Goal: Task Accomplishment & Management: Use online tool/utility

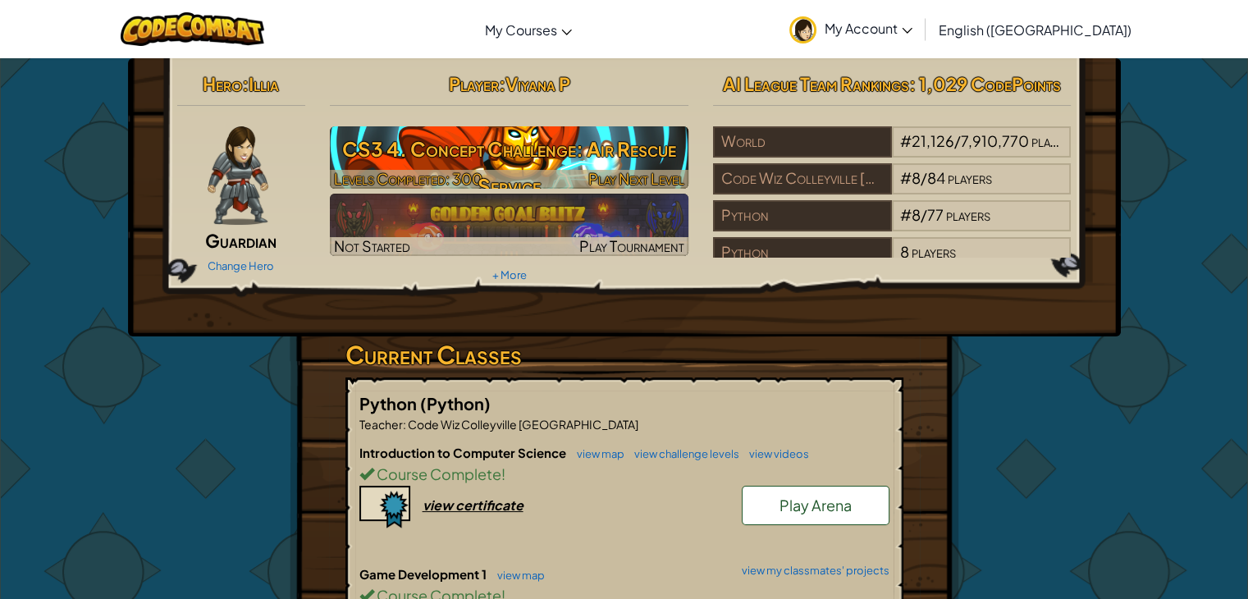
click at [478, 144] on h3 "CS3 4. Concept Challenge: Air Rescue Service" at bounding box center [509, 167] width 359 height 74
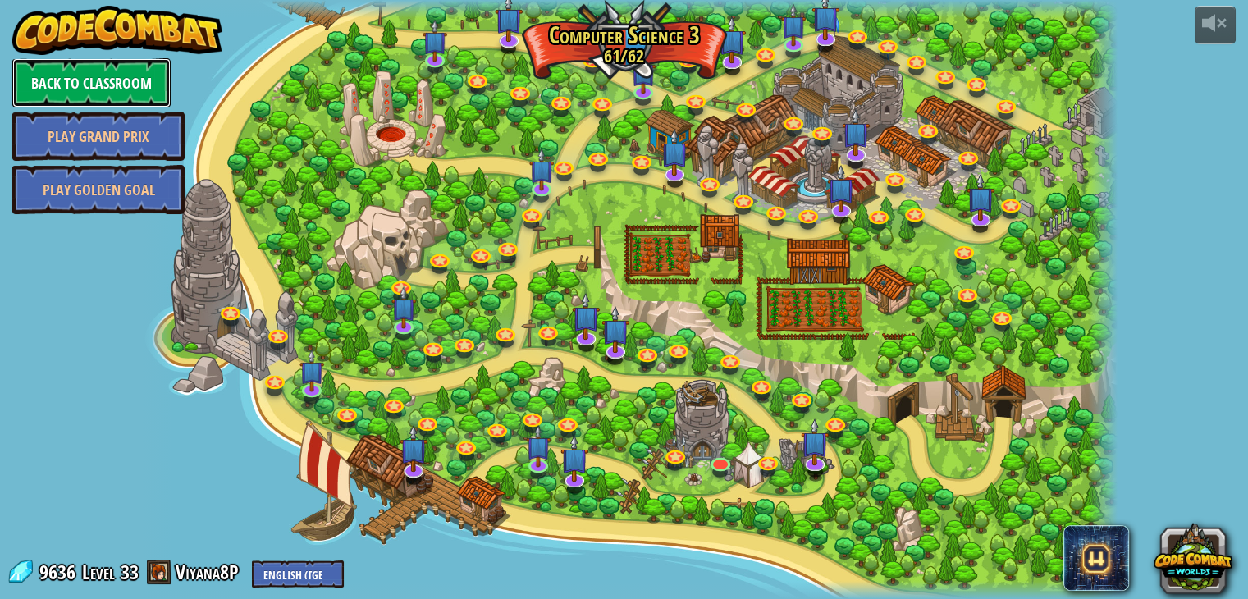
click at [131, 73] on link "Back to Classroom" at bounding box center [91, 82] width 158 height 49
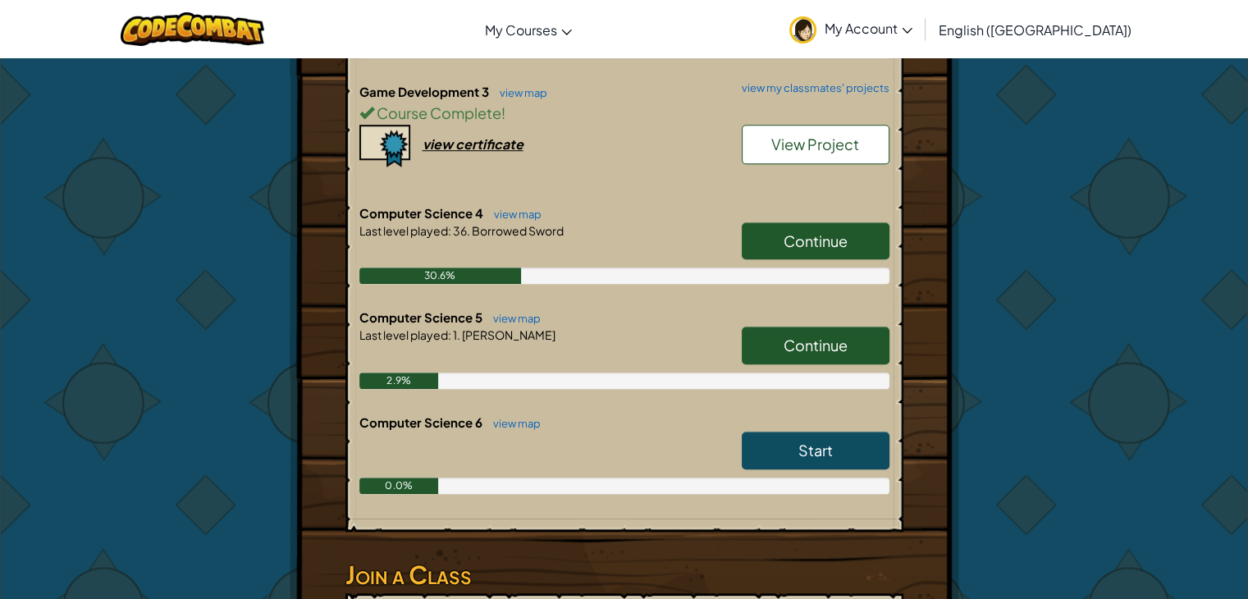
scroll to position [1195, 0]
click at [801, 240] on span "Continue" at bounding box center [816, 240] width 64 height 19
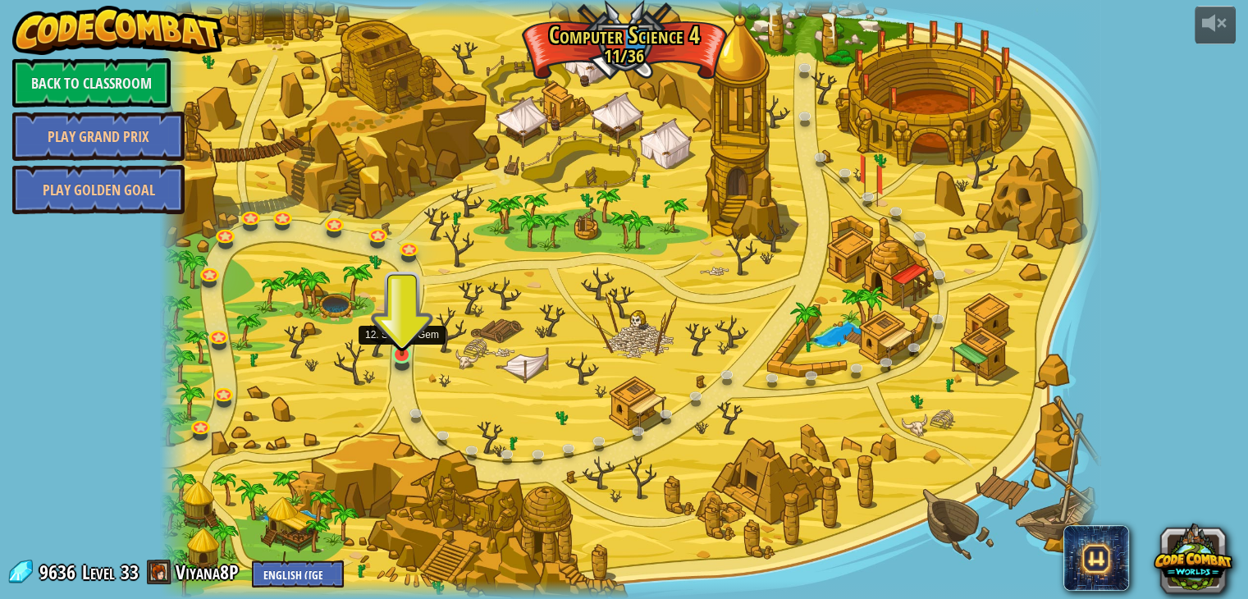
click at [395, 349] on img at bounding box center [403, 329] width 24 height 54
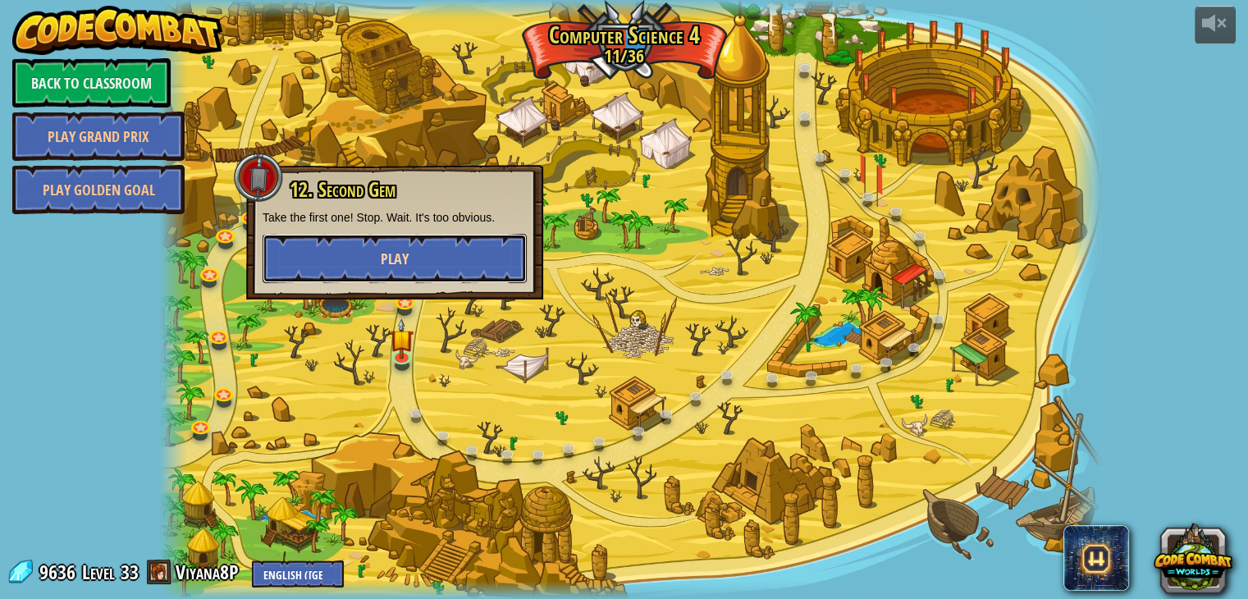
click at [384, 239] on button "Play" at bounding box center [395, 258] width 264 height 49
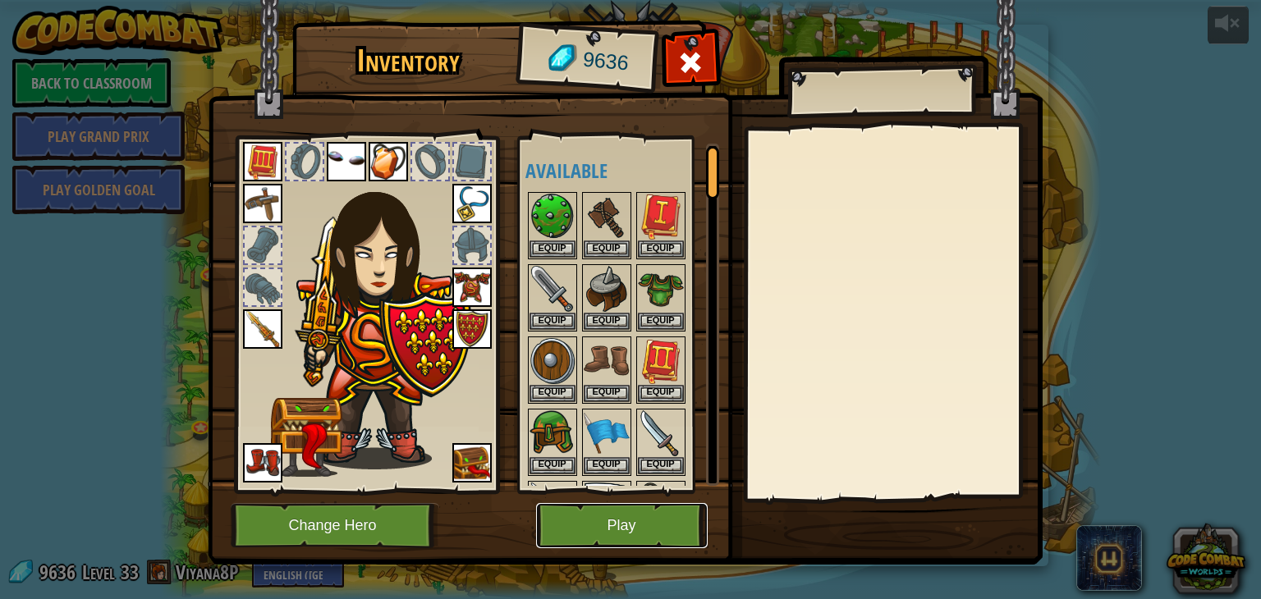
click at [561, 513] on button "Play" at bounding box center [622, 525] width 172 height 45
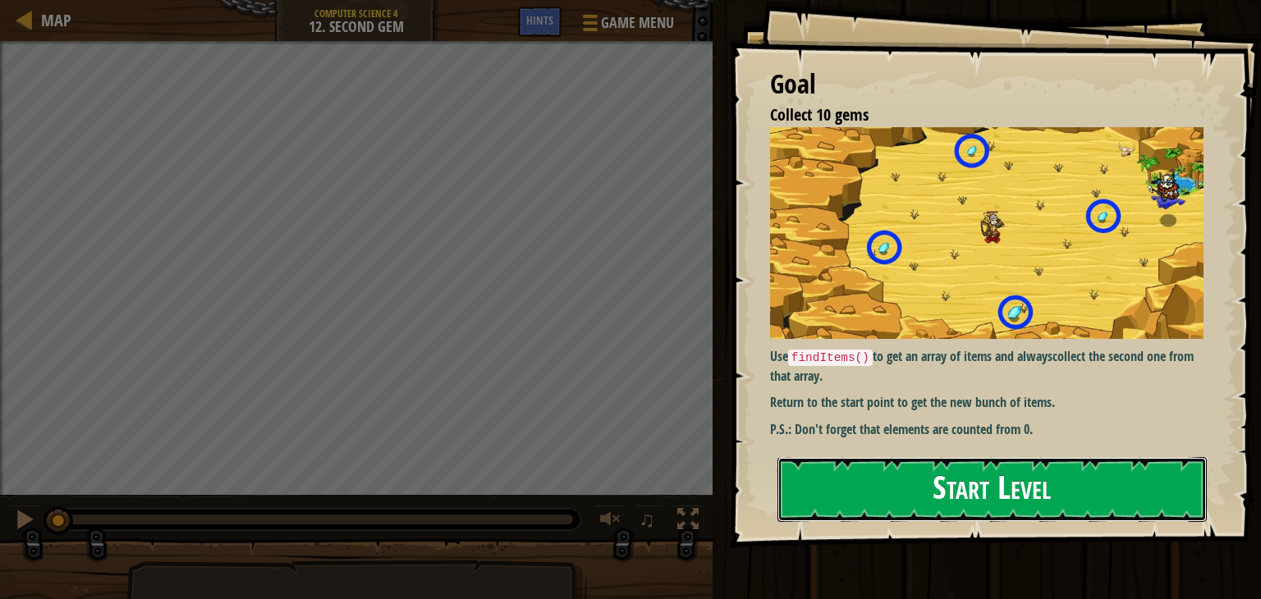
click at [821, 506] on button "Start Level" at bounding box center [991, 489] width 429 height 65
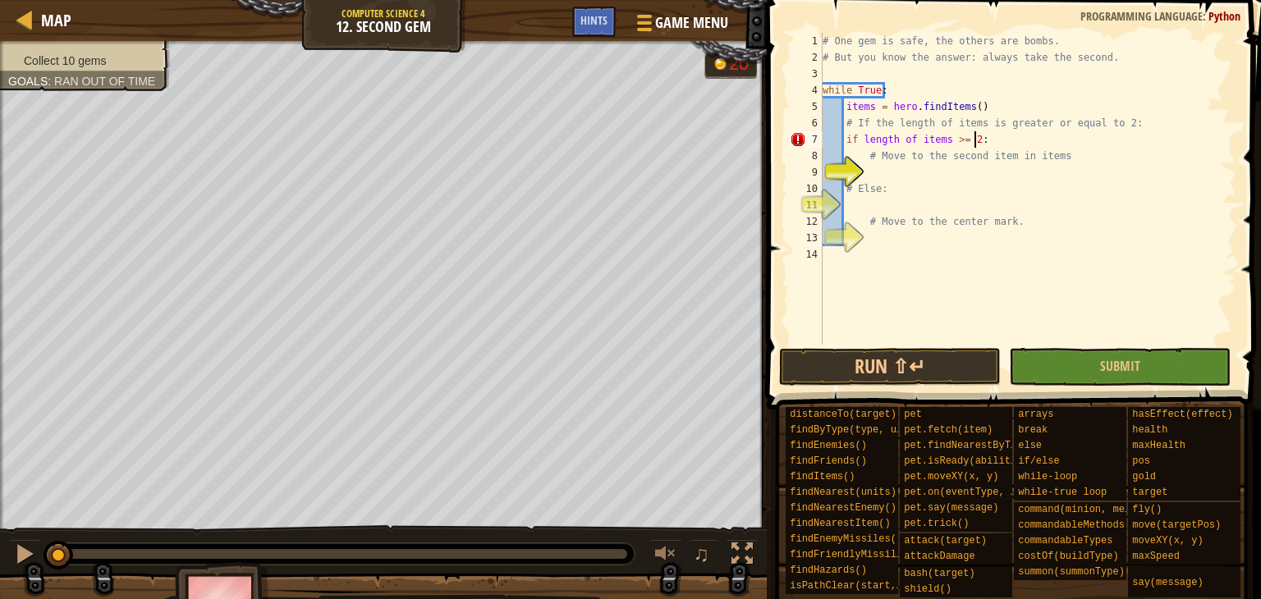
scroll to position [7, 11]
click at [950, 141] on div "# One gem is safe, the others are bombs. # But you know the answer: always take…" at bounding box center [1027, 205] width 417 height 345
click at [904, 143] on div "# One gem is safe, the others are bombs. # But you know the answer: always take…" at bounding box center [1027, 205] width 417 height 345
click at [917, 142] on div "# One gem is safe, the others are bombs. # But you know the answer: always take…" at bounding box center [1027, 205] width 417 height 345
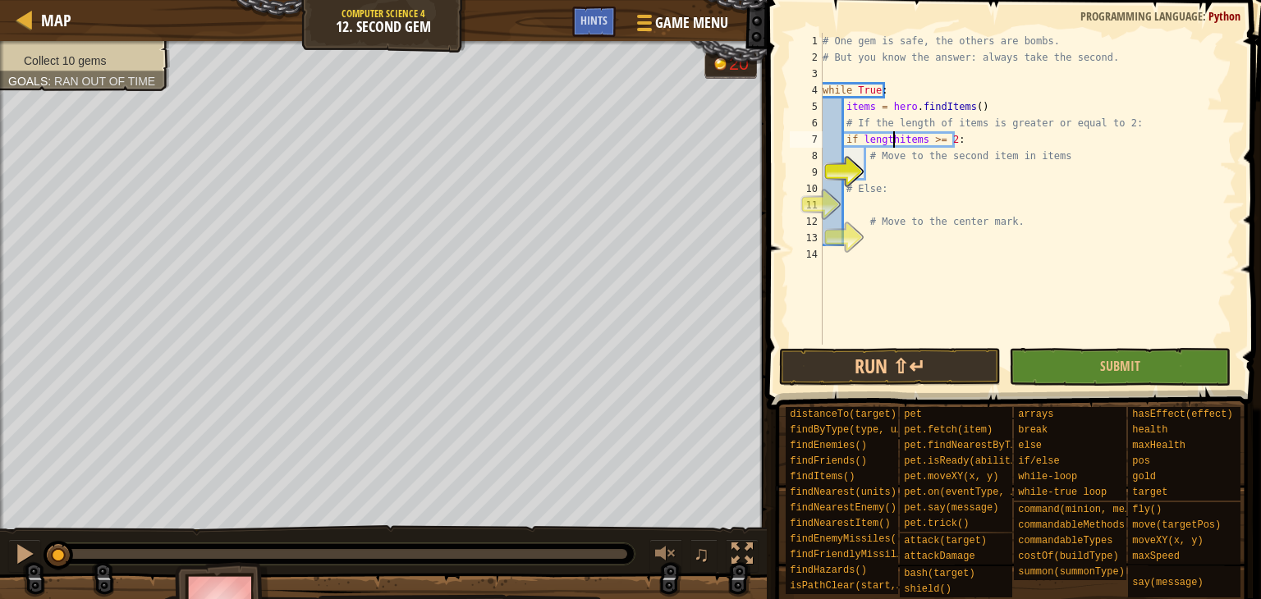
scroll to position [7, 7]
click at [972, 139] on div "# One gem is safe, the others are bombs. # But you know the answer: always take…" at bounding box center [1027, 205] width 417 height 345
type textarea "if length.items >= 2:"
click at [880, 175] on div "# One gem is safe, the others are bombs. # But you know the answer: always take…" at bounding box center [1027, 205] width 417 height 345
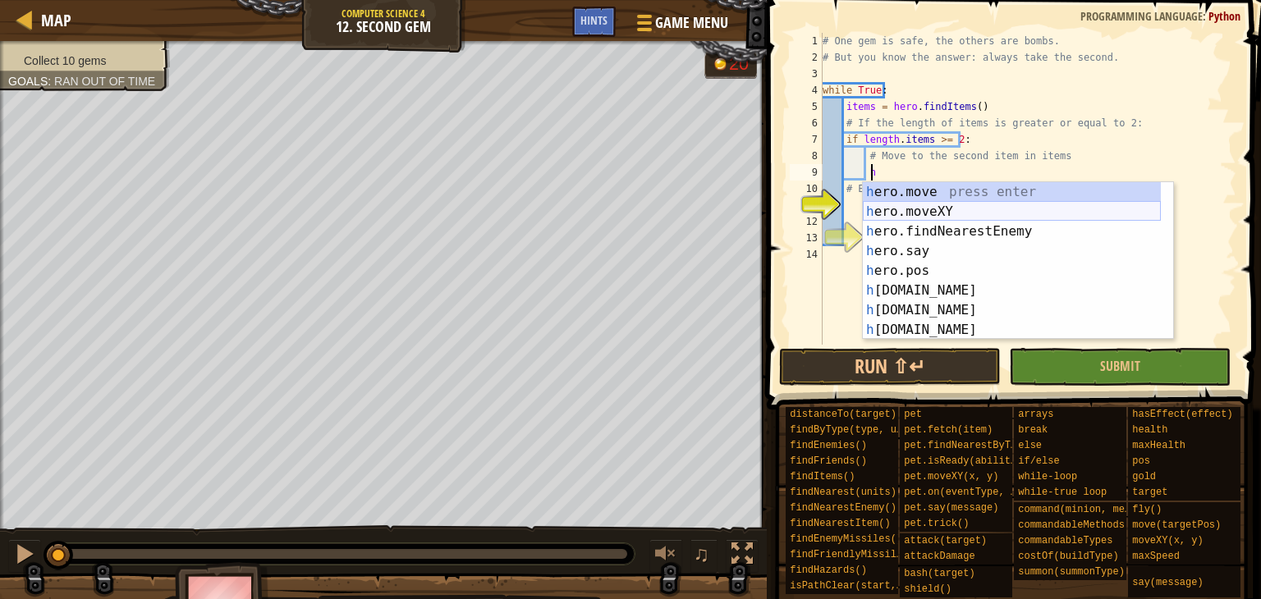
click at [912, 205] on div "h ero.move press enter h ero.moveXY press enter h ero.findNearestEnemy press en…" at bounding box center [1012, 280] width 298 height 197
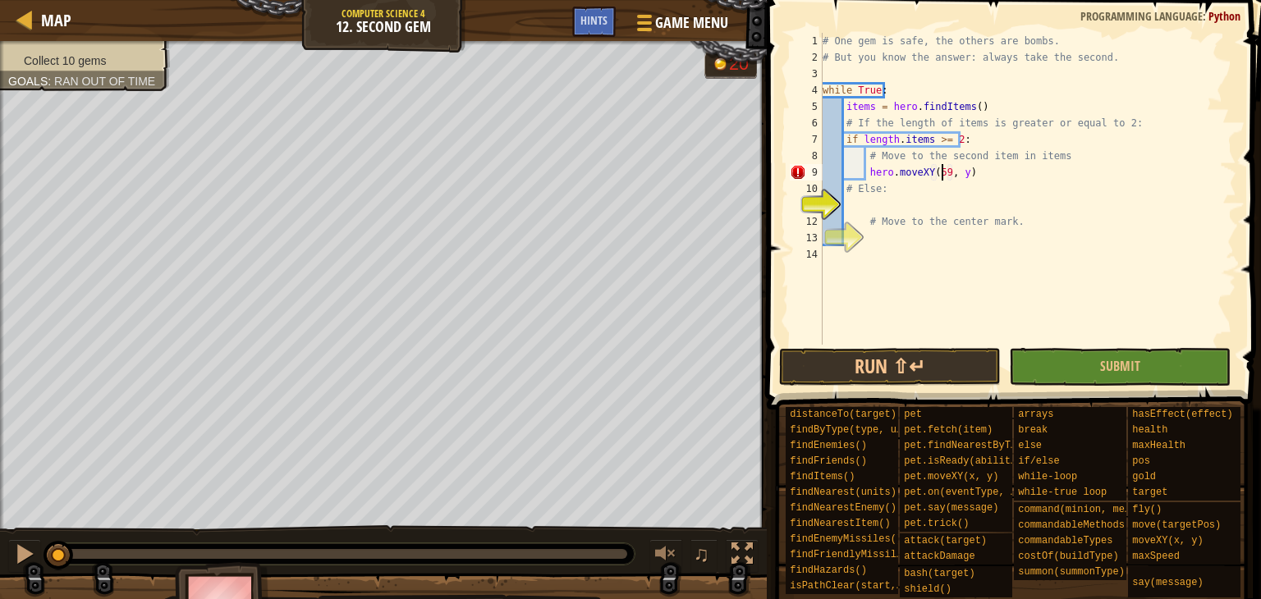
scroll to position [7, 10]
type textarea "hero.moveXY(59, 28)"
click at [846, 204] on div "# One gem is safe, the others are bombs. # But you know the answer: always take…" at bounding box center [1027, 205] width 417 height 345
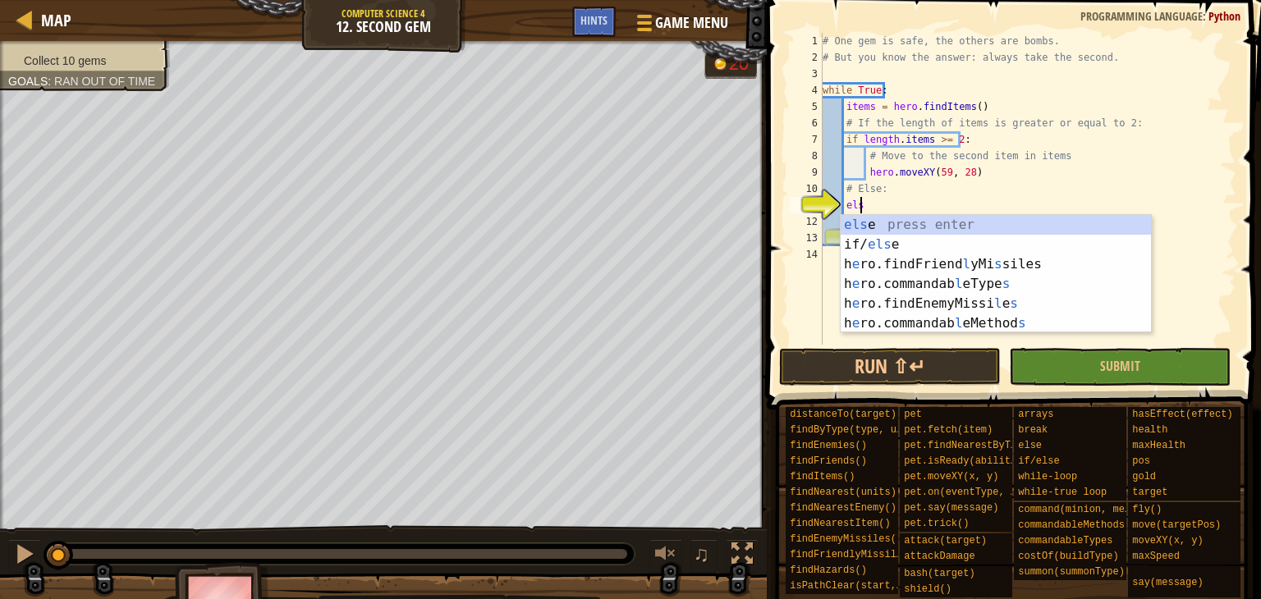
scroll to position [7, 2]
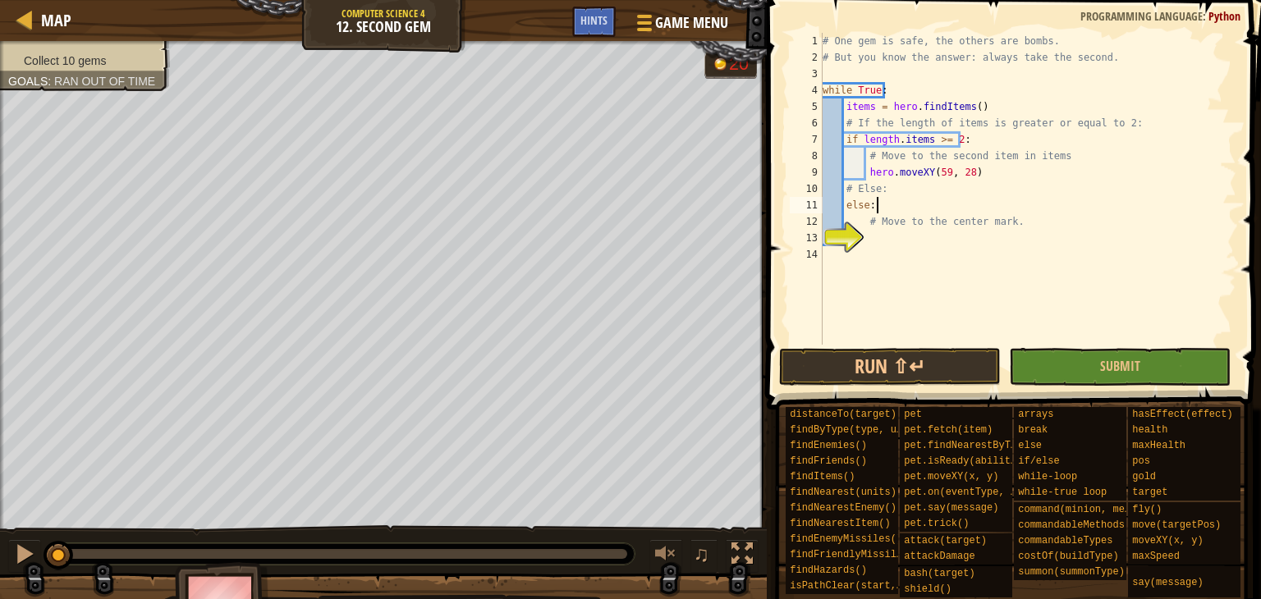
type textarea "else:"
click at [890, 232] on div "# One gem is safe, the others are bombs. # But you know the answer: always take…" at bounding box center [1027, 205] width 417 height 345
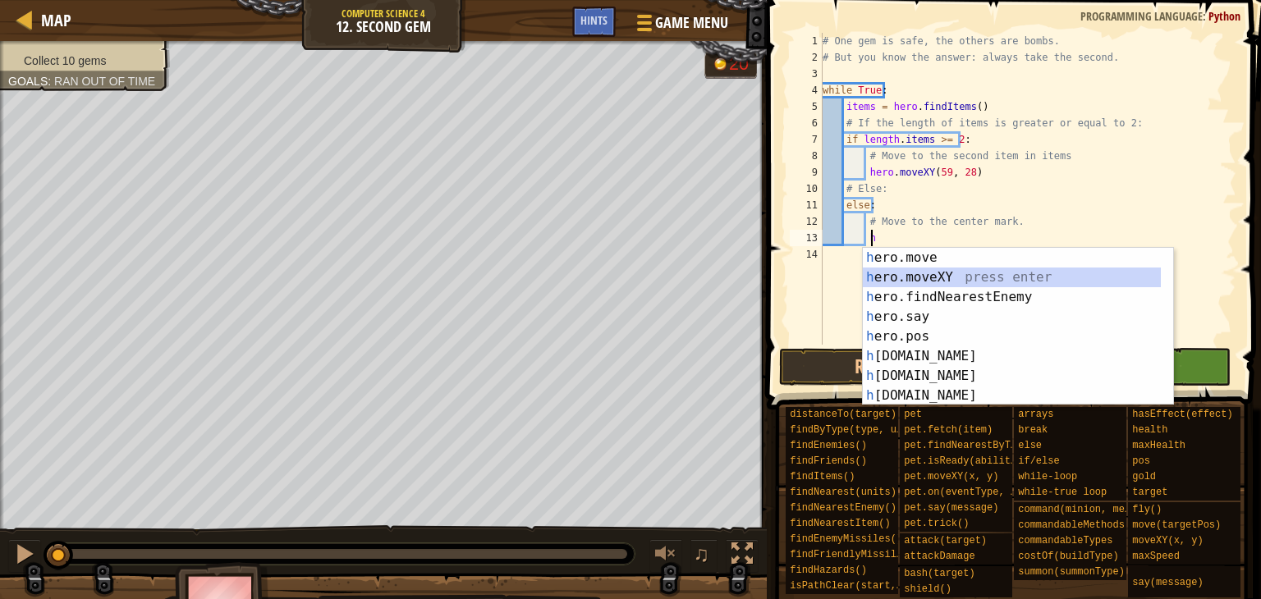
click at [895, 273] on div "h ero.move press enter h ero.moveXY press enter h ero.findNearestEnemy press en…" at bounding box center [1012, 346] width 298 height 197
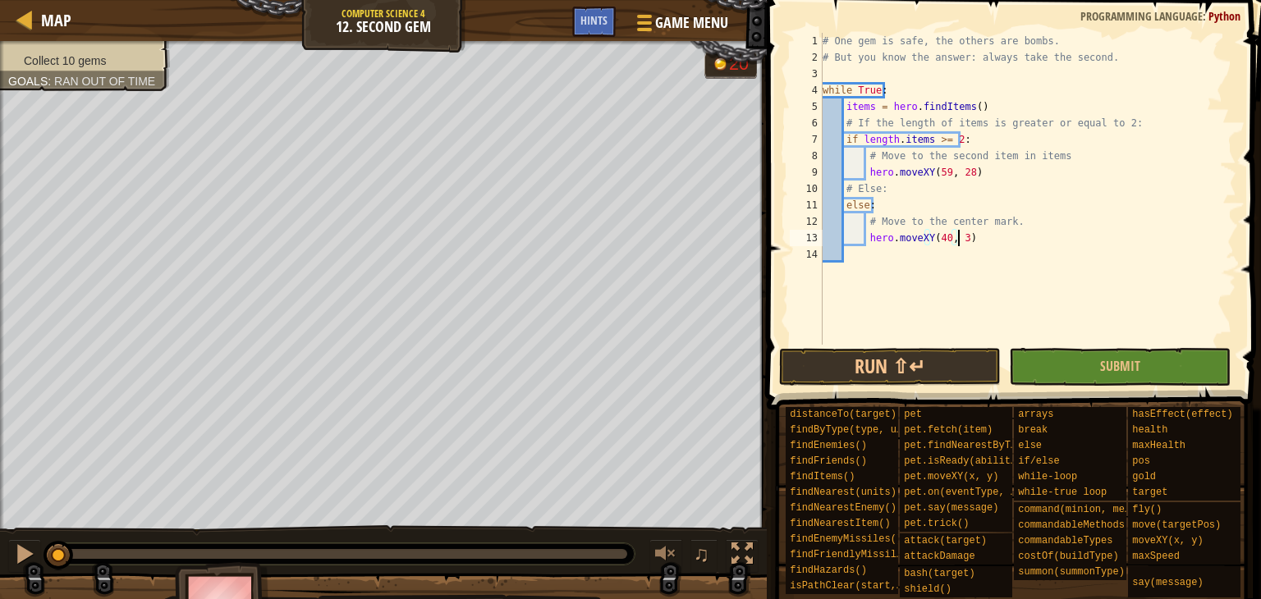
scroll to position [7, 11]
click at [1062, 360] on button "Submit" at bounding box center [1120, 367] width 222 height 38
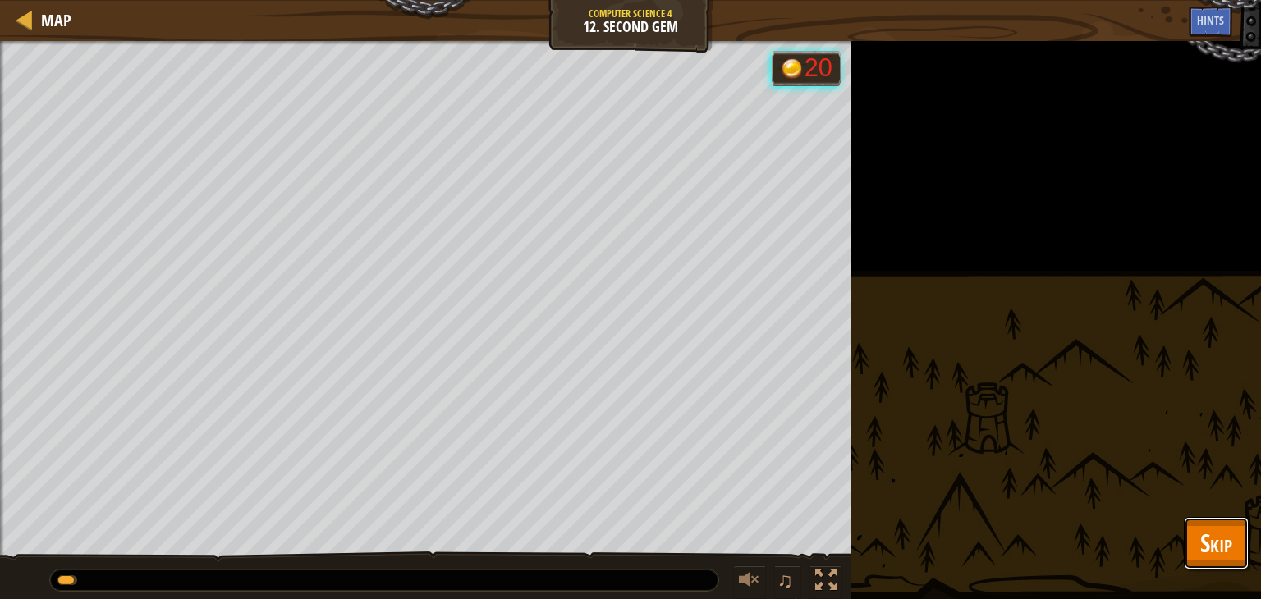
click at [1205, 532] on span "Skip" at bounding box center [1216, 543] width 32 height 34
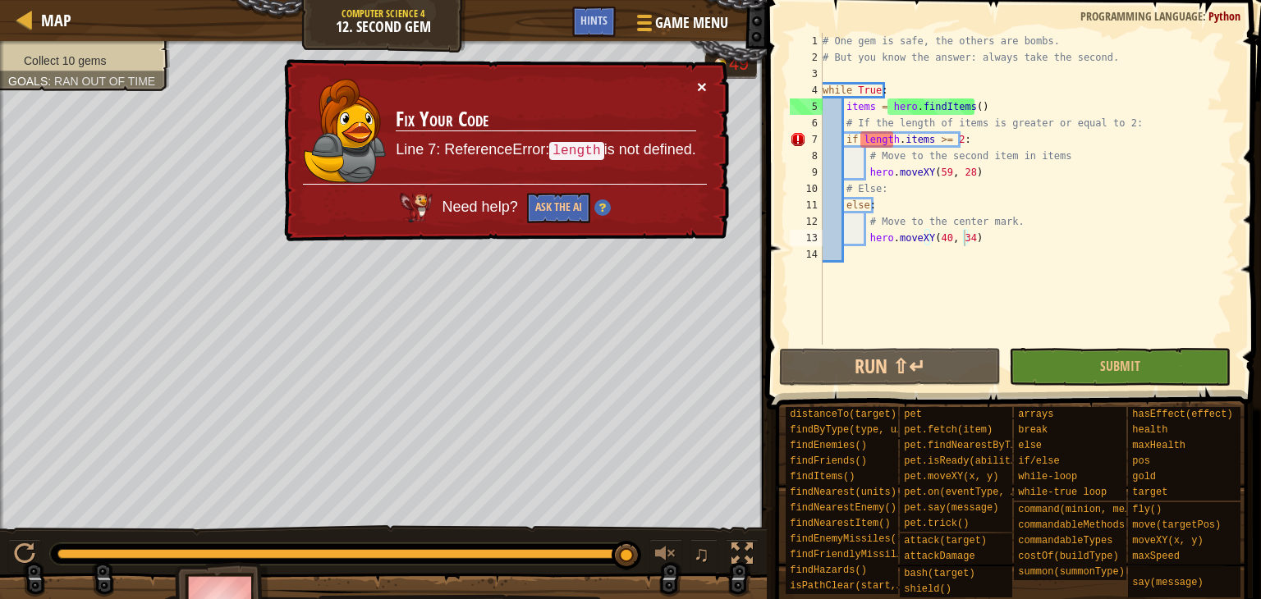
click at [703, 83] on button "×" at bounding box center [702, 86] width 10 height 17
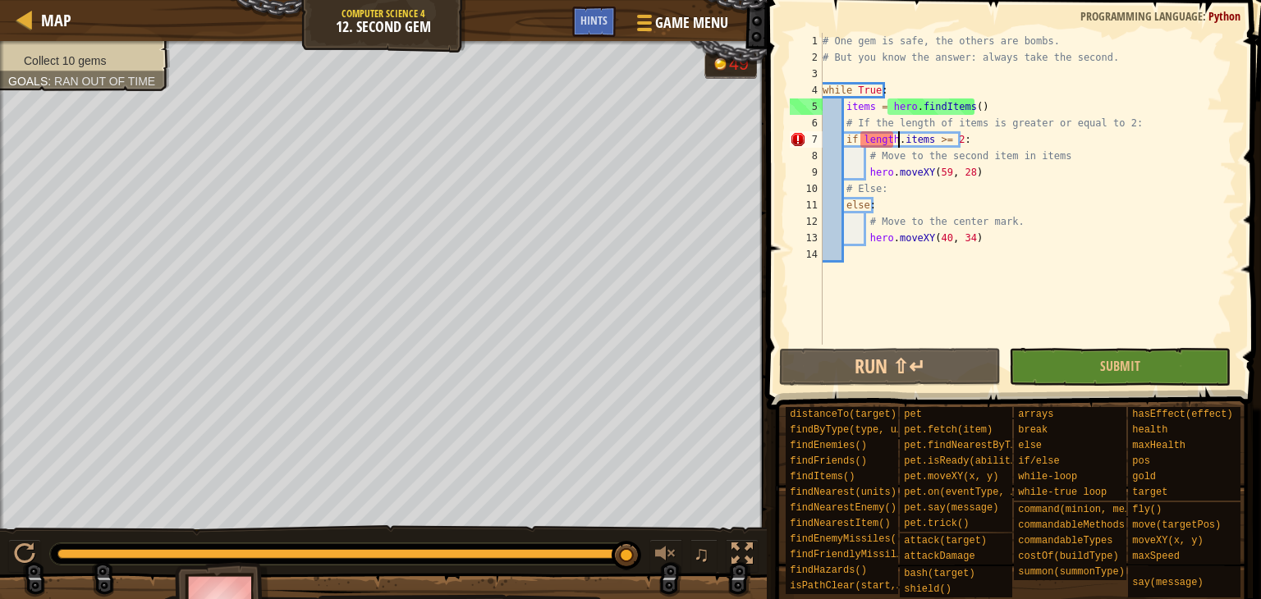
click at [898, 143] on div "# One gem is safe, the others are bombs. # But you know the answer: always take…" at bounding box center [1027, 205] width 417 height 345
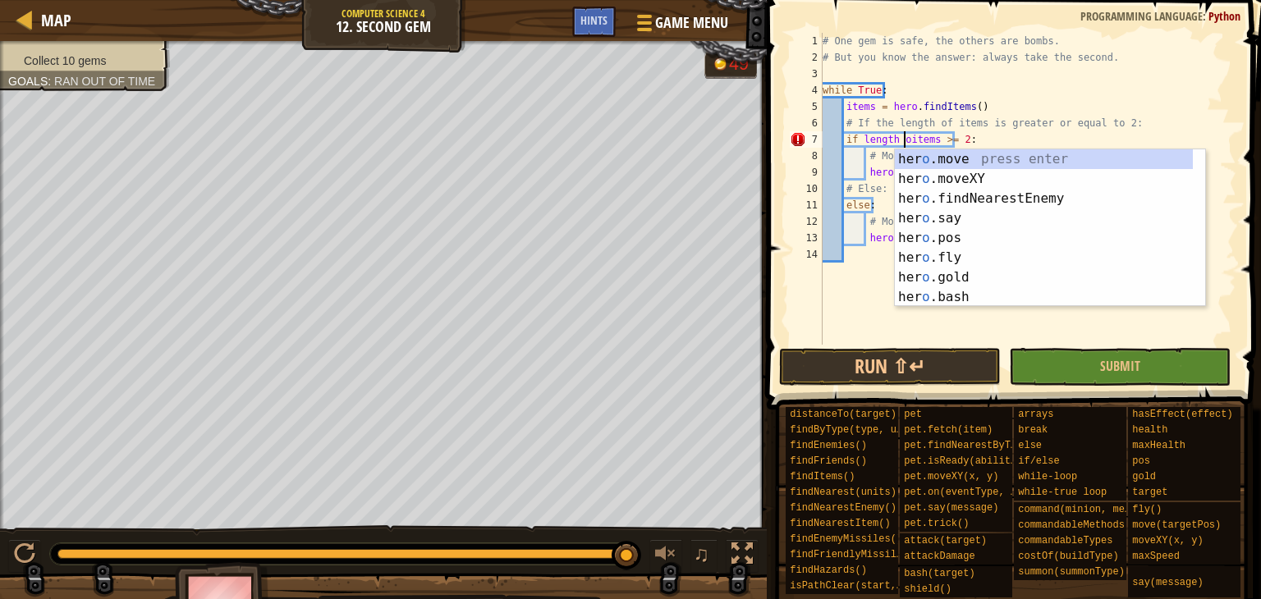
scroll to position [7, 7]
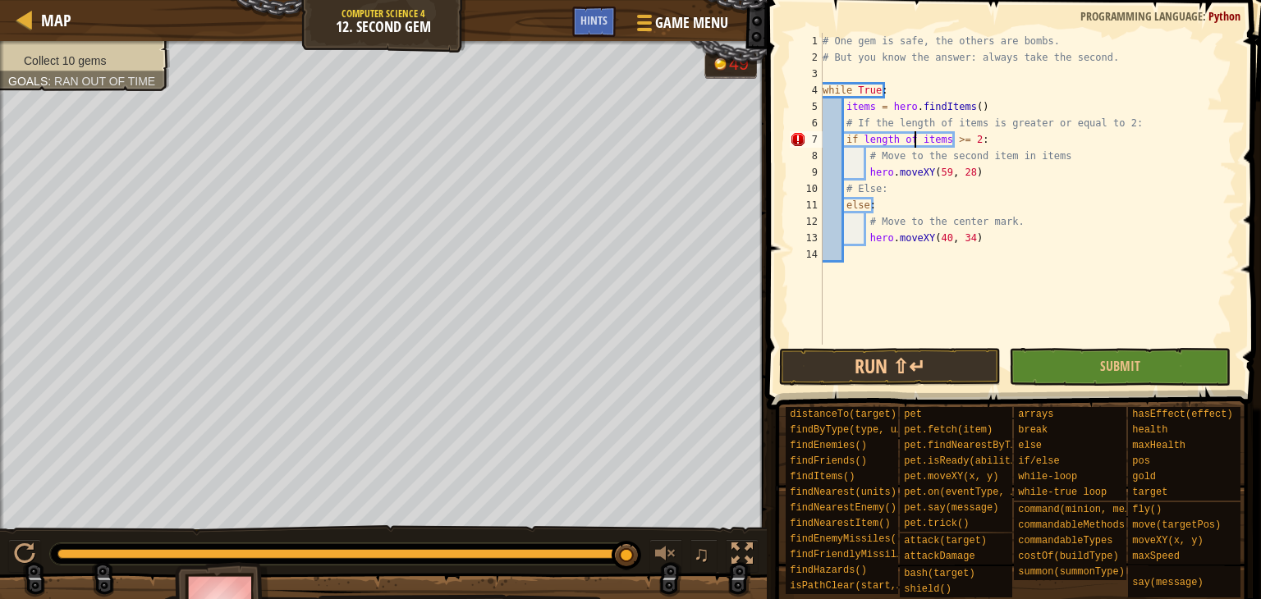
click at [983, 136] on div "# One gem is safe, the others are bombs. # But you know the answer: always take…" at bounding box center [1027, 205] width 417 height 345
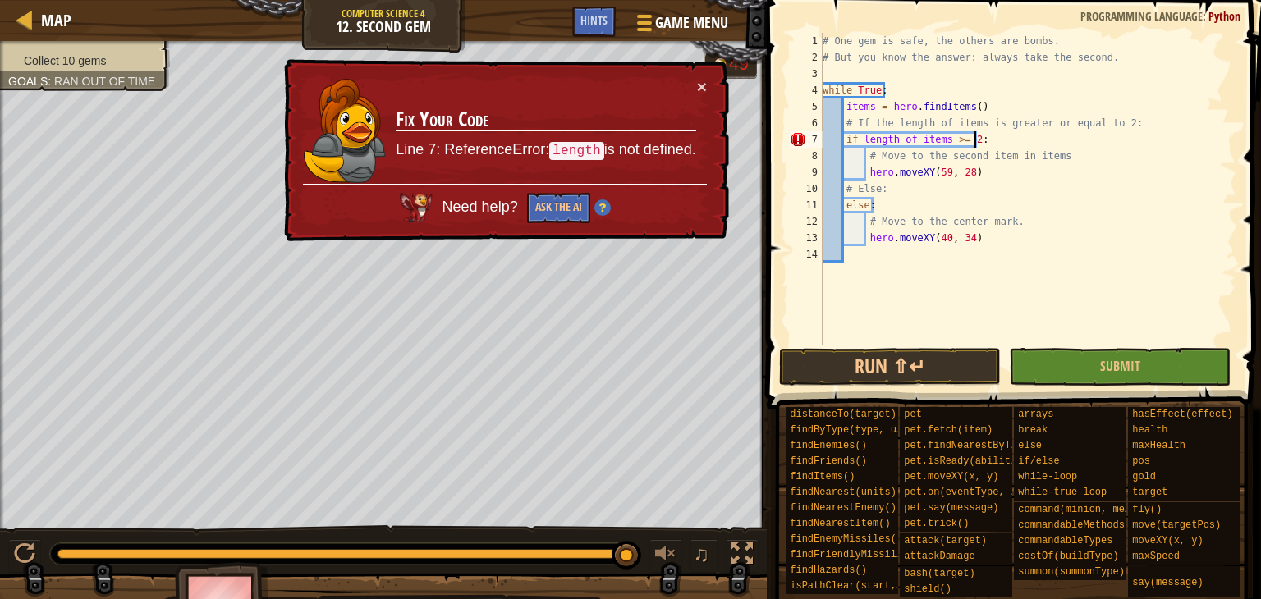
click at [694, 76] on div "× Fix Your Code Line 7: ReferenceError: length is not defined. Need help? Ask t…" at bounding box center [505, 150] width 448 height 183
click at [697, 81] on button "×" at bounding box center [702, 86] width 10 height 17
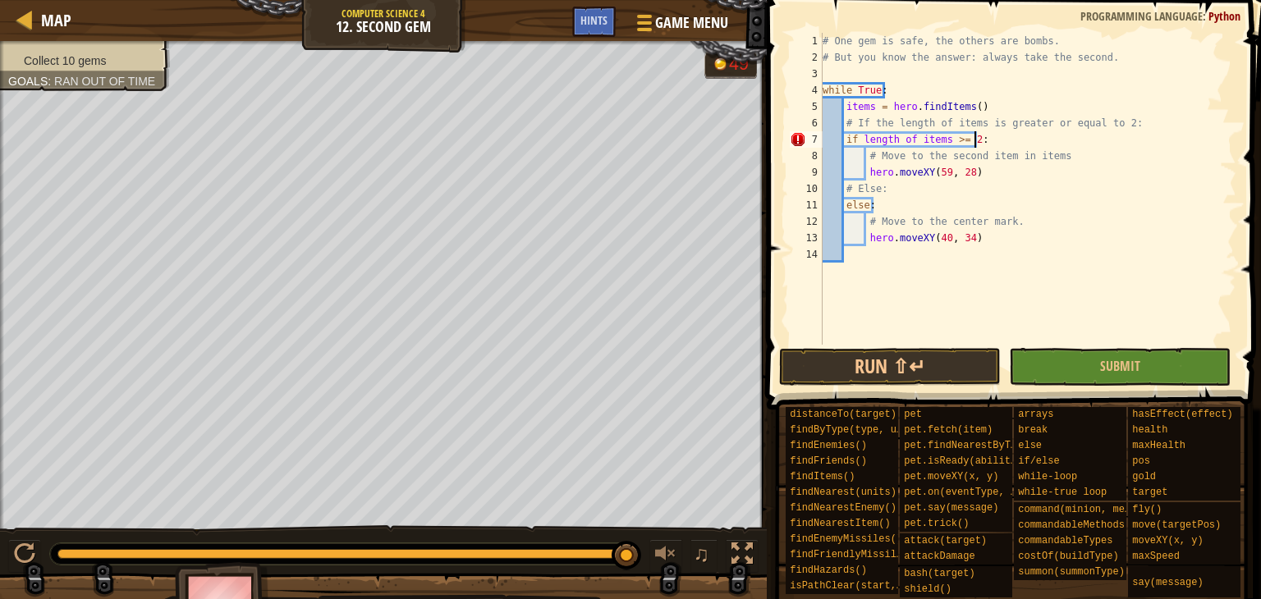
click at [891, 135] on div "# One gem is safe, the others are bombs. # But you know the answer: always take…" at bounding box center [1027, 205] width 417 height 345
click at [892, 144] on div "# One gem is safe, the others are bombs. # But you know the answer: always take…" at bounding box center [1027, 205] width 417 height 345
click at [909, 140] on div "# One gem is safe, the others are bombs. # But you know the answer: always take…" at bounding box center [1027, 205] width 417 height 345
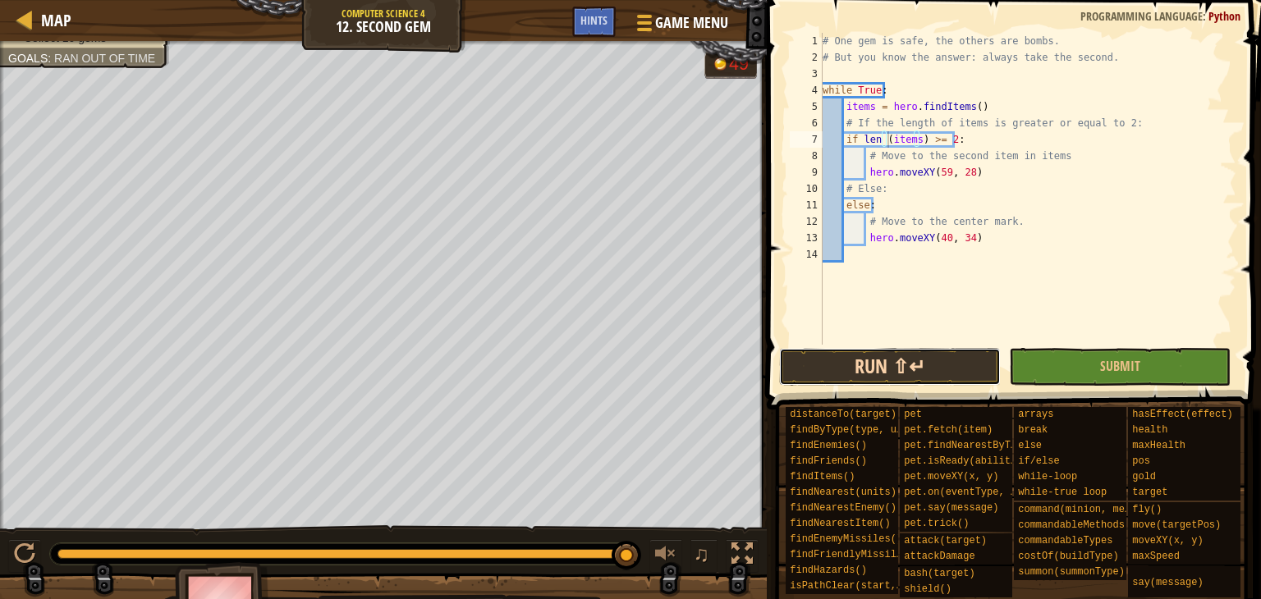
click at [898, 357] on button "Run ⇧↵" at bounding box center [890, 367] width 222 height 38
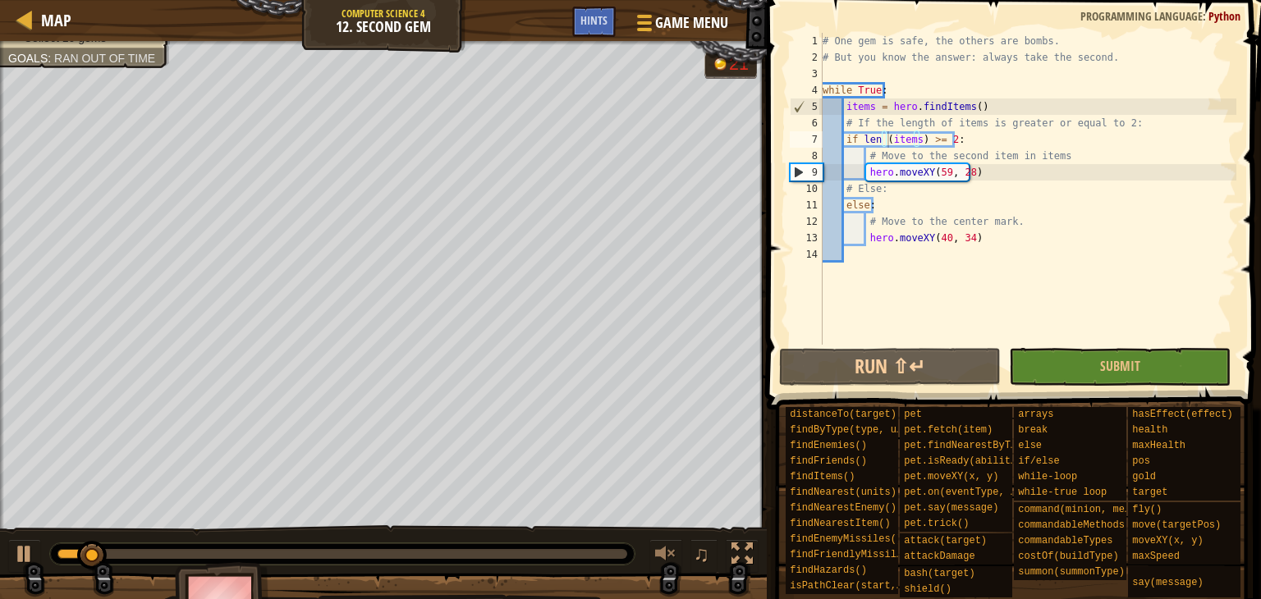
click at [1092, 387] on span at bounding box center [1015, 181] width 507 height 458
click at [1092, 385] on button "Submit" at bounding box center [1120, 367] width 222 height 38
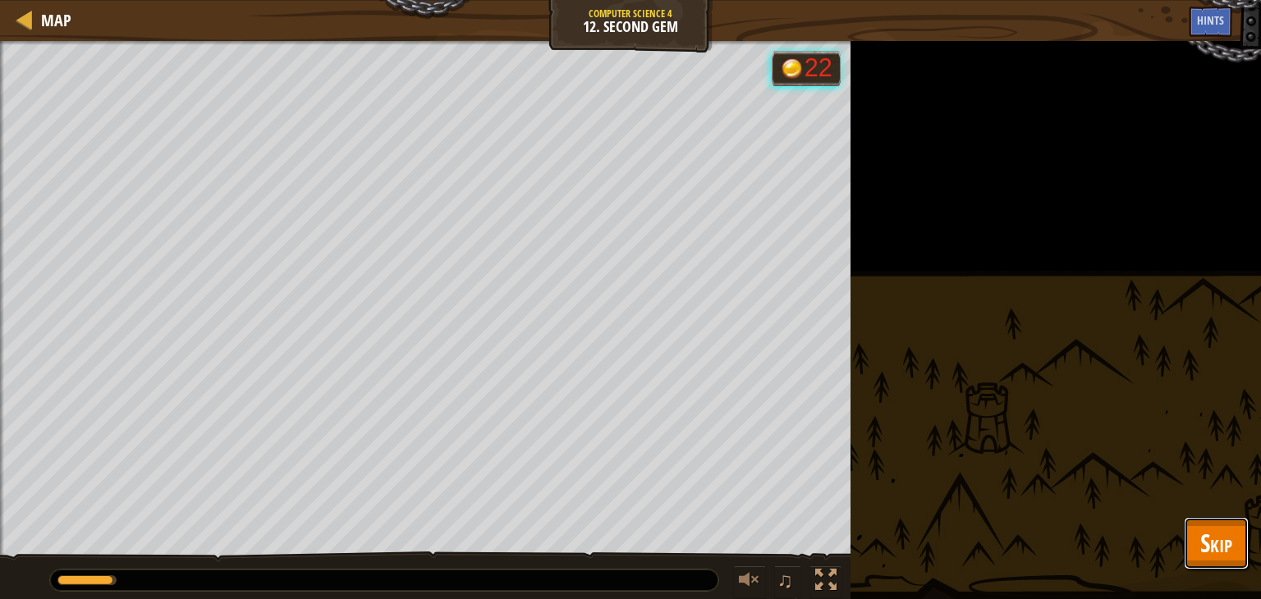
click at [1247, 543] on button "Skip" at bounding box center [1216, 543] width 65 height 53
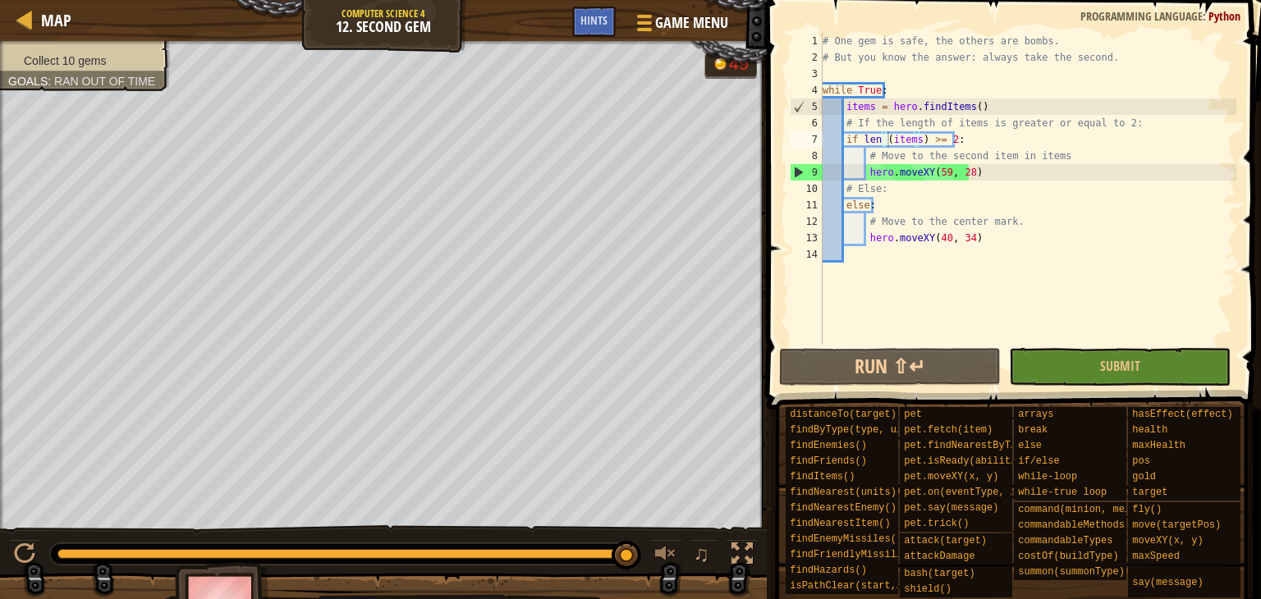
click at [881, 138] on div "# One gem is safe, the others are bombs. # But you know the answer: always take…" at bounding box center [1027, 205] width 417 height 345
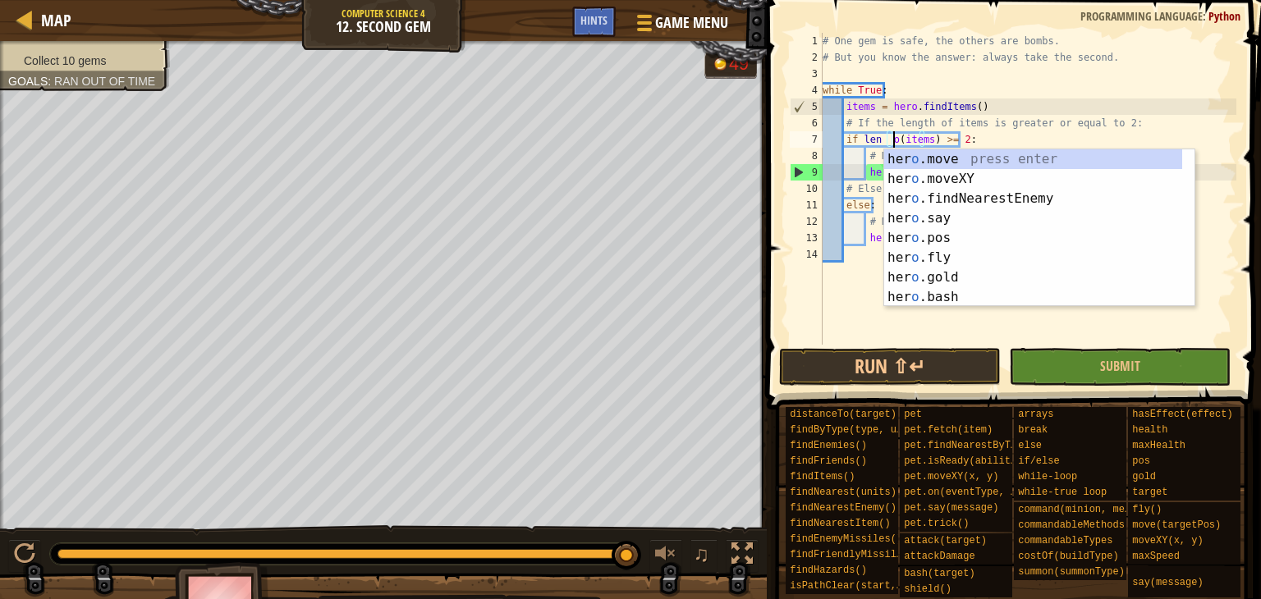
scroll to position [7, 7]
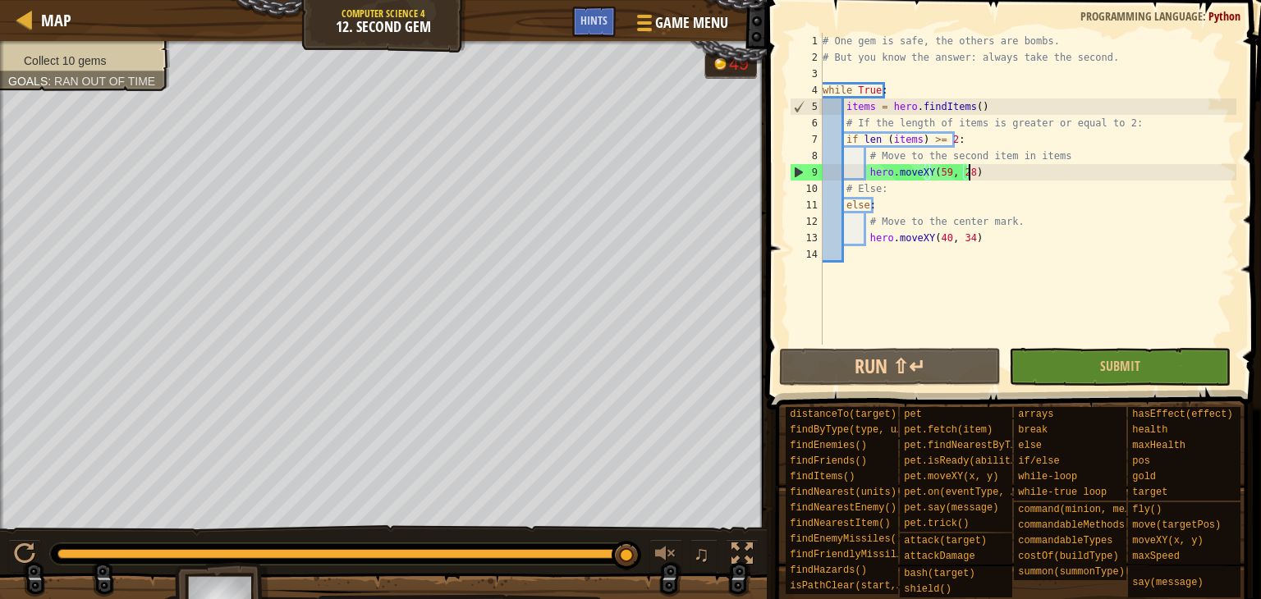
click at [993, 175] on div "# One gem is safe, the others are bombs. # But you know the answer: always take…" at bounding box center [1027, 205] width 417 height 345
drag, startPoint x: 983, startPoint y: 178, endPoint x: 865, endPoint y: 172, distance: 118.4
click at [865, 172] on div "# One gem is safe, the others are bombs. # But you know the answer: always take…" at bounding box center [1027, 205] width 417 height 345
click at [1005, 159] on div "# One gem is safe, the others are bombs. # But you know the answer: always take…" at bounding box center [1027, 205] width 417 height 345
click at [975, 185] on div "# One gem is safe, the others are bombs. # But you know the answer: always take…" at bounding box center [1027, 205] width 417 height 345
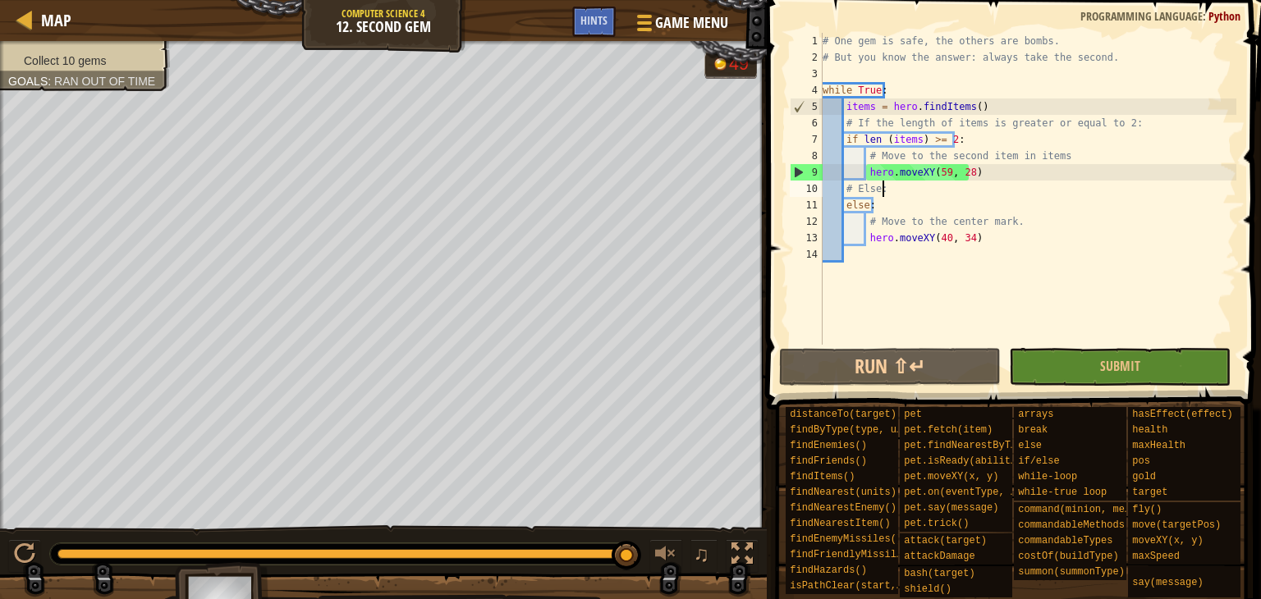
click at [981, 172] on div "# One gem is safe, the others are bombs. # But you know the answer: always take…" at bounding box center [1027, 205] width 417 height 345
type textarea "hero.moveXY(59, 28)"
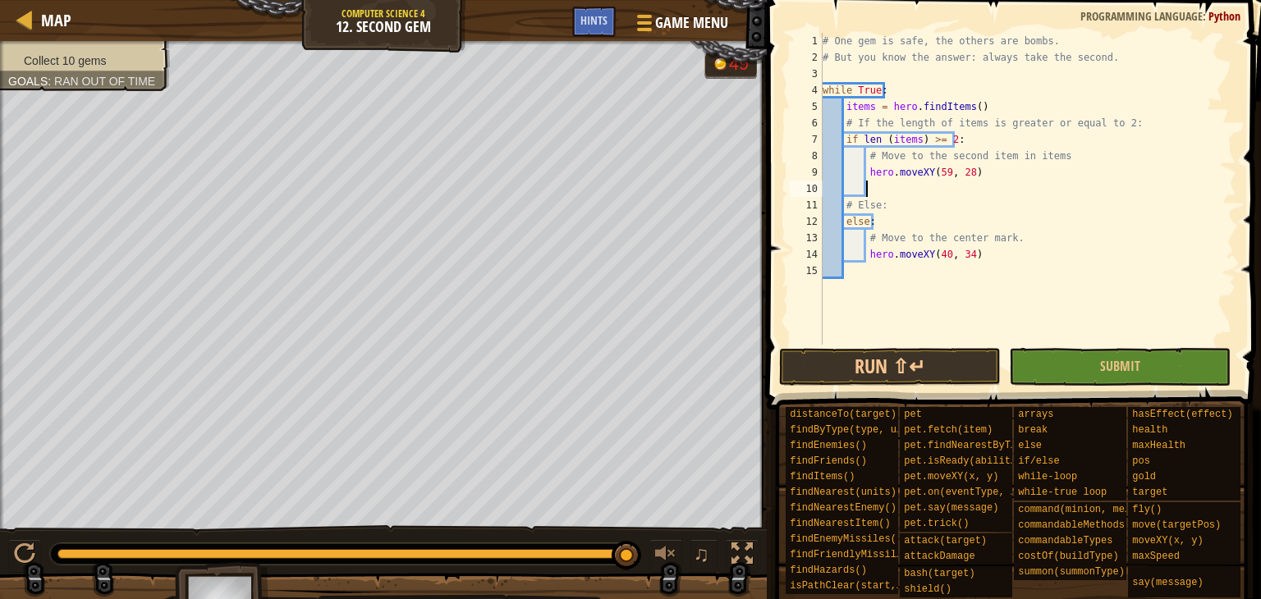
paste textarea "hero.moveXY(59, 28)"
type textarea "hero.moveXY(59, 28)"
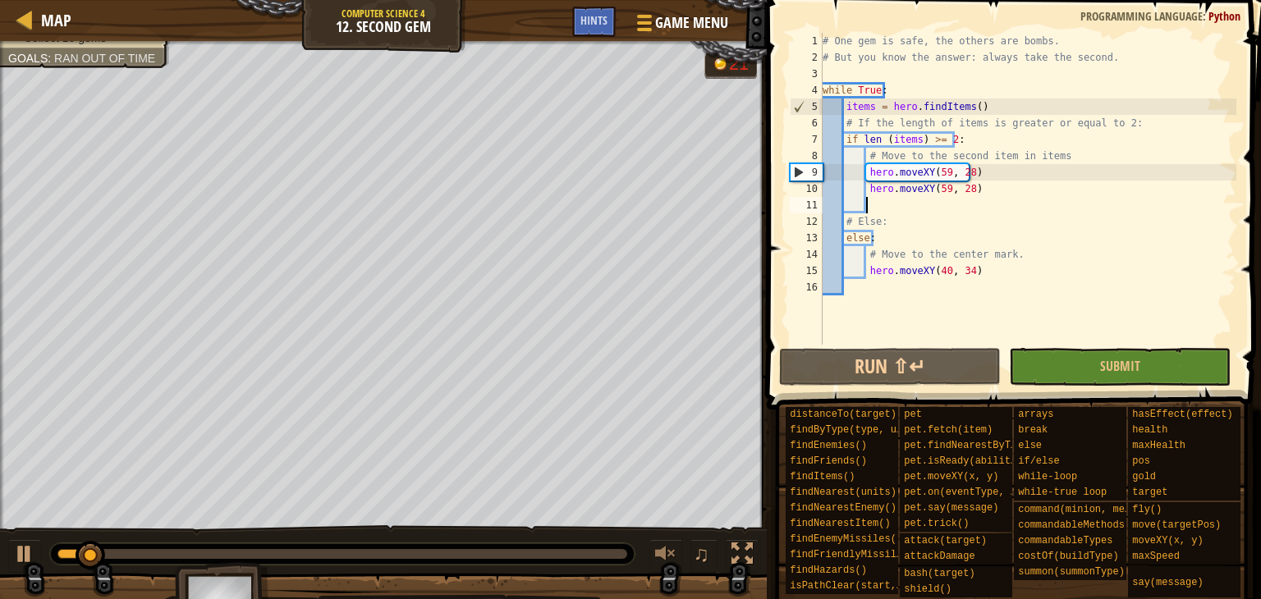
paste textarea "hero.moveXY(59, 28)"
type textarea "hero.moveXY(59, 28)"
click at [988, 197] on div "# One gem is safe, the others are bombs. # But you know the answer: always take…" at bounding box center [1027, 205] width 417 height 345
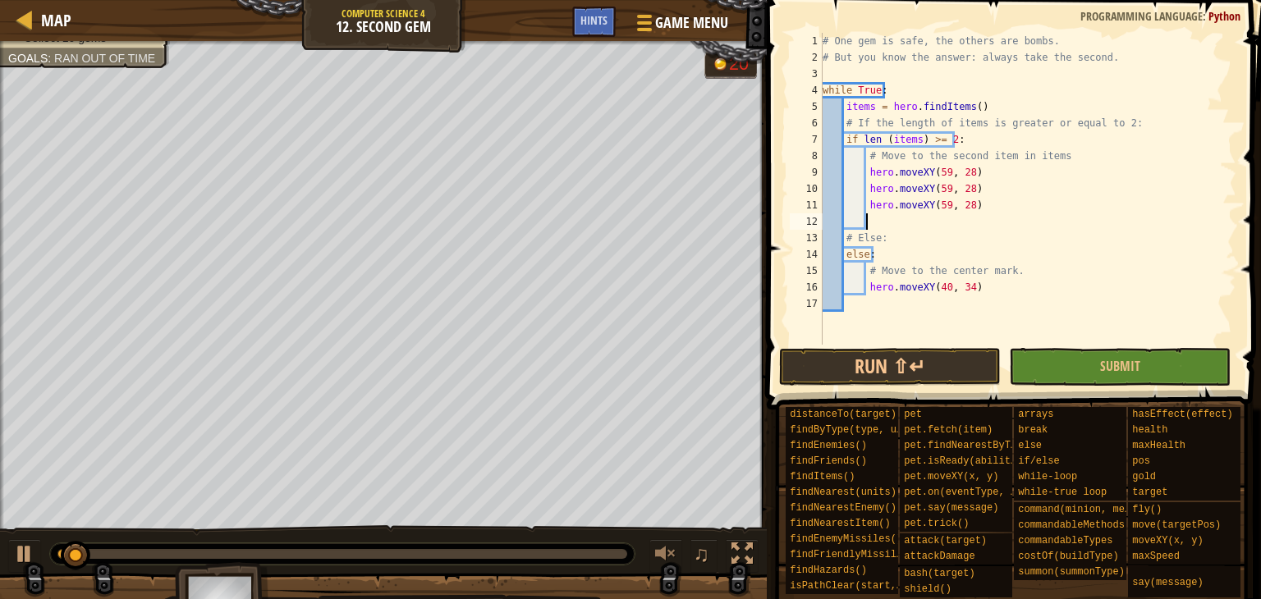
paste textarea "hero.moveXY(59, 28)"
click at [942, 189] on div "# One gem is safe, the others are bombs. # But you know the answer: always take…" at bounding box center [1027, 205] width 417 height 345
click at [909, 352] on button "Run ⇧↵" at bounding box center [890, 367] width 222 height 38
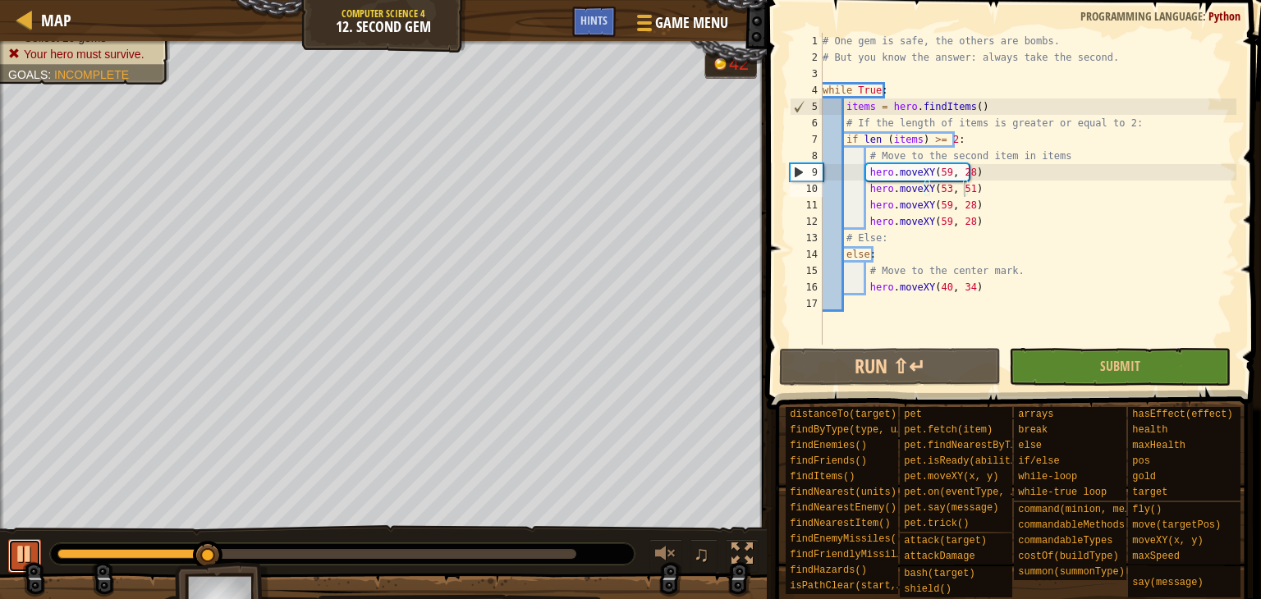
click at [16, 565] on div at bounding box center [24, 553] width 21 height 21
click at [10, 571] on button at bounding box center [24, 556] width 33 height 34
click at [26, 556] on div at bounding box center [24, 553] width 21 height 21
click at [25, 546] on div at bounding box center [24, 553] width 21 height 21
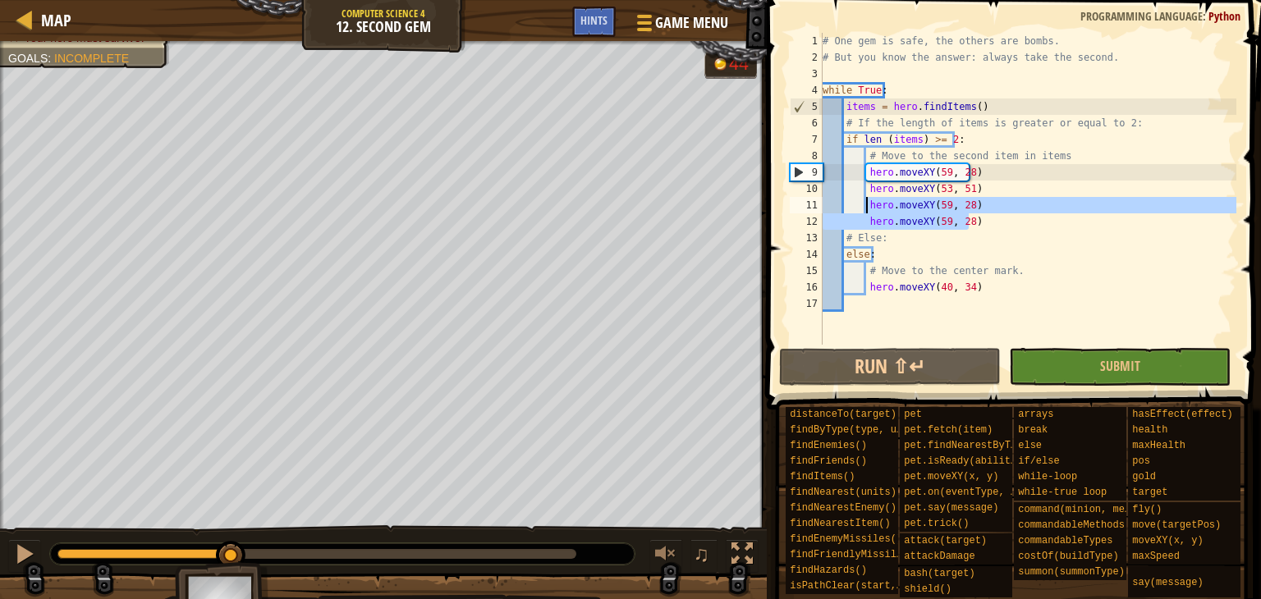
drag, startPoint x: 966, startPoint y: 221, endPoint x: 868, endPoint y: 209, distance: 98.3
click at [868, 209] on div "# One gem is safe, the others are bombs. # But you know the answer: always take…" at bounding box center [1027, 205] width 417 height 345
type textarea "hero.moveXY(59, 28) hero.moveXY(59, 28)"
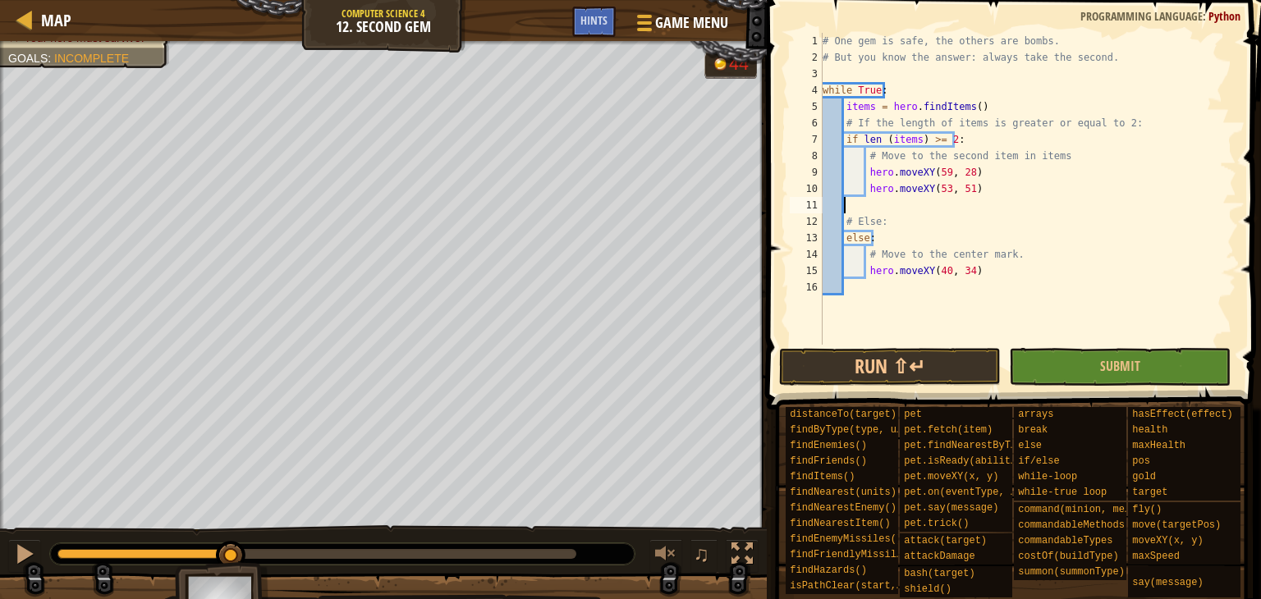
scroll to position [7, 0]
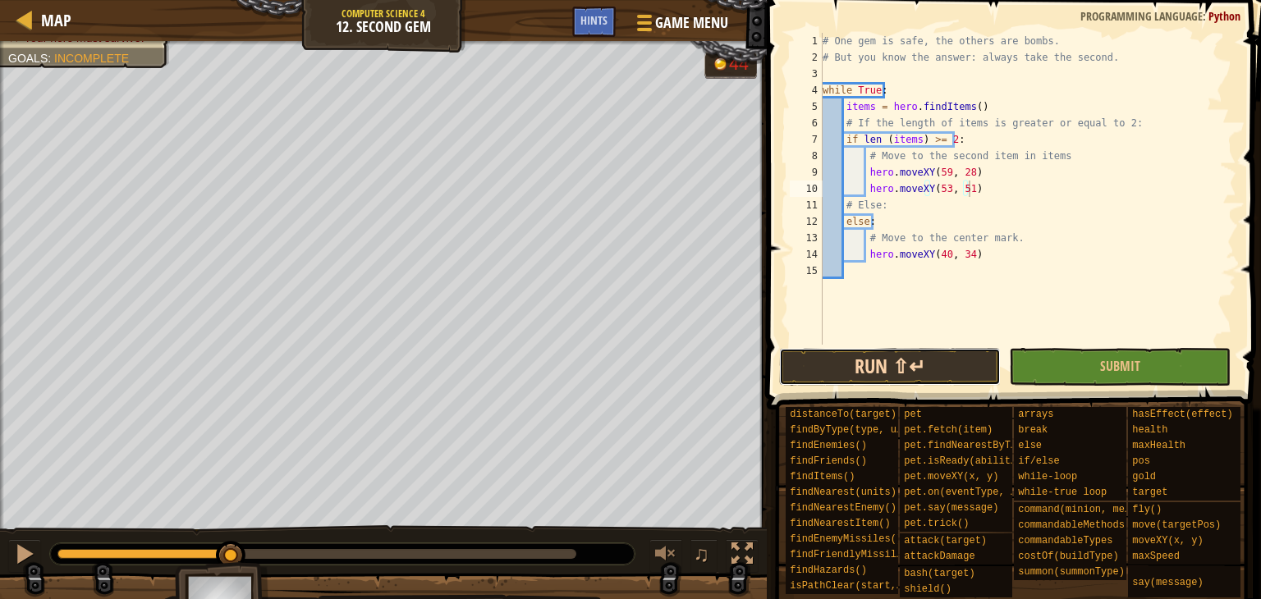
click at [794, 369] on button "Run ⇧↵" at bounding box center [890, 367] width 222 height 38
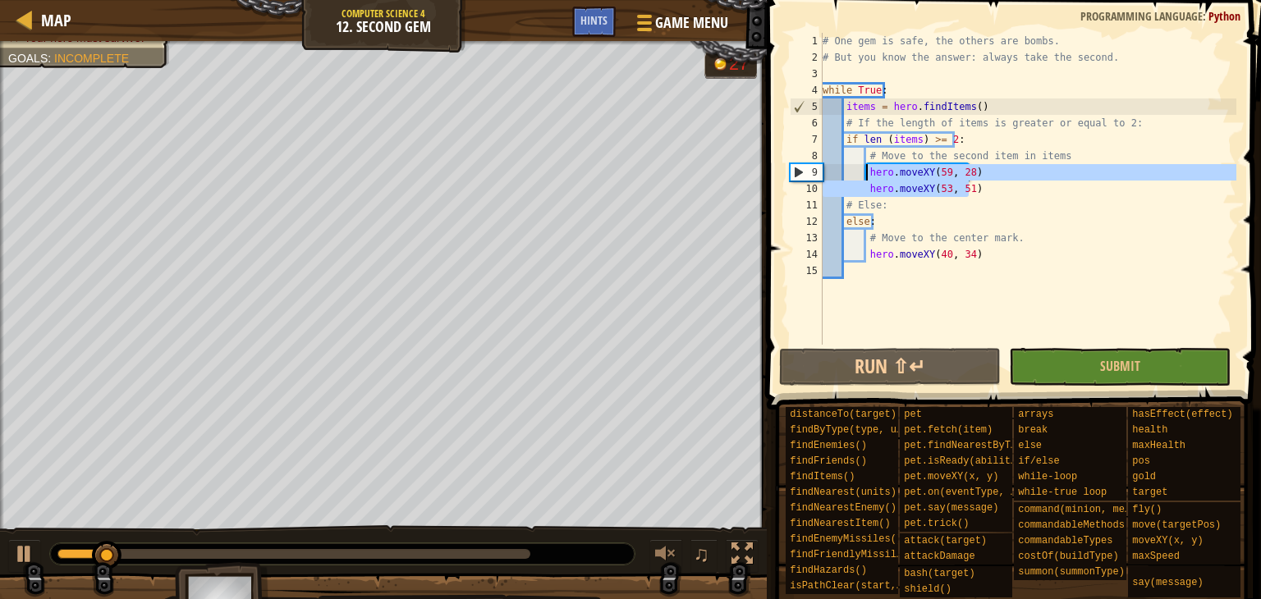
drag, startPoint x: 969, startPoint y: 190, endPoint x: 867, endPoint y: 172, distance: 104.0
click at [867, 172] on div "# One gem is safe, the others are bombs. # But you know the answer: always take…" at bounding box center [1027, 205] width 417 height 345
type textarea "hero.moveXY(59, 28) hero.moveXY(53, 51)"
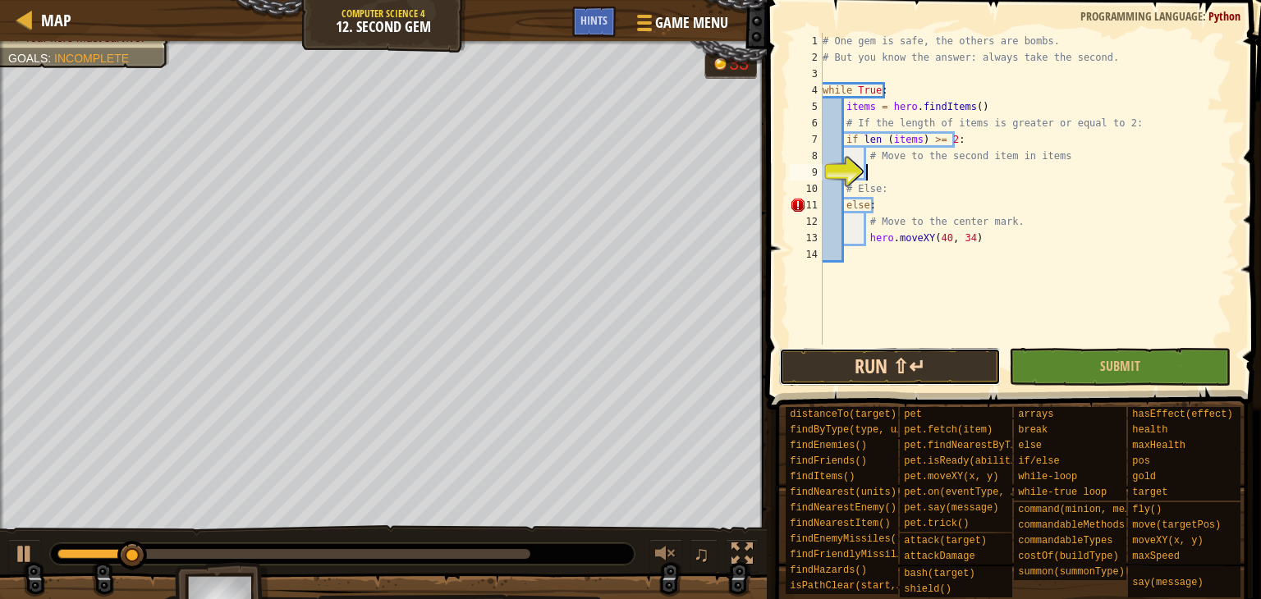
click at [863, 369] on button "Run ⇧↵" at bounding box center [890, 367] width 222 height 38
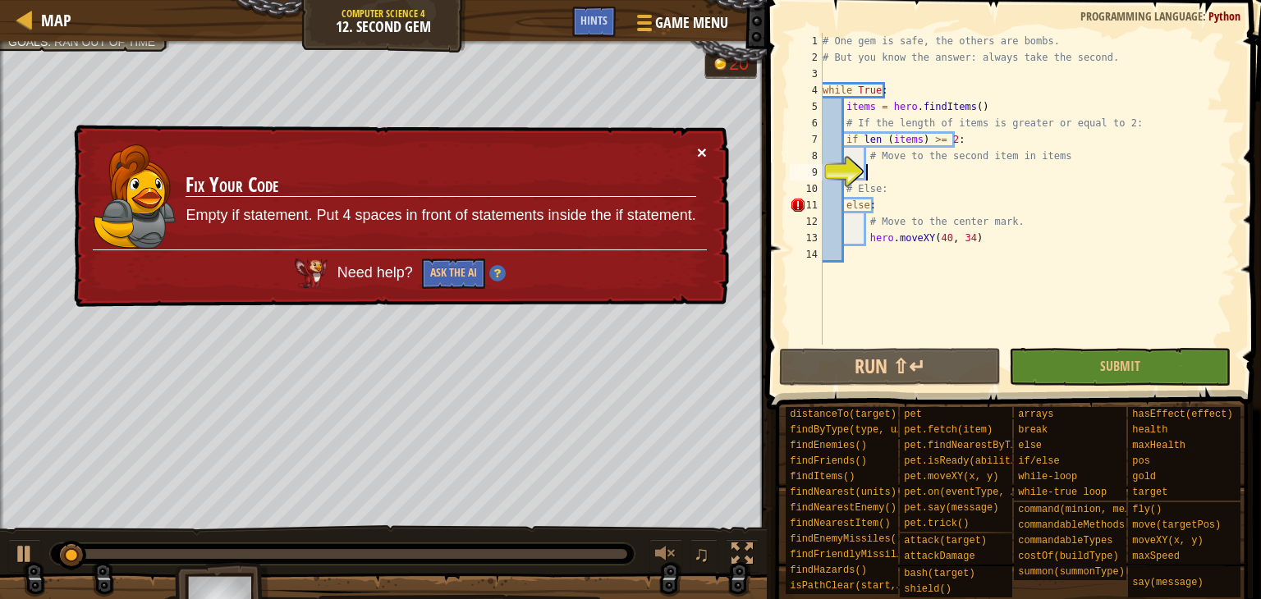
click at [703, 148] on button "×" at bounding box center [702, 152] width 10 height 17
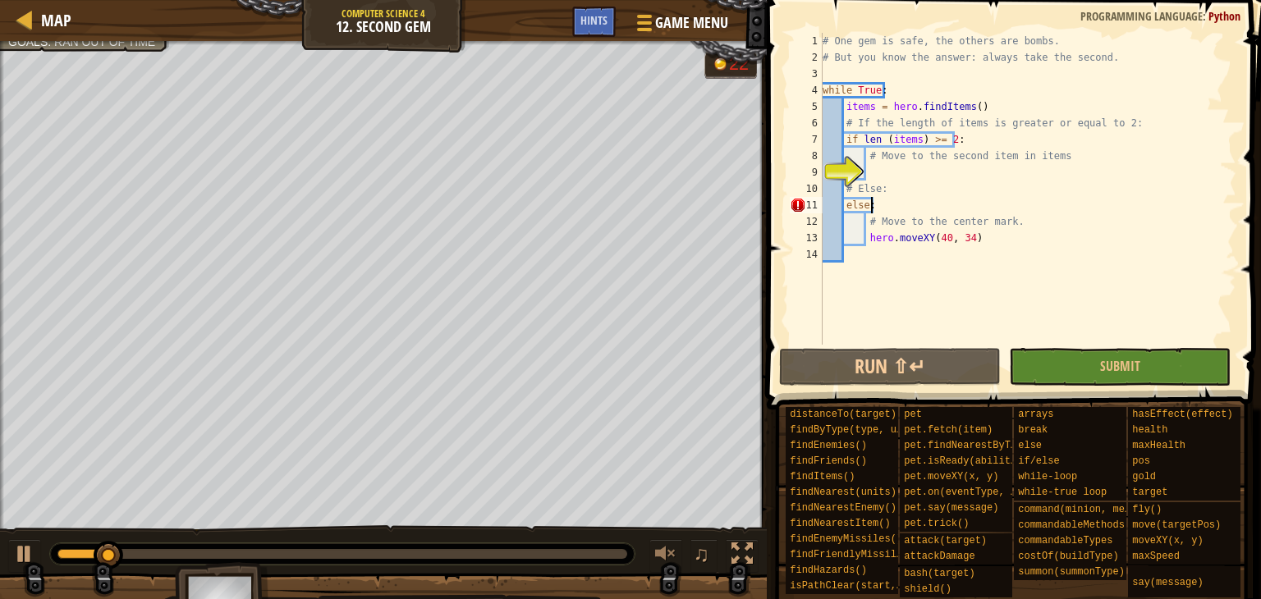
click at [888, 208] on div "# One gem is safe, the others are bombs. # But you know the answer: always take…" at bounding box center [1027, 205] width 417 height 345
type textarea "else:"
click at [871, 172] on div "# One gem is safe, the others are bombs. # But you know the answer: always take…" at bounding box center [1027, 205] width 417 height 345
type textarea "h"
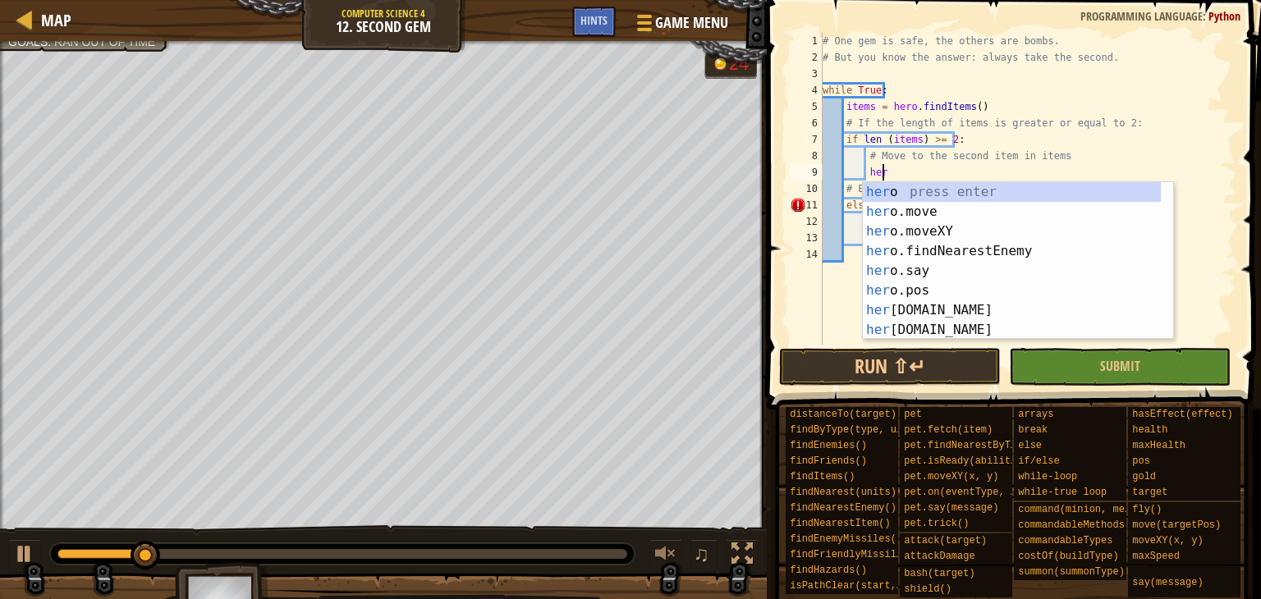
scroll to position [7, 4]
click at [897, 225] on div "hero press enter hero .move press enter hero .moveXY press enter hero .findNear…" at bounding box center [1012, 280] width 298 height 197
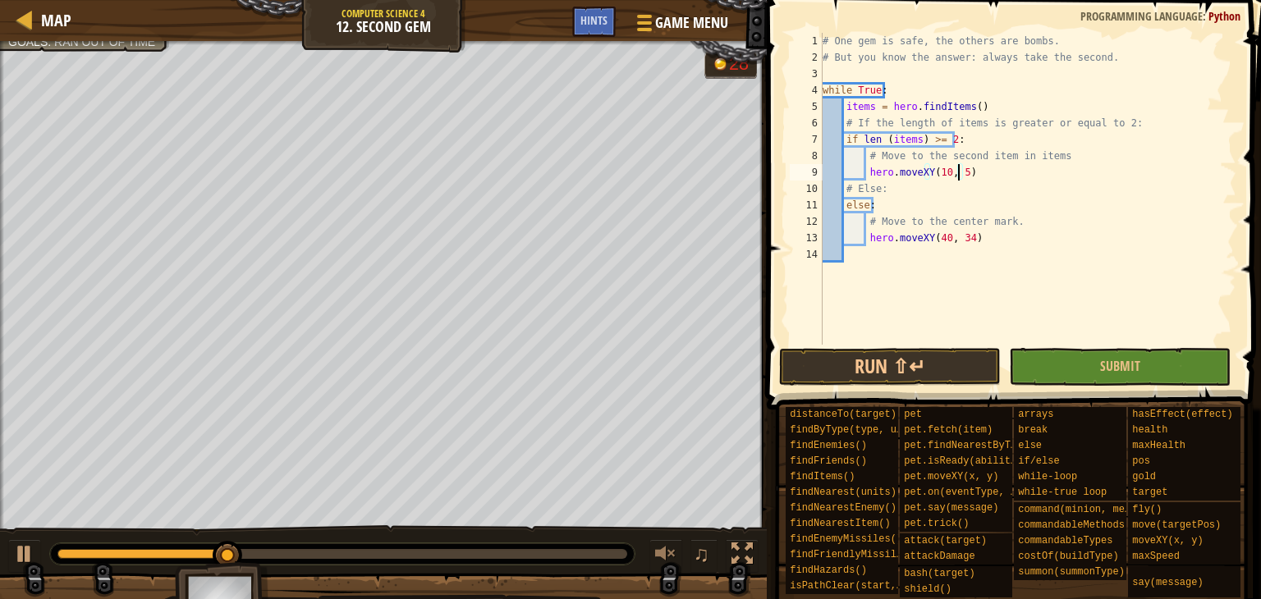
scroll to position [7, 11]
click at [831, 382] on button "Run ⇧↵" at bounding box center [890, 367] width 222 height 38
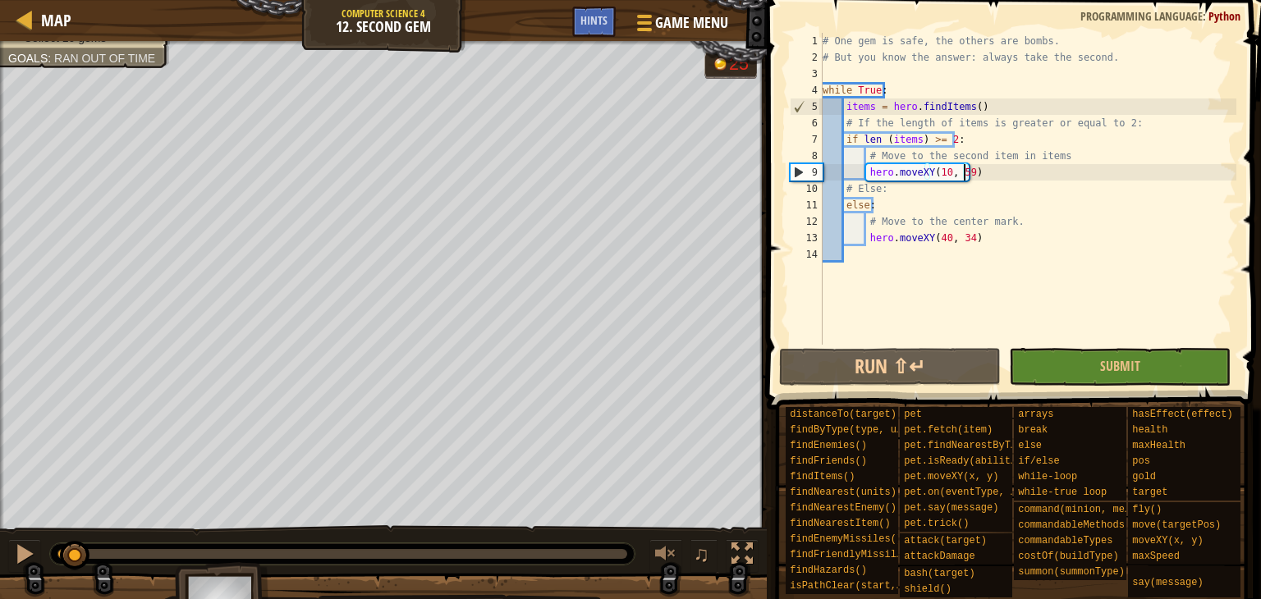
click at [76, 552] on div "0:01.9 Now: 0:05.0 Max: 0:60.0" at bounding box center [66, 554] width 18 height 10
click at [33, 549] on div at bounding box center [24, 553] width 21 height 21
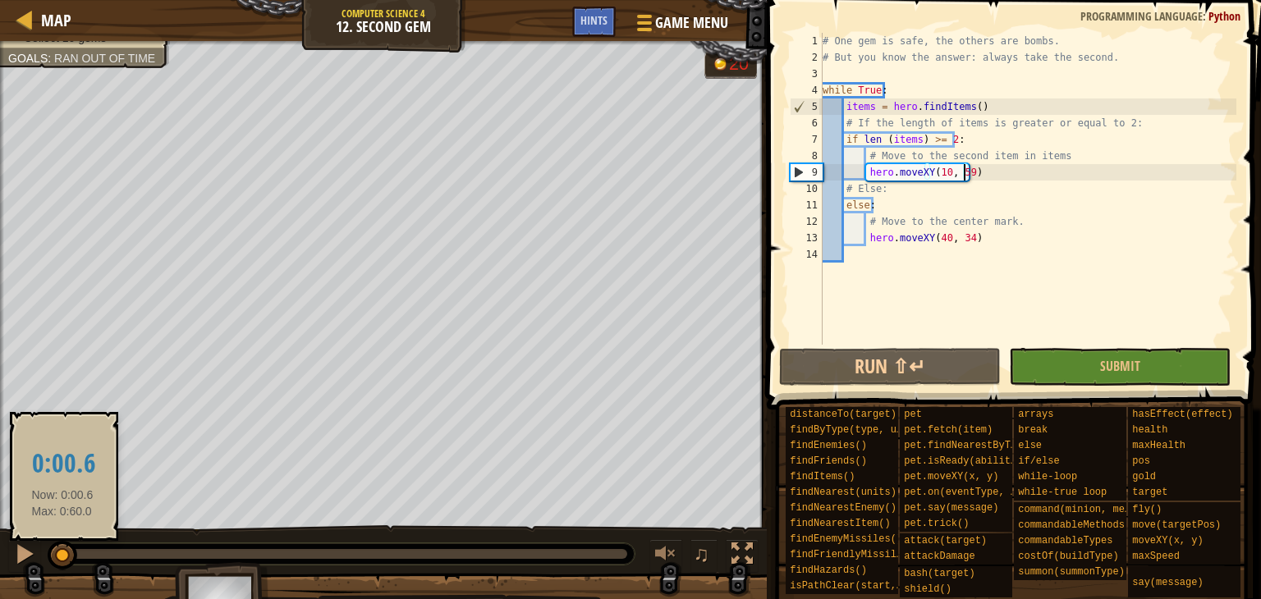
drag, startPoint x: 73, startPoint y: 546, endPoint x: 1, endPoint y: 561, distance: 73.9
click at [1, 561] on div "♫" at bounding box center [383, 549] width 767 height 49
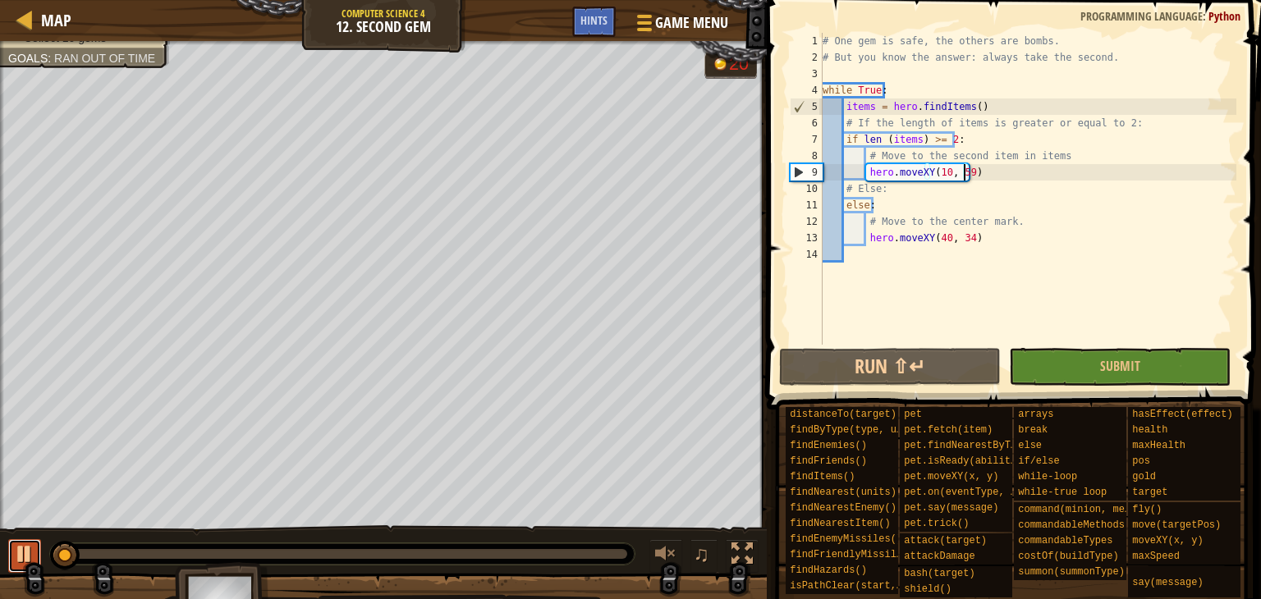
click at [11, 565] on button at bounding box center [24, 556] width 33 height 34
click at [939, 170] on div "# One gem is safe, the others are bombs. # But you know the answer: always take…" at bounding box center [1027, 205] width 417 height 345
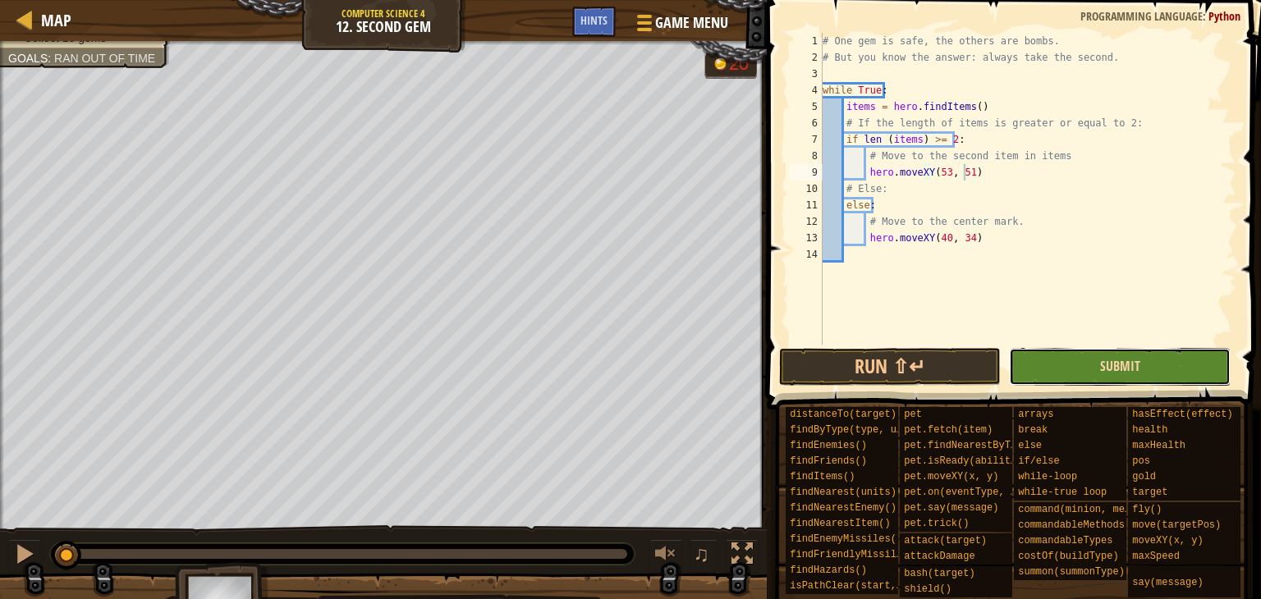
click at [1106, 364] on span "Submit" at bounding box center [1120, 366] width 40 height 18
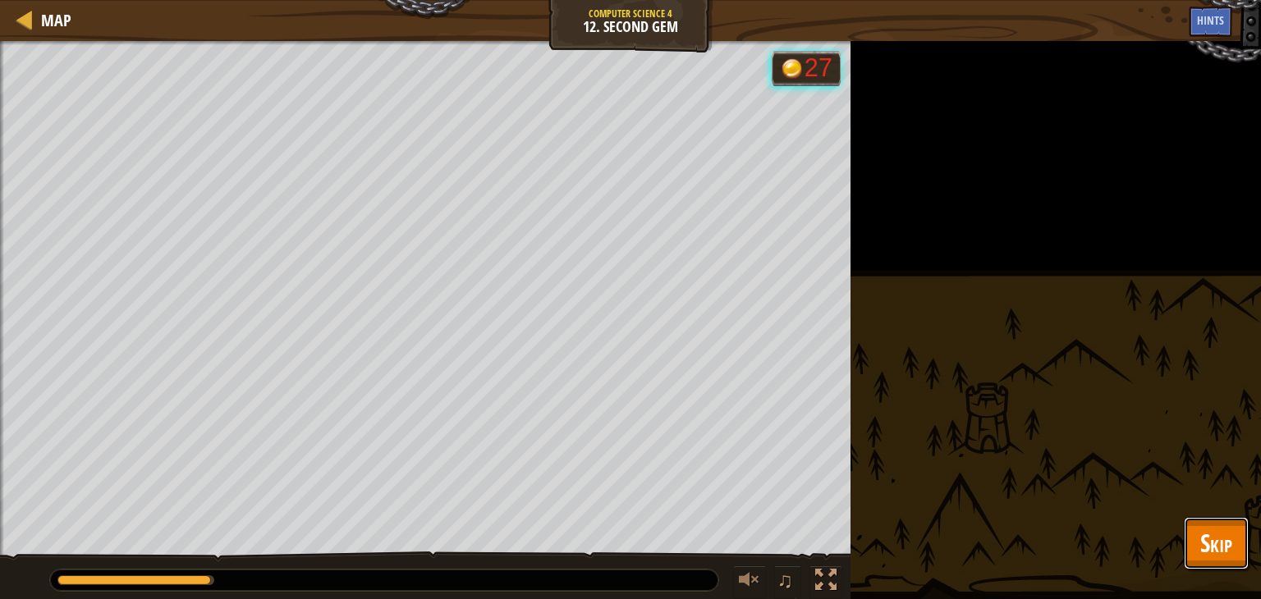
click at [1196, 540] on button "Skip" at bounding box center [1216, 543] width 65 height 53
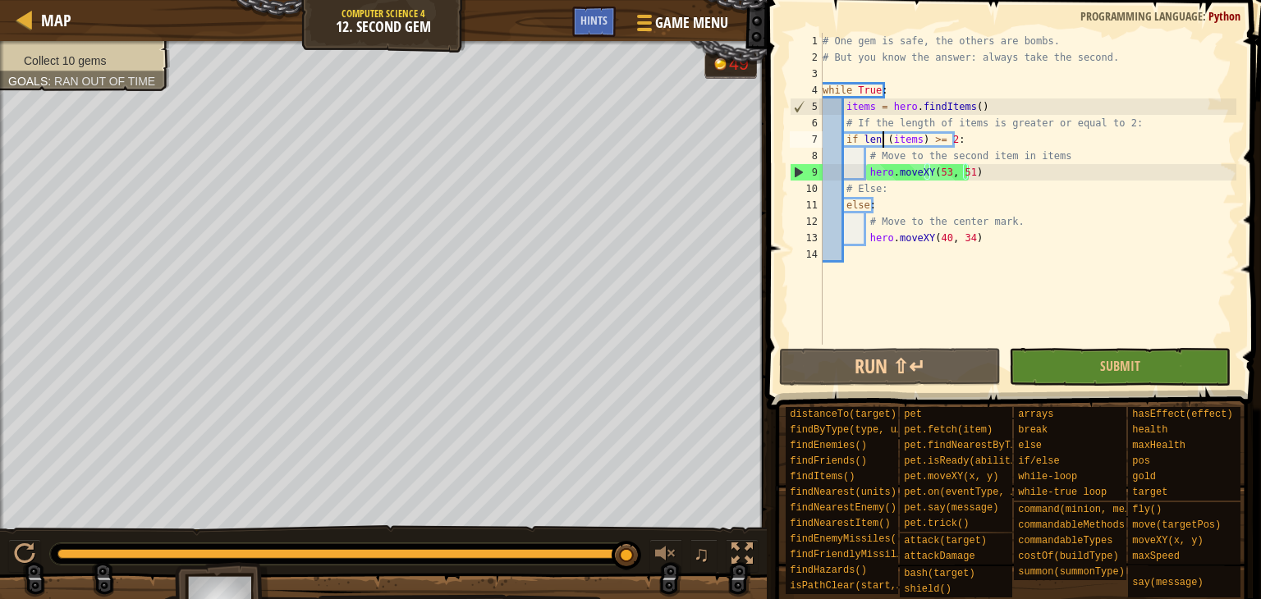
scroll to position [7, 10]
click at [884, 135] on div "# One gem is safe, the others are bombs. # But you know the answer: always take…" at bounding box center [1027, 205] width 417 height 345
type textarea "if len(items) >= 2:"
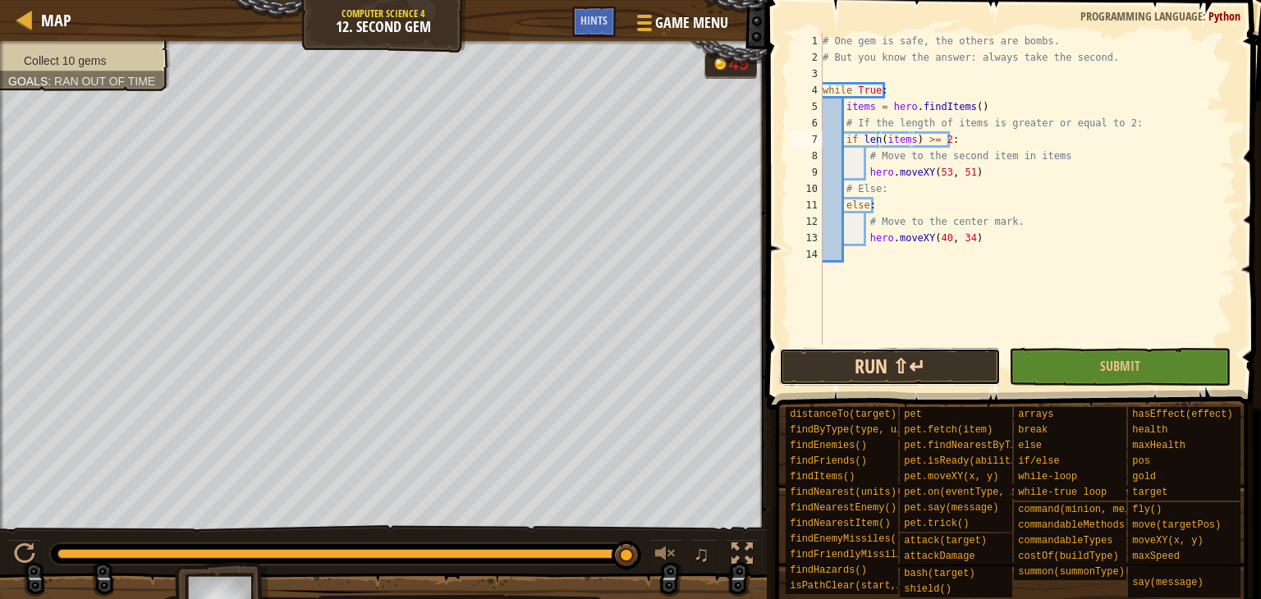
click at [937, 369] on button "Run ⇧↵" at bounding box center [890, 367] width 222 height 38
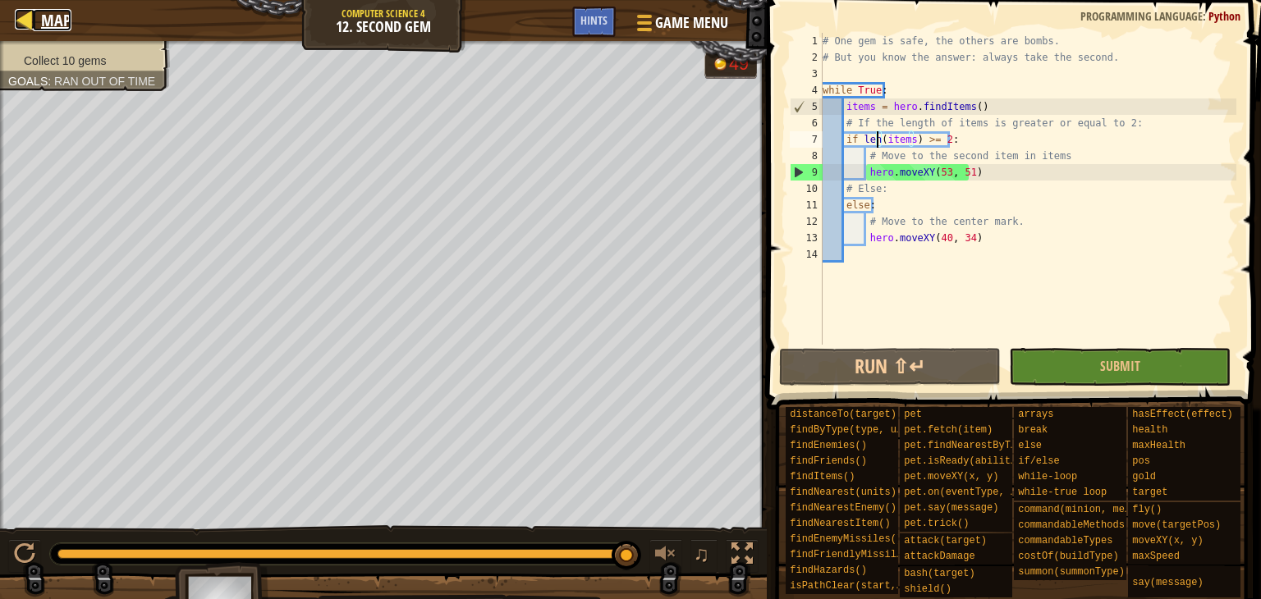
click at [22, 11] on div at bounding box center [25, 19] width 21 height 21
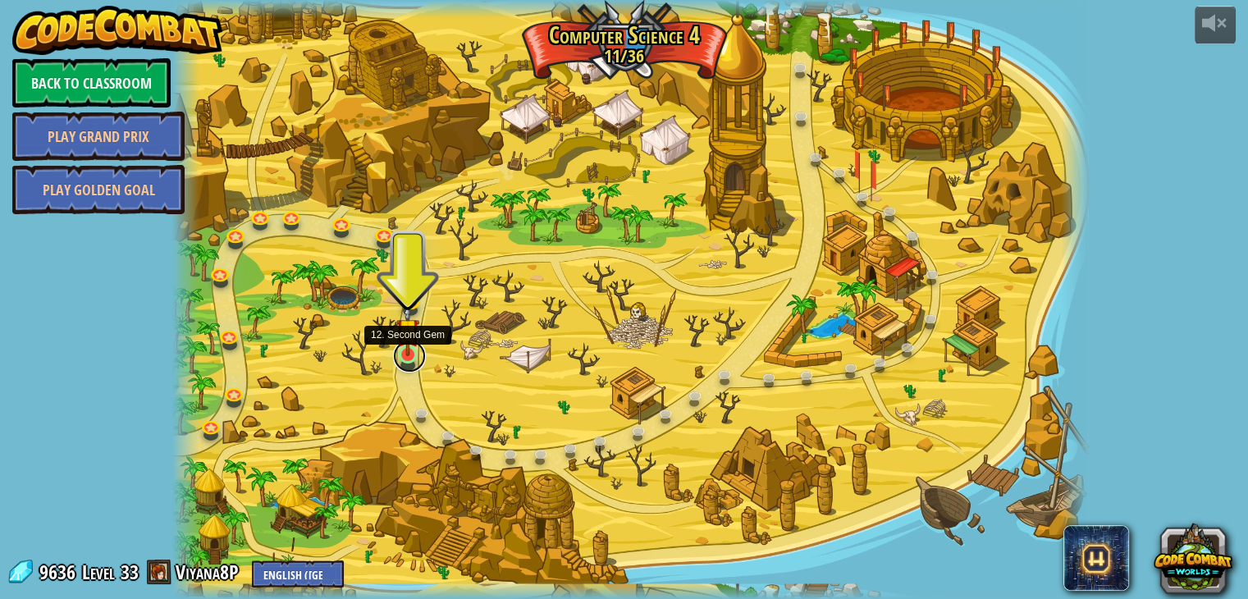
click at [401, 355] on link at bounding box center [409, 356] width 33 height 33
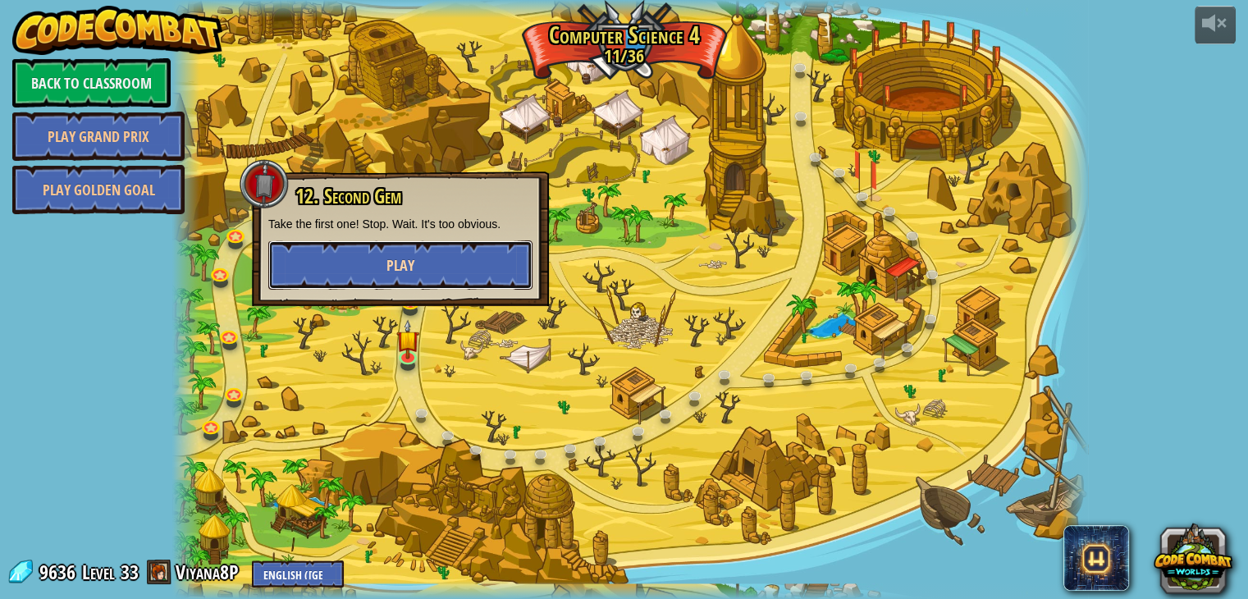
click at [409, 273] on span "Play" at bounding box center [401, 265] width 28 height 21
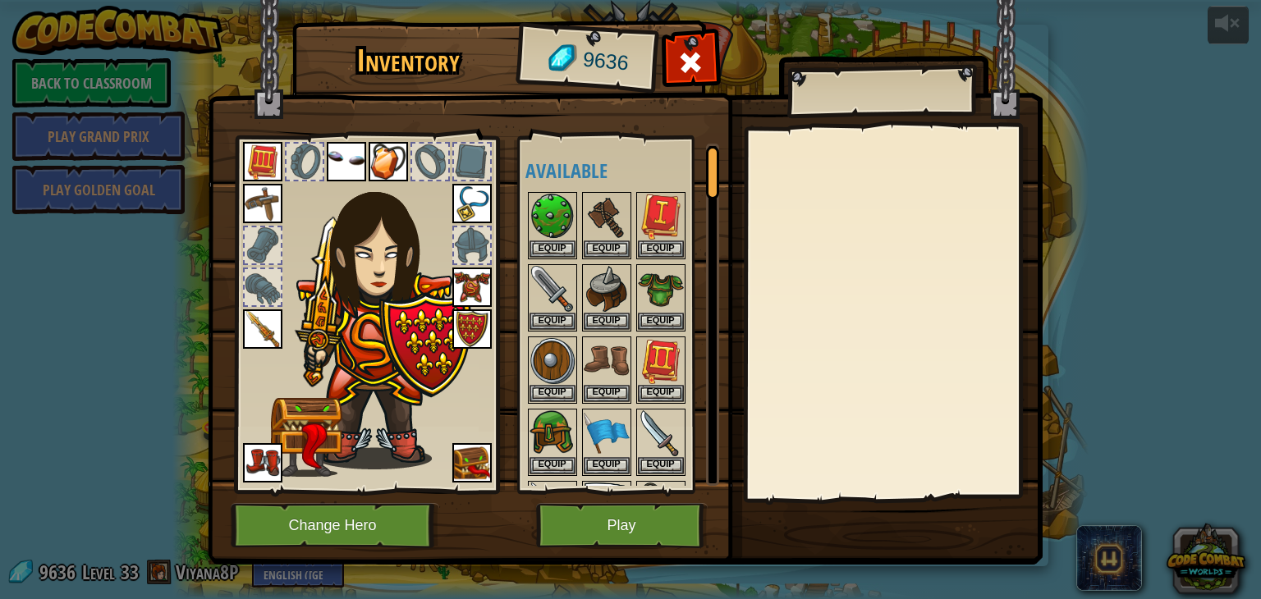
click at [452, 449] on img at bounding box center [471, 462] width 39 height 39
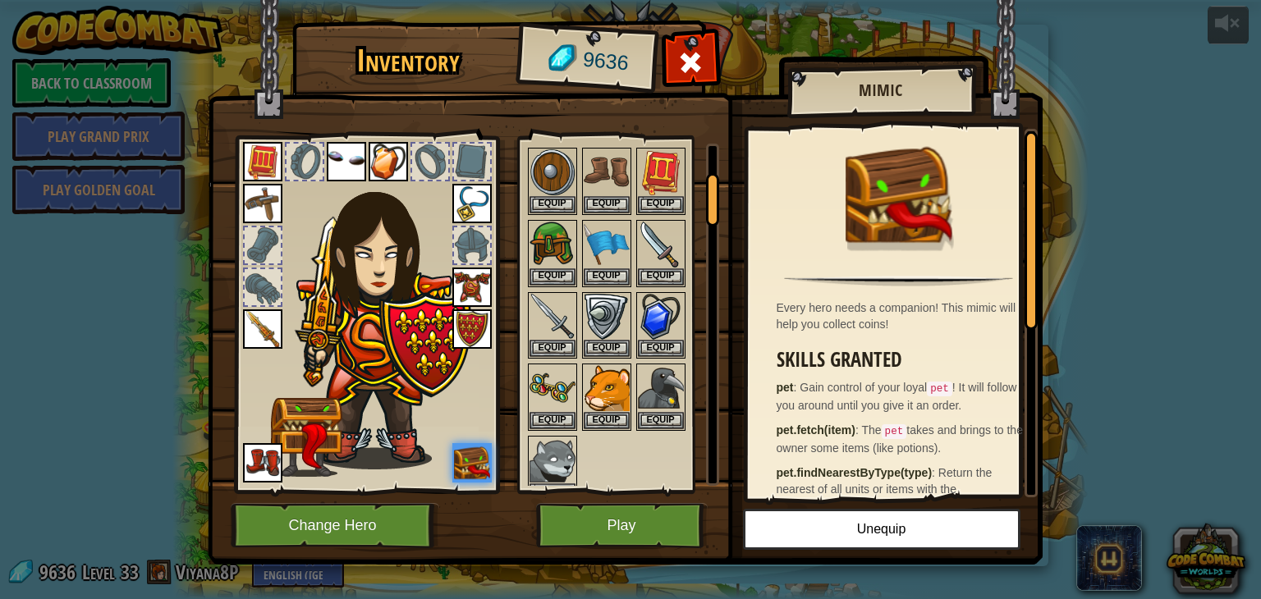
scroll to position [230, 0]
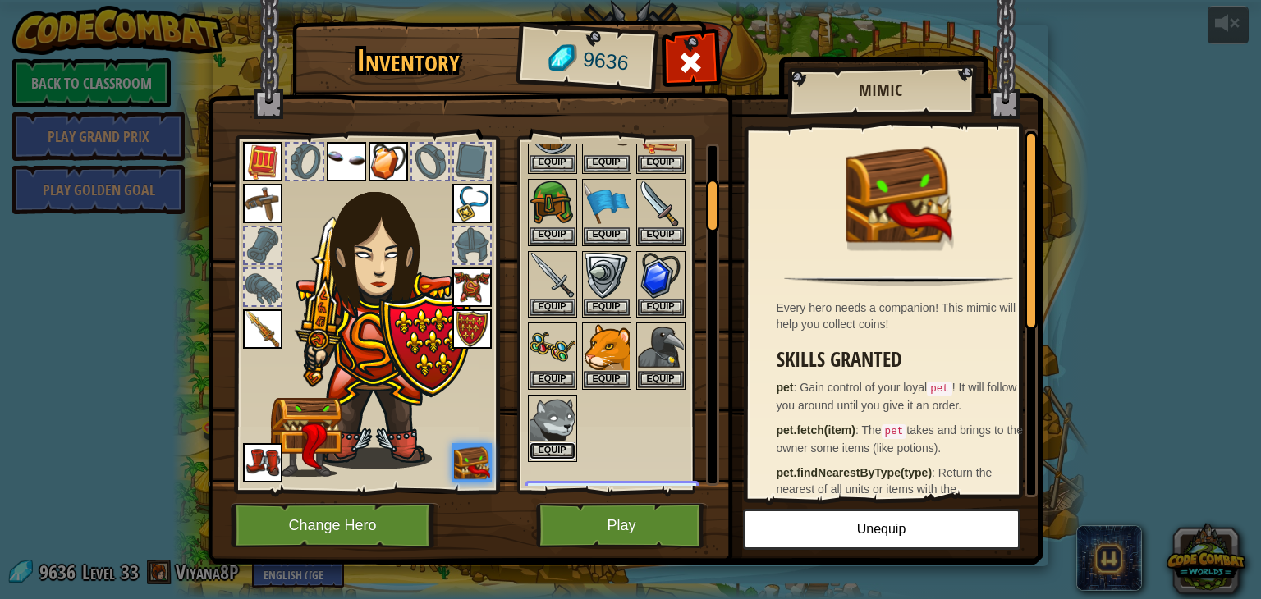
click at [555, 442] on button "Equip" at bounding box center [552, 450] width 46 height 17
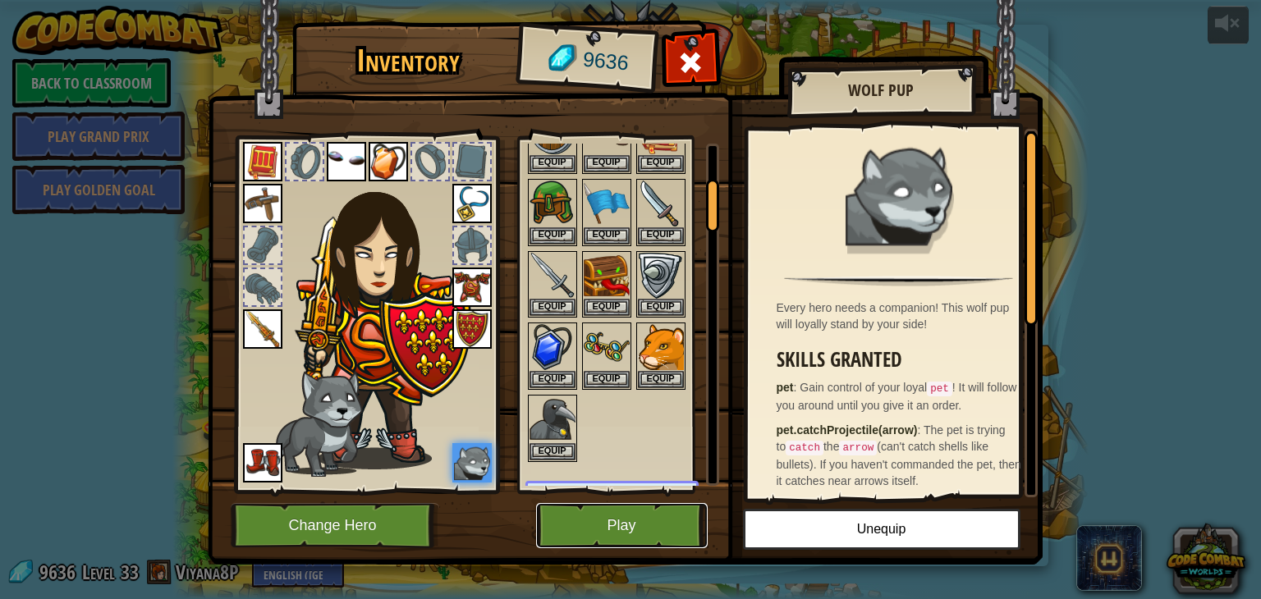
click at [569, 523] on button "Play" at bounding box center [622, 525] width 172 height 45
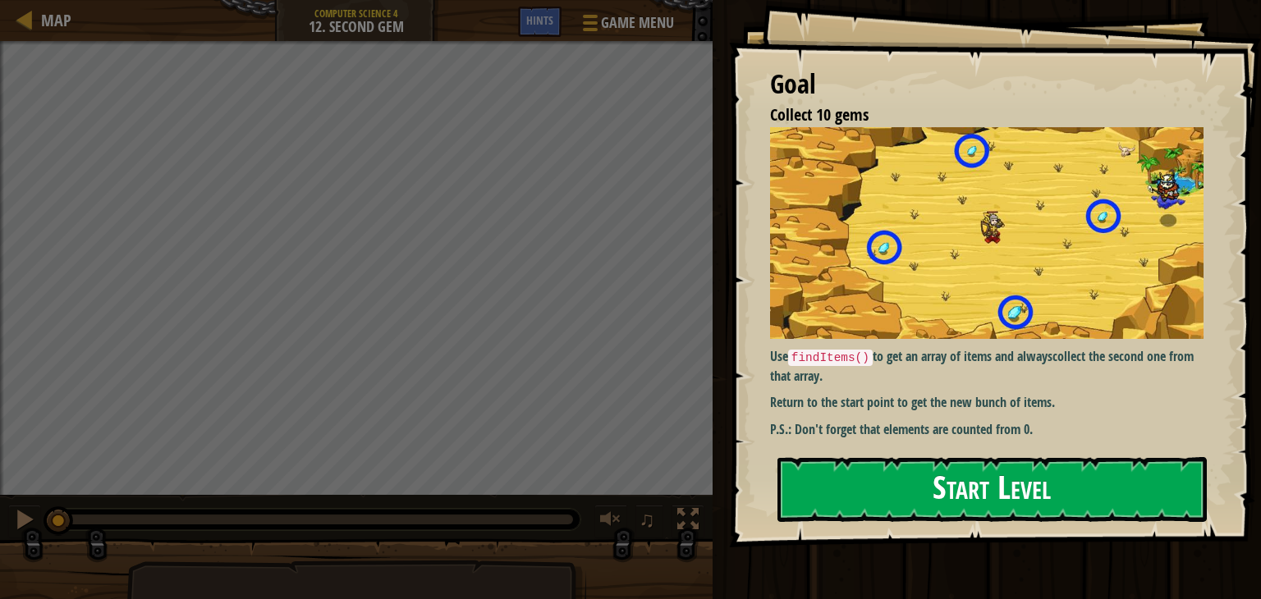
click at [968, 495] on button "Start Level" at bounding box center [991, 489] width 429 height 65
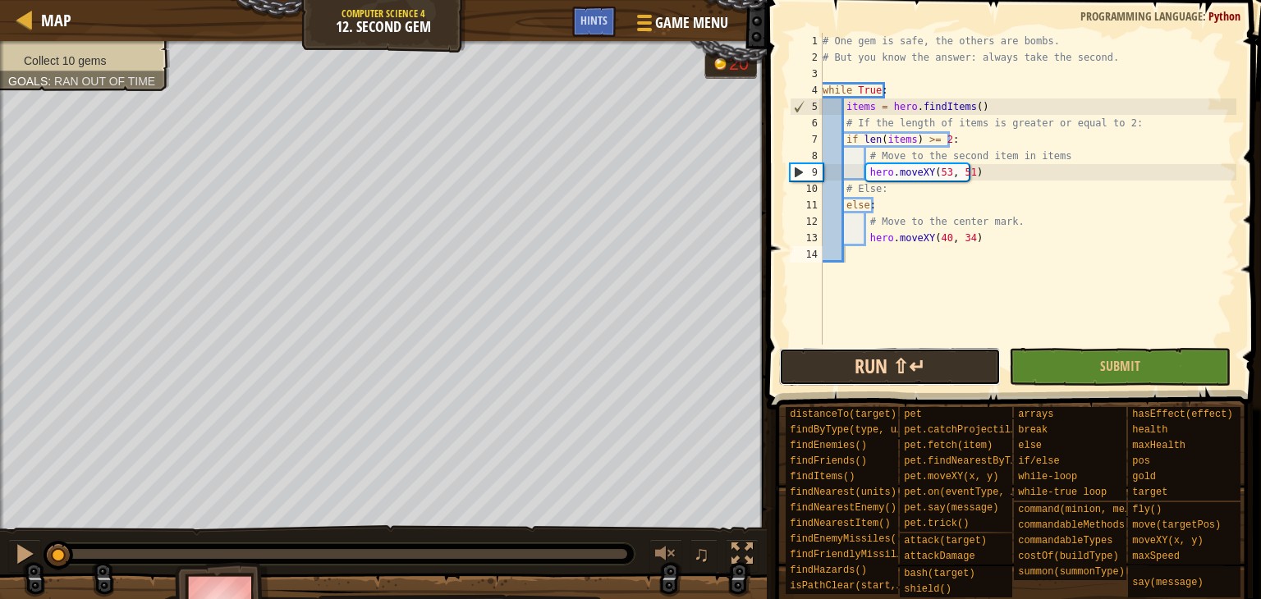
click at [927, 362] on button "Run ⇧↵" at bounding box center [890, 367] width 222 height 38
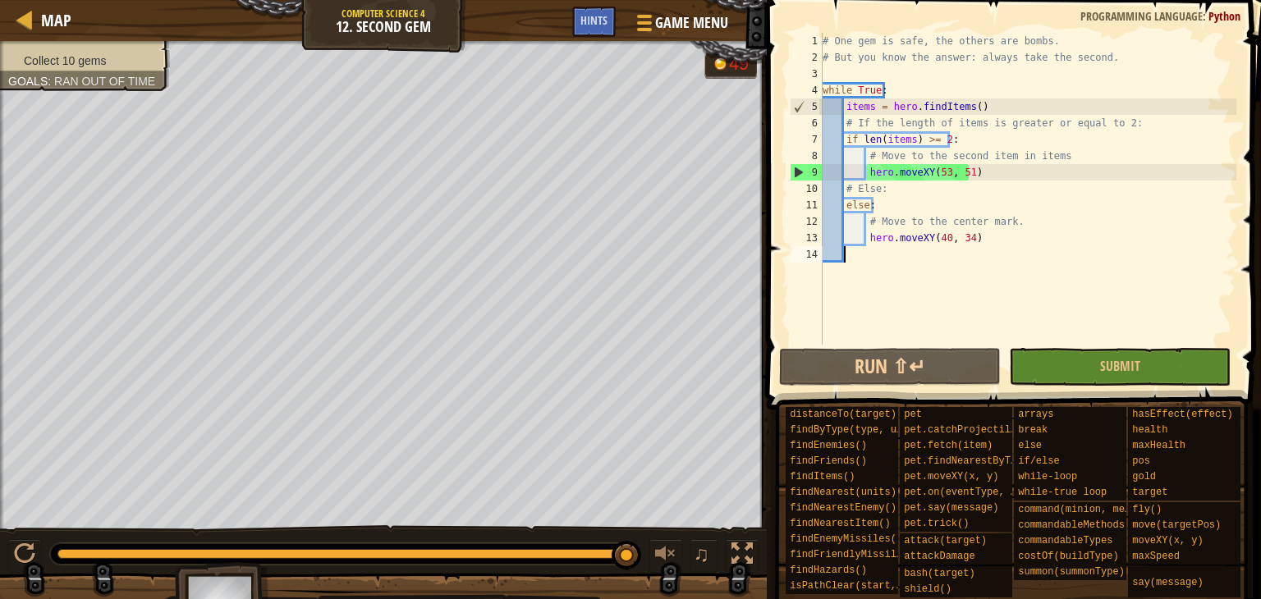
click at [877, 140] on div "# One gem is safe, the others are bombs. # But you know the answer: always take…" at bounding box center [1027, 205] width 417 height 345
click at [914, 138] on div "# One gem is safe, the others are bombs. # But you know the answer: always take…" at bounding box center [1027, 205] width 417 height 345
drag, startPoint x: 974, startPoint y: 175, endPoint x: 868, endPoint y: 174, distance: 106.7
click at [868, 174] on div "# One gem is safe, the others are bombs. # But you know the answer: always take…" at bounding box center [1027, 205] width 417 height 345
type textarea "hero.moveXY(53, 51)"
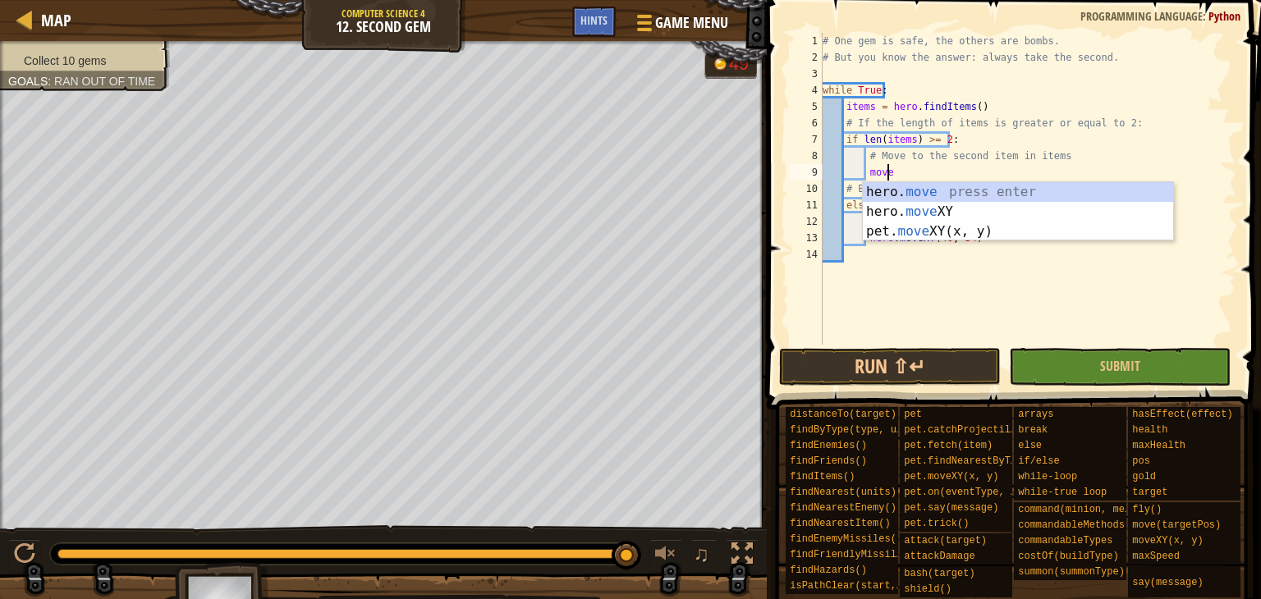
scroll to position [7, 4]
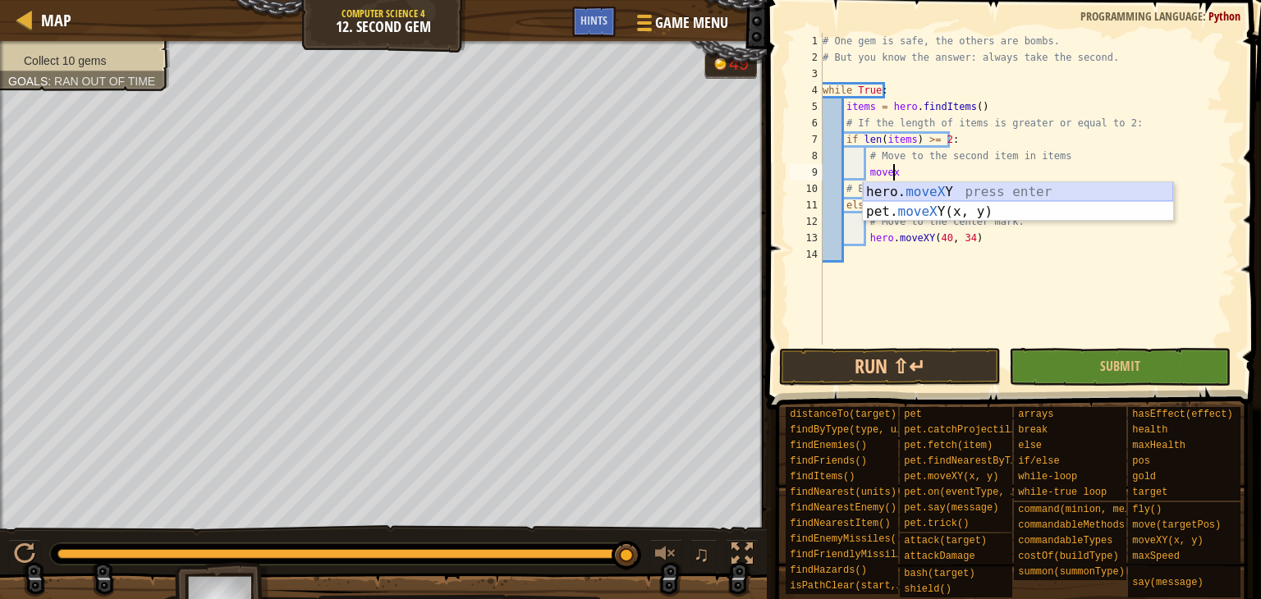
click at [869, 189] on div "hero. moveX Y press enter pet. moveX Y(x, y) press enter" at bounding box center [1018, 221] width 310 height 79
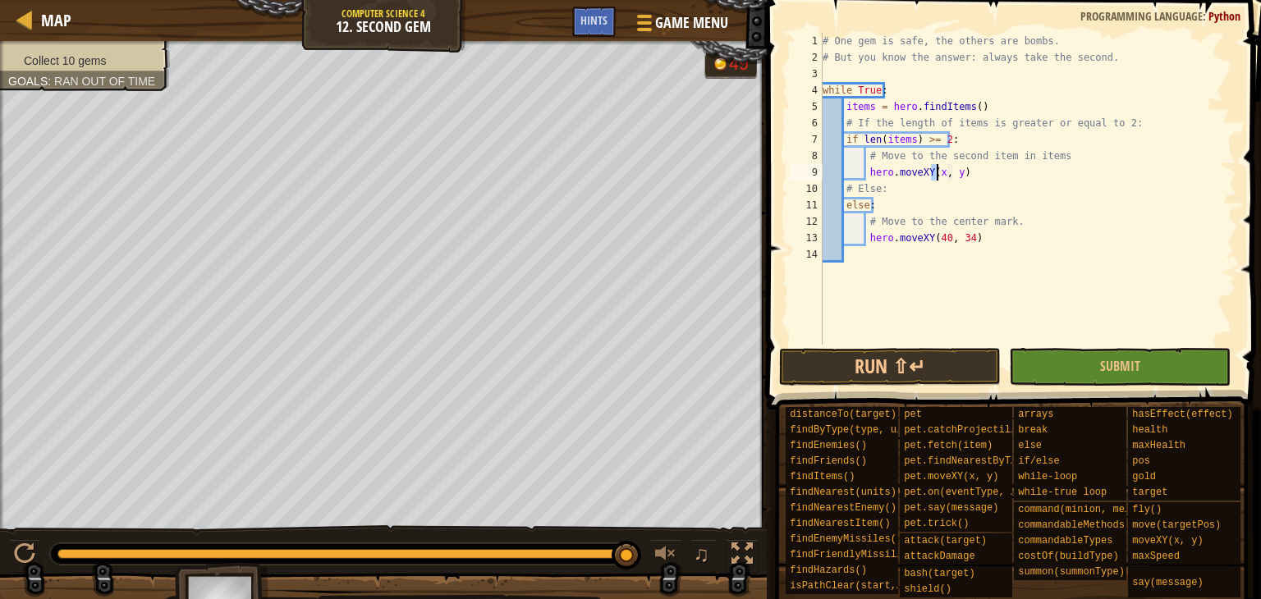
click at [1001, 177] on div "# One gem is safe, the others are bombs. # But you know the answer: always take…" at bounding box center [1027, 205] width 417 height 345
click at [925, 198] on div "# One gem is safe, the others are bombs. # But you know the answer: always take…" at bounding box center [1027, 205] width 417 height 345
click at [964, 168] on div "# One gem is safe, the others are bombs. # But you know the answer: always take…" at bounding box center [1027, 205] width 417 height 345
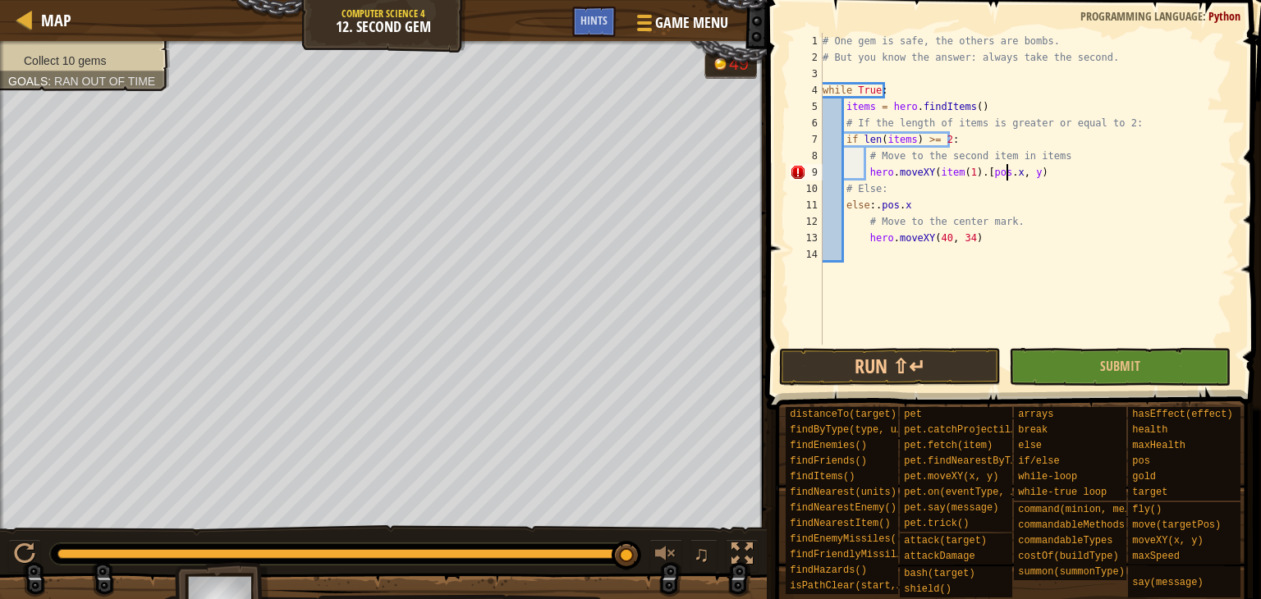
scroll to position [7, 16]
click at [980, 171] on div "# One gem is safe, the others are bombs. # But you know the answer: always take…" at bounding box center [1027, 205] width 417 height 345
click at [1014, 171] on div "# One gem is safe, the others are bombs. # But you know the answer: always take…" at bounding box center [1027, 205] width 417 height 345
click at [1074, 351] on button "Submit" at bounding box center [1120, 367] width 222 height 38
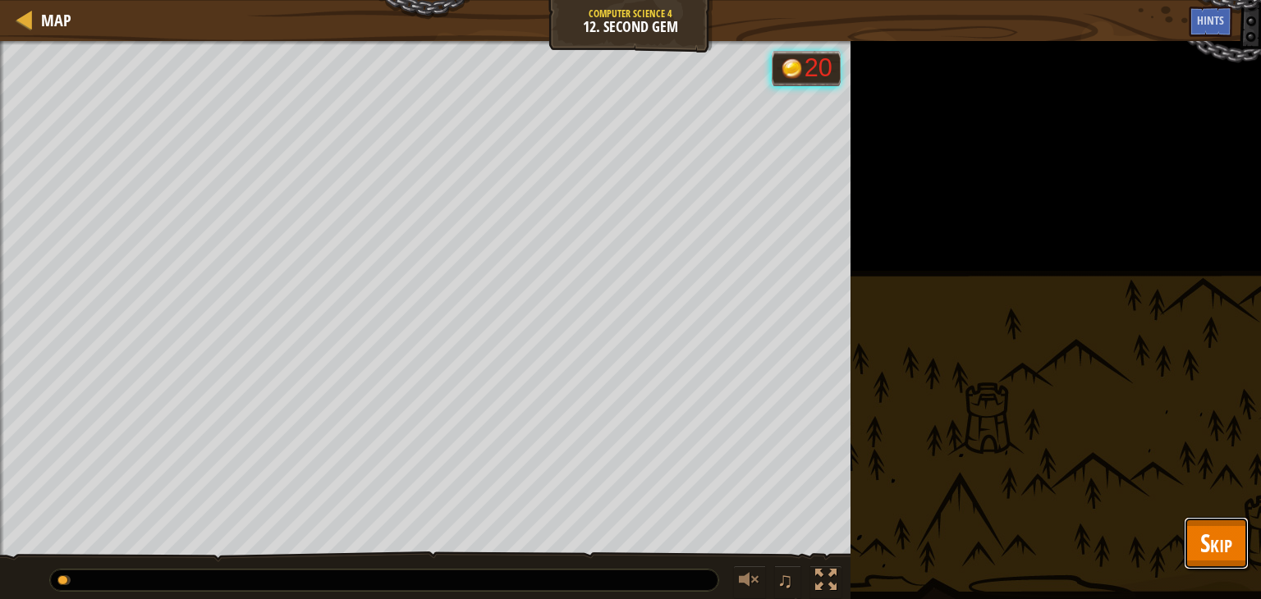
click at [1197, 531] on button "Skip" at bounding box center [1216, 543] width 65 height 53
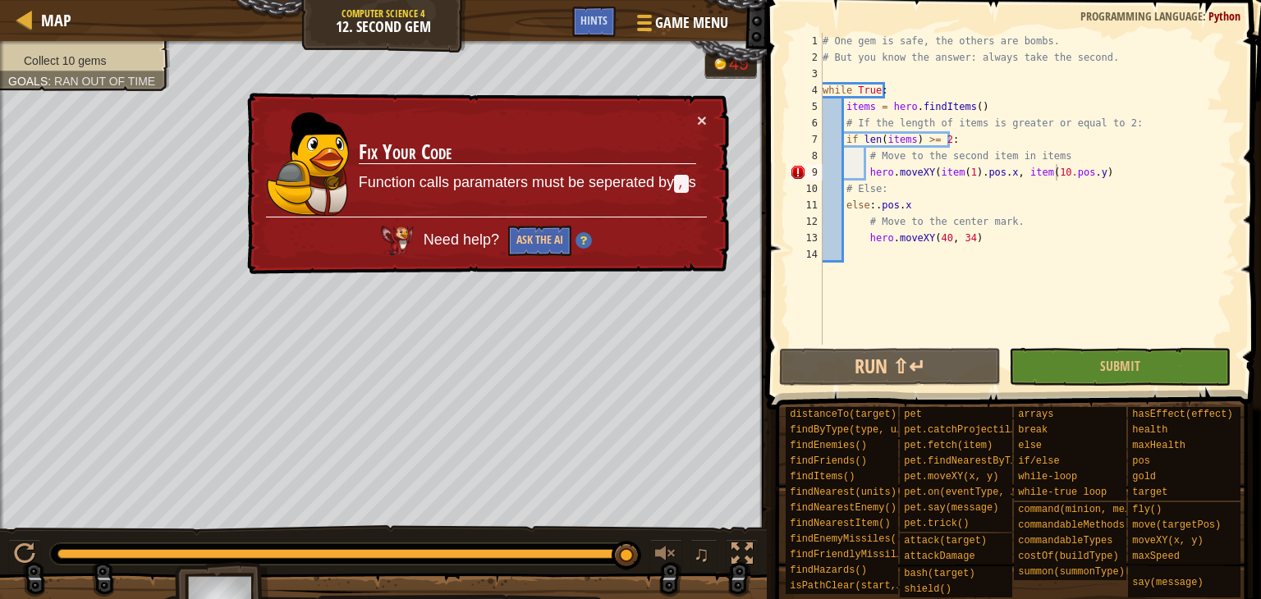
click at [1101, 175] on div "# One gem is safe, the others are bombs. # But you know the answer: always take…" at bounding box center [1027, 205] width 417 height 345
click at [1100, 181] on div "# One gem is safe, the others are bombs. # But you know the answer: always take…" at bounding box center [1027, 205] width 417 height 345
click at [978, 195] on div "# One gem is safe, the others are bombs. # But you know the answer: always take…" at bounding box center [1027, 189] width 417 height 312
click at [1047, 172] on div "# One gem is safe, the others are bombs. # But you know the answer: always take…" at bounding box center [1027, 205] width 417 height 345
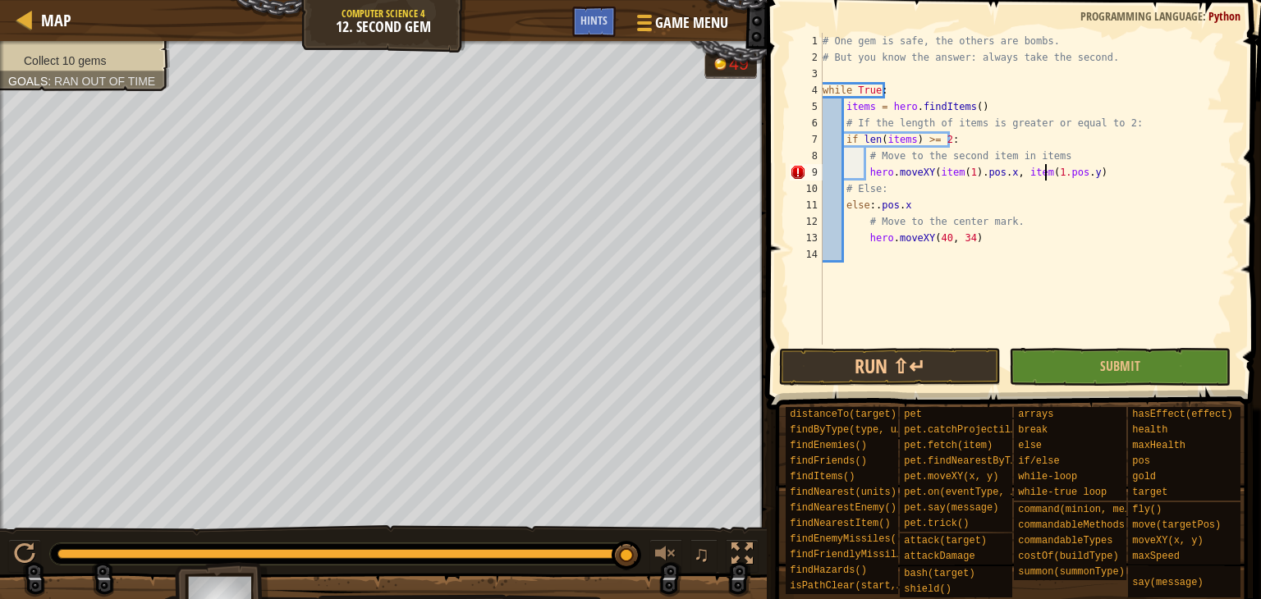
scroll to position [7, 19]
drag, startPoint x: 909, startPoint y: 208, endPoint x: 873, endPoint y: 211, distance: 36.3
click at [873, 211] on div "# One gem is safe, the others are bombs. # But you know the answer: always take…" at bounding box center [1027, 205] width 417 height 345
click at [1067, 371] on button "Submit" at bounding box center [1120, 367] width 222 height 38
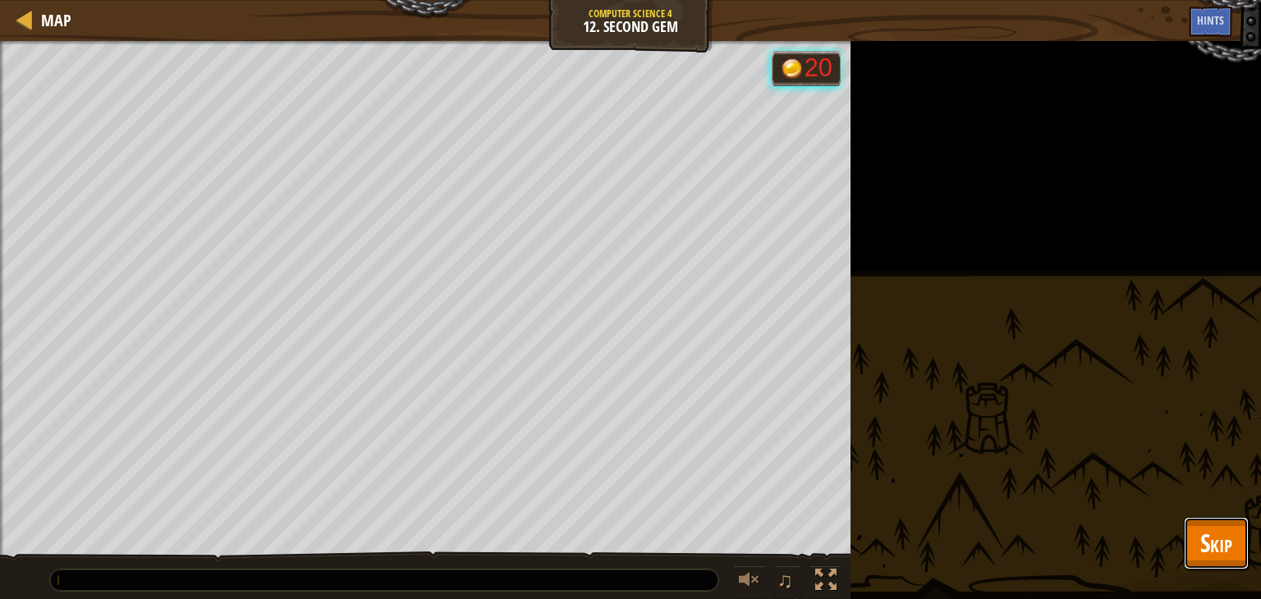
click at [1229, 549] on span "Skip" at bounding box center [1216, 543] width 32 height 34
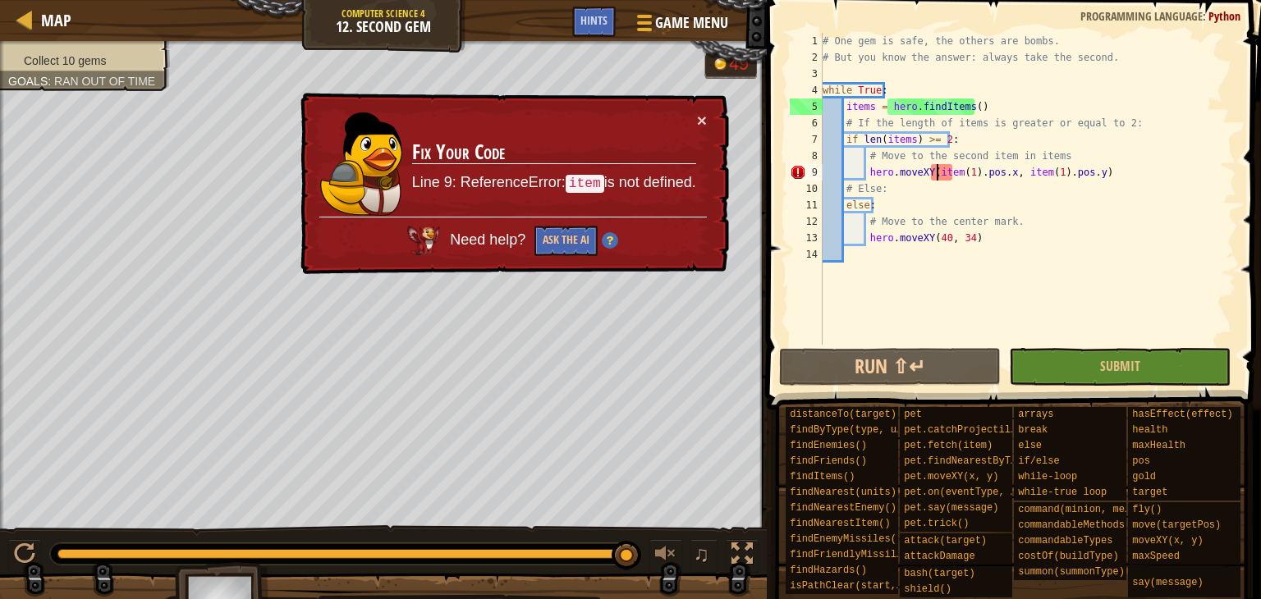
click at [935, 173] on div "# One gem is safe, the others are bombs. # But you know the answer: always take…" at bounding box center [1027, 205] width 417 height 345
click at [953, 175] on div "# One gem is safe, the others are bombs. # But you know the answer: always take…" at bounding box center [1027, 205] width 417 height 345
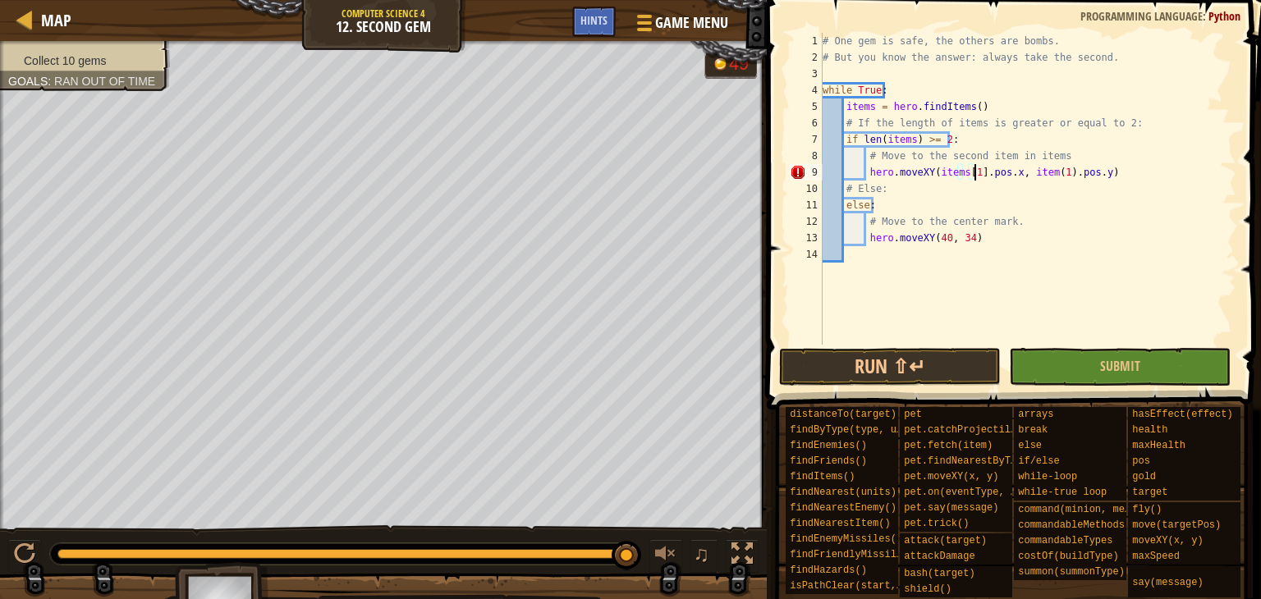
scroll to position [7, 13]
click at [1038, 176] on div "# One gem is safe, the others are bombs. # But you know the answer: always take…" at bounding box center [1027, 205] width 417 height 345
type textarea "hero.moveXY(items[1].pos.x, items[1].pos.y)"
click at [1065, 367] on button "Submit" at bounding box center [1120, 367] width 222 height 38
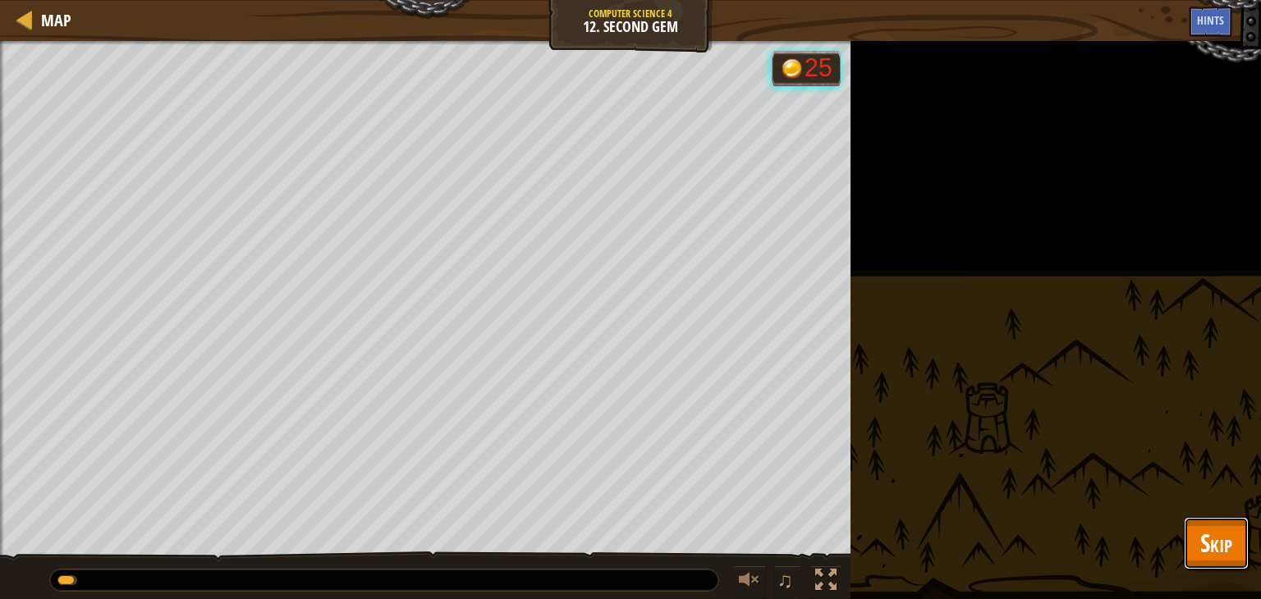
click at [1215, 539] on span "Skip" at bounding box center [1216, 543] width 32 height 34
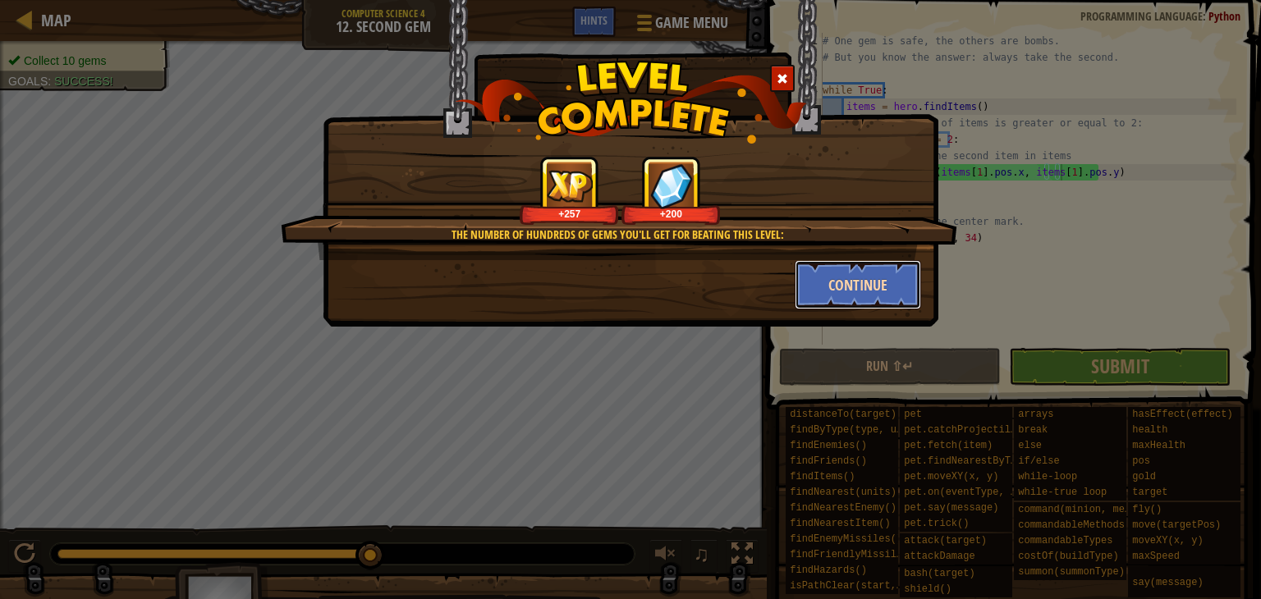
drag, startPoint x: 863, startPoint y: 276, endPoint x: 808, endPoint y: 277, distance: 55.8
click at [808, 277] on button "Continue" at bounding box center [857, 284] width 127 height 49
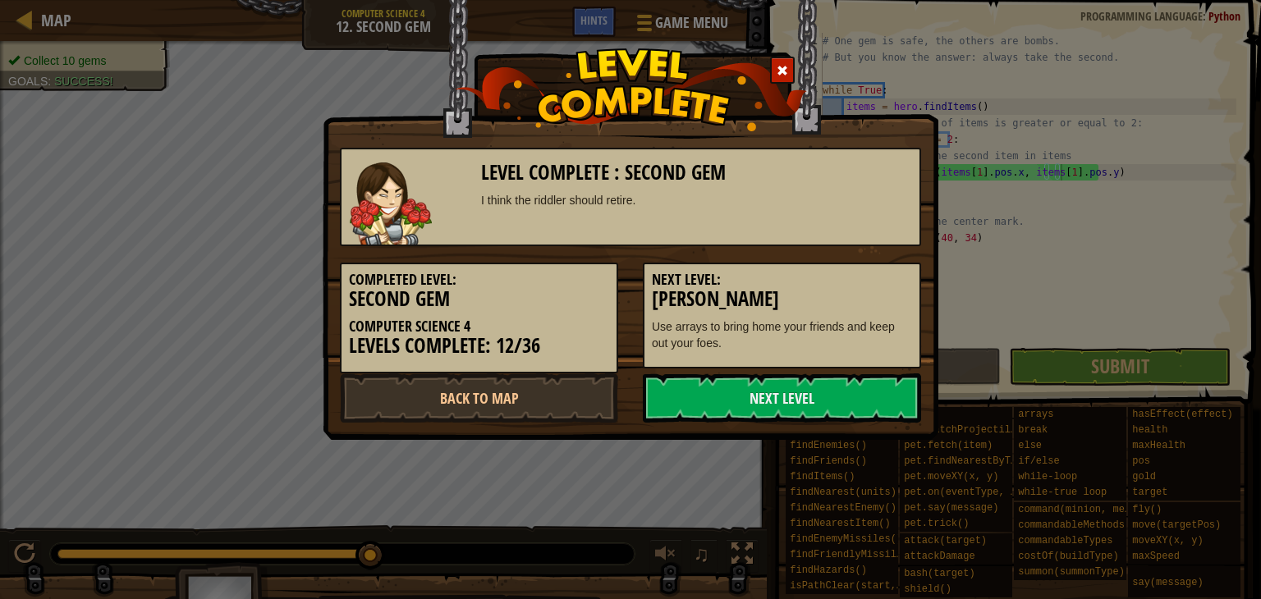
click at [820, 290] on h3 "[PERSON_NAME]" at bounding box center [782, 299] width 260 height 22
click at [754, 414] on link "Next Level" at bounding box center [782, 397] width 278 height 49
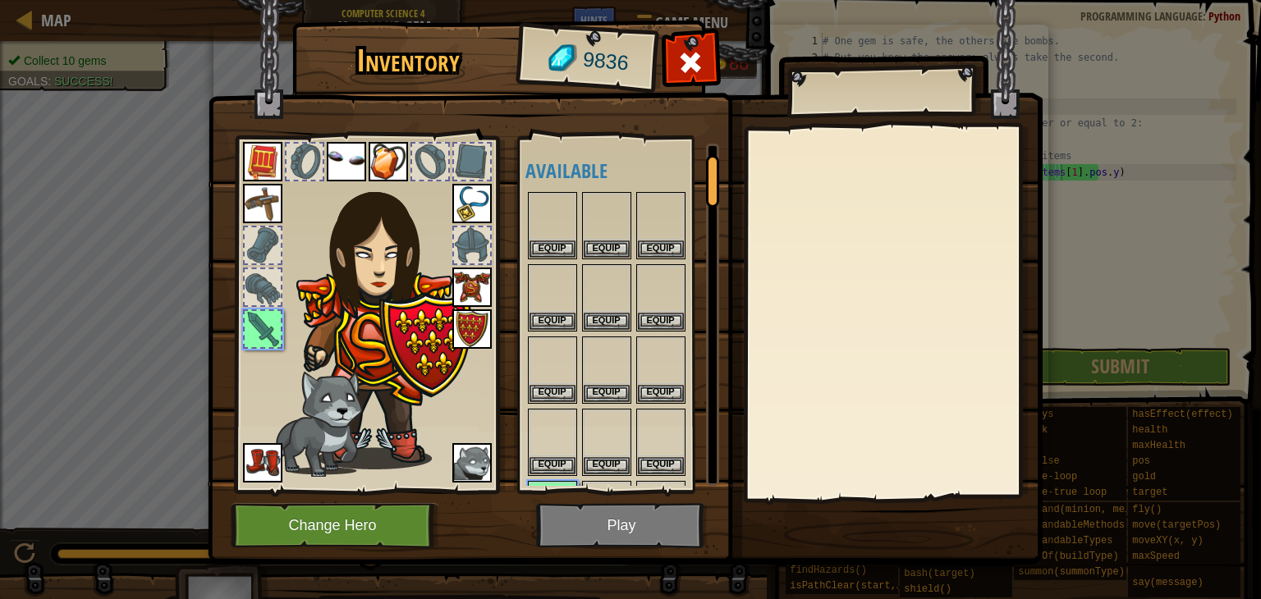
scroll to position [63, 0]
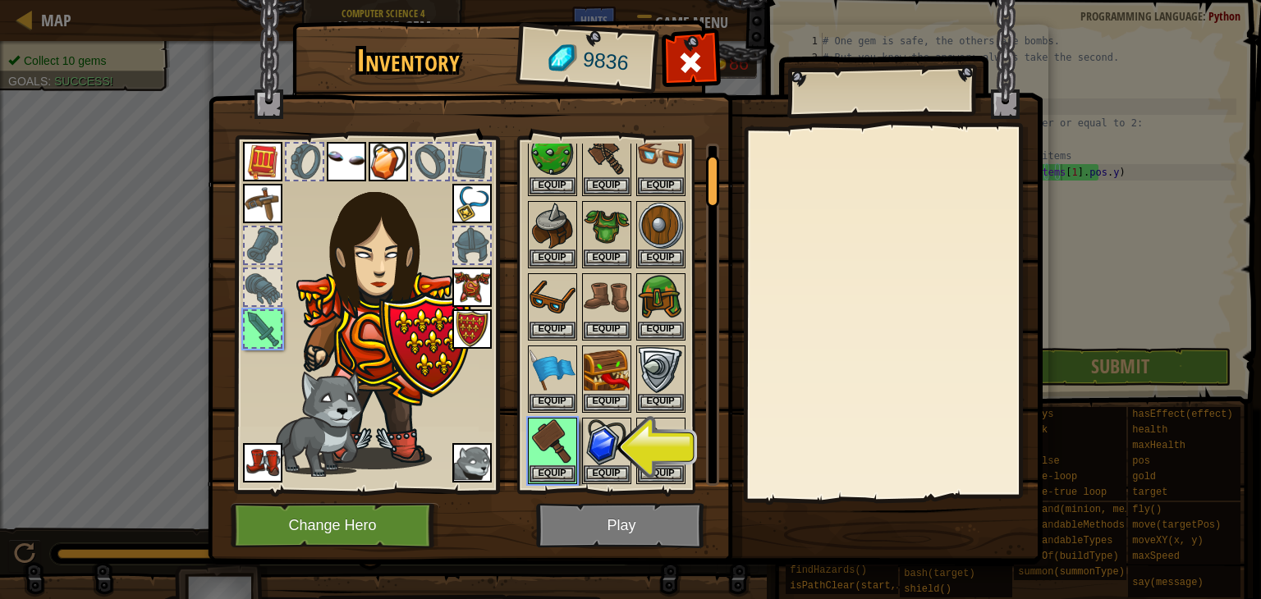
click at [567, 535] on img at bounding box center [625, 267] width 835 height 596
click at [681, 71] on span at bounding box center [690, 62] width 26 height 26
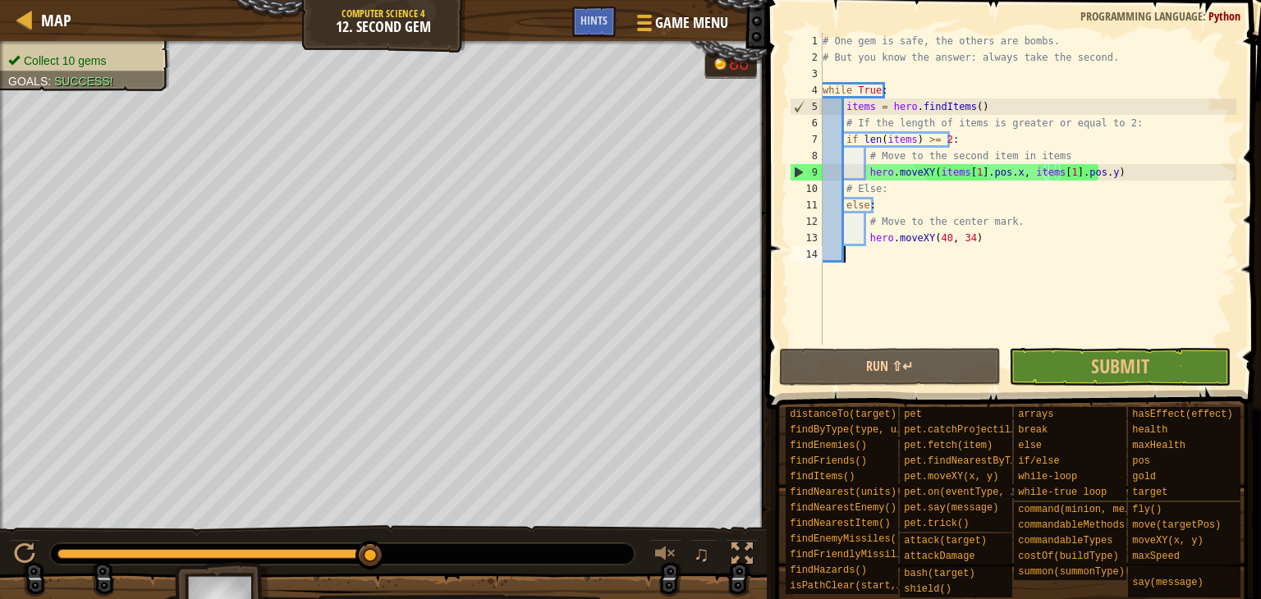
click at [882, 302] on div "# One gem is safe, the others are bombs. # But you know the answer: always take…" at bounding box center [1027, 205] width 417 height 345
click at [771, 296] on span at bounding box center [1015, 181] width 507 height 458
drag, startPoint x: 1008, startPoint y: 171, endPoint x: 936, endPoint y: 176, distance: 72.4
click at [936, 176] on div "# One gem is safe, the others are bombs. # But you know the answer: always take…" at bounding box center [1027, 205] width 417 height 345
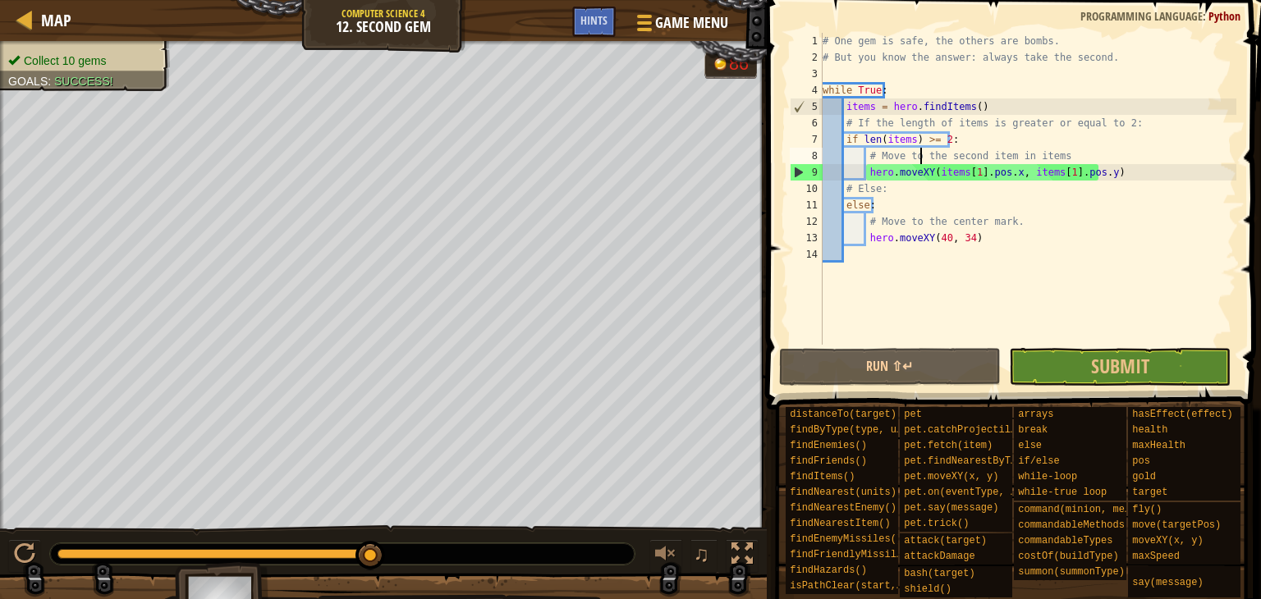
click at [920, 157] on div "# One gem is safe, the others are bombs. # But you know the answer: always take…" at bounding box center [1027, 205] width 417 height 345
click at [953, 158] on div "# One gem is safe, the others are bombs. # But you know the answer: always take…" at bounding box center [1027, 205] width 417 height 345
click at [968, 171] on div "# One gem is safe, the others are bombs. # But you know the answer: always take…" at bounding box center [1027, 205] width 417 height 345
type textarea "hero.moveXY(items[1].pos.x, items[1].pos.y)"
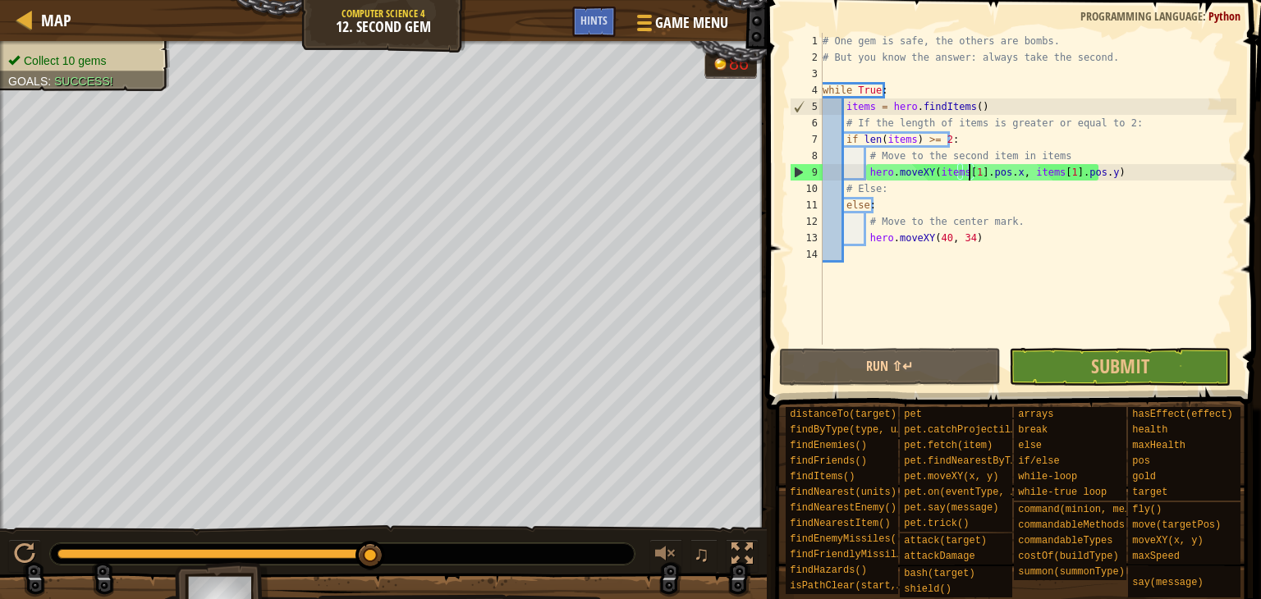
click at [968, 171] on div "# One gem is safe, the others are bombs. # But you know the answer: always take…" at bounding box center [1027, 205] width 417 height 345
click at [985, 175] on div "# One gem is safe, the others are bombs. # But you know the answer: always take…" at bounding box center [1027, 205] width 417 height 345
click at [1045, 373] on button "Submit" at bounding box center [1120, 367] width 222 height 38
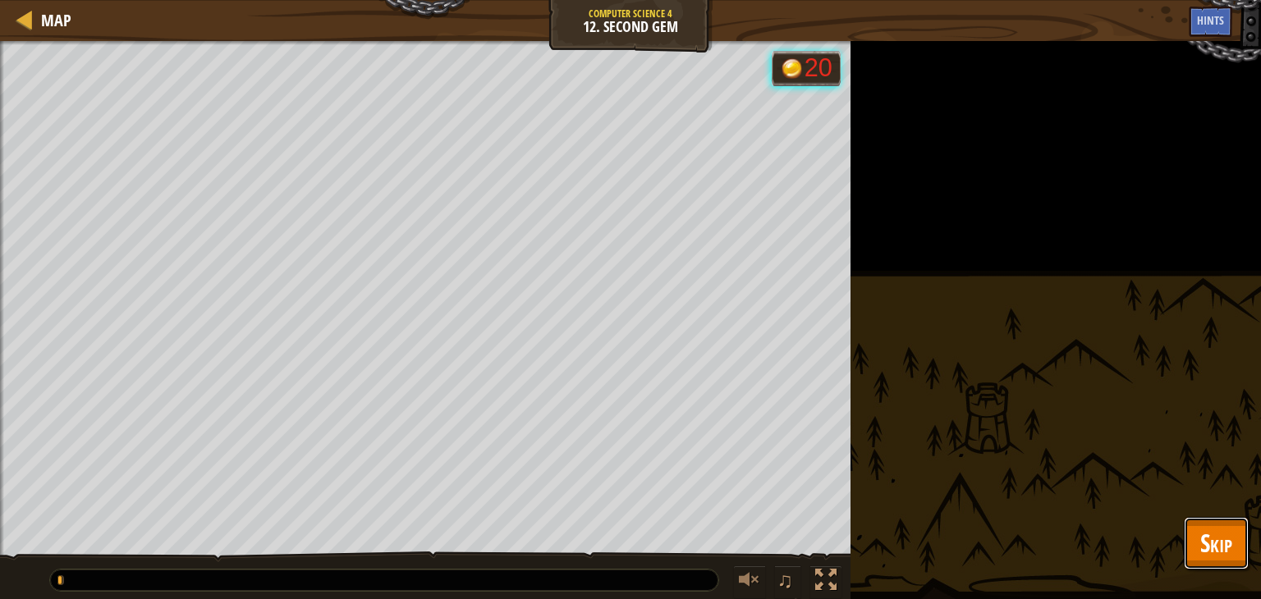
click at [1207, 526] on span "Skip" at bounding box center [1216, 543] width 32 height 34
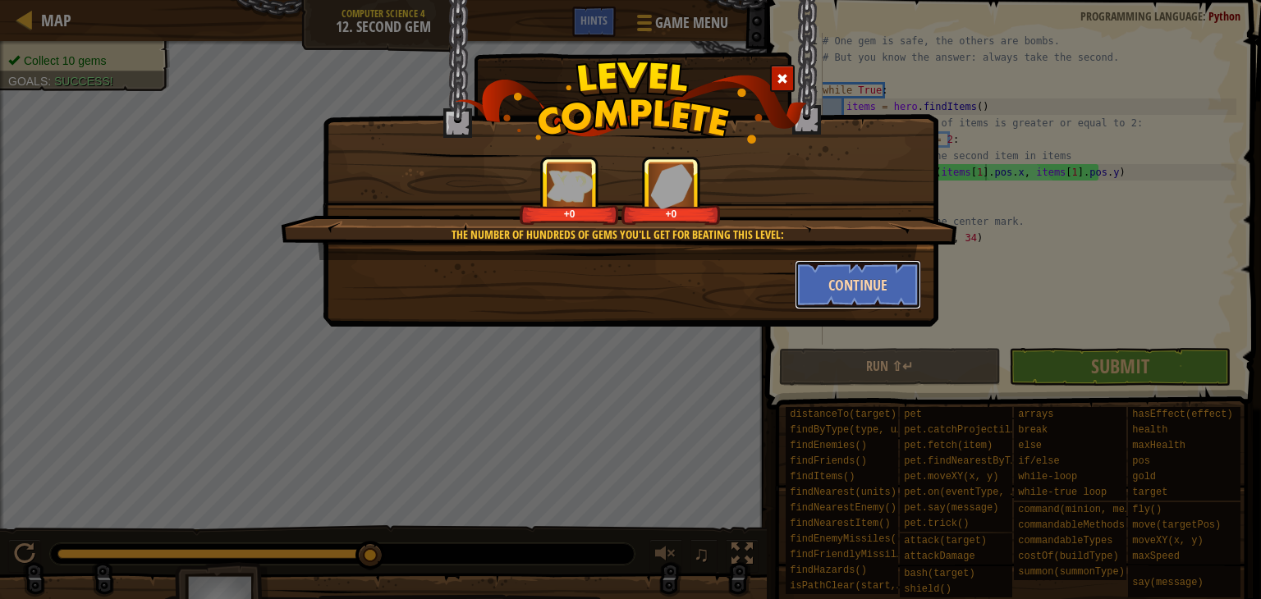
click at [867, 280] on button "Continue" at bounding box center [857, 284] width 127 height 49
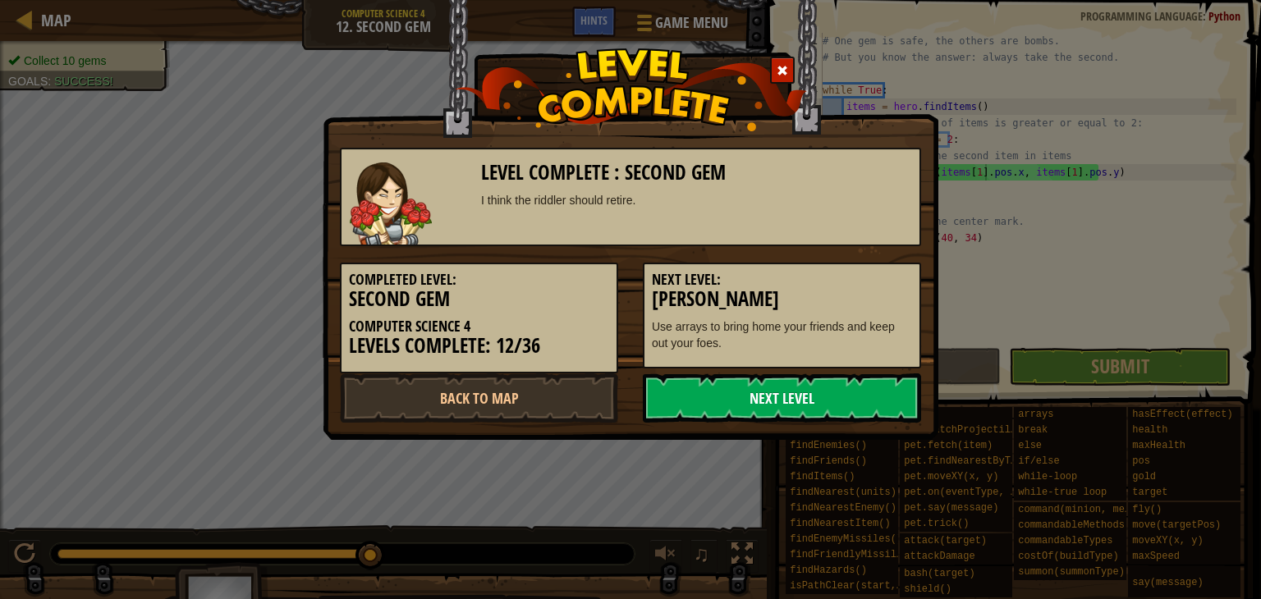
click at [811, 401] on link "Next Level" at bounding box center [782, 397] width 278 height 49
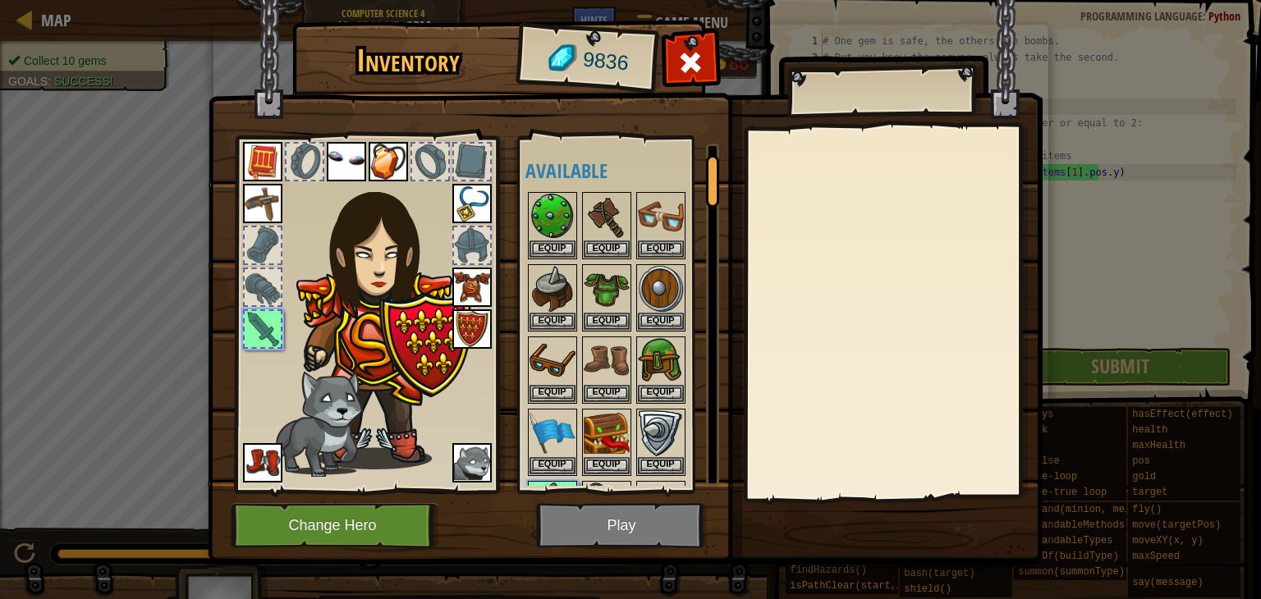
scroll to position [63, 0]
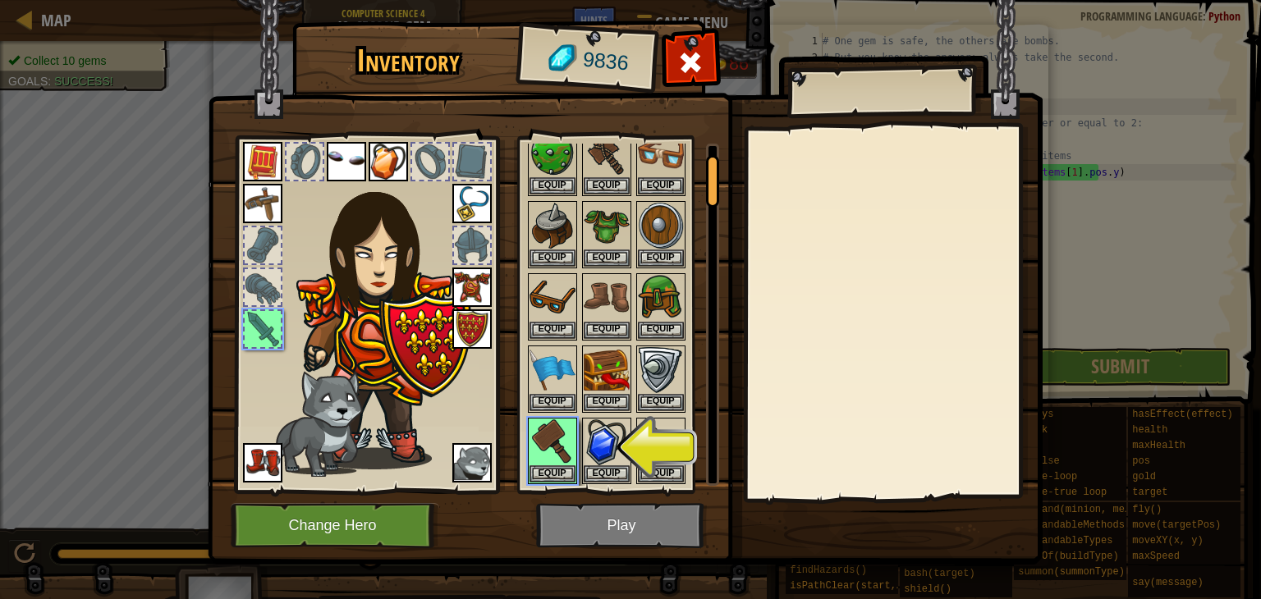
click at [611, 524] on img at bounding box center [625, 267] width 835 height 596
click at [558, 467] on button "Equip" at bounding box center [552, 473] width 46 height 17
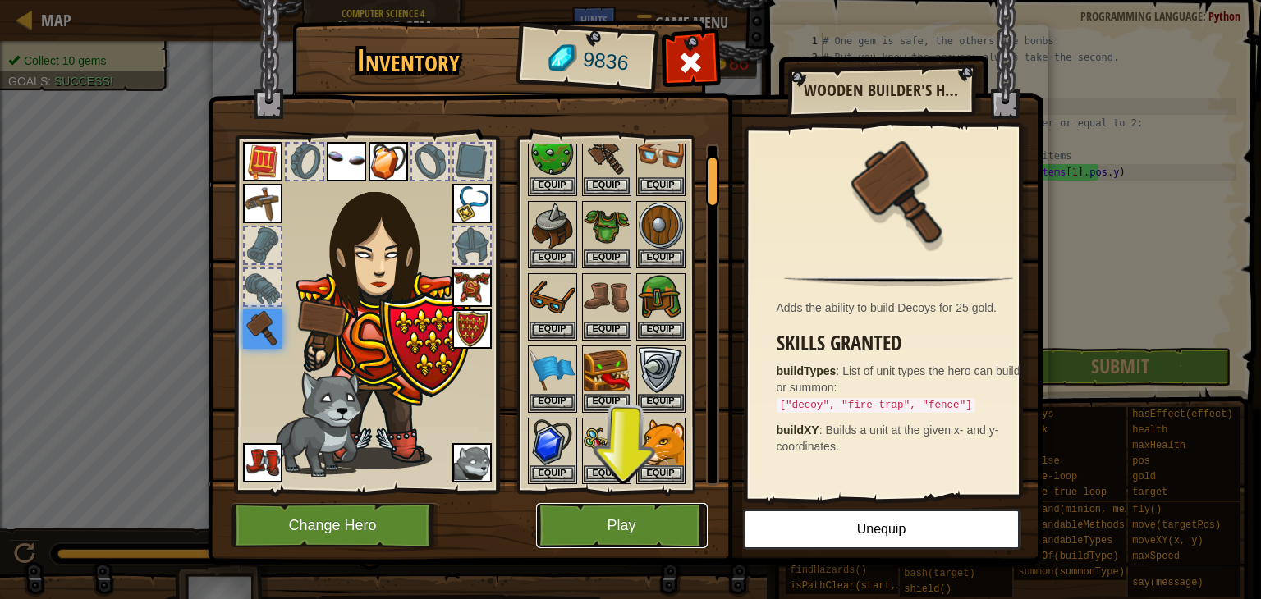
click at [578, 524] on button "Play" at bounding box center [622, 525] width 172 height 45
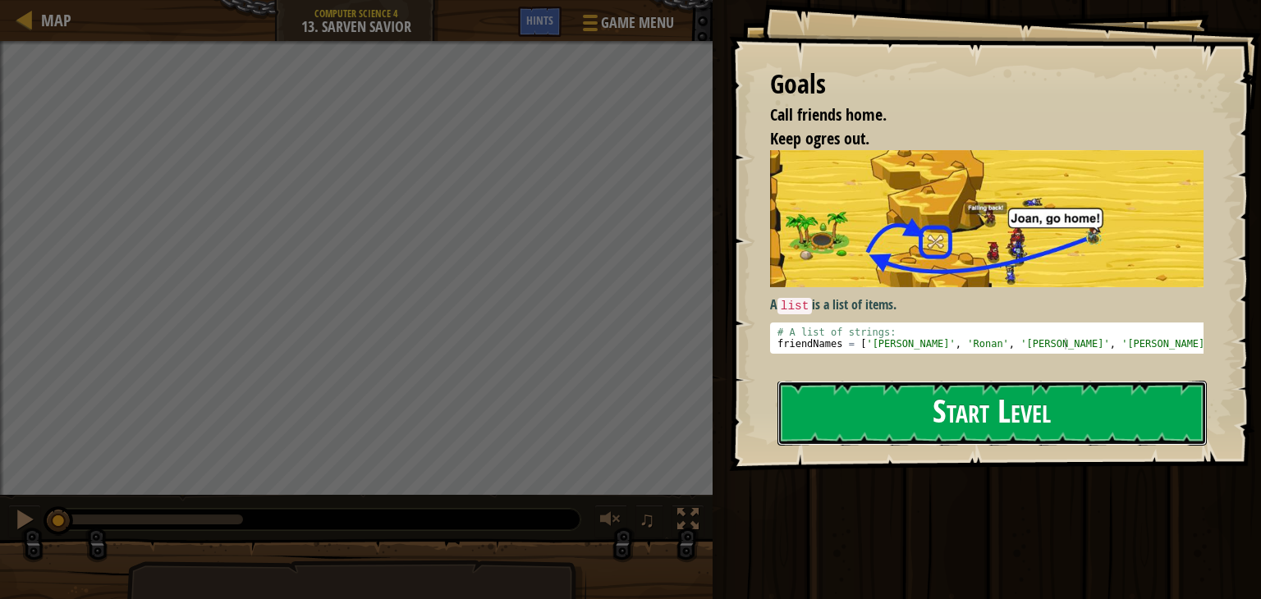
click at [816, 414] on button "Start Level" at bounding box center [991, 413] width 429 height 65
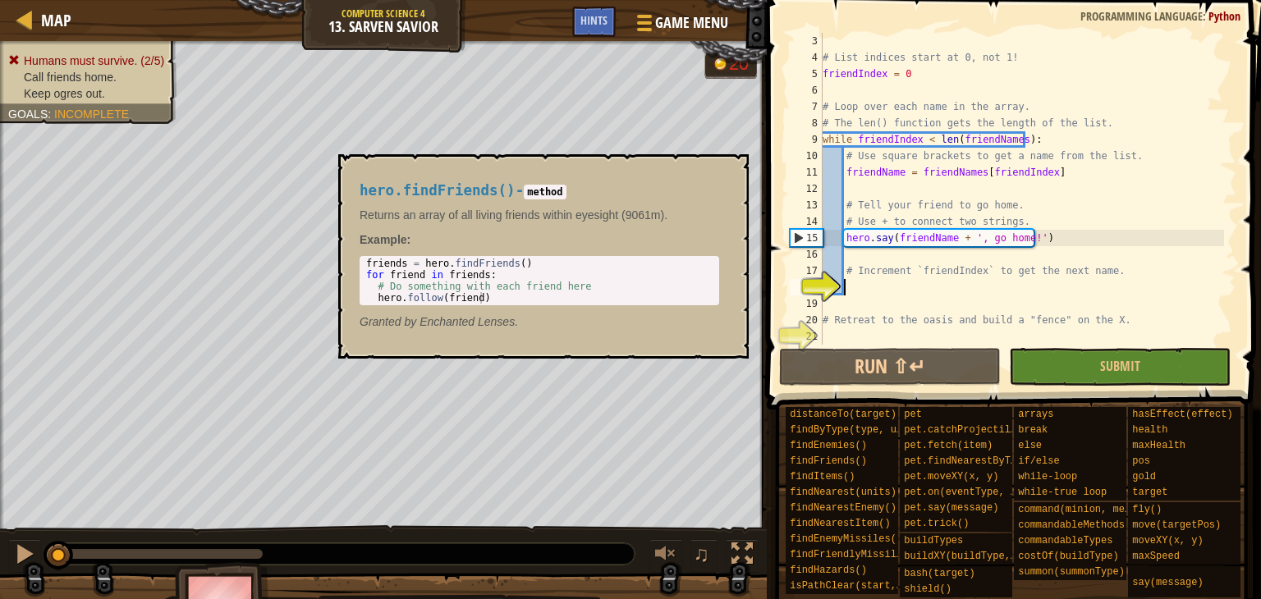
scroll to position [33, 0]
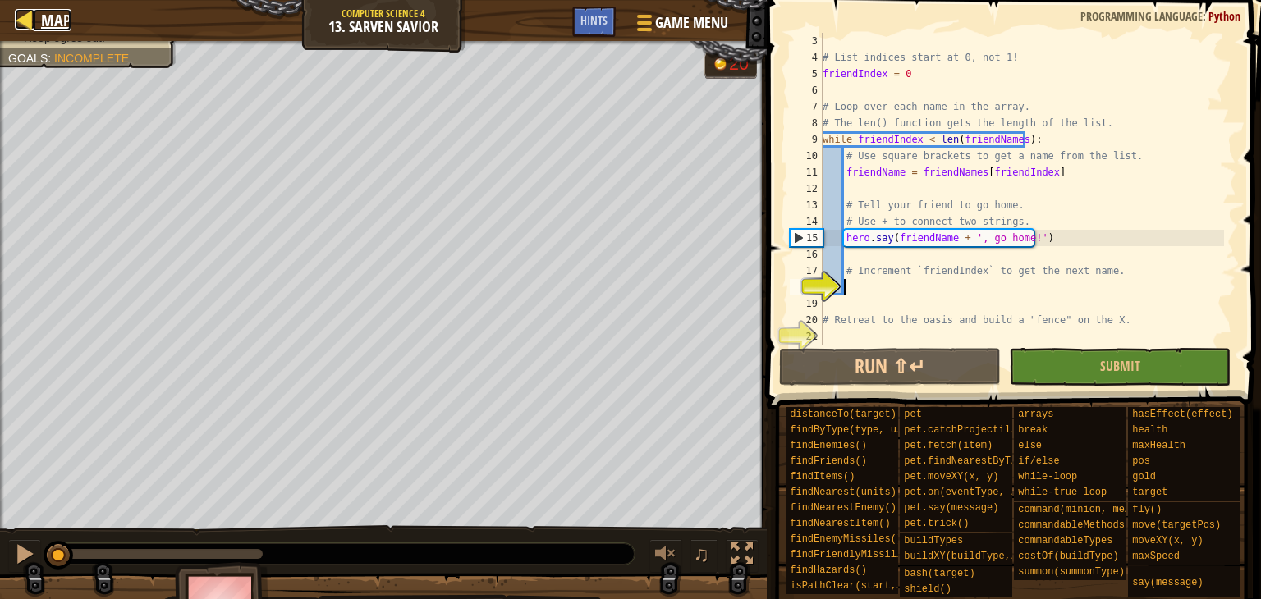
click at [41, 30] on span "Map" at bounding box center [56, 20] width 30 height 22
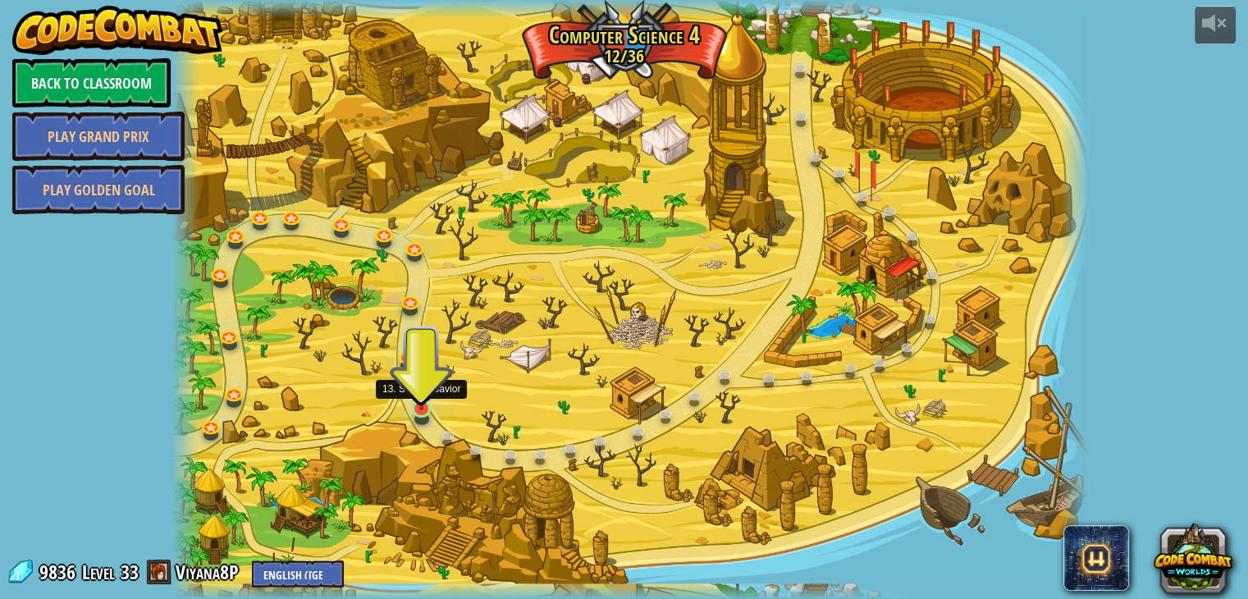
click at [417, 396] on img at bounding box center [421, 385] width 23 height 53
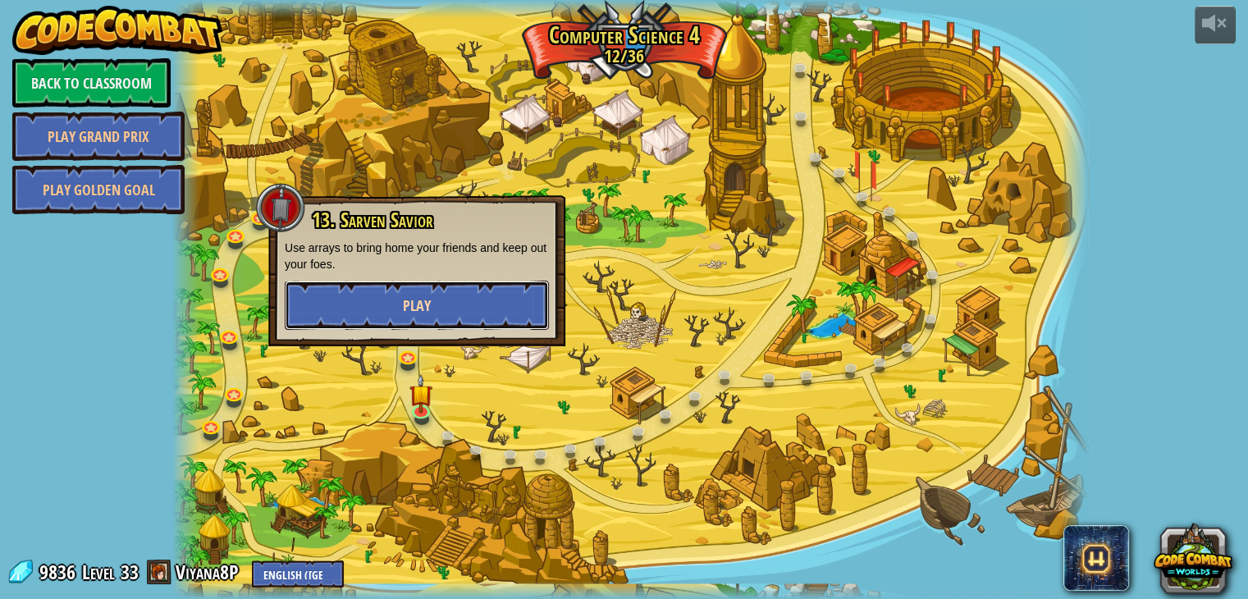
click at [372, 306] on button "Play" at bounding box center [417, 305] width 264 height 49
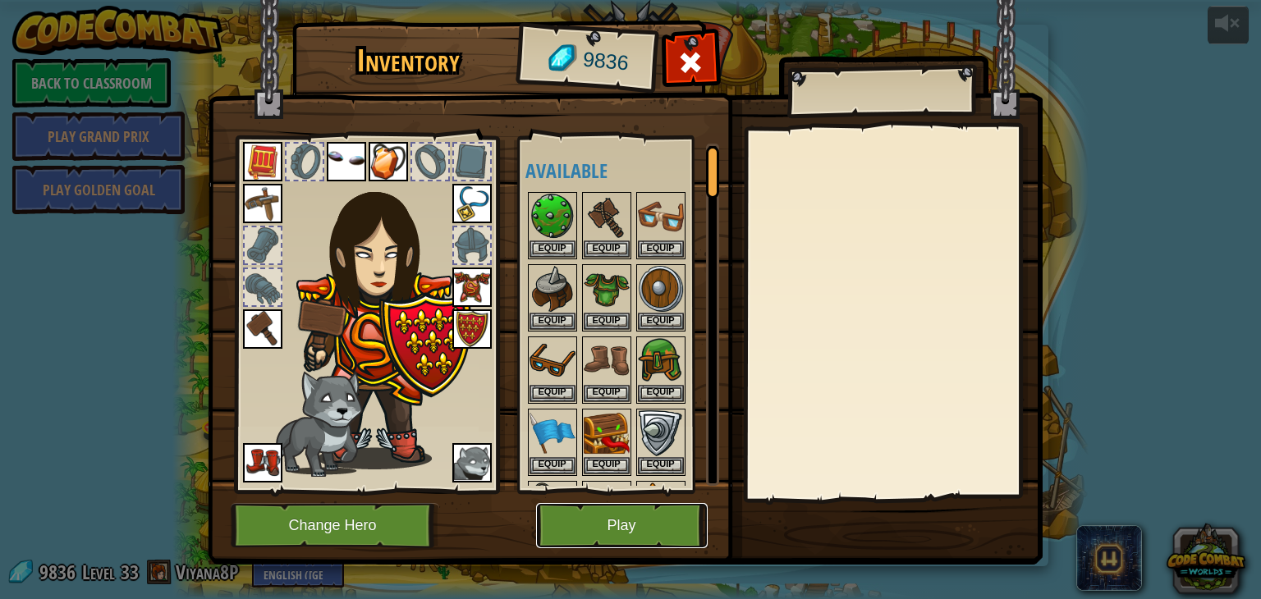
click at [585, 522] on button "Play" at bounding box center [622, 525] width 172 height 45
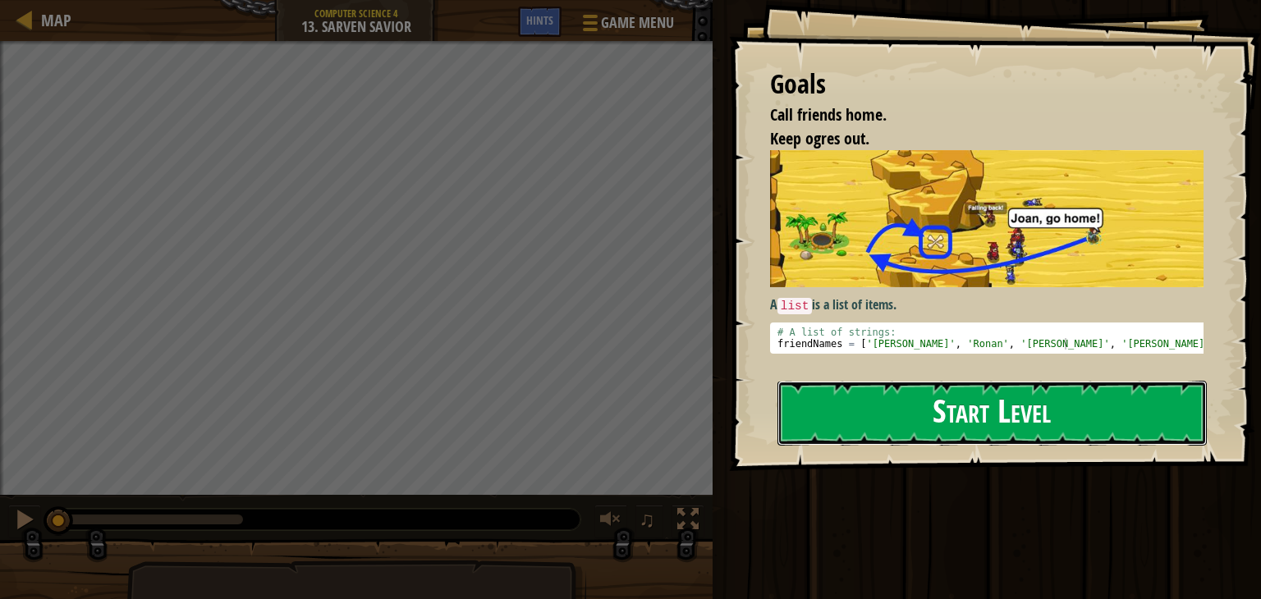
click at [854, 381] on button "Start Level" at bounding box center [991, 413] width 429 height 65
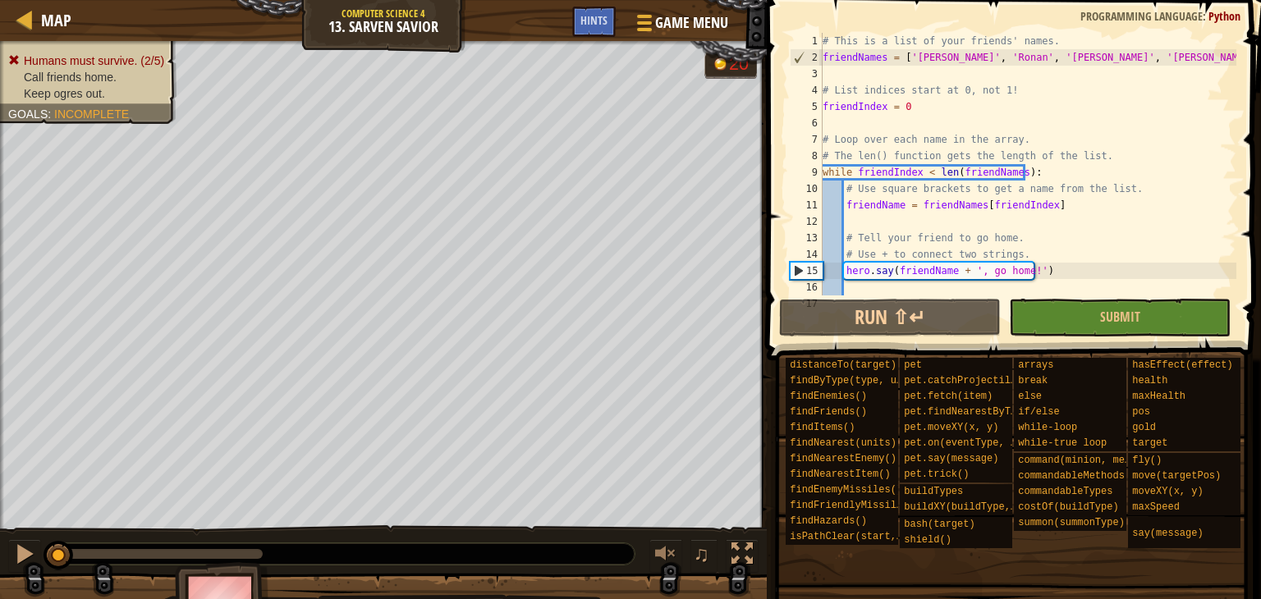
scroll to position [33, 0]
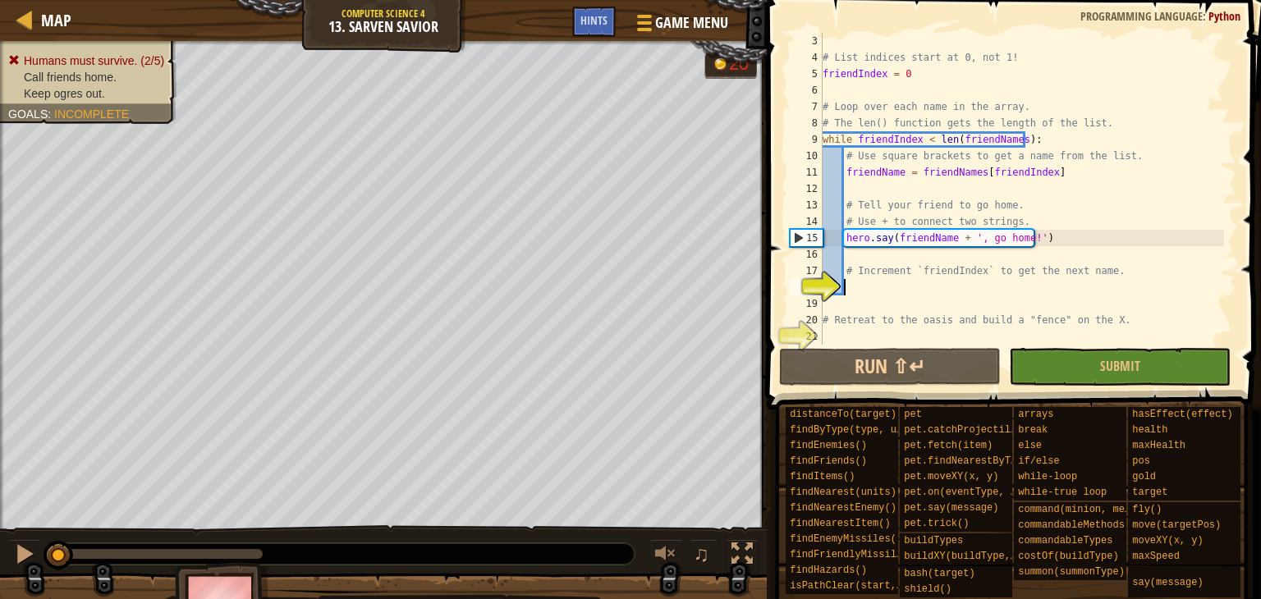
click at [875, 330] on div "# List indices start at 0, not 1! friendIndex = 0 # Loop over each name in the …" at bounding box center [1021, 205] width 405 height 345
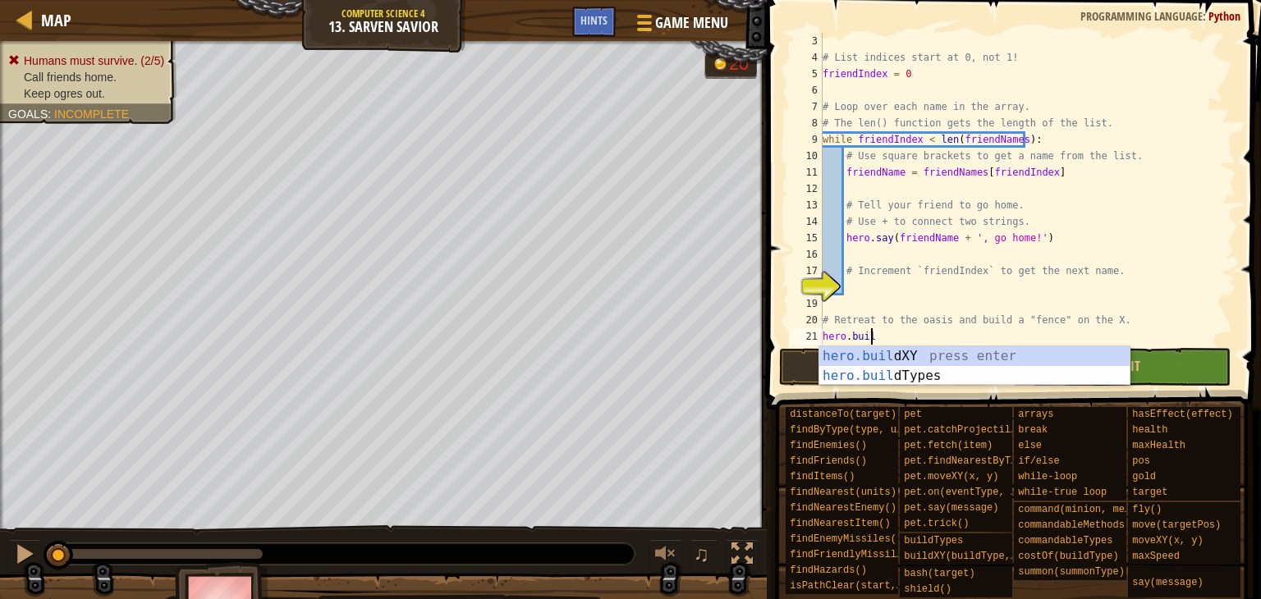
scroll to position [7, 3]
click at [857, 349] on div "[DOMAIN_NAME] XY press enter [DOMAIN_NAME] Types press enter" at bounding box center [974, 385] width 310 height 79
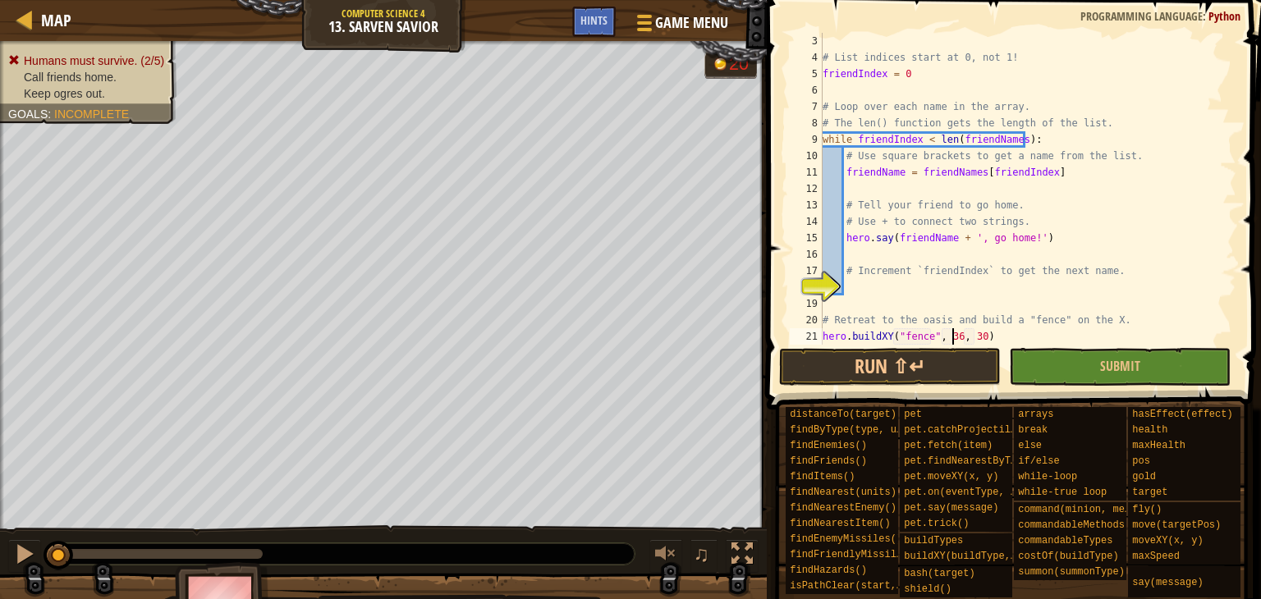
click at [954, 339] on div "# List indices start at 0, not 1! friendIndex = 0 # Loop over each name in the …" at bounding box center [1021, 205] width 405 height 345
type textarea "hero.buildXY("fence", 30, 30)"
click at [922, 310] on div "# List indices start at 0, not 1! friendIndex = 0 # Loop over each name in the …" at bounding box center [1021, 205] width 405 height 345
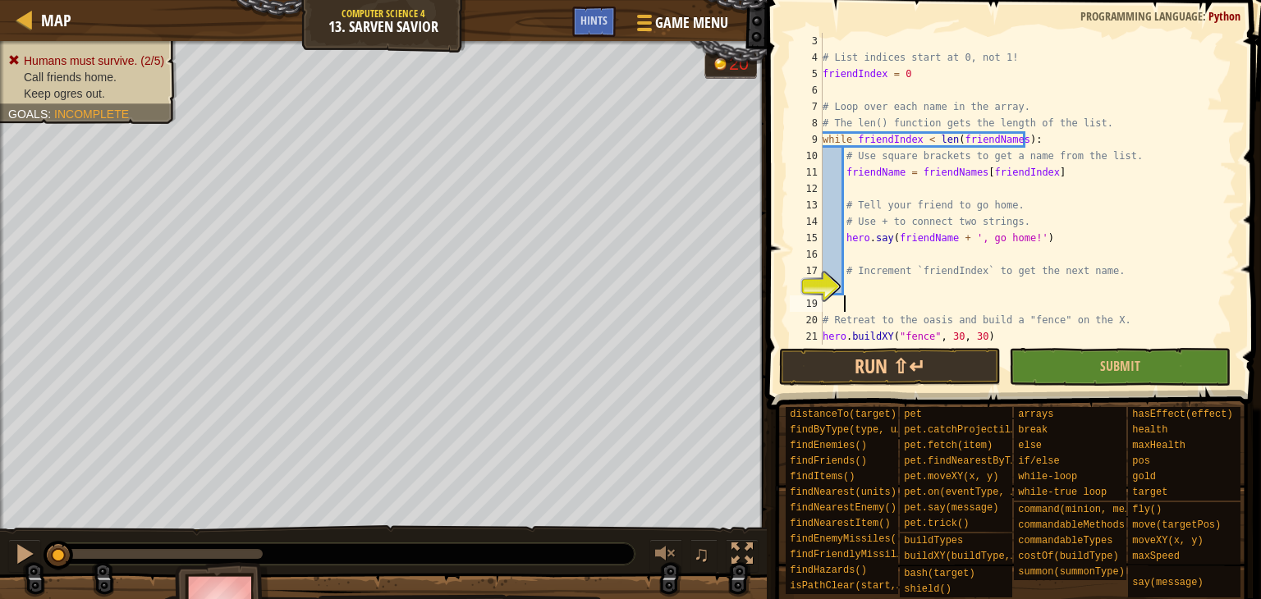
scroll to position [7, 0]
drag, startPoint x: 892, startPoint y: 304, endPoint x: 895, endPoint y: 296, distance: 8.8
click at [895, 296] on div "# List indices start at 0, not 1! friendIndex = 0 # Loop over each name in the …" at bounding box center [1021, 205] width 405 height 345
click at [896, 282] on div "# List indices start at 0, not 1! friendIndex = 0 # Loop over each name in the …" at bounding box center [1021, 205] width 405 height 345
type textarea "="
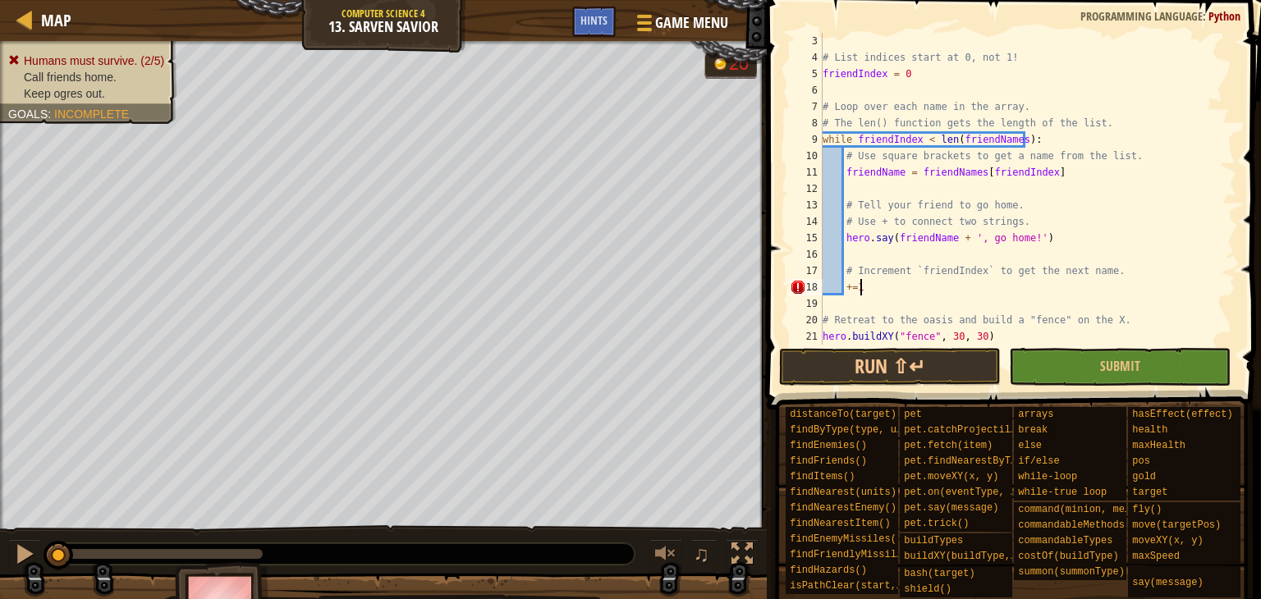
scroll to position [7, 2]
click at [844, 290] on div "# List indices start at 0, not 1! friendIndex = 0 # Loop over each name in the …" at bounding box center [1021, 205] width 405 height 345
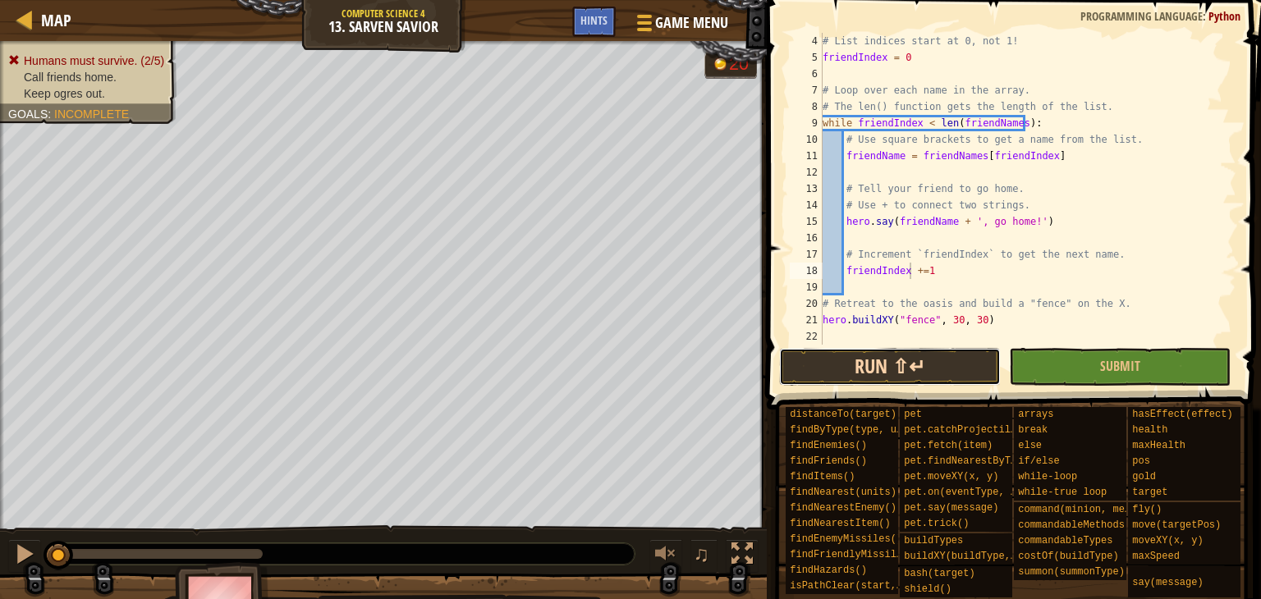
click at [942, 364] on button "Run ⇧↵" at bounding box center [890, 367] width 222 height 38
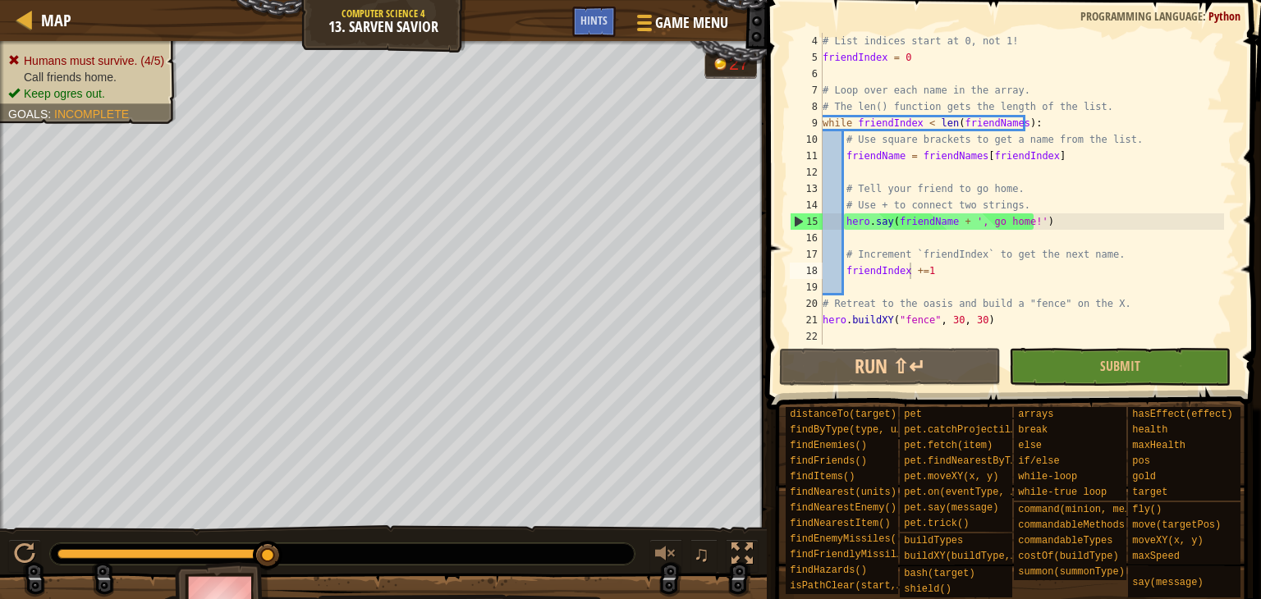
click at [80, 546] on div at bounding box center [342, 553] width 584 height 21
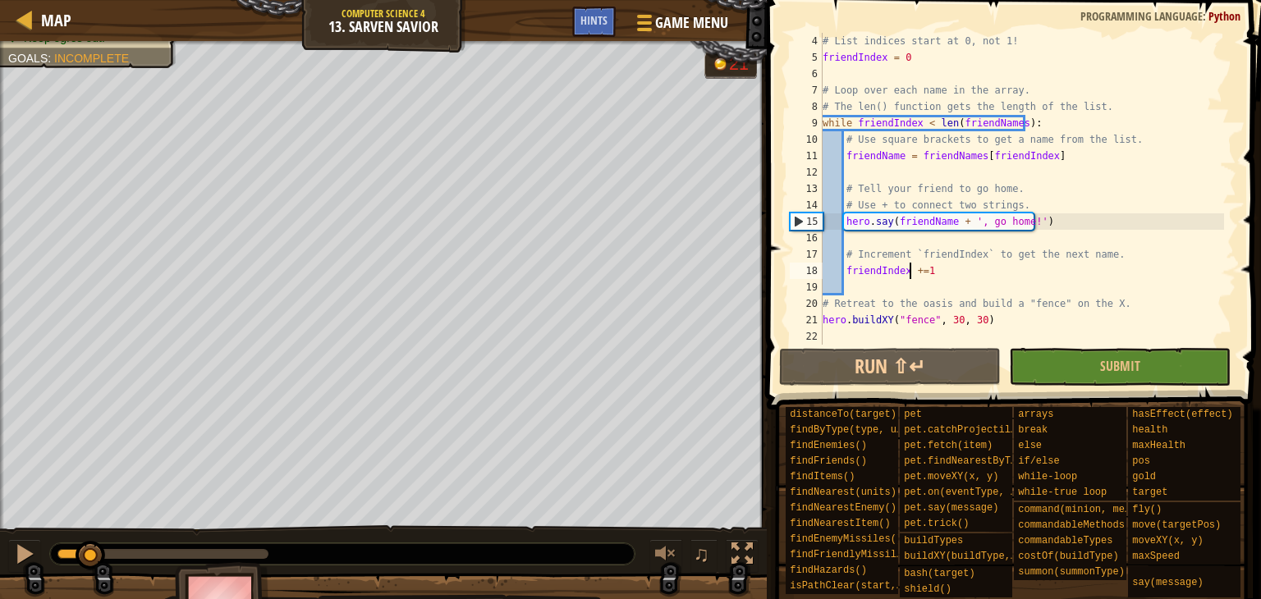
click at [90, 553] on div at bounding box center [74, 554] width 34 height 10
click at [908, 378] on button "Run ⇧↵" at bounding box center [890, 367] width 222 height 38
click at [26, 544] on div at bounding box center [24, 553] width 21 height 21
click at [146, 549] on div at bounding box center [125, 554] width 136 height 10
click at [106, 547] on div at bounding box center [342, 553] width 584 height 21
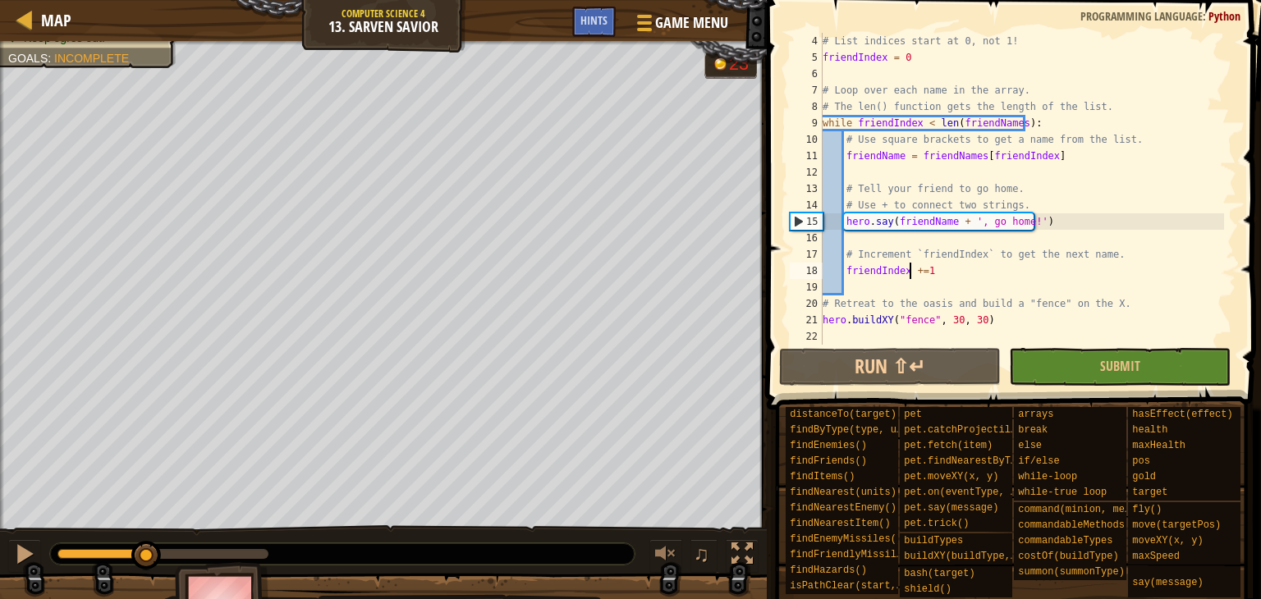
click at [104, 555] on div at bounding box center [101, 554] width 89 height 10
click at [947, 317] on div "# List indices start at 0, not 1! friendIndex = 0 # Loop over each name in the …" at bounding box center [1021, 205] width 405 height 345
type textarea "hero.buildXY("fence", 30, 30)"
click at [947, 317] on div "# List indices start at 0, not 1! friendIndex = 0 # Loop over each name in the …" at bounding box center [1021, 205] width 405 height 345
click at [945, 318] on div "# List indices start at 0, not 1! friendIndex = 0 # Loop over each name in the …" at bounding box center [1021, 205] width 405 height 345
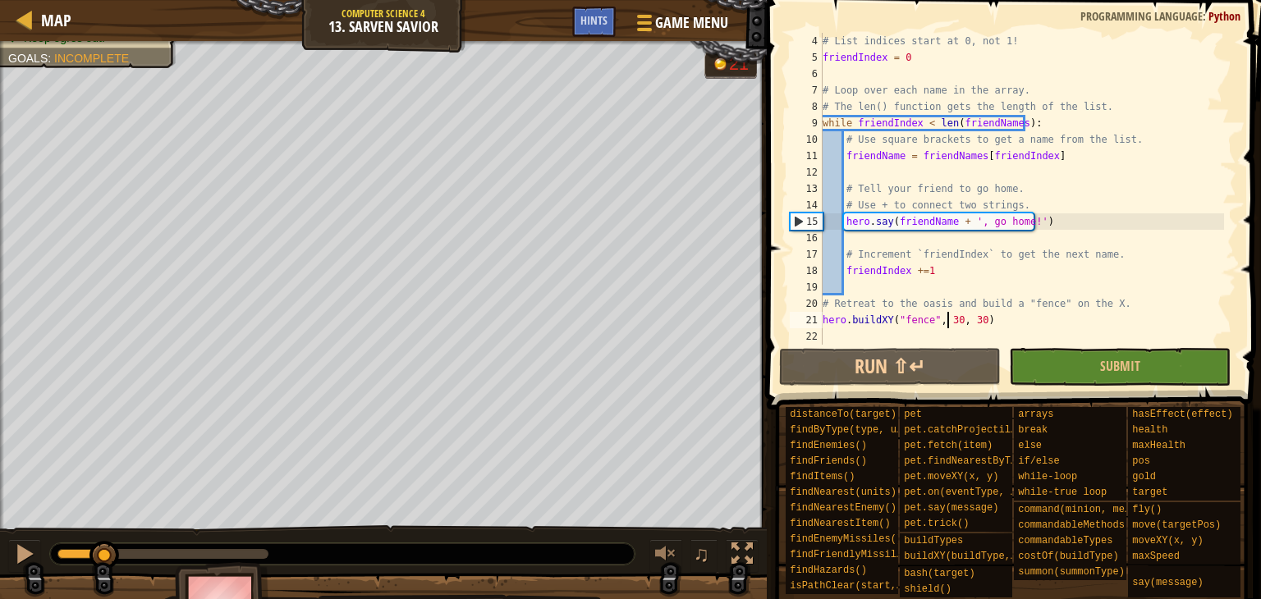
click at [945, 318] on div "# List indices start at 0, not 1! friendIndex = 0 # Loop over each name in the …" at bounding box center [1021, 205] width 405 height 345
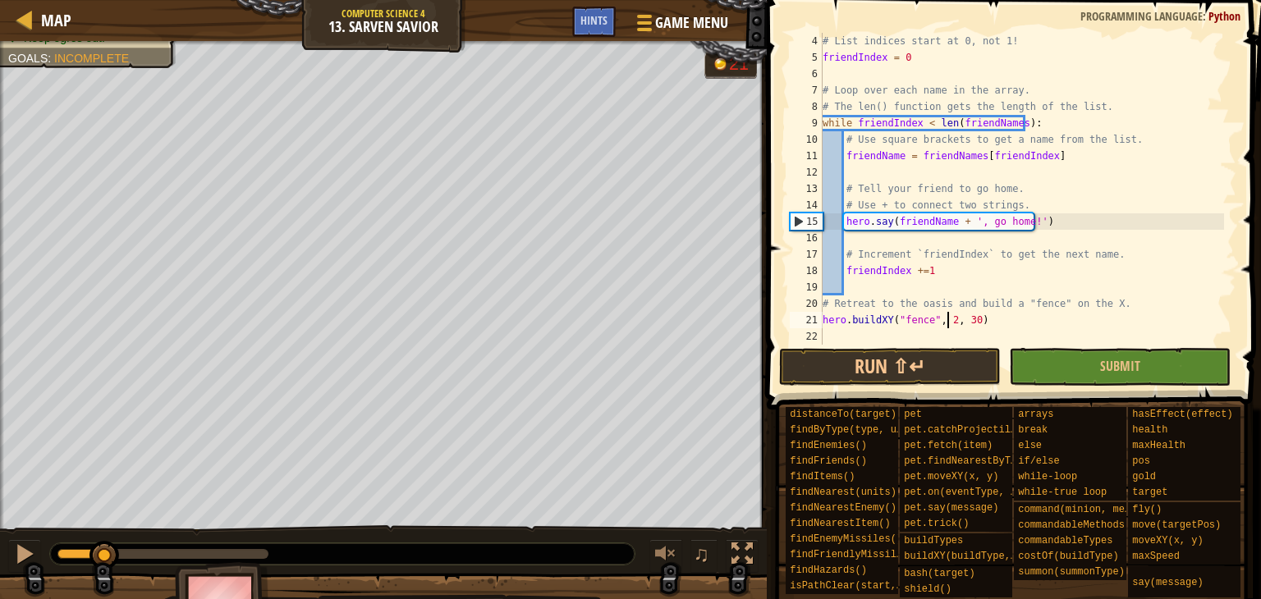
scroll to position [7, 10]
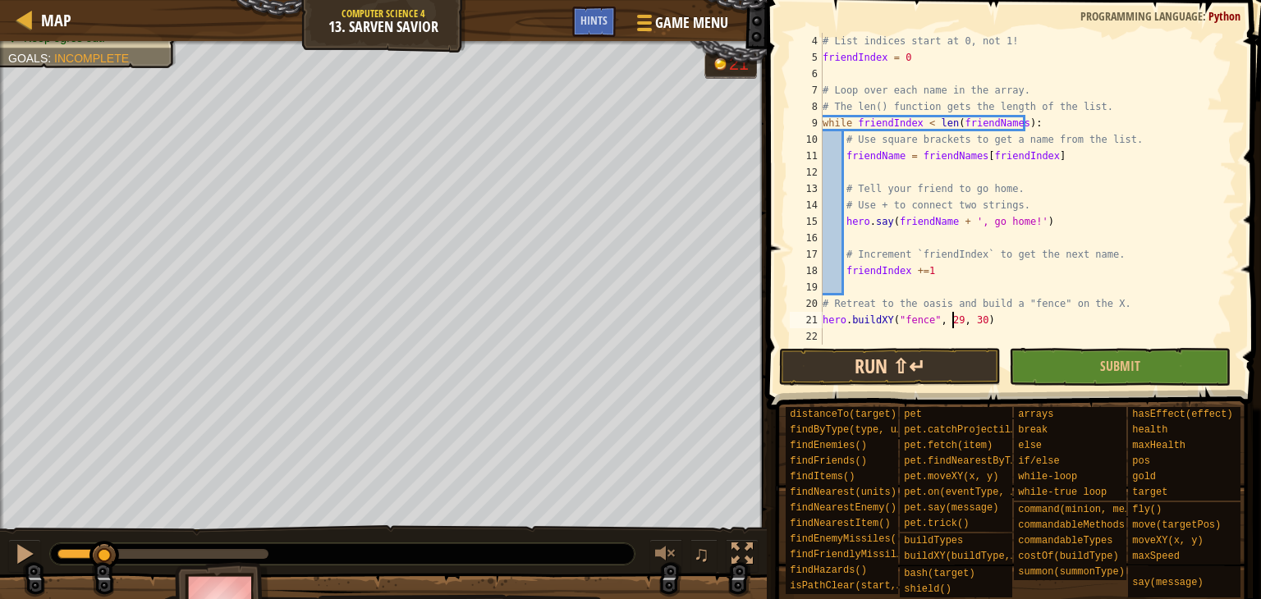
type textarea "hero.buildXY("fence", 29, 30)"
click at [877, 375] on button "Run ⇧↵" at bounding box center [890, 367] width 222 height 38
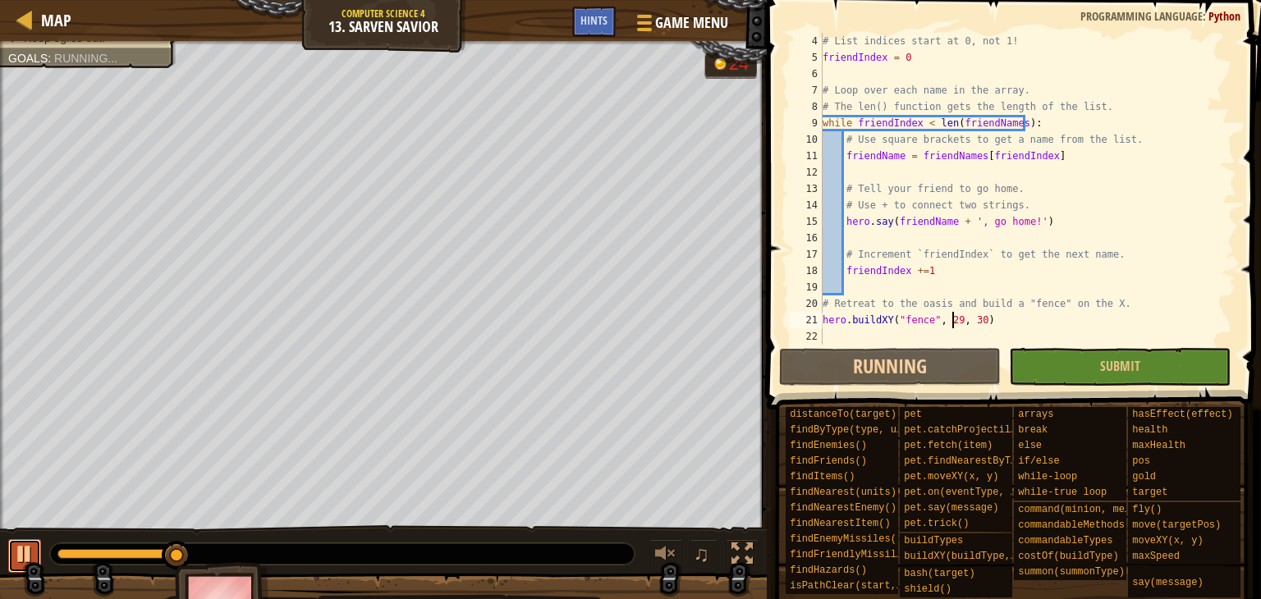
click at [26, 553] on div at bounding box center [24, 553] width 21 height 21
click at [827, 317] on div "# List indices start at 0, not 1! friendIndex = 0 # Loop over each name in the …" at bounding box center [1021, 205] width 405 height 345
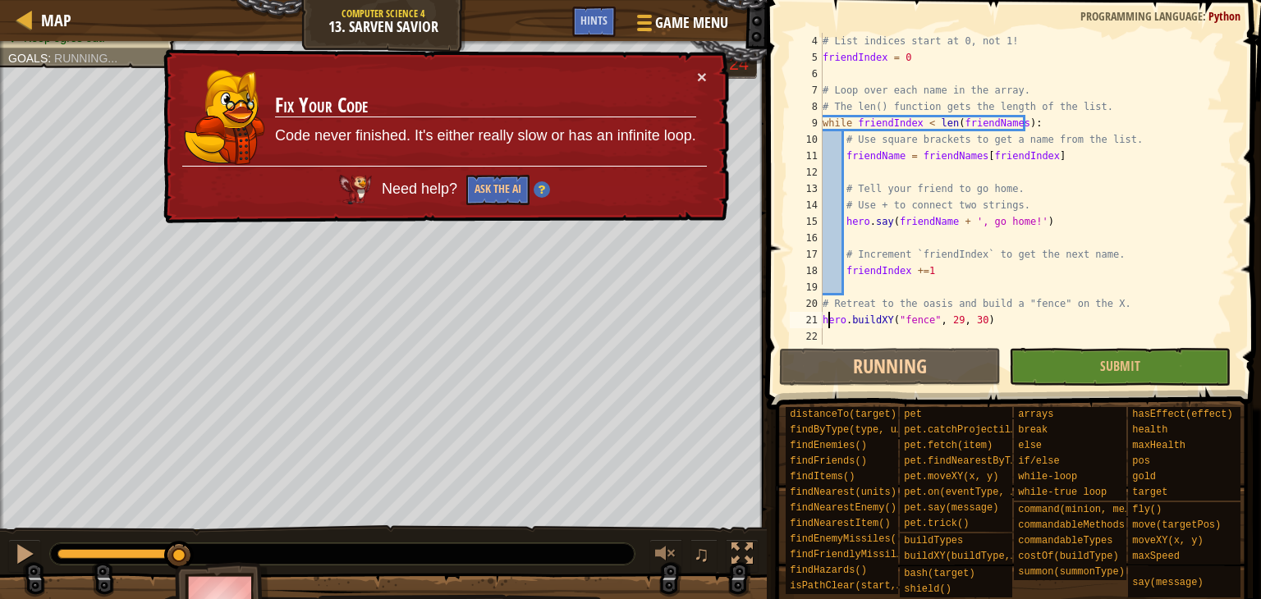
click at [827, 317] on div "# List indices start at 0, not 1! friendIndex = 0 # Loop over each name in the …" at bounding box center [1021, 205] width 405 height 345
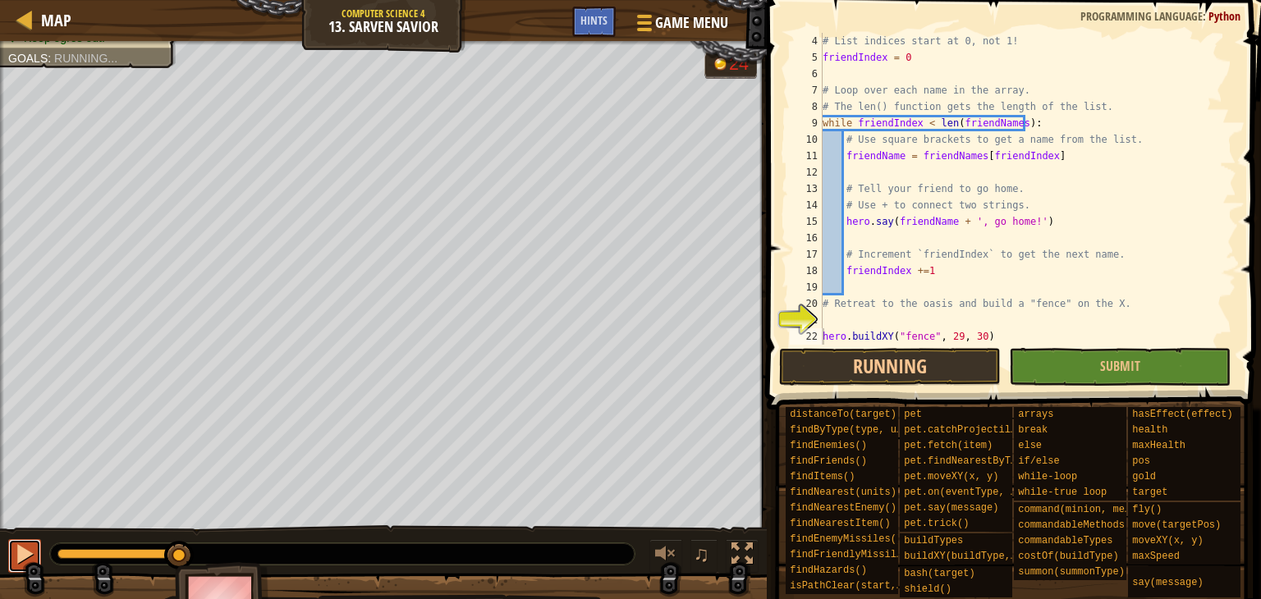
click at [11, 557] on button at bounding box center [24, 556] width 33 height 34
click at [60, 552] on div at bounding box center [120, 554] width 126 height 10
click at [826, 319] on div "# List indices start at 0, not 1! friendIndex = 0 # Loop over each name in the …" at bounding box center [1021, 205] width 405 height 345
type textarea "hero.moveXY(52, 48)"
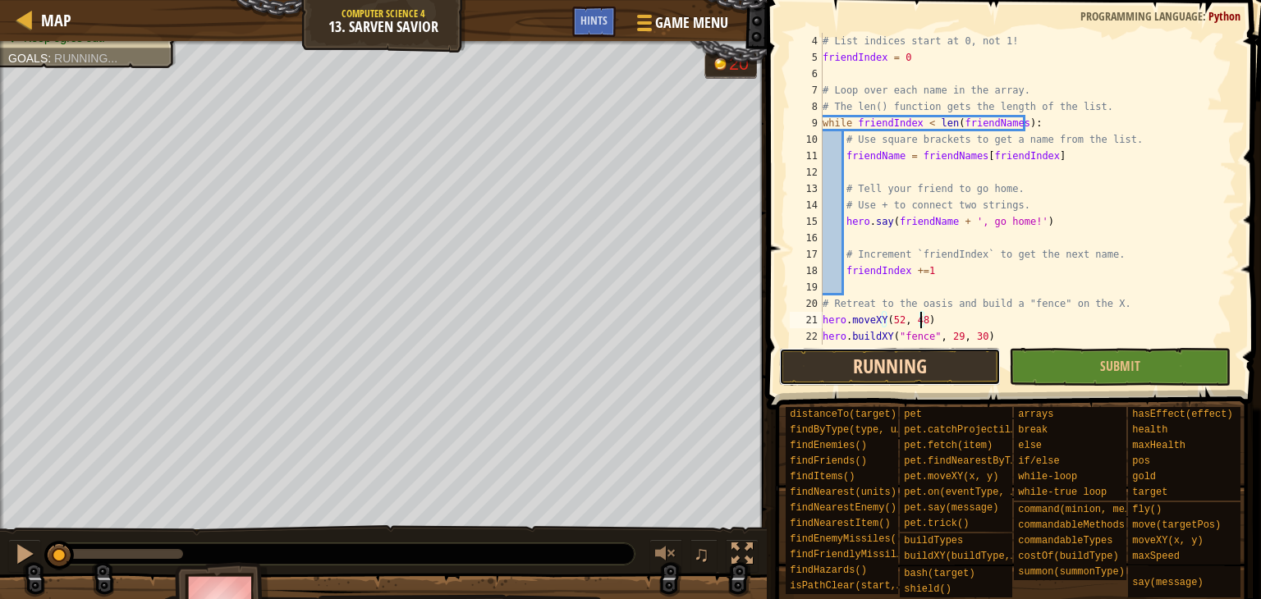
click at [888, 364] on button "Running" at bounding box center [890, 367] width 222 height 38
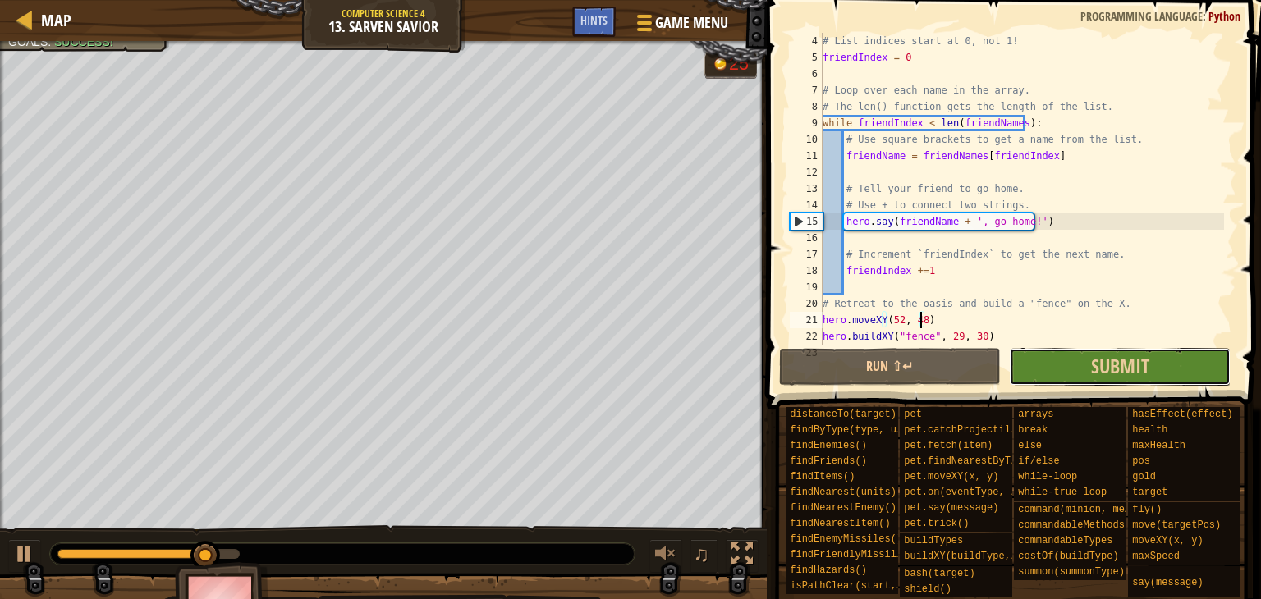
click at [1077, 380] on button "Submit" at bounding box center [1120, 367] width 222 height 38
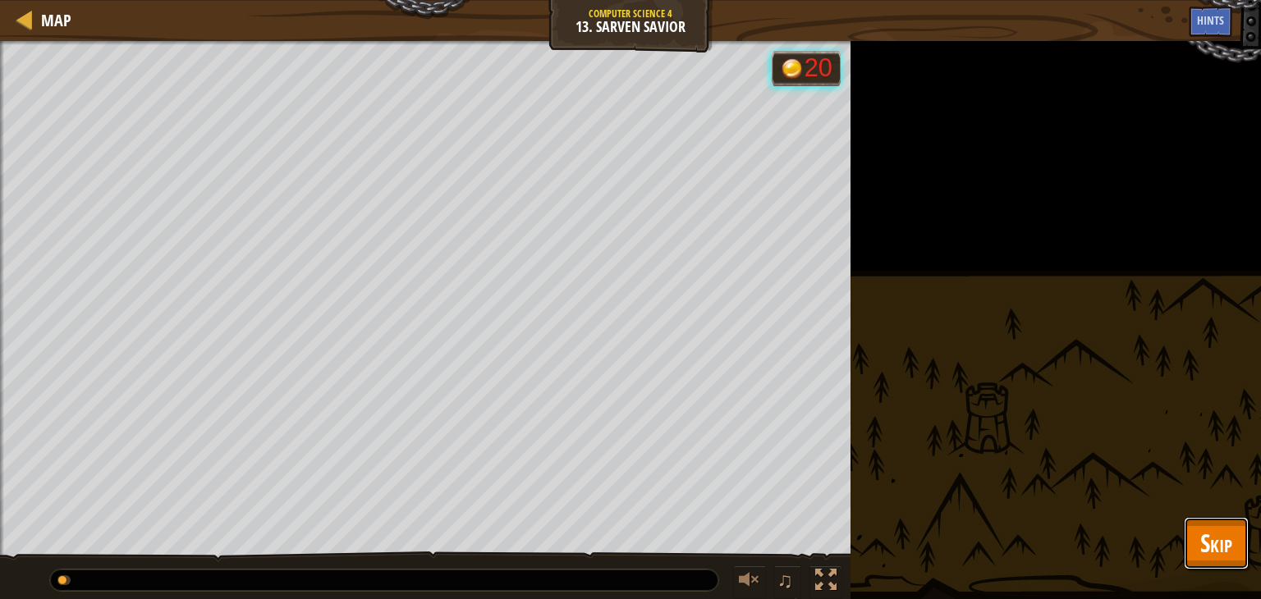
click at [1198, 524] on button "Skip" at bounding box center [1216, 543] width 65 height 53
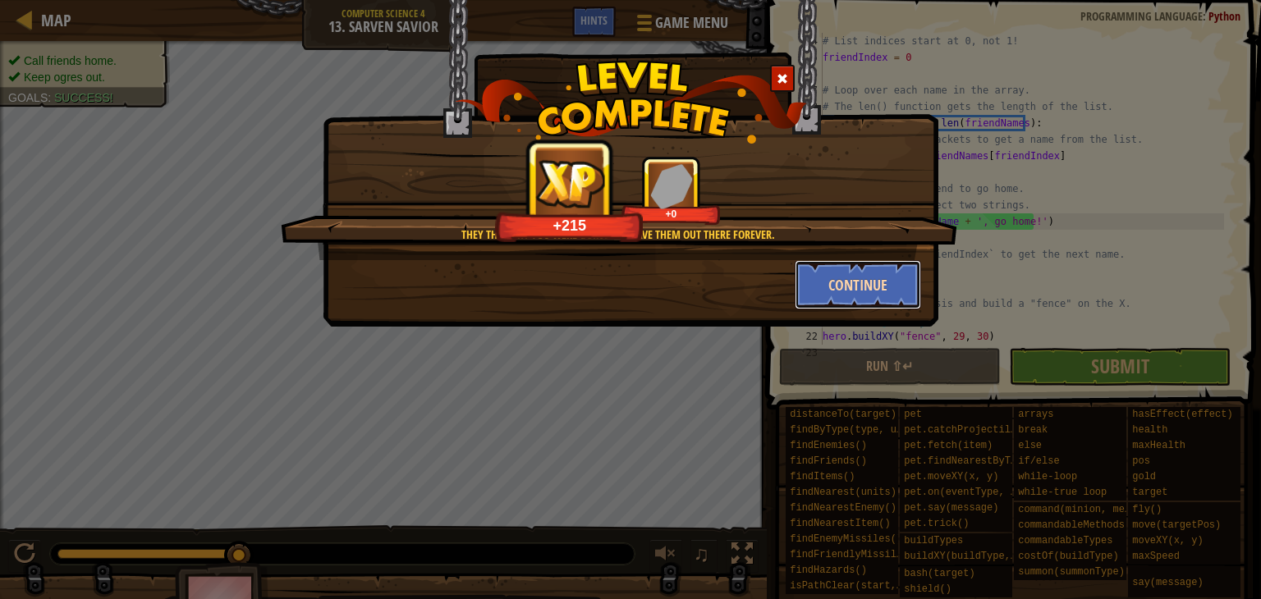
click at [834, 287] on button "Continue" at bounding box center [857, 284] width 127 height 49
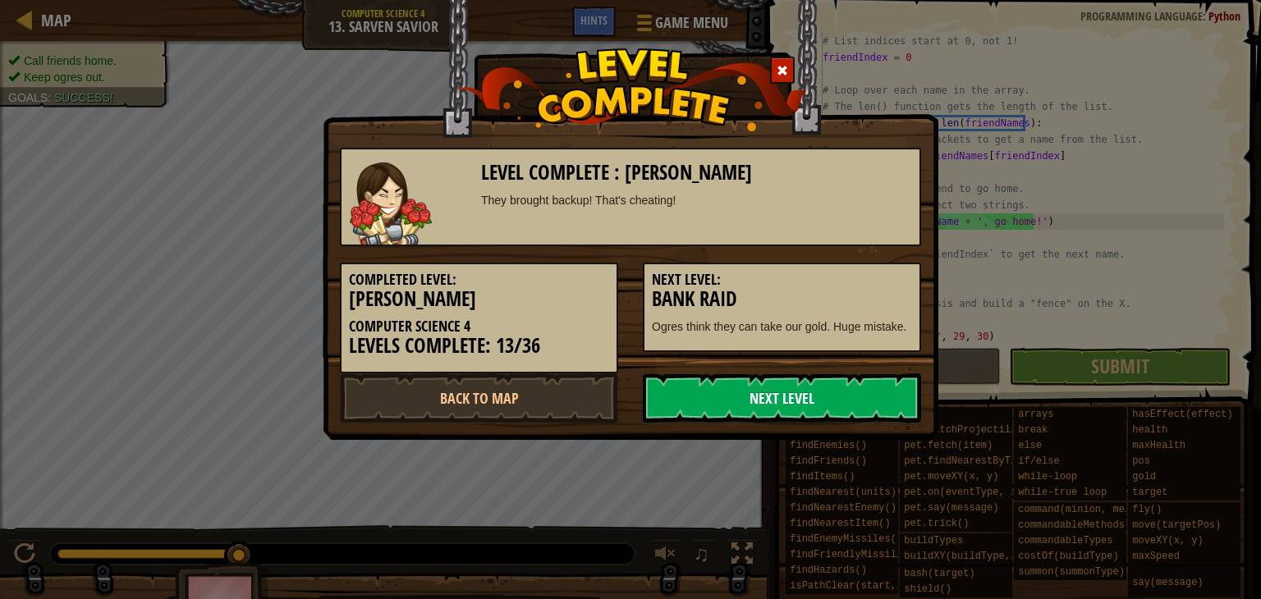
click at [795, 393] on link "Next Level" at bounding box center [782, 397] width 278 height 49
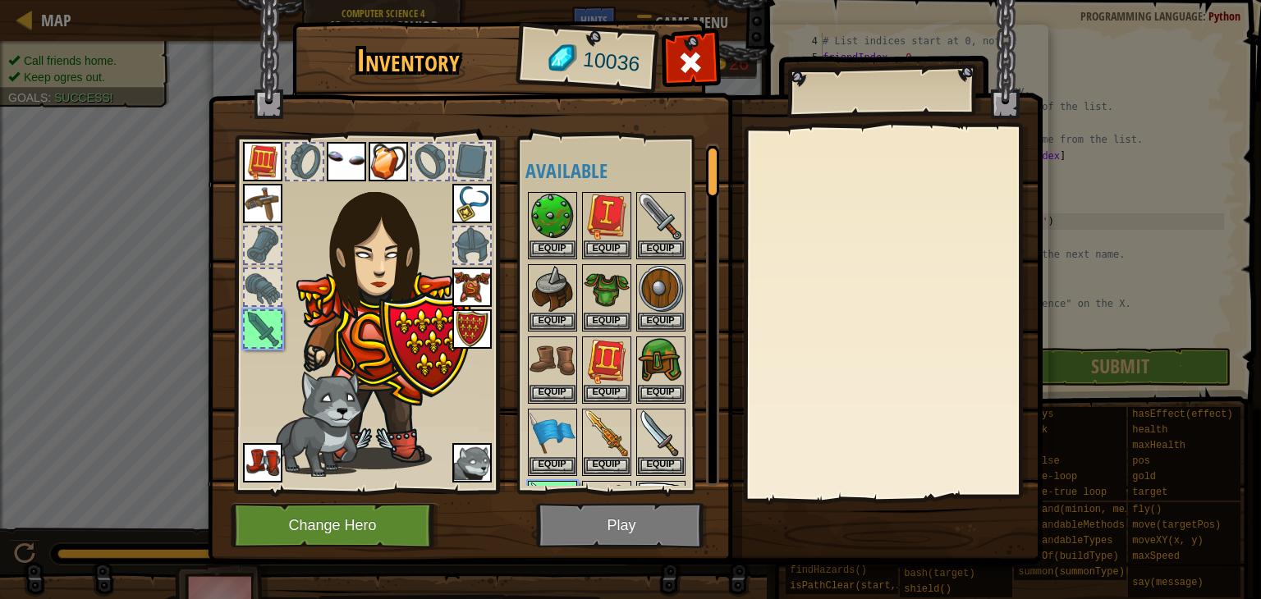
scroll to position [62, 0]
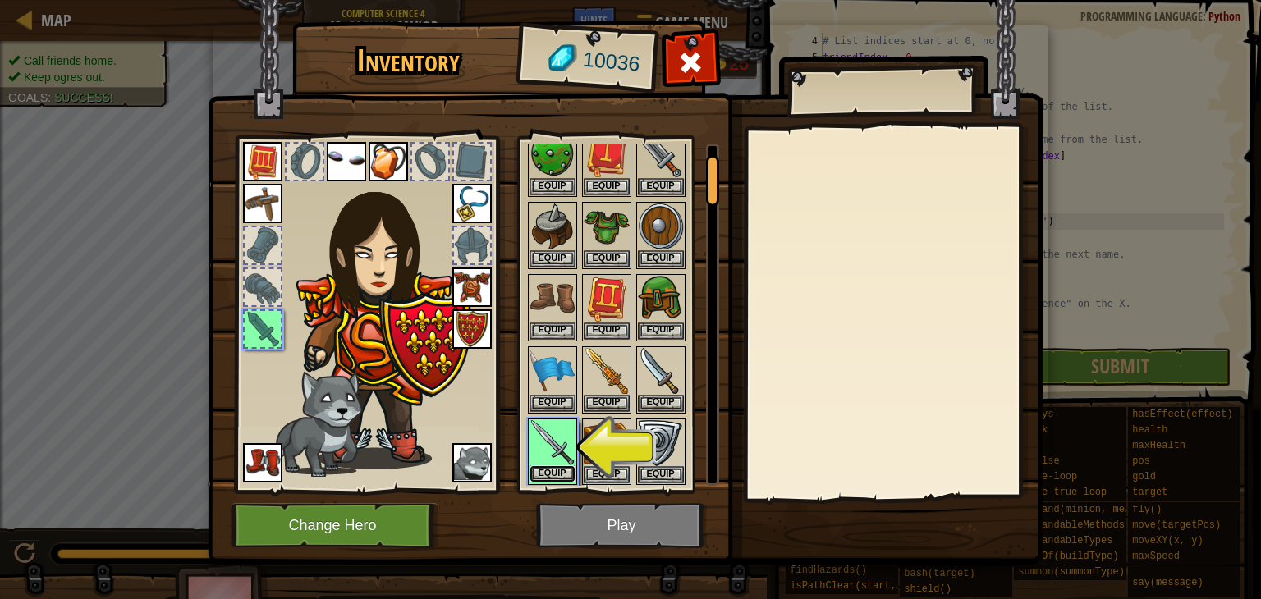
click at [561, 465] on button "Equip" at bounding box center [552, 473] width 46 height 17
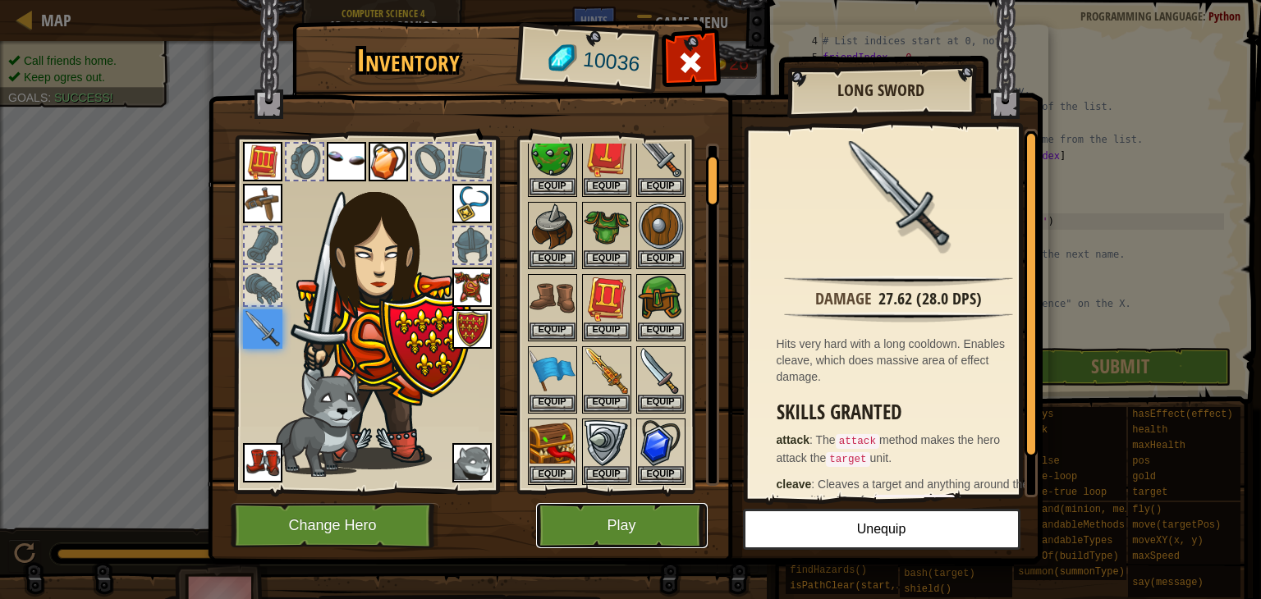
click at [620, 529] on button "Play" at bounding box center [622, 525] width 172 height 45
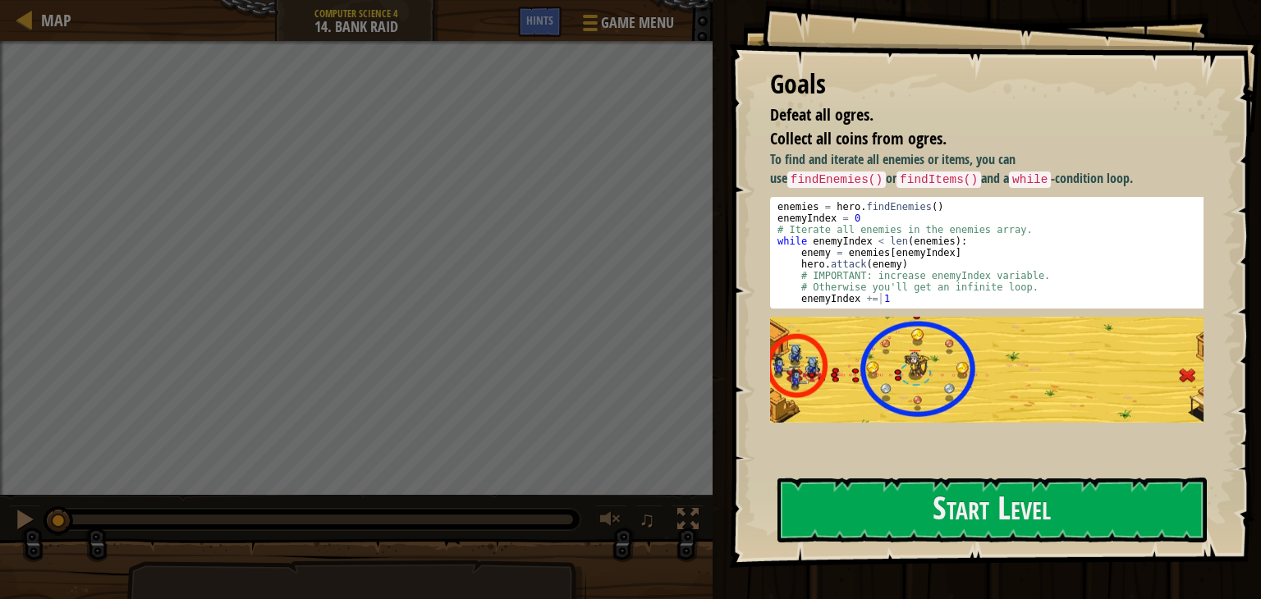
type textarea "enemyIndex += 1"
click at [976, 303] on div "enemies = hero . findEnemies ( ) enemyIndex = 0 # Iterate all enemies in the en…" at bounding box center [992, 264] width 437 height 126
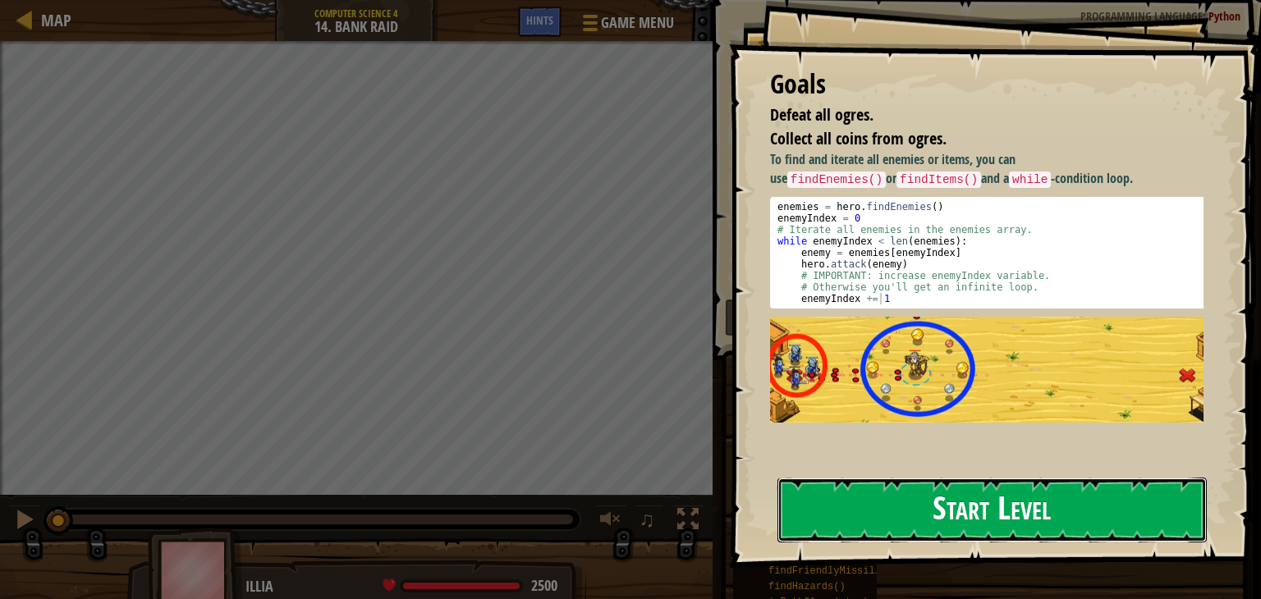
drag, startPoint x: 968, startPoint y: 503, endPoint x: 945, endPoint y: 510, distance: 23.9
click at [945, 510] on button "Start Level" at bounding box center [991, 510] width 429 height 65
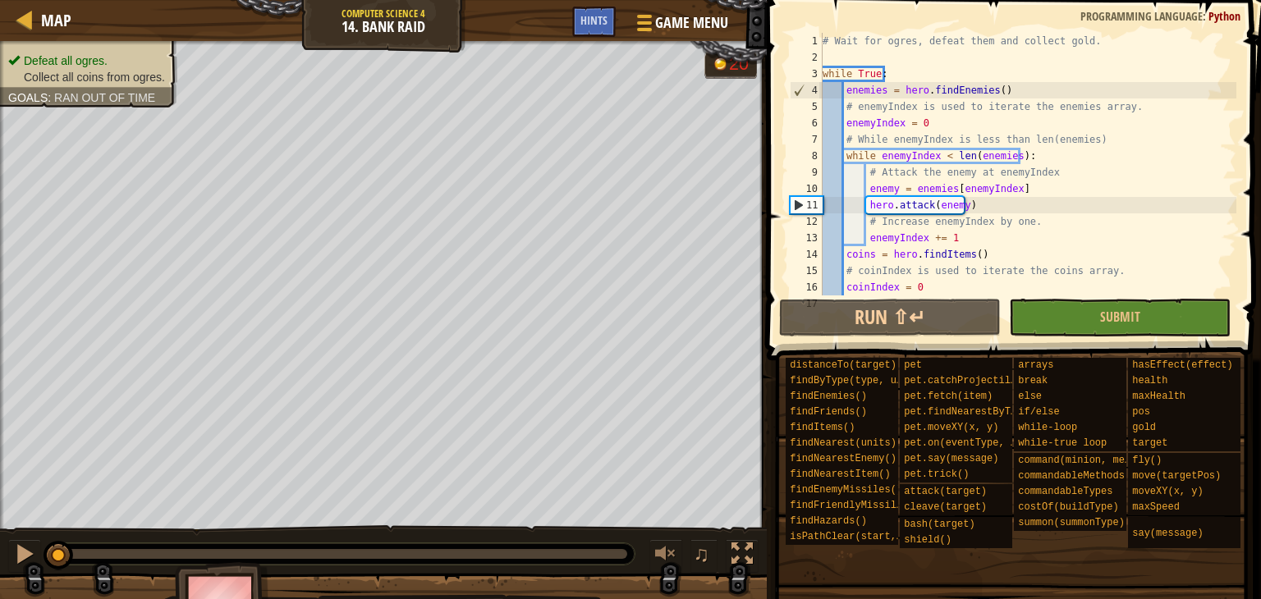
scroll to position [82, 0]
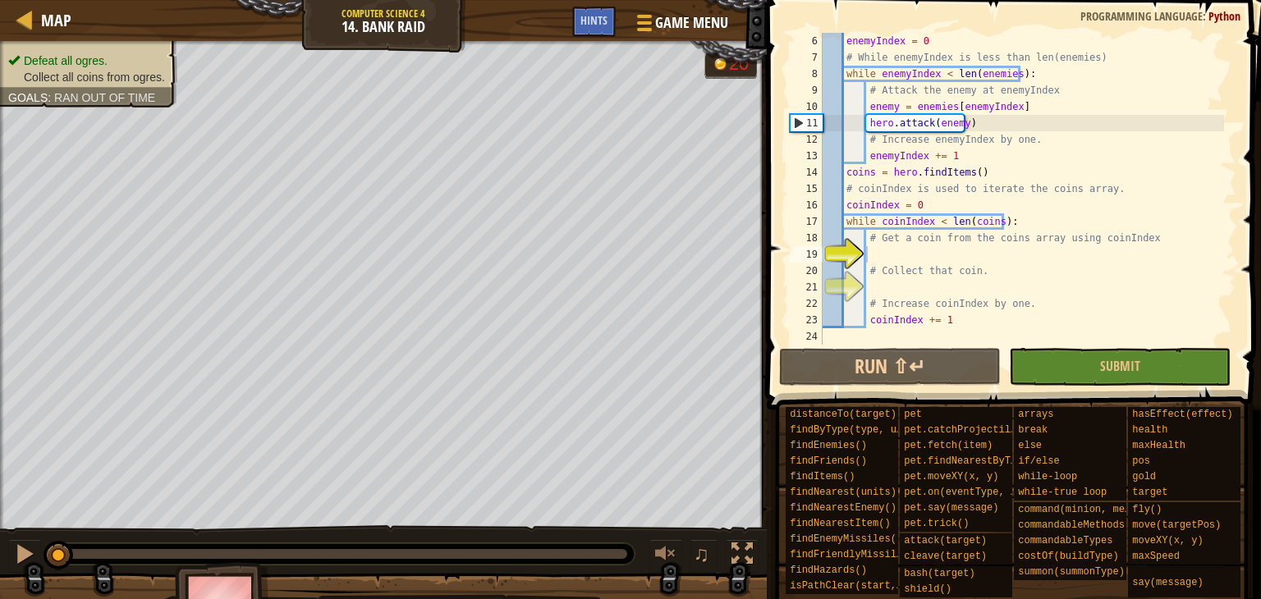
click at [887, 286] on div "enemyIndex = 0 # While enemyIndex is less than len(enemies) while enemyIndex < …" at bounding box center [1021, 205] width 405 height 345
click at [904, 257] on div "enemyIndex = 0 # While enemyIndex is less than len(enemies) while enemyIndex < …" at bounding box center [1021, 205] width 405 height 345
click at [929, 286] on div "enemyIndex = 0 # While enemyIndex is less than len(enemies) while enemyIndex < …" at bounding box center [1021, 205] width 405 height 345
type textarea "h"
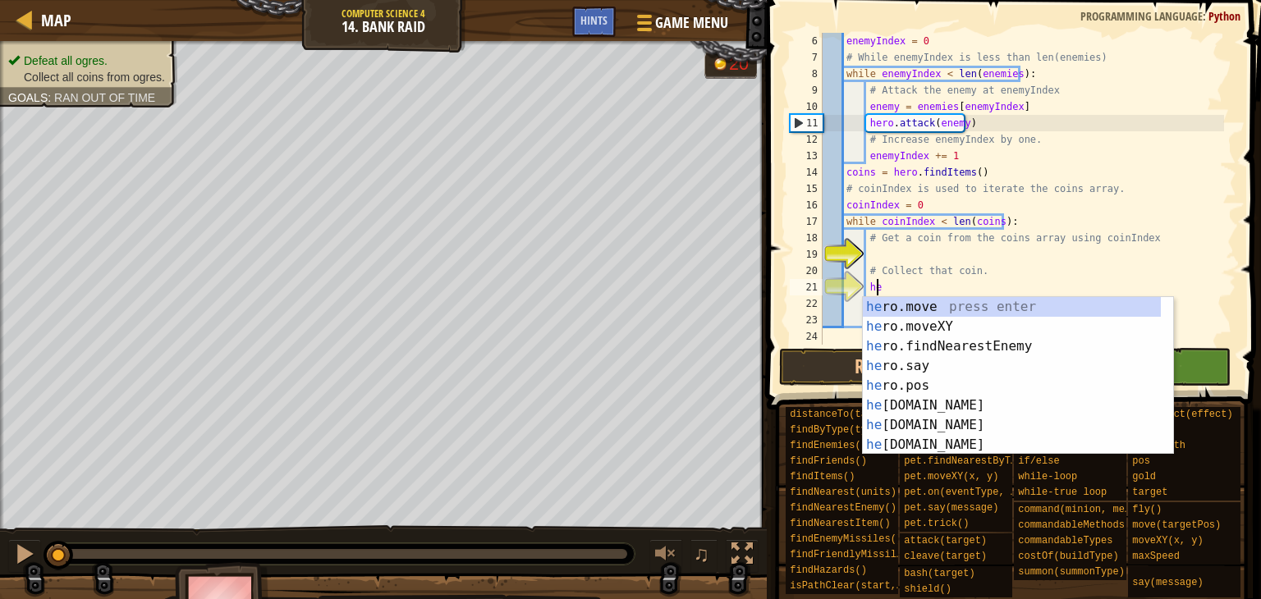
scroll to position [7, 4]
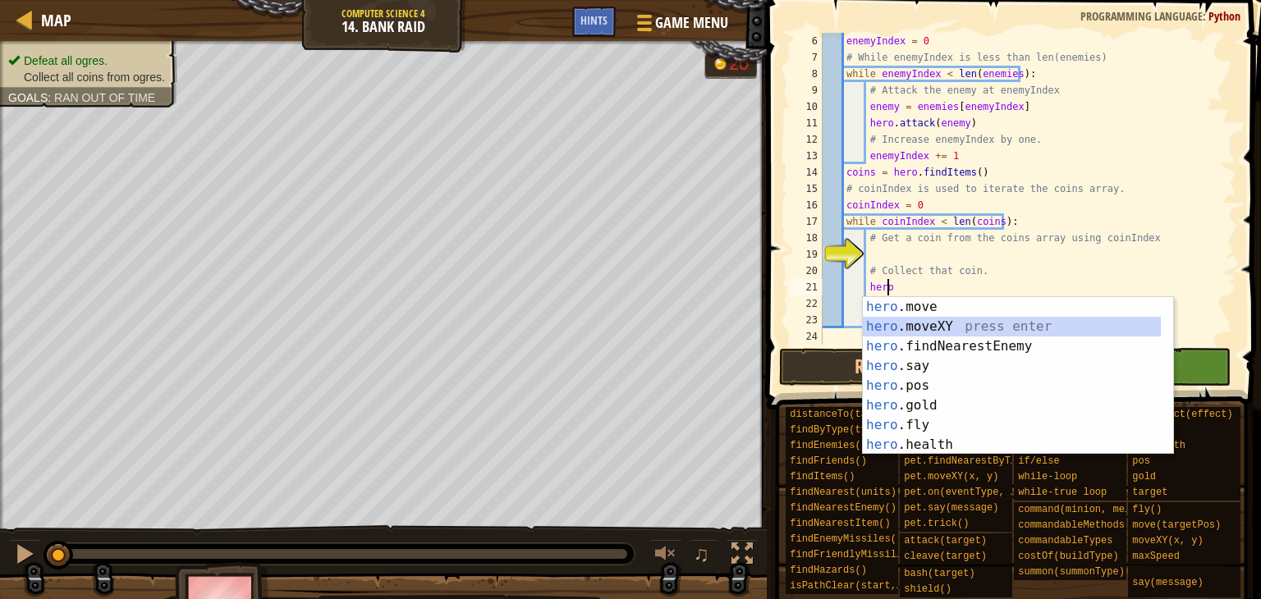
click at [887, 321] on div "hero .move press enter hero .moveXY press enter hero .findNearestEnemy press en…" at bounding box center [1012, 395] width 298 height 197
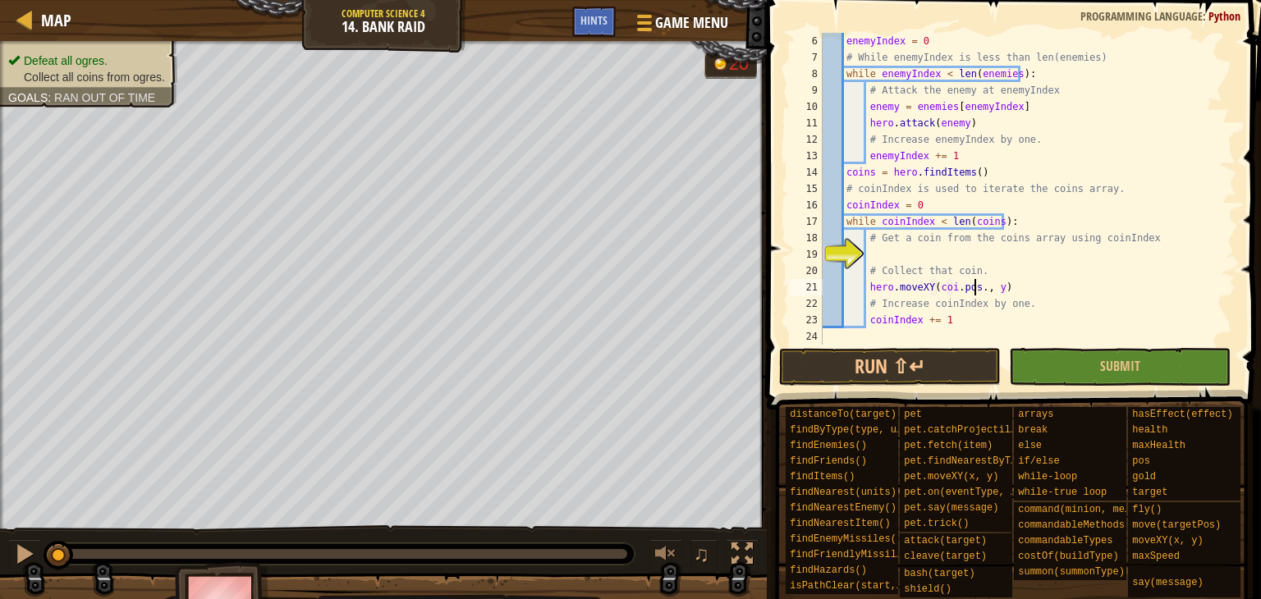
scroll to position [7, 13]
click at [907, 303] on div "enemyIndex = 0 # While enemyIndex is less than len(enemies) while enemyIndex < …" at bounding box center [1021, 205] width 405 height 345
click at [949, 287] on div "enemyIndex = 0 # While enemyIndex is less than len(enemies) while enemyIndex < …" at bounding box center [1021, 205] width 405 height 345
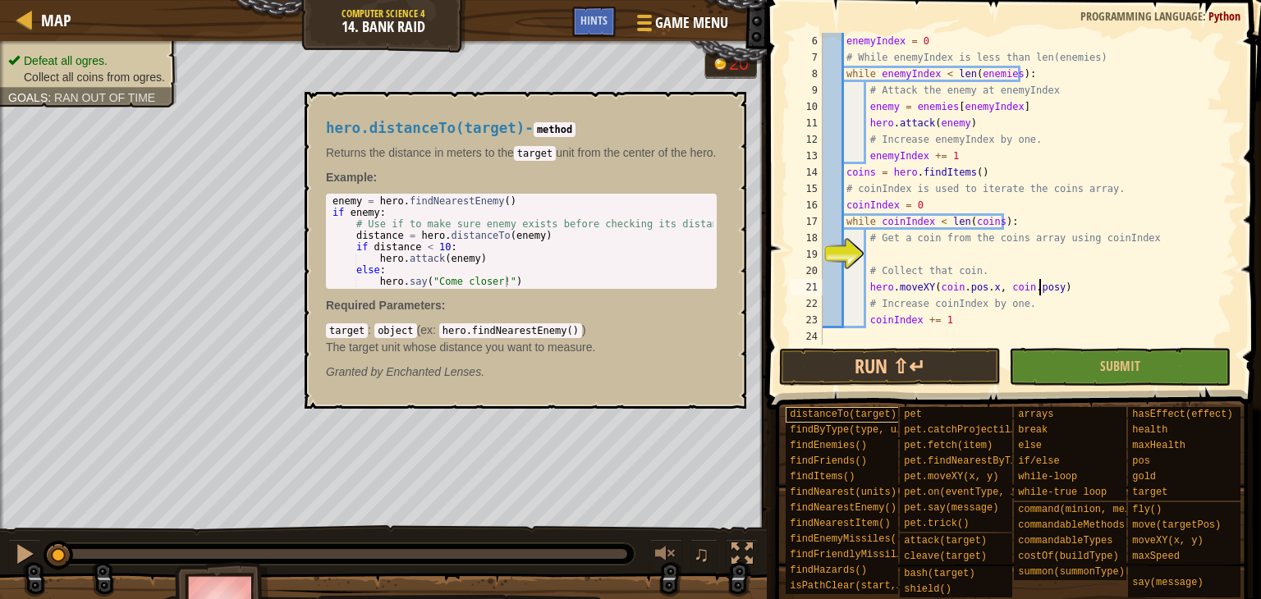
scroll to position [7, 17]
type textarea "hero.moveXY(coin.pos.x, coin.pos.y)"
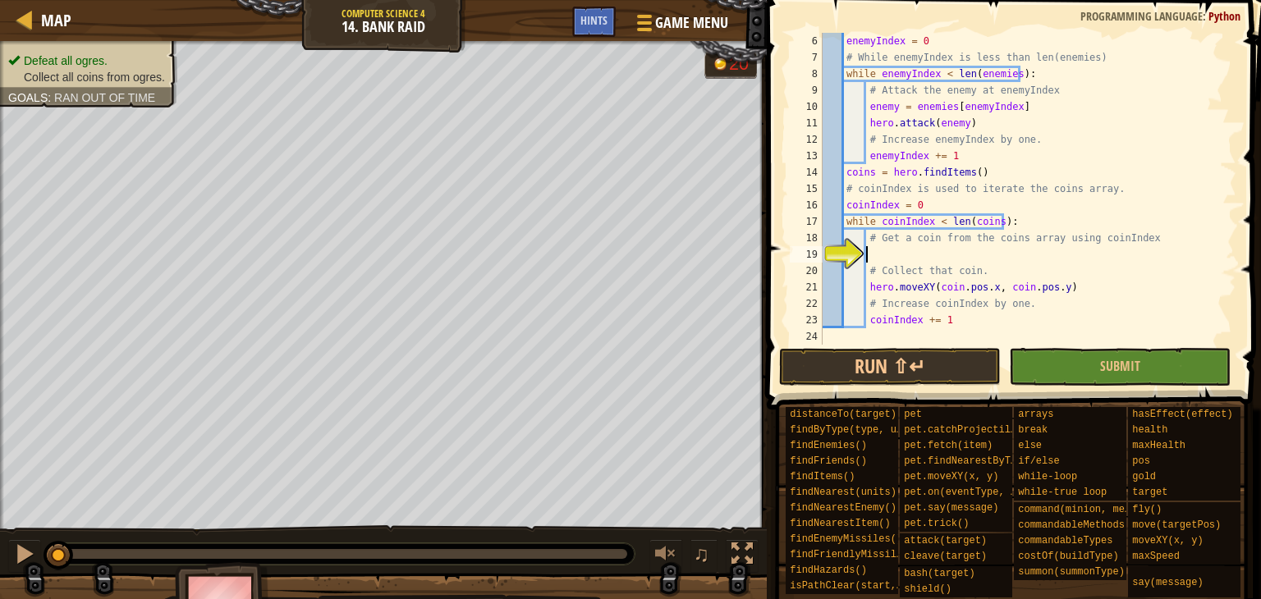
click at [896, 260] on div "enemyIndex = 0 # While enemyIndex is less than len(enemies) while enemyIndex < …" at bounding box center [1021, 205] width 405 height 345
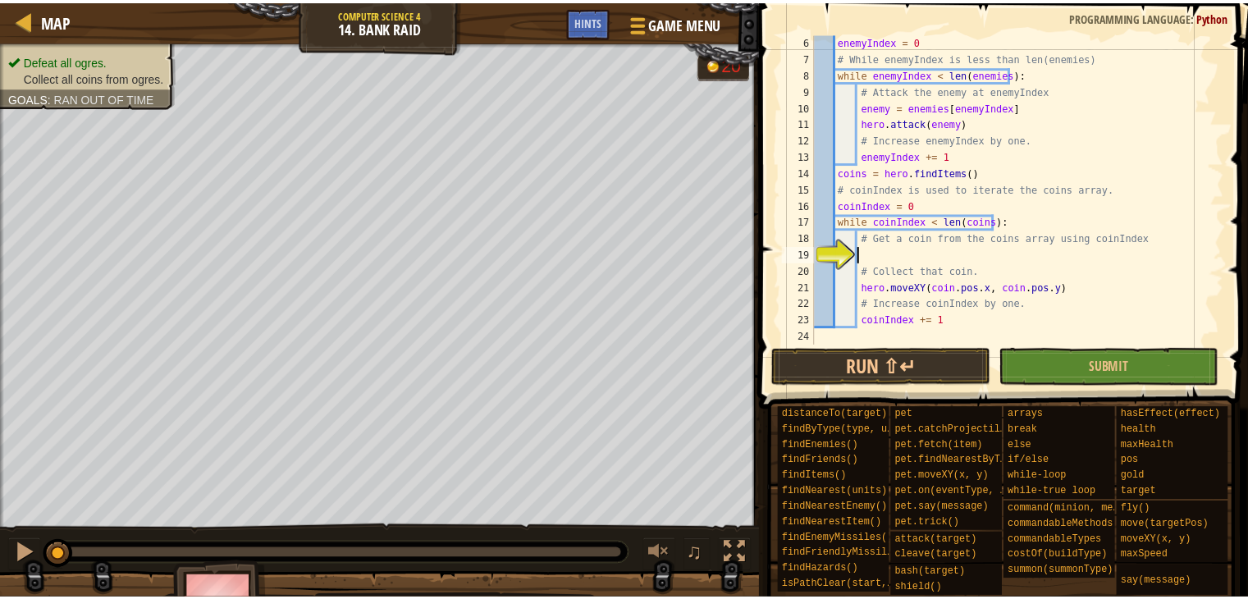
scroll to position [7, 2]
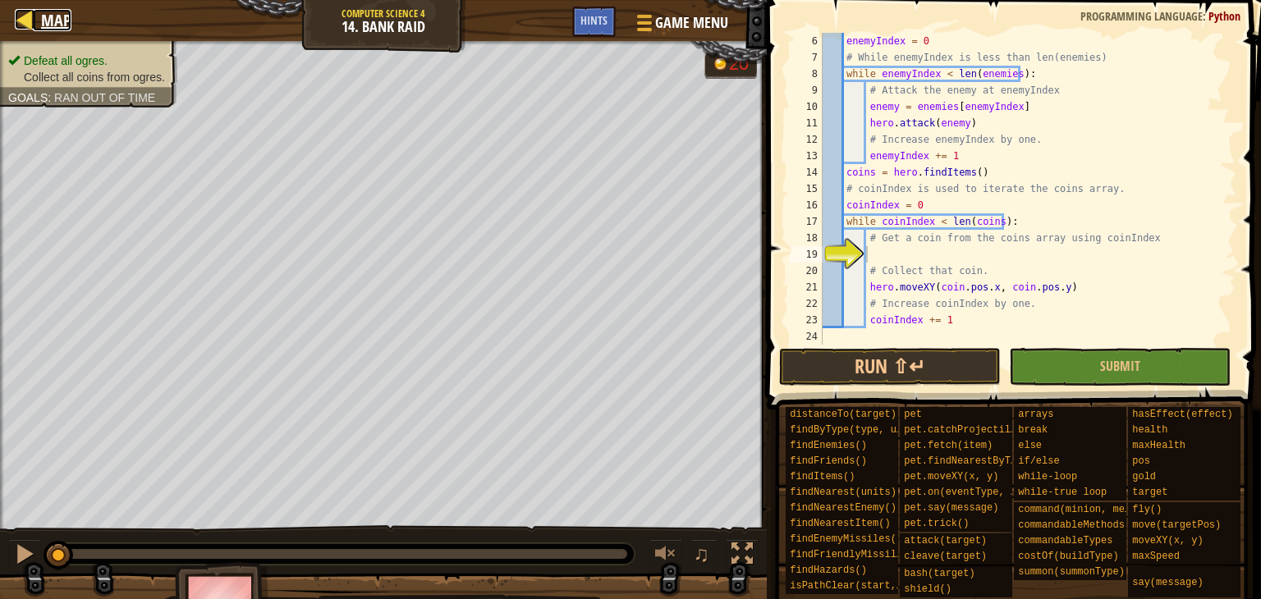
click at [36, 17] on link "Map" at bounding box center [52, 20] width 39 height 22
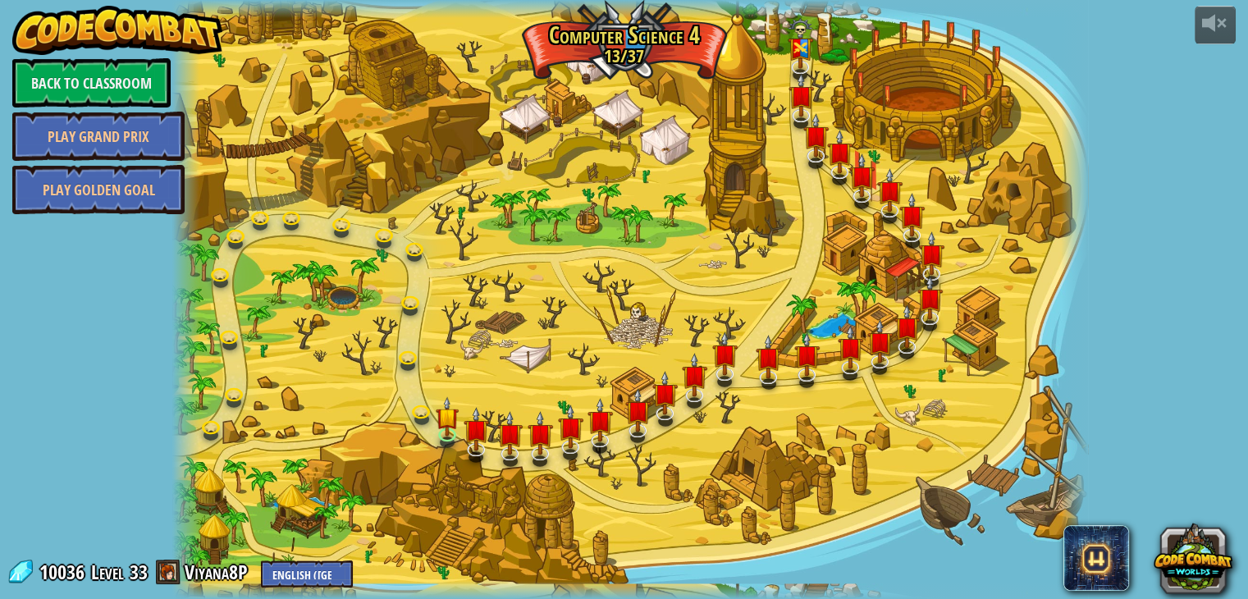
click at [36, 17] on img at bounding box center [117, 30] width 210 height 49
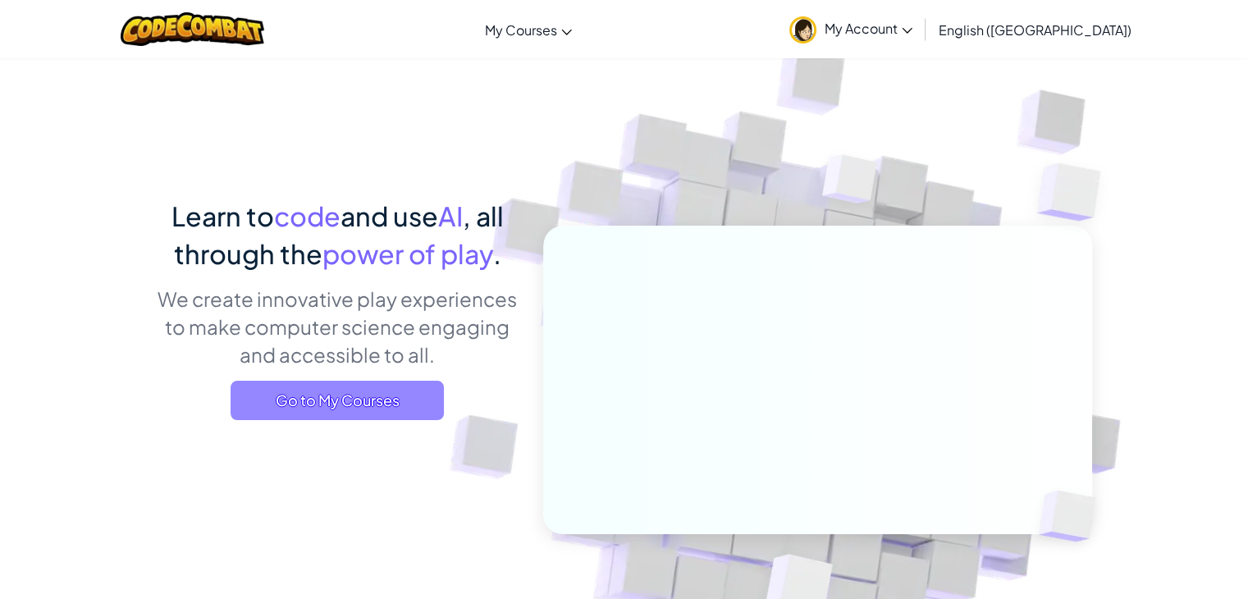
click at [397, 411] on span "Go to My Courses" at bounding box center [337, 400] width 213 height 39
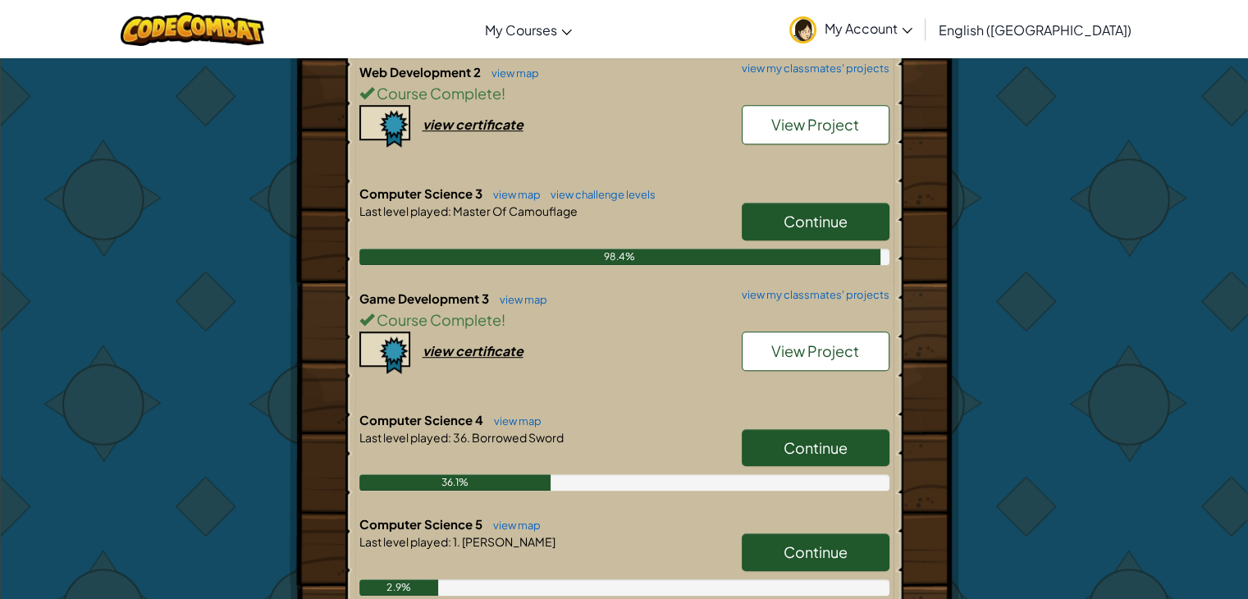
scroll to position [990, 0]
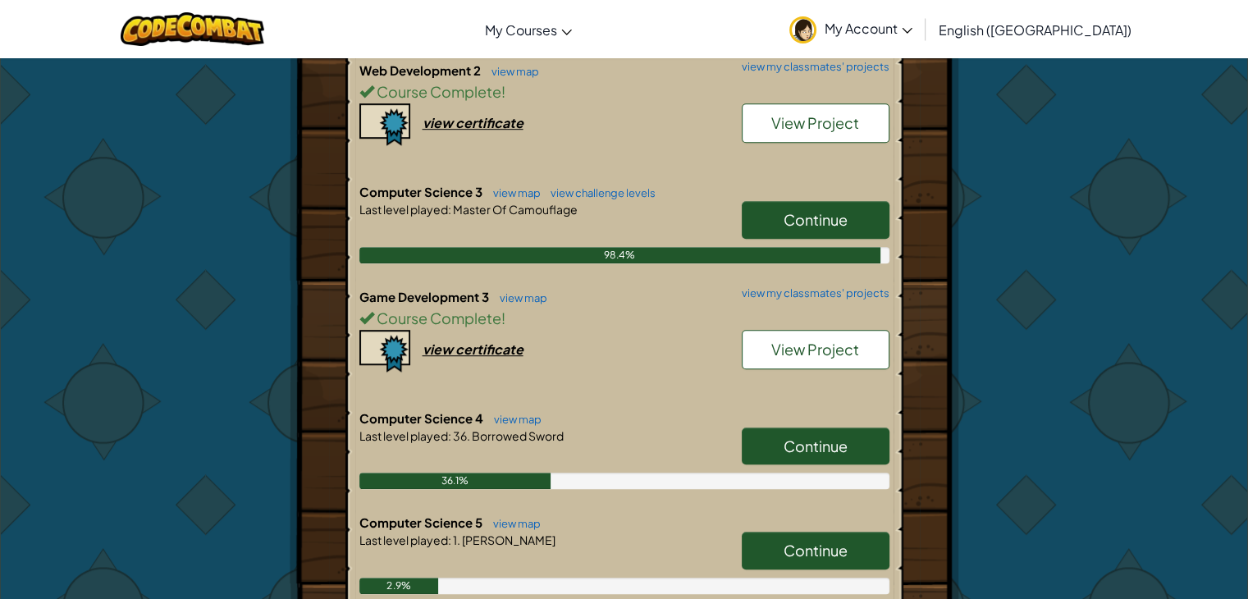
click at [791, 441] on span "Continue" at bounding box center [816, 446] width 64 height 19
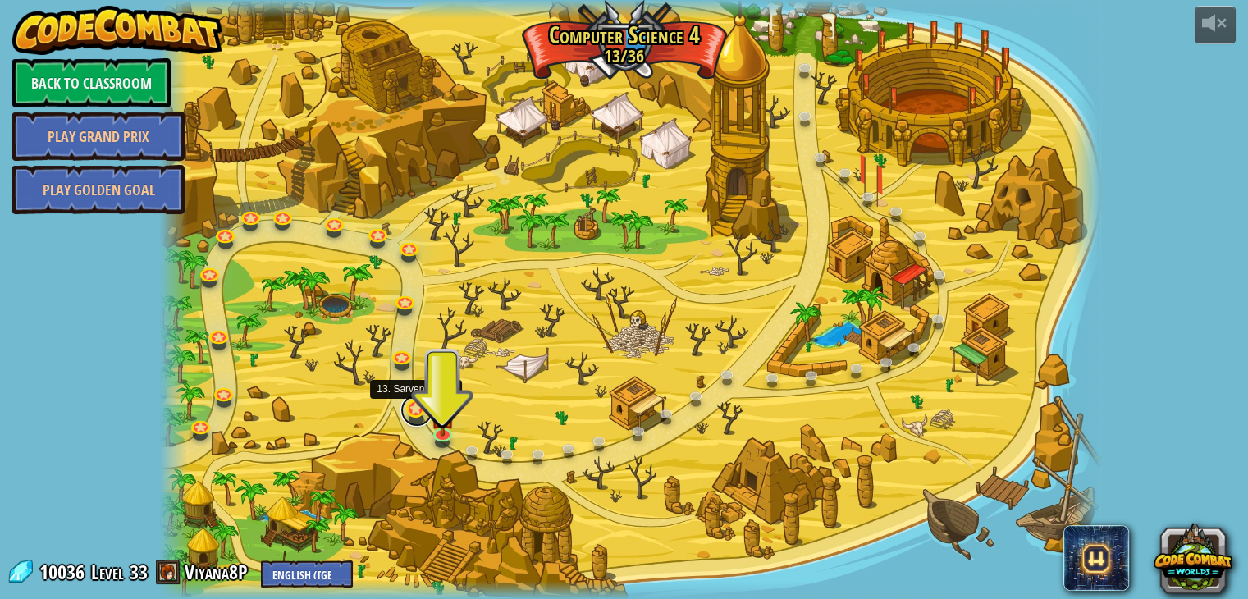
click at [416, 411] on link at bounding box center [417, 410] width 33 height 33
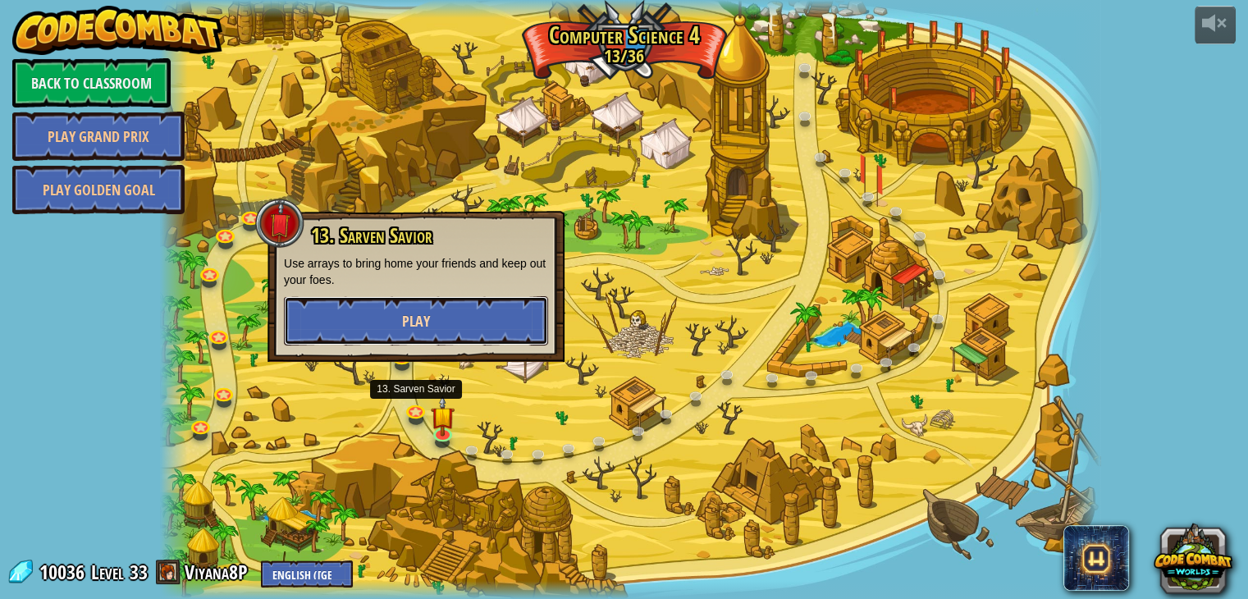
click at [483, 330] on button "Play" at bounding box center [416, 320] width 264 height 49
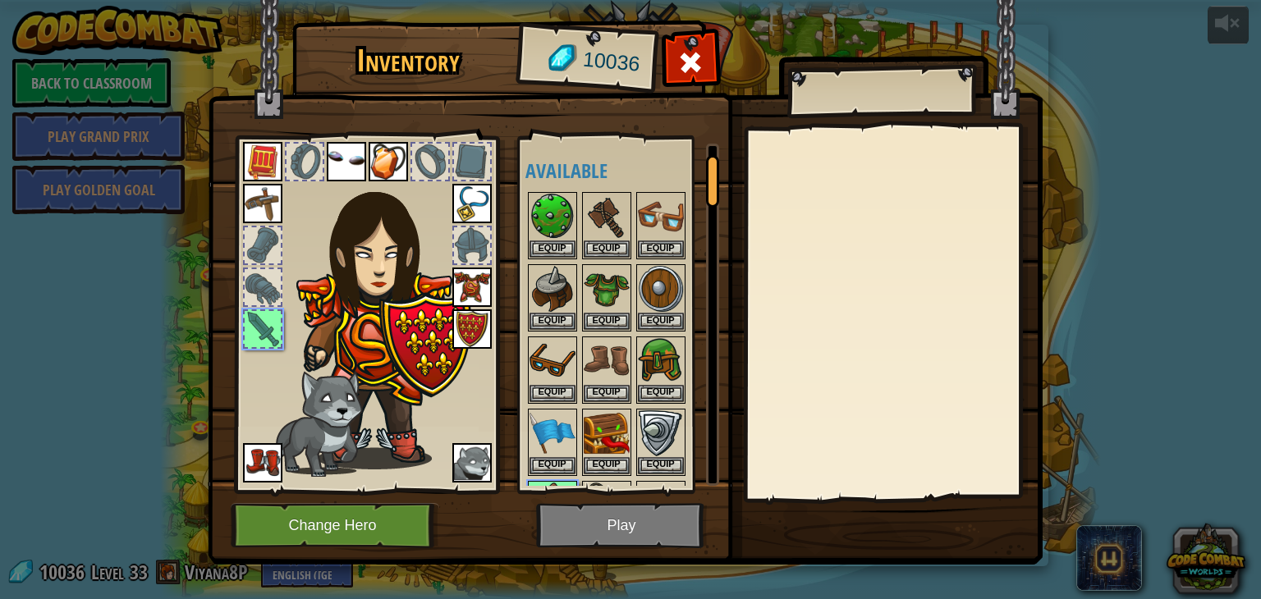
scroll to position [63, 0]
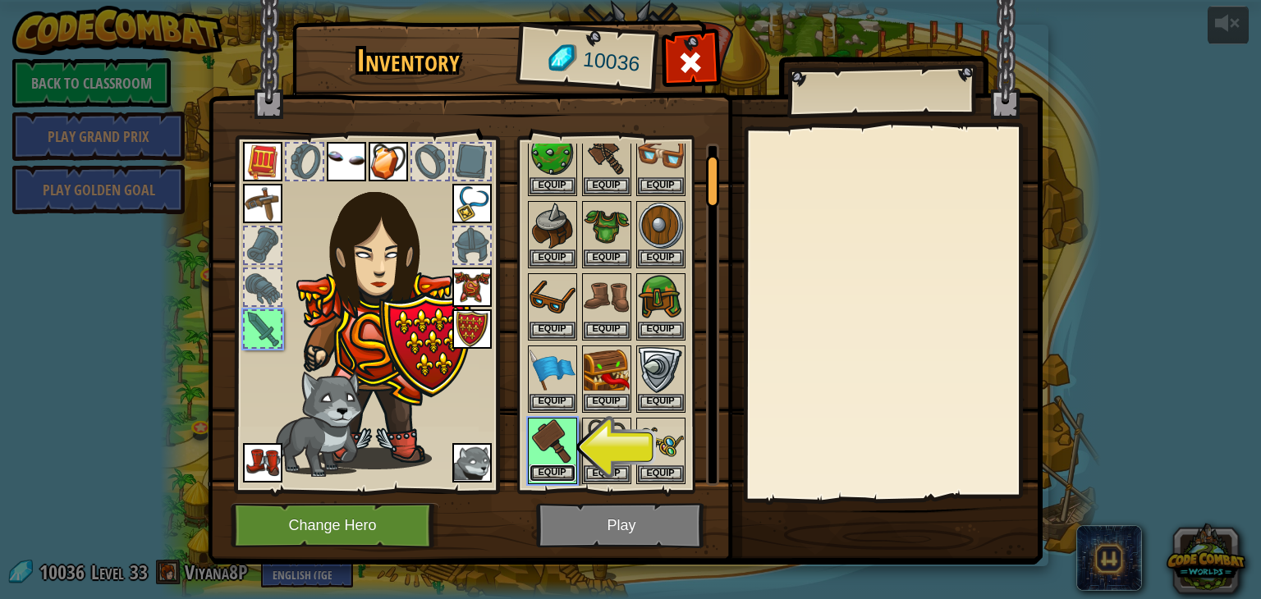
click at [555, 470] on button "Equip" at bounding box center [552, 473] width 46 height 17
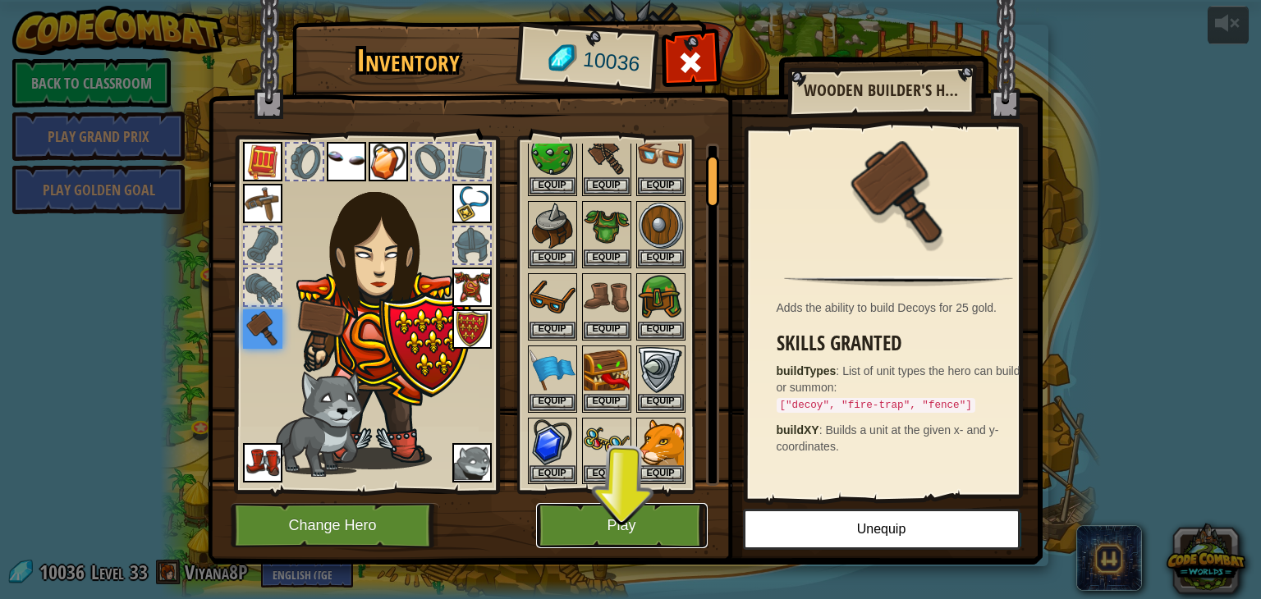
click at [601, 533] on button "Play" at bounding box center [622, 525] width 172 height 45
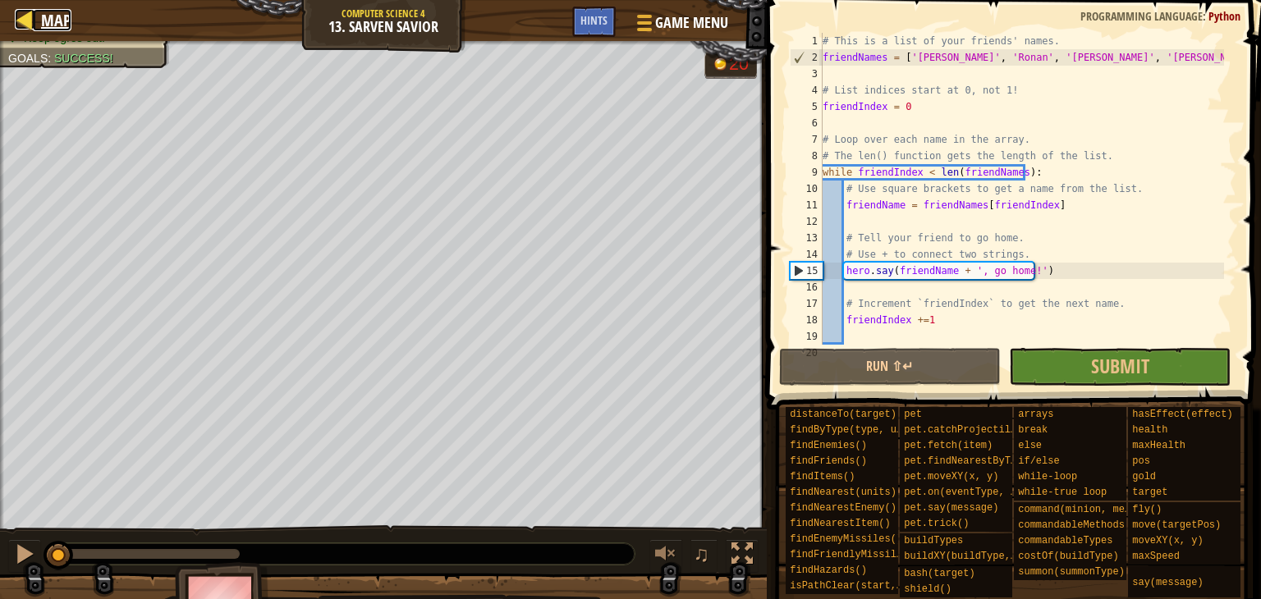
click at [39, 9] on link "Map" at bounding box center [52, 20] width 39 height 22
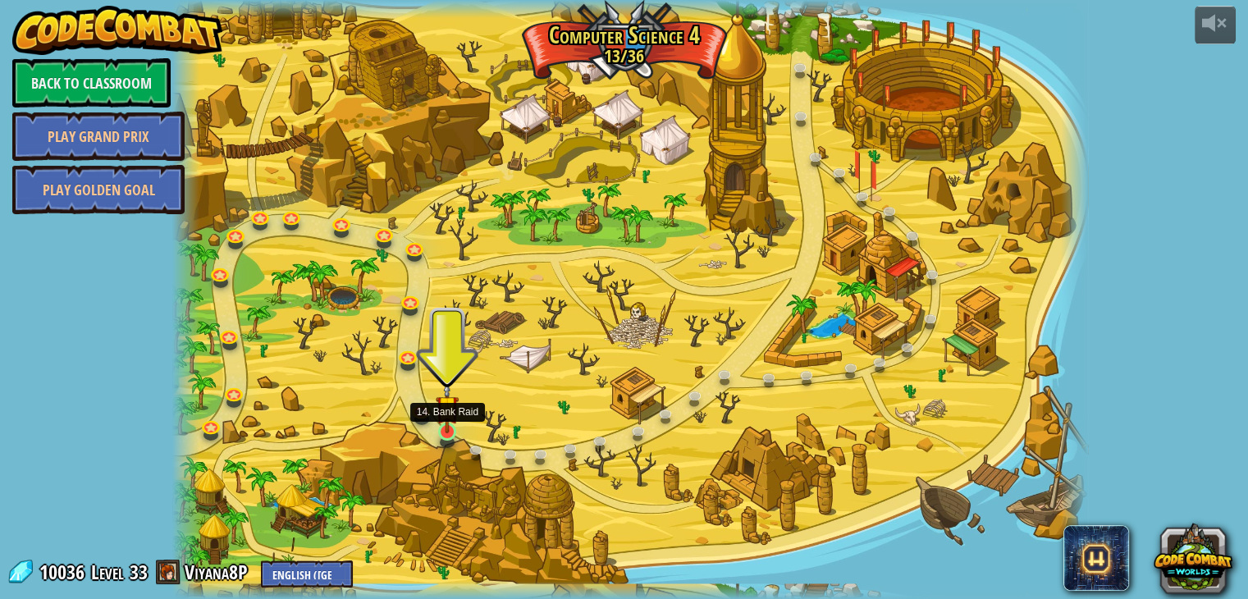
click at [447, 423] on img at bounding box center [447, 407] width 23 height 53
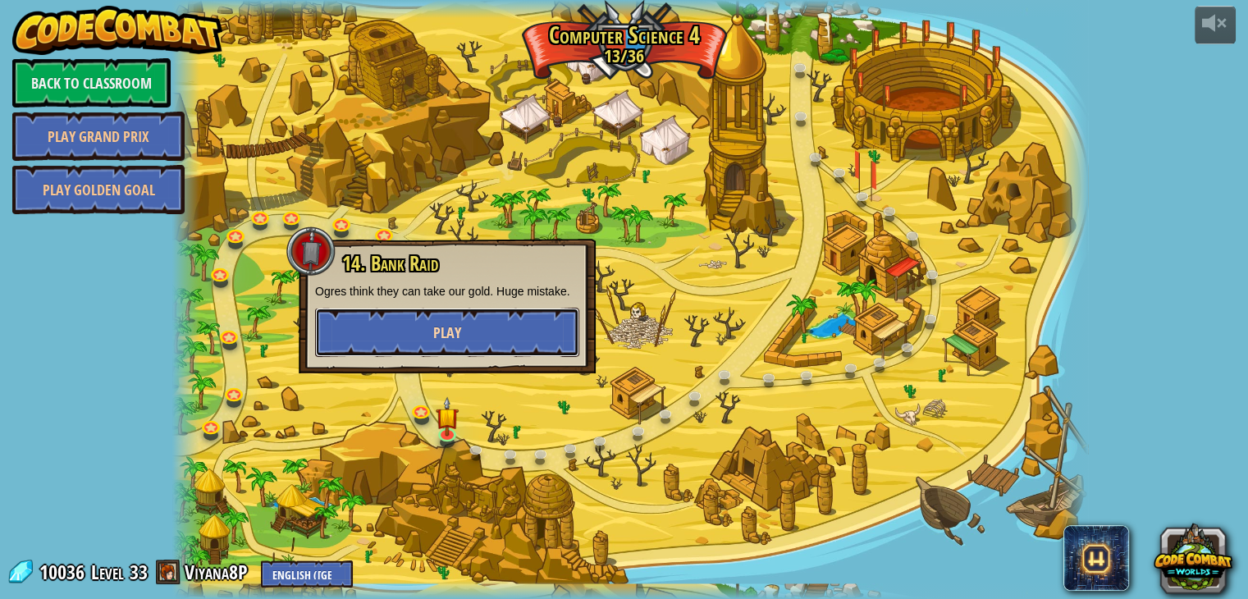
click at [468, 332] on button "Play" at bounding box center [447, 332] width 264 height 49
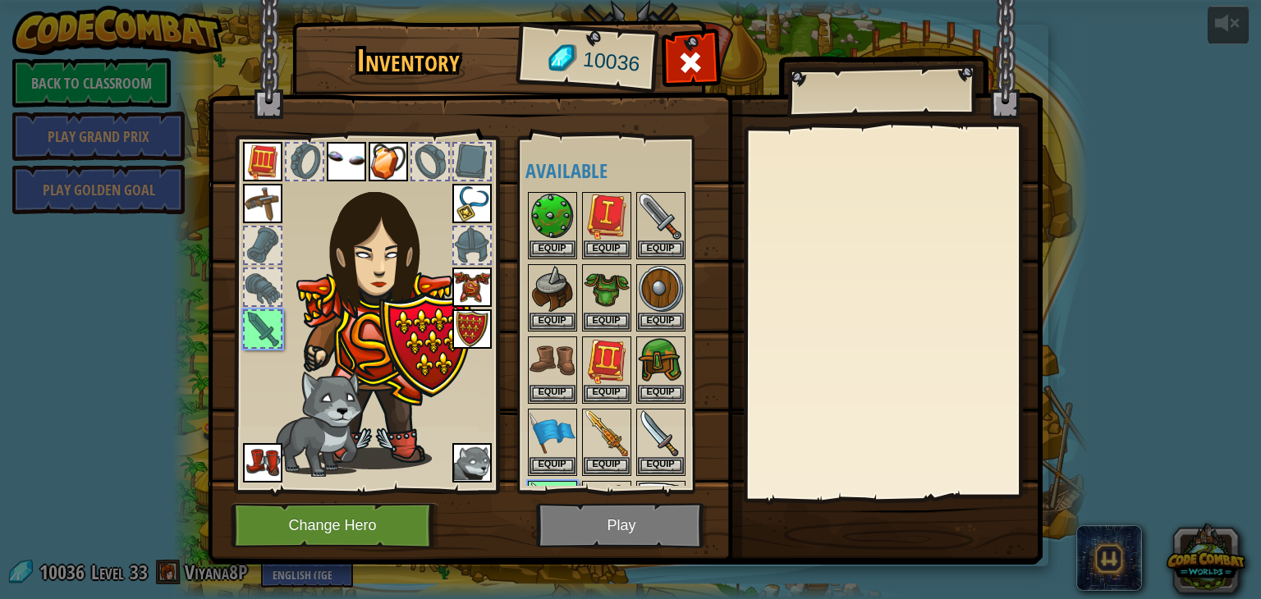
scroll to position [62, 0]
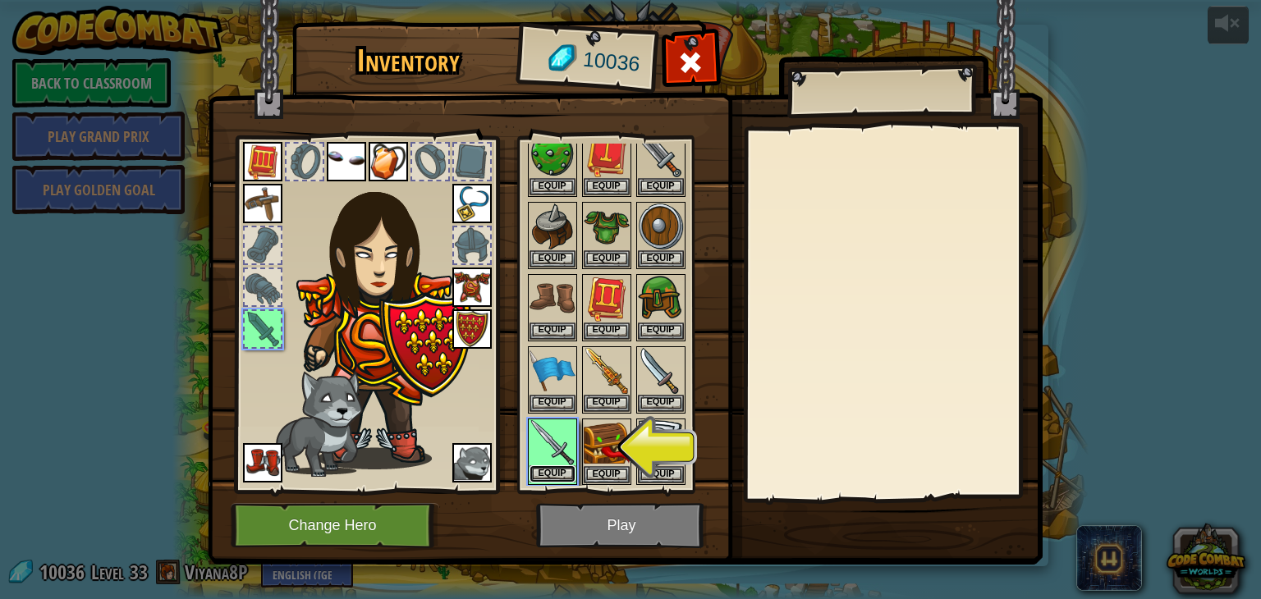
click at [545, 474] on button "Equip" at bounding box center [552, 473] width 46 height 17
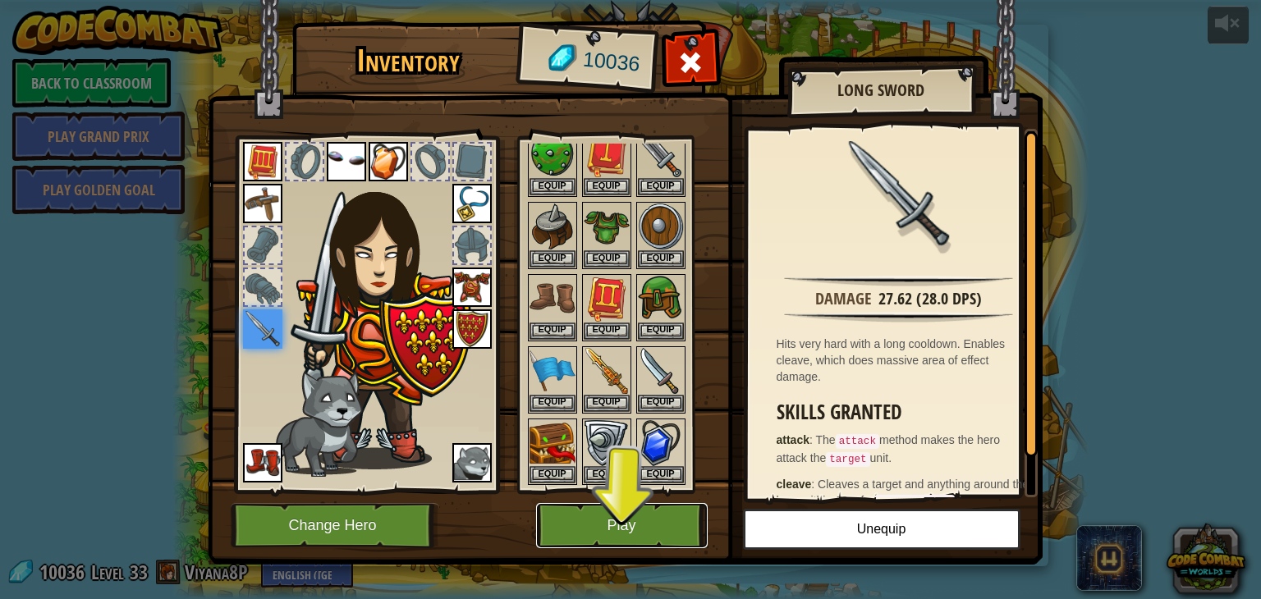
click at [555, 506] on button "Play" at bounding box center [622, 525] width 172 height 45
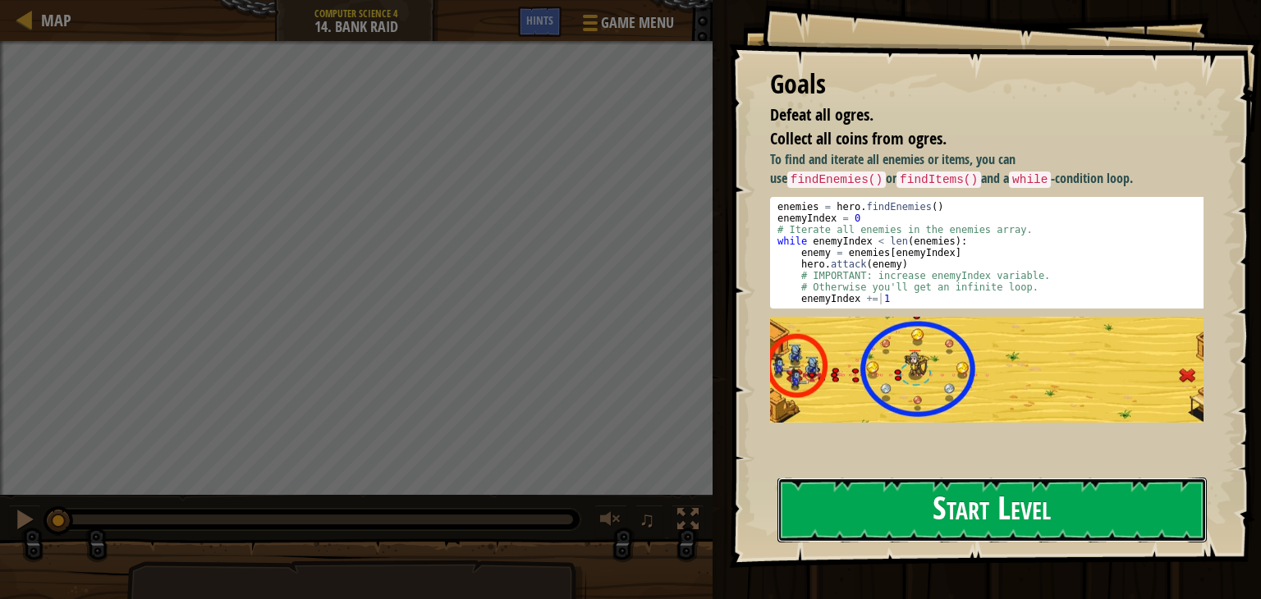
click at [842, 513] on button "Start Level" at bounding box center [991, 510] width 429 height 65
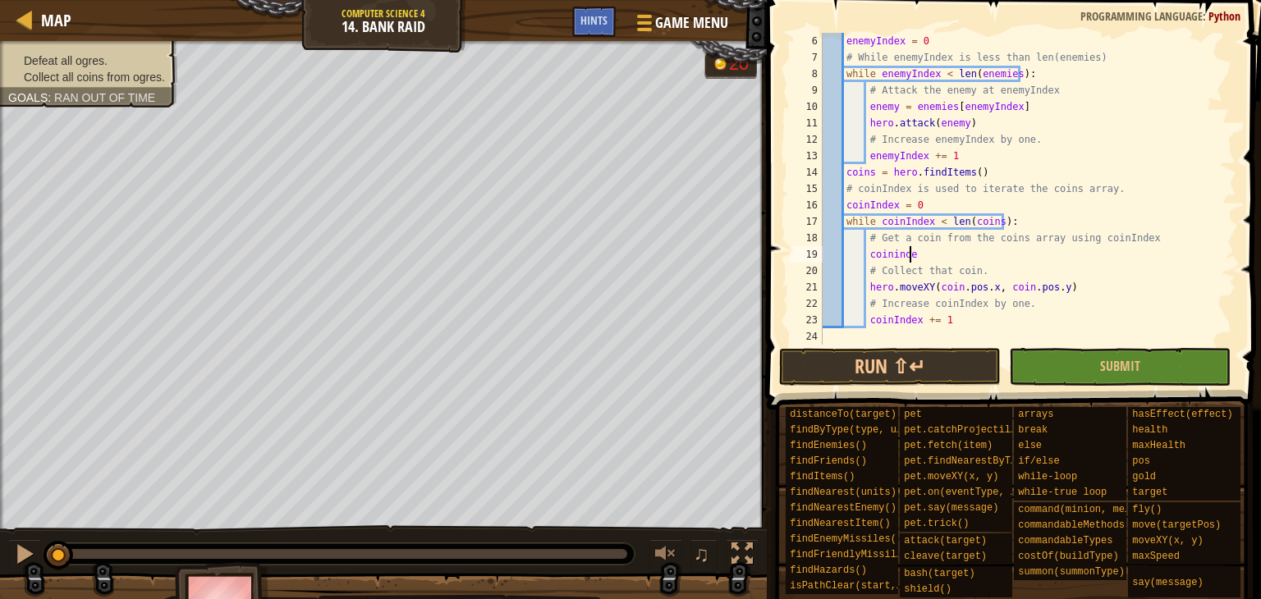
scroll to position [7, 7]
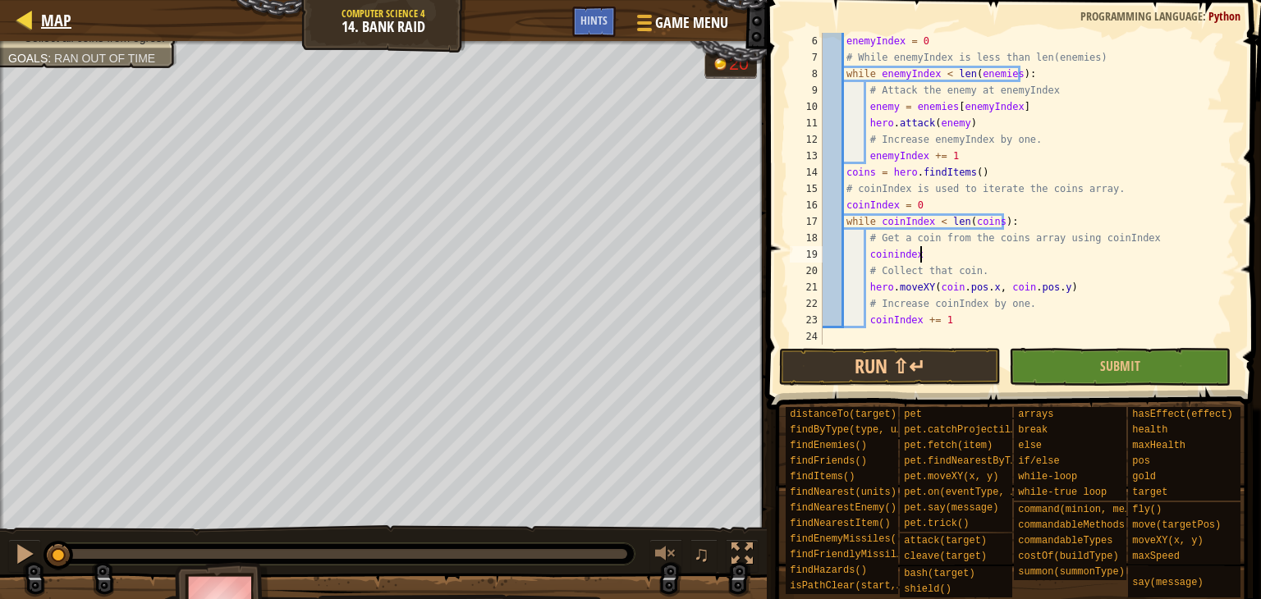
type textarea "coinindex"
click at [44, 19] on span "Map" at bounding box center [56, 20] width 30 height 22
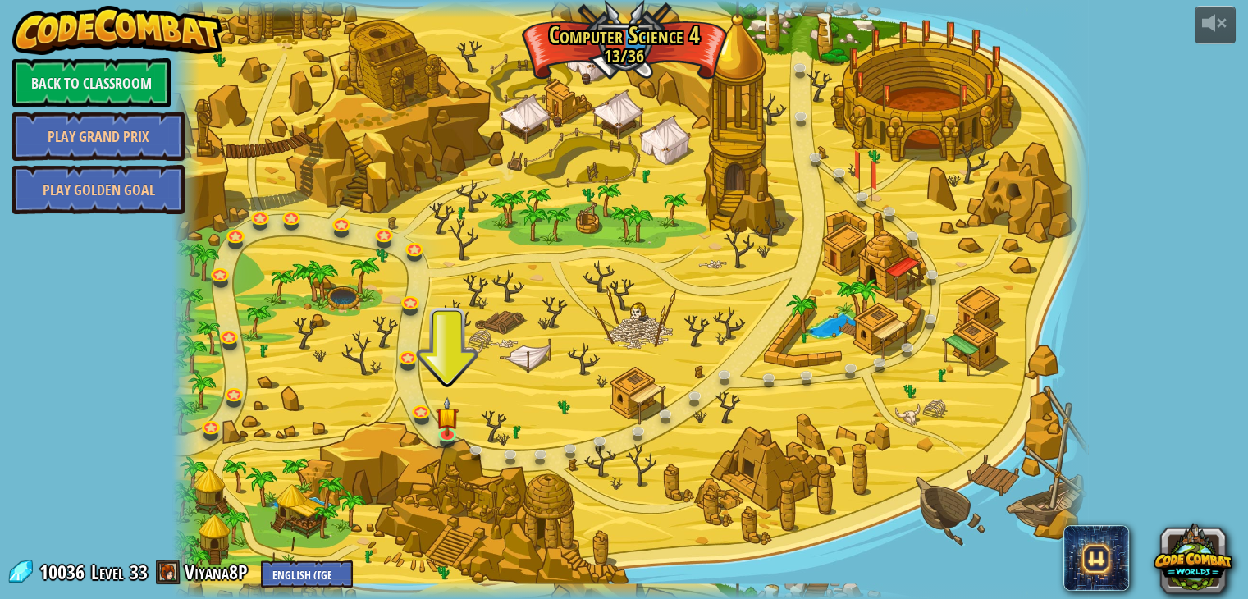
click at [400, 346] on div at bounding box center [630, 299] width 917 height 599
click at [404, 363] on link at bounding box center [409, 356] width 33 height 33
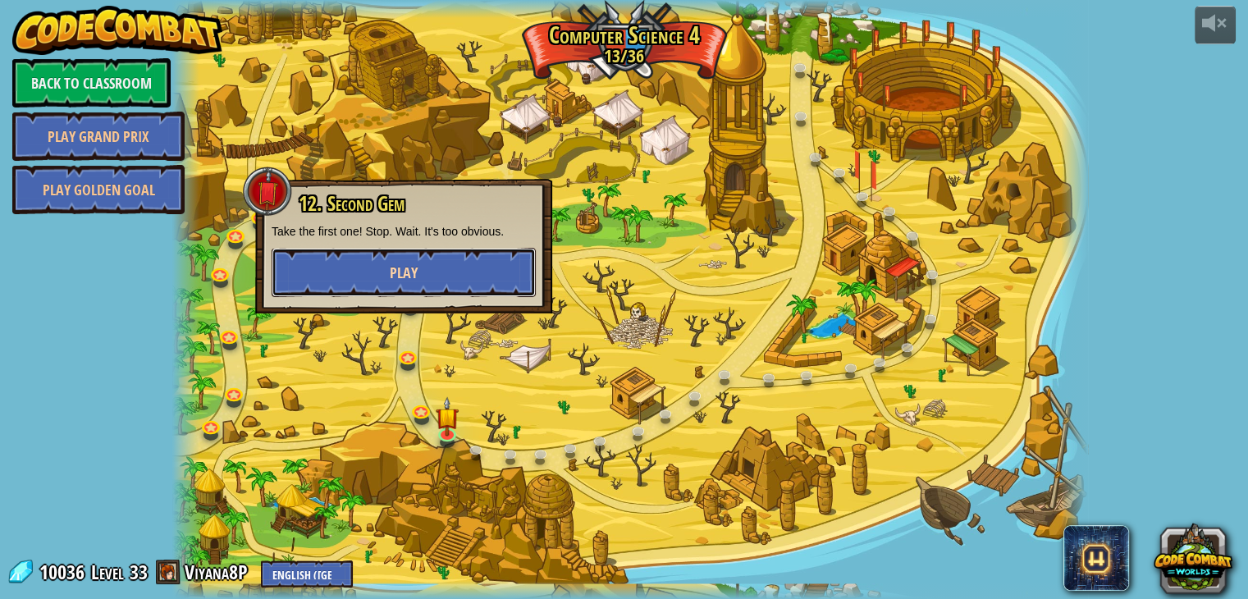
click at [419, 273] on button "Play" at bounding box center [404, 272] width 264 height 49
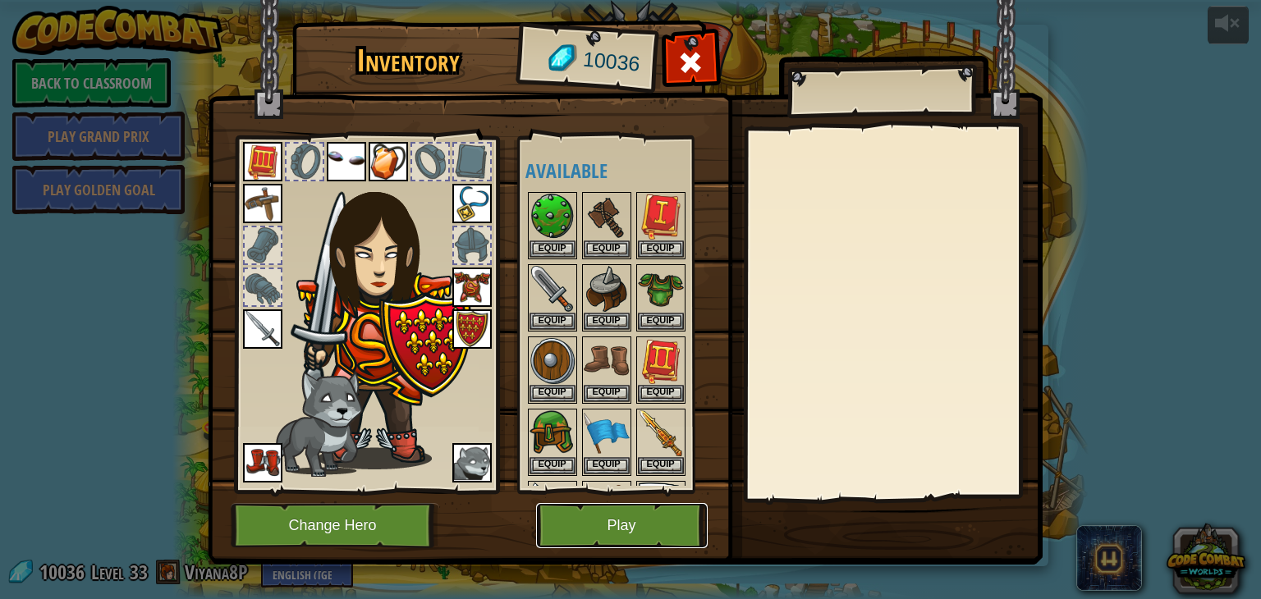
click at [581, 524] on button "Play" at bounding box center [622, 525] width 172 height 45
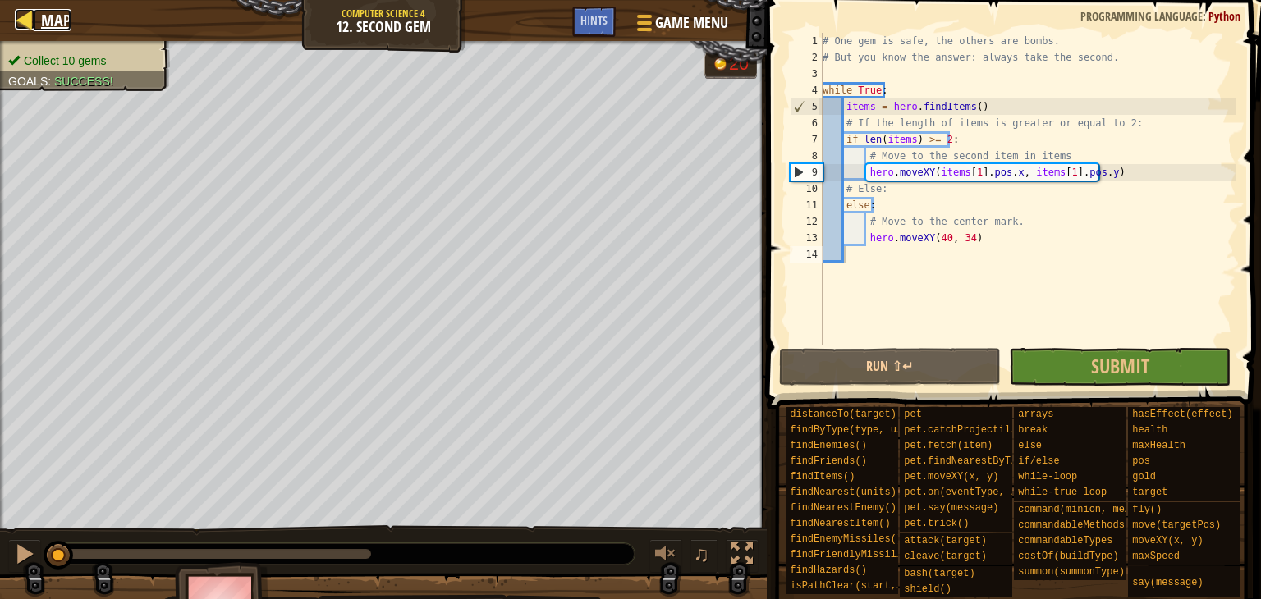
click at [22, 21] on div at bounding box center [25, 19] width 21 height 21
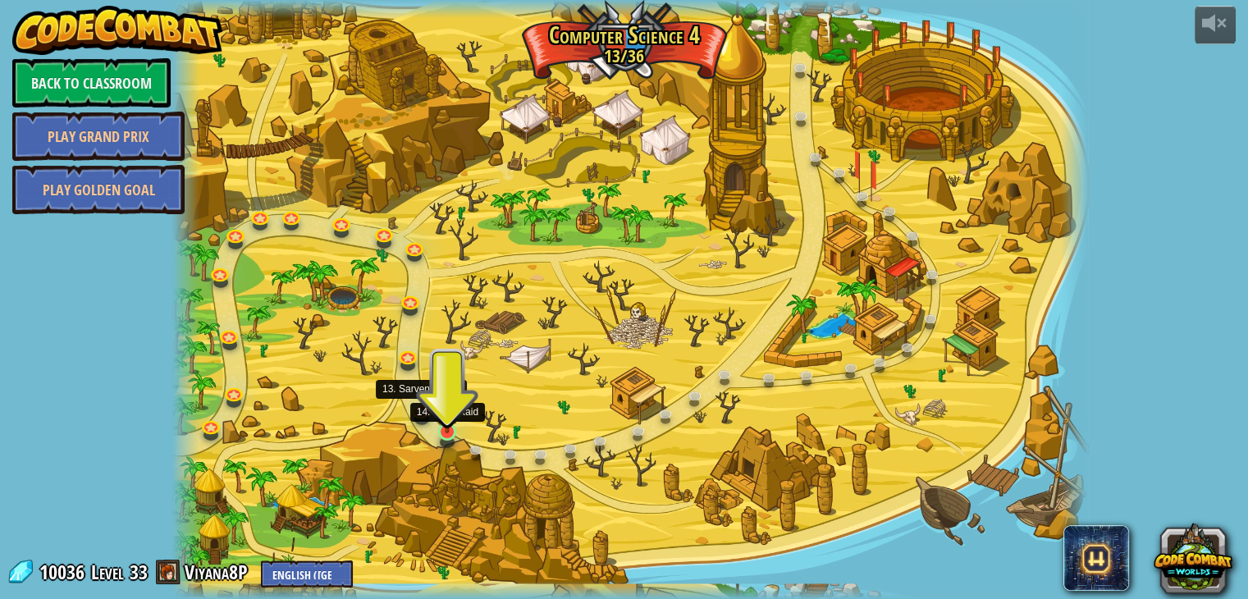
click at [450, 420] on img at bounding box center [447, 407] width 23 height 53
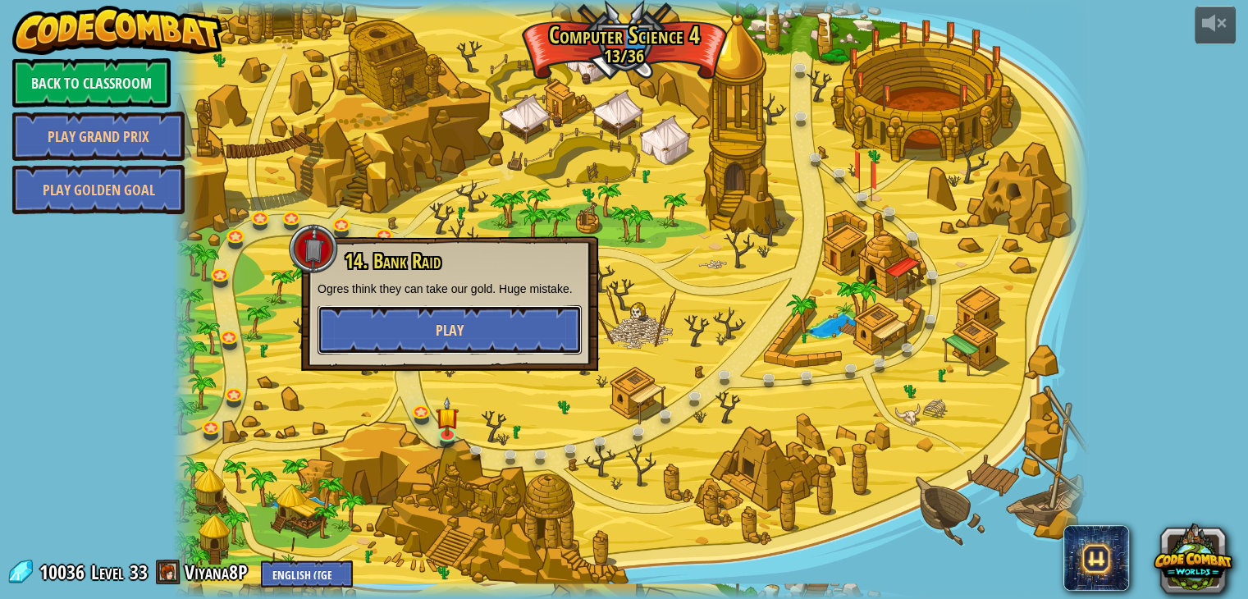
click at [456, 332] on span "Play" at bounding box center [450, 330] width 28 height 21
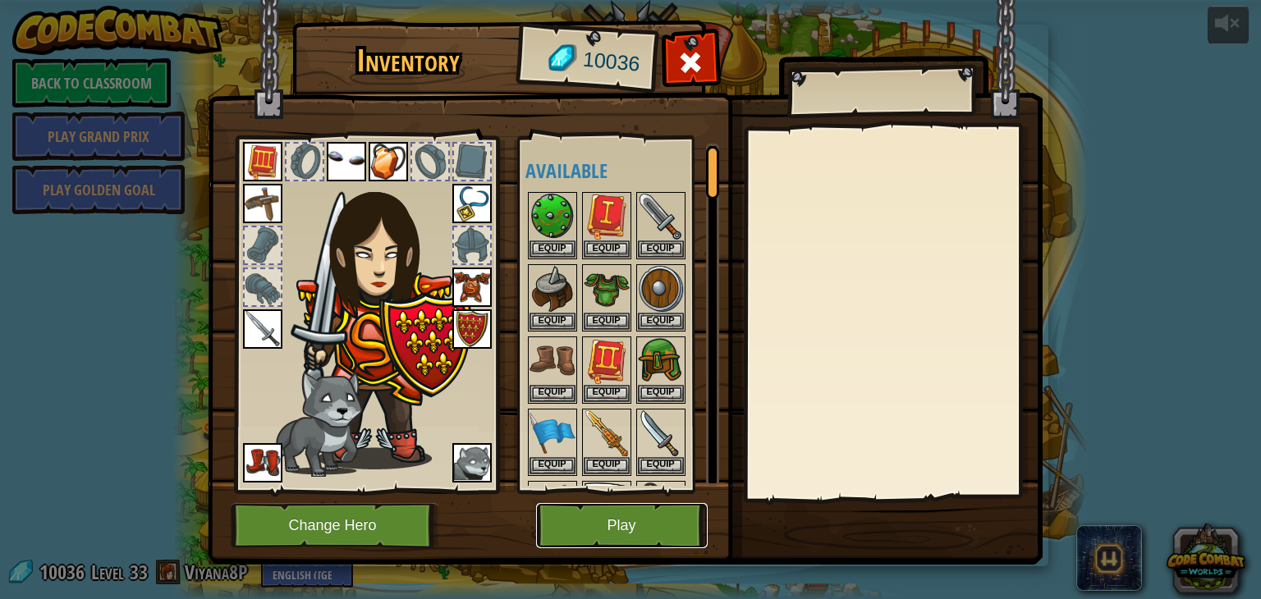
click at [584, 516] on button "Play" at bounding box center [622, 525] width 172 height 45
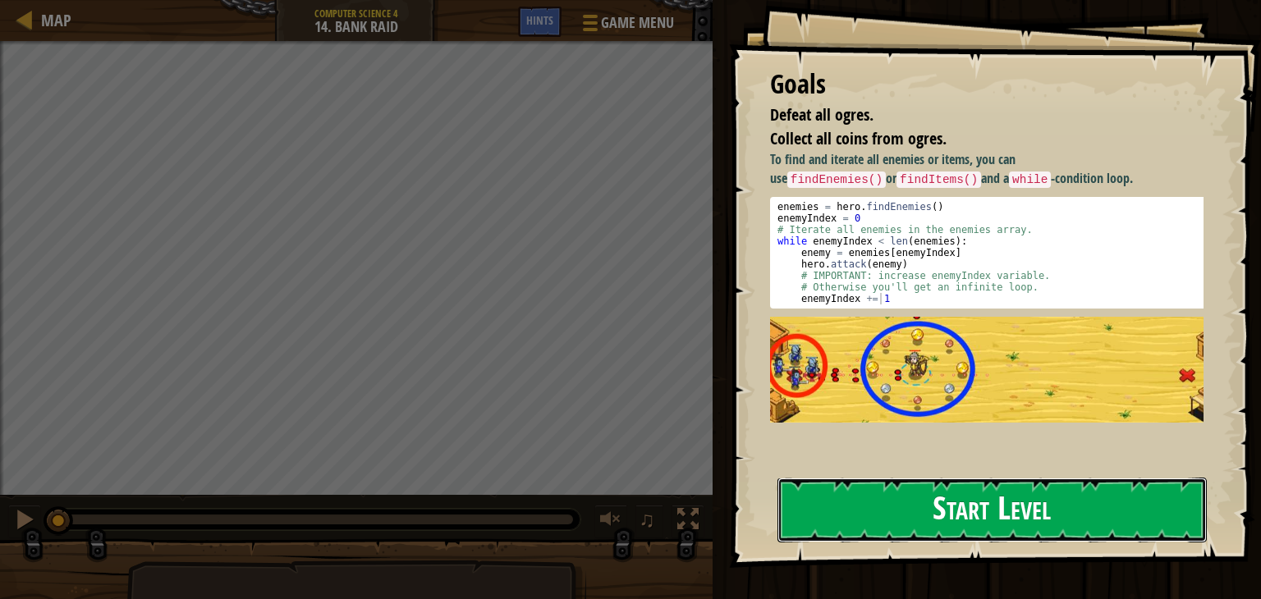
click at [866, 520] on button "Start Level" at bounding box center [991, 510] width 429 height 65
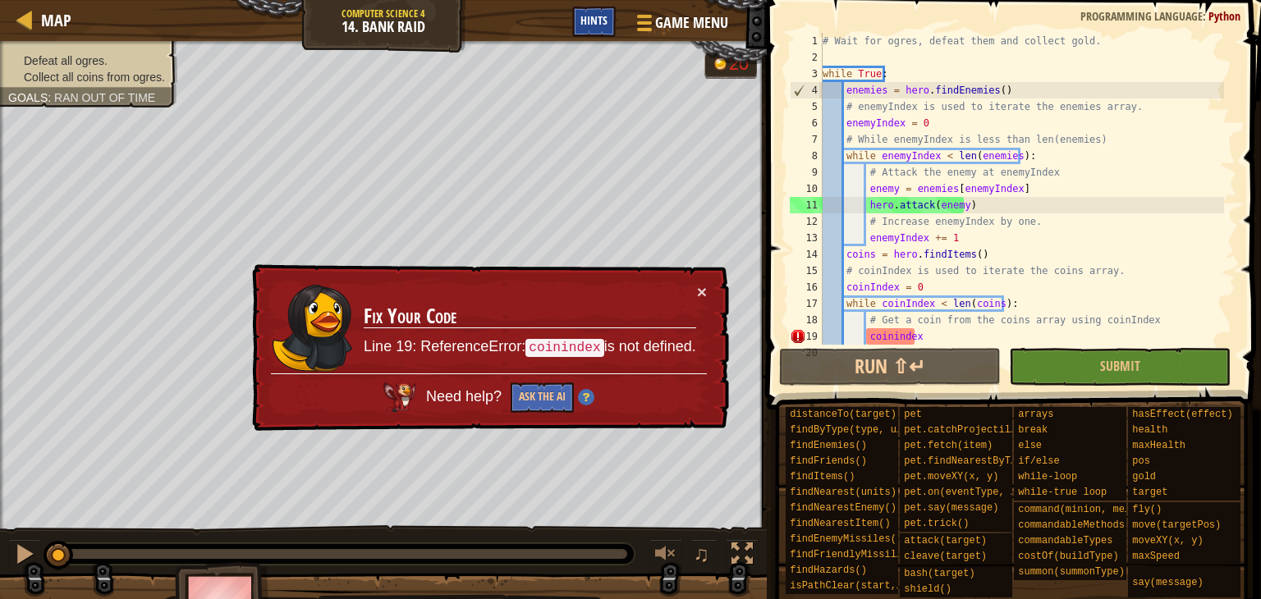
click at [607, 19] on span "Hints" at bounding box center [593, 20] width 27 height 16
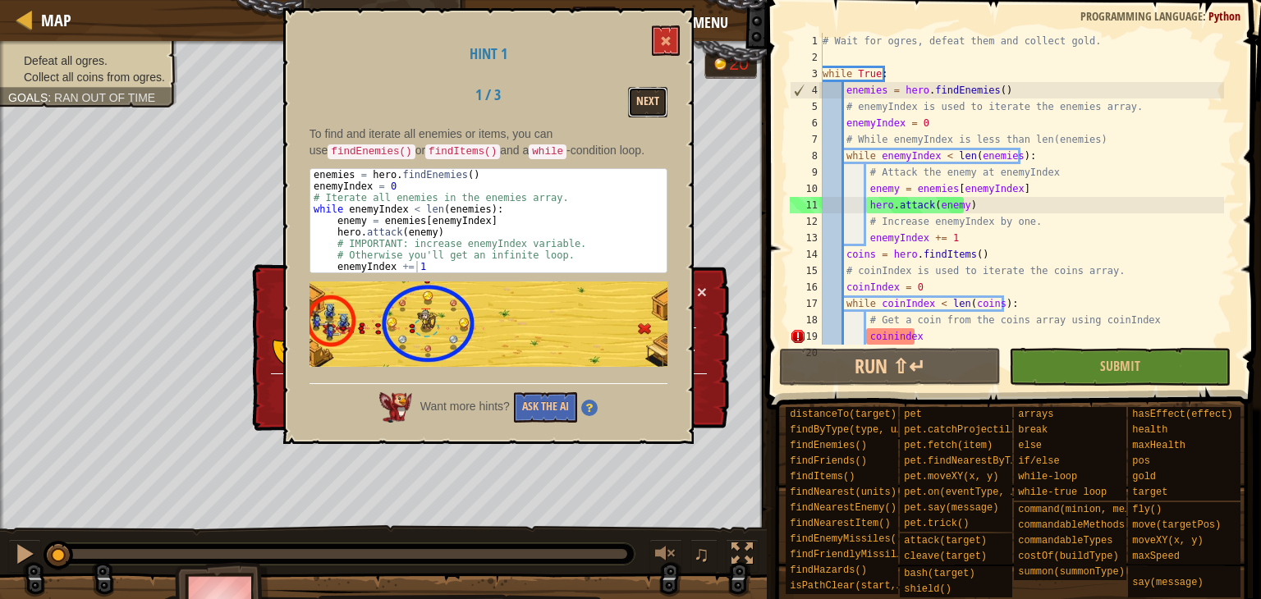
click at [650, 93] on button "Next" at bounding box center [647, 102] width 39 height 30
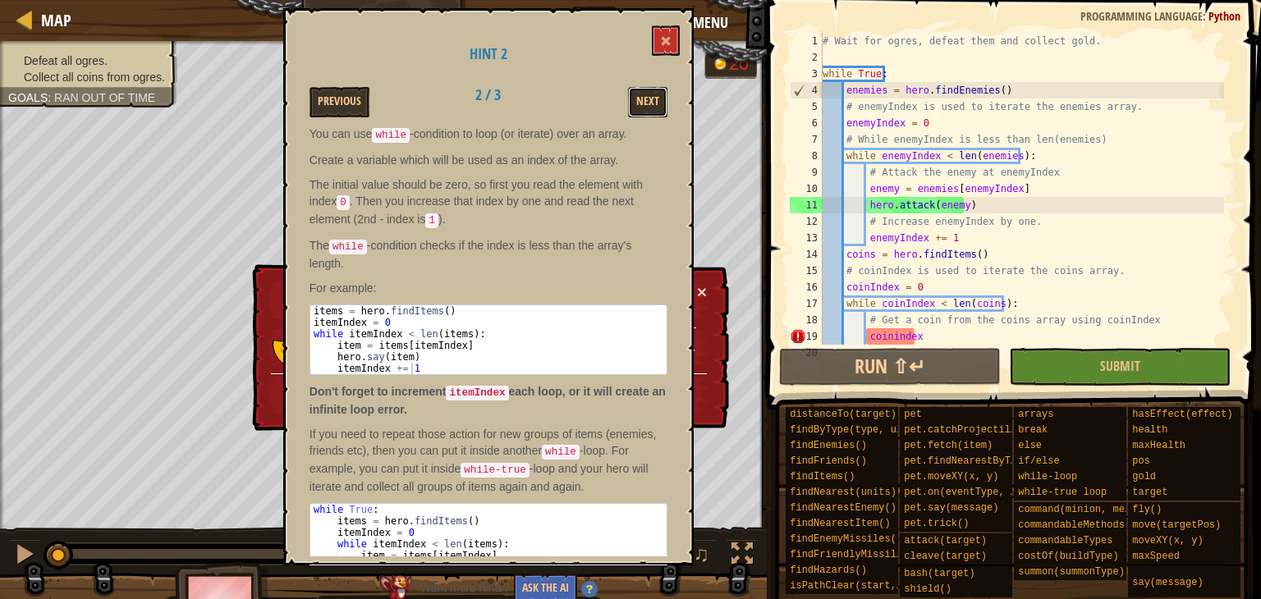
drag, startPoint x: 648, startPoint y: 88, endPoint x: 661, endPoint y: 82, distance: 13.6
click at [661, 82] on div "Hint 2 Previous 2 / 3 Next You can use while -condition to loop (or iterate) ov…" at bounding box center [488, 286] width 410 height 557
click at [657, 94] on button "Next" at bounding box center [647, 102] width 39 height 30
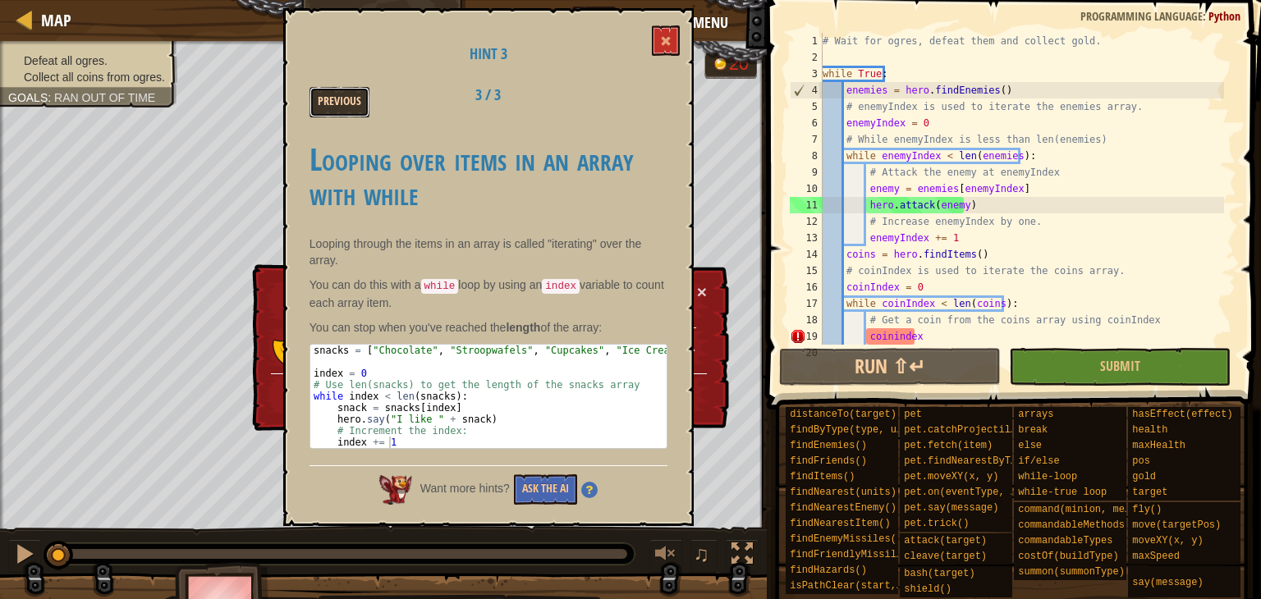
click at [318, 114] on button "Previous" at bounding box center [339, 102] width 60 height 30
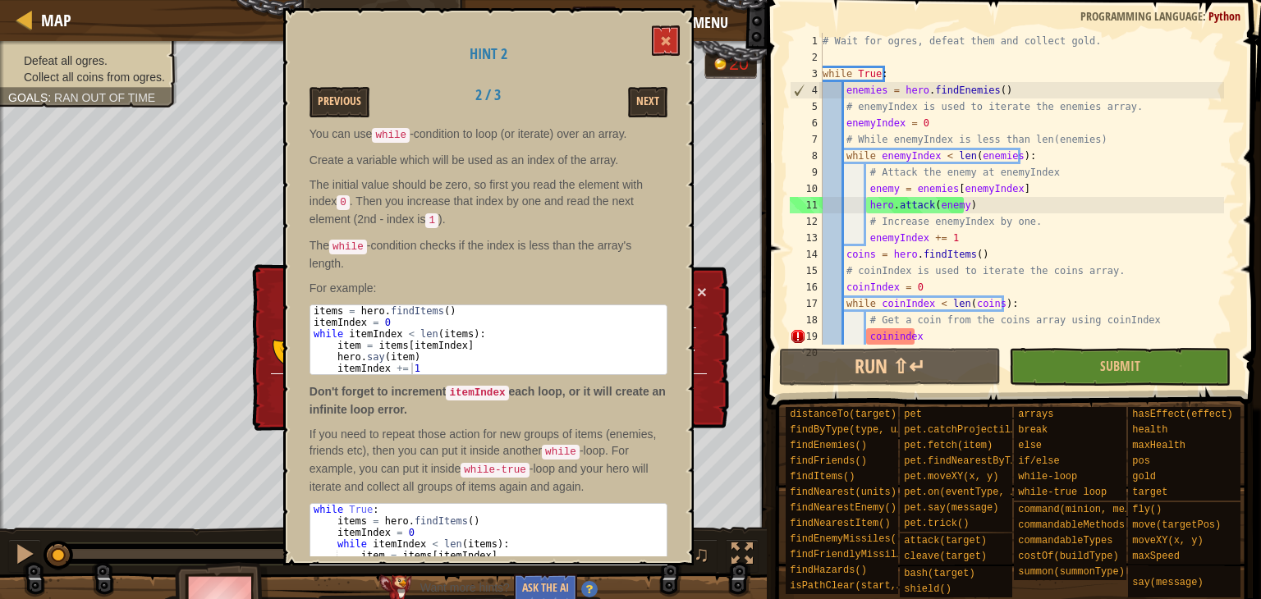
drag, startPoint x: 332, startPoint y: 234, endPoint x: 324, endPoint y: 227, distance: 9.9
click at [324, 227] on div "You can use while -condition to loop (or iterate) over an array. Create a varia…" at bounding box center [488, 342] width 358 height 432
drag, startPoint x: 460, startPoint y: 351, endPoint x: 295, endPoint y: 322, distance: 167.6
click at [295, 322] on div "Hint 2 Previous 2 / 3 Next You can use while -condition to loop (or iterate) ov…" at bounding box center [488, 286] width 410 height 557
drag, startPoint x: 310, startPoint y: 302, endPoint x: 459, endPoint y: 373, distance: 164.5
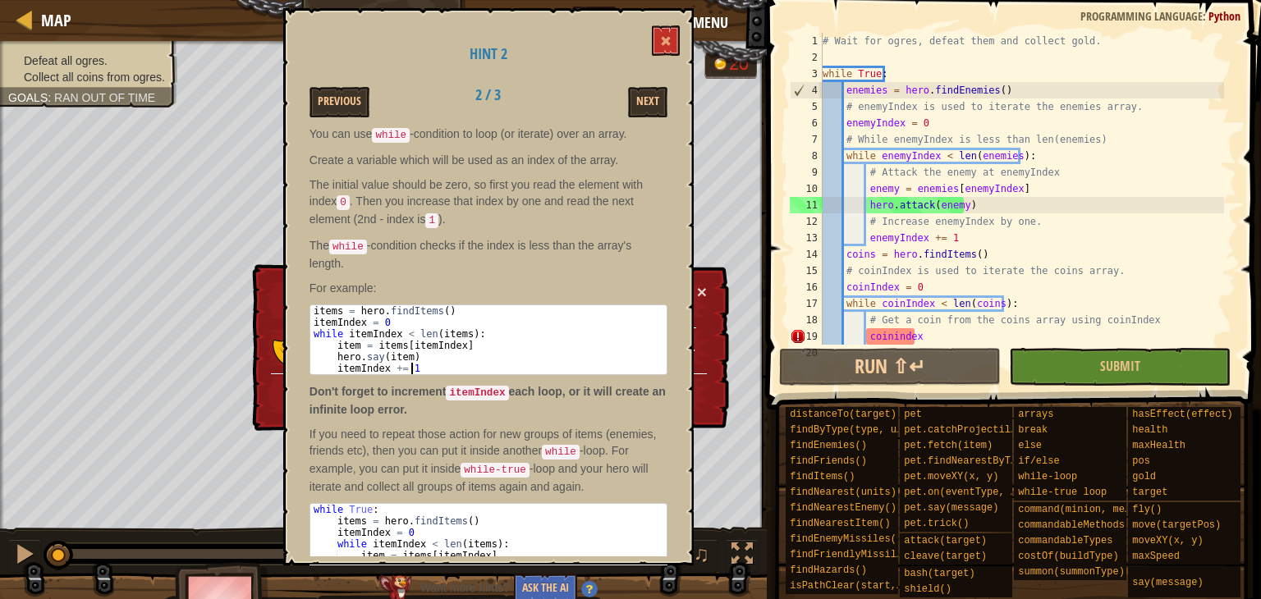
click at [459, 373] on div "You can use while -condition to loop (or iterate) over an array. Create a varia…" at bounding box center [488, 342] width 358 height 432
type textarea "hero.say(item) itemIndex += 1"
type textarea "coinindex"
drag, startPoint x: 951, startPoint y: 332, endPoint x: 862, endPoint y: 341, distance: 89.9
click at [862, 341] on div "# Wait for ogres, defeat them and collect gold. while True : enemies = hero . f…" at bounding box center [1021, 205] width 405 height 345
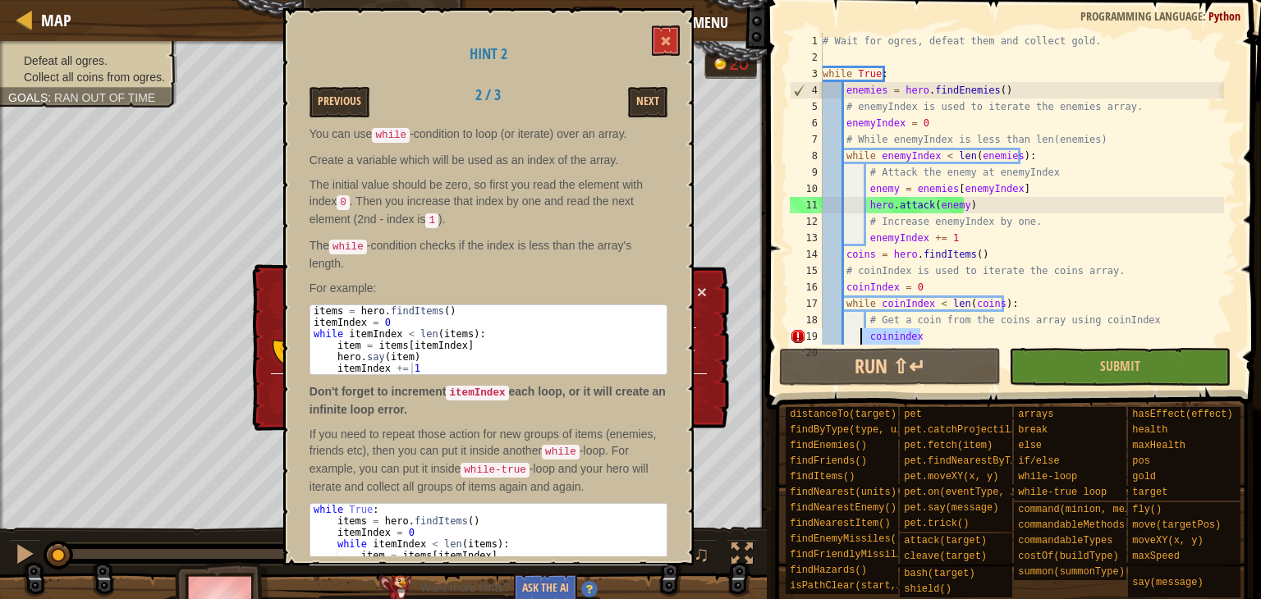
click at [862, 341] on div "# Wait for ogres, defeat them and collect gold. while True : enemies = hero . f…" at bounding box center [1021, 189] width 405 height 312
click at [944, 337] on div "# Wait for ogres, defeat them and collect gold. while True : enemies = hero . f…" at bounding box center [1021, 205] width 405 height 345
drag, startPoint x: 929, startPoint y: 332, endPoint x: 865, endPoint y: 334, distance: 64.0
click at [865, 334] on div "# Wait for ogres, defeat them and collect gold. while True : enemies = hero . f…" at bounding box center [1021, 205] width 405 height 345
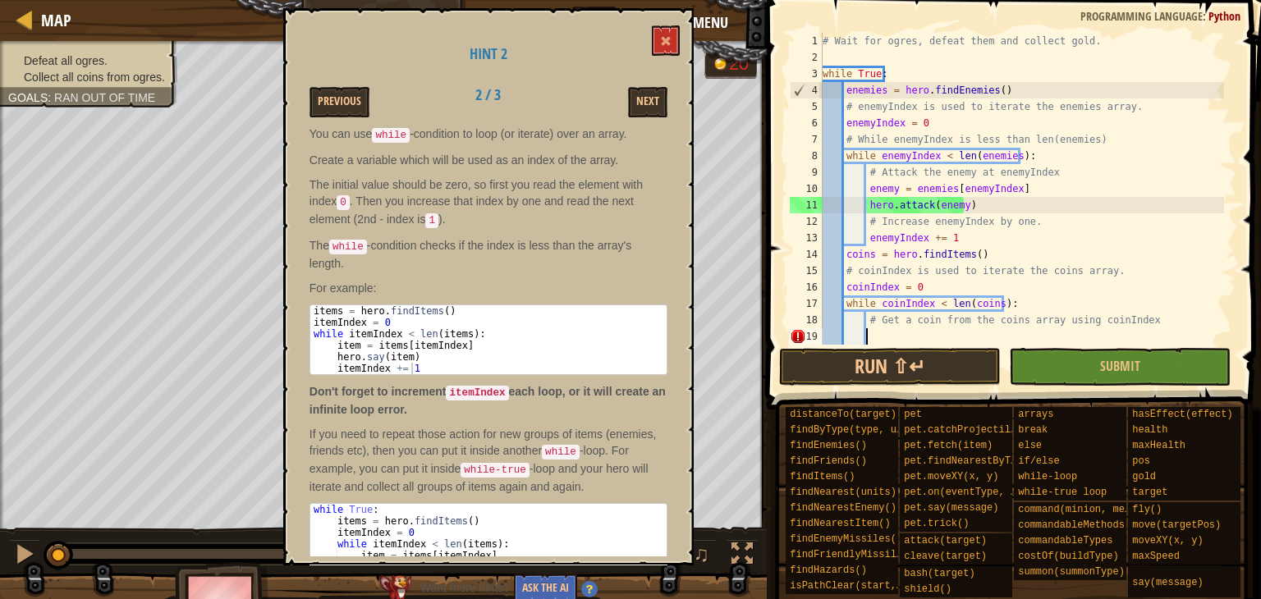
click at [865, 334] on div "# Wait for ogres, defeat them and collect gold. while True : enemies = hero . f…" at bounding box center [1021, 205] width 405 height 345
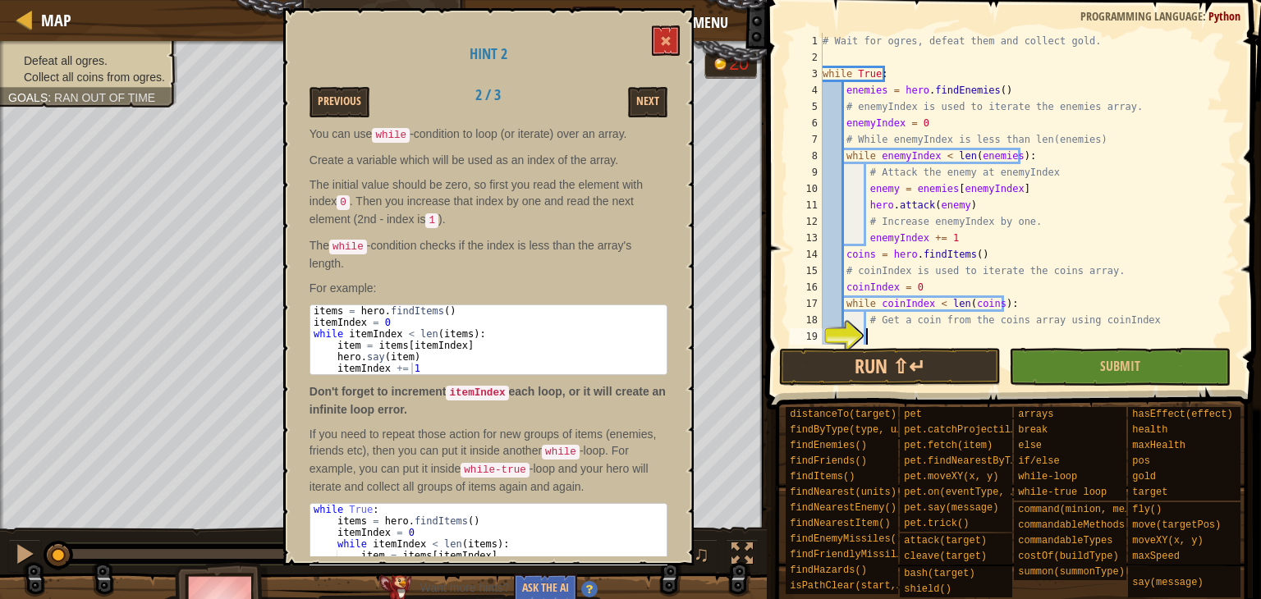
paste textarea "itemIndex += 1"
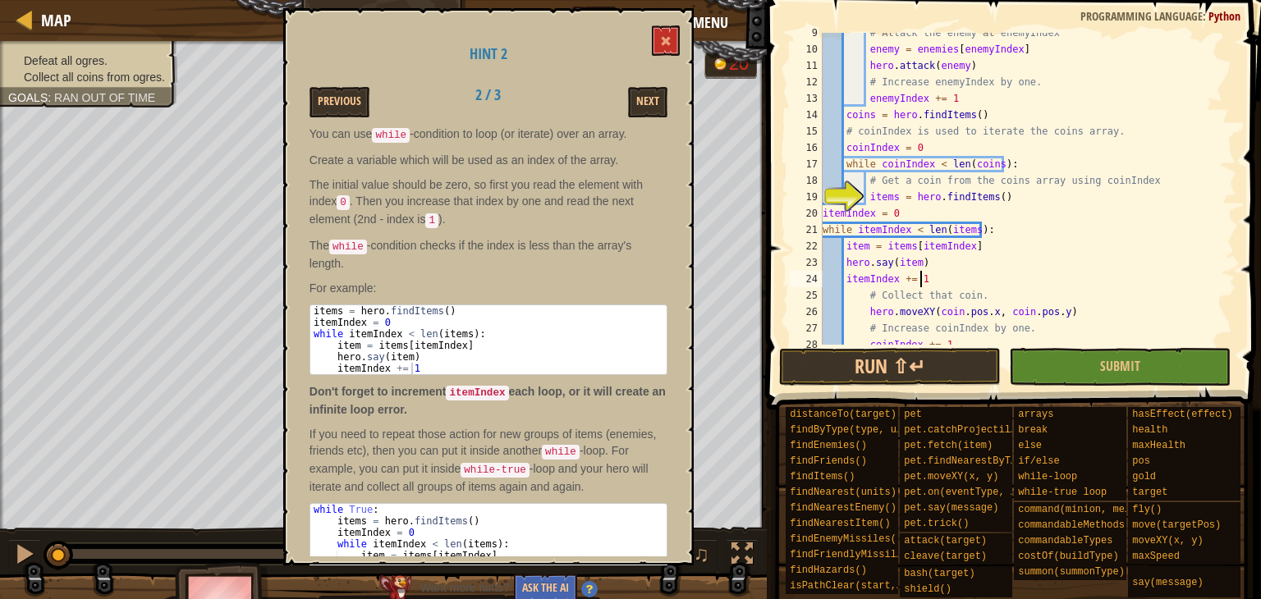
scroll to position [140, 0]
click at [863, 250] on div "# Attack the enemy at enemyIndex enemy = enemies [ enemyIndex ] hero . attack (…" at bounding box center [1021, 197] width 405 height 345
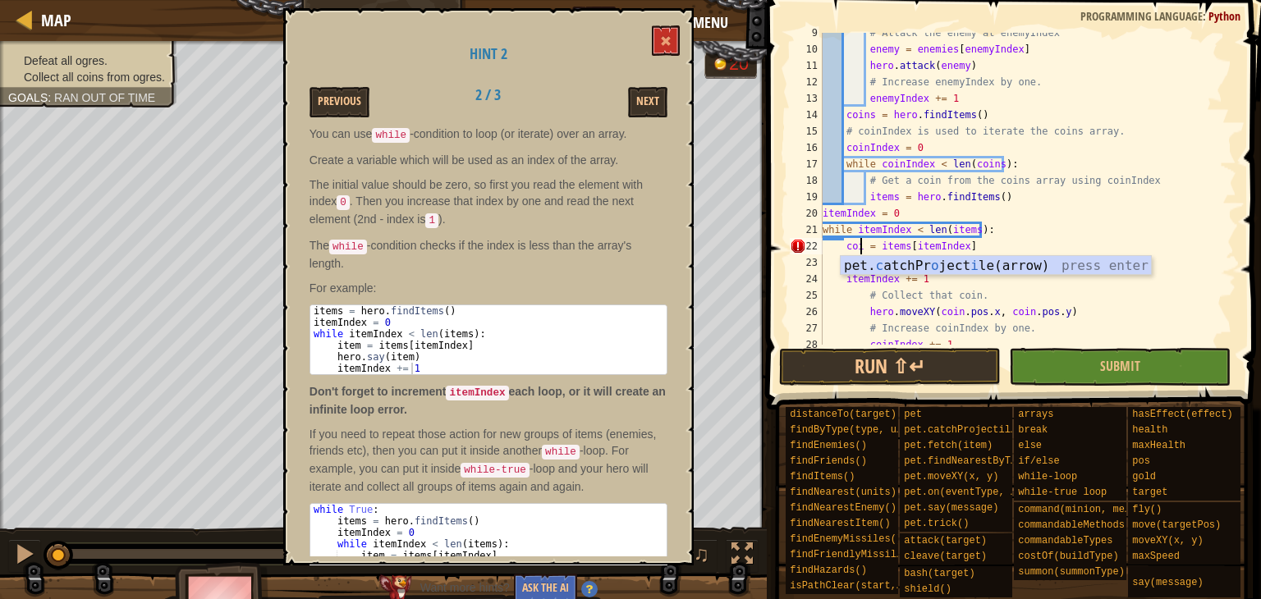
scroll to position [7, 3]
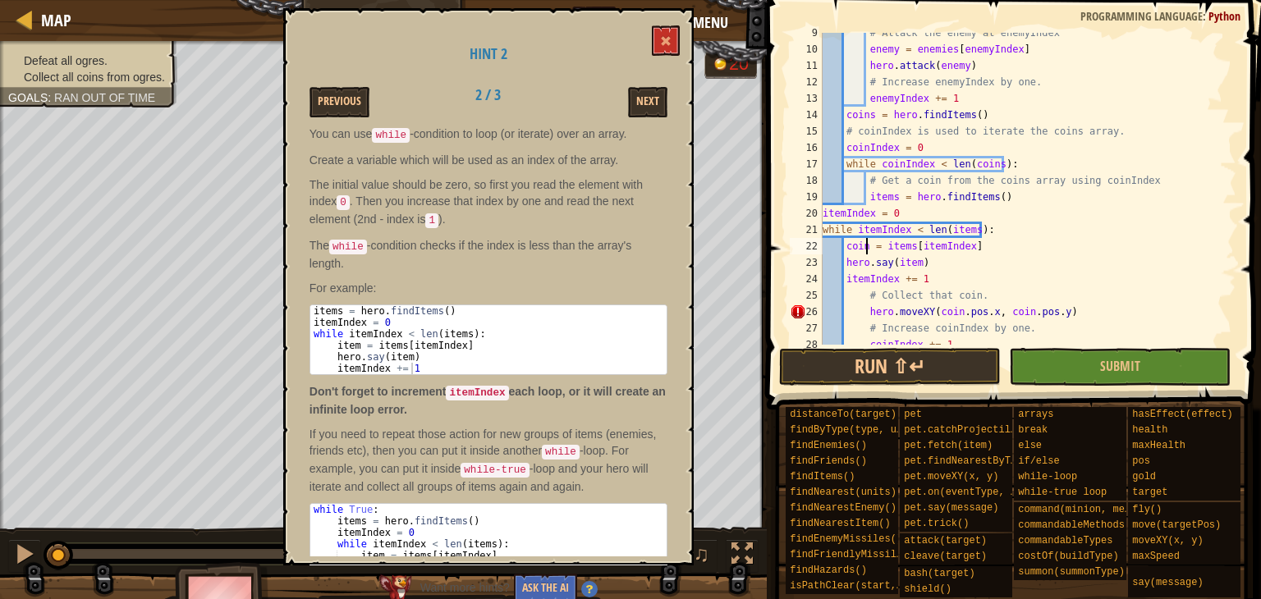
click at [895, 245] on div "# Attack the enemy at enemyIndex enemy = enemies [ enemyIndex ] hero . attack (…" at bounding box center [1021, 197] width 405 height 345
click at [903, 263] on div "# Attack the enemy at enemyIndex enemy = enemies [ enemyIndex ] hero . attack (…" at bounding box center [1021, 197] width 405 height 345
drag, startPoint x: 865, startPoint y: 280, endPoint x: 829, endPoint y: 270, distance: 37.4
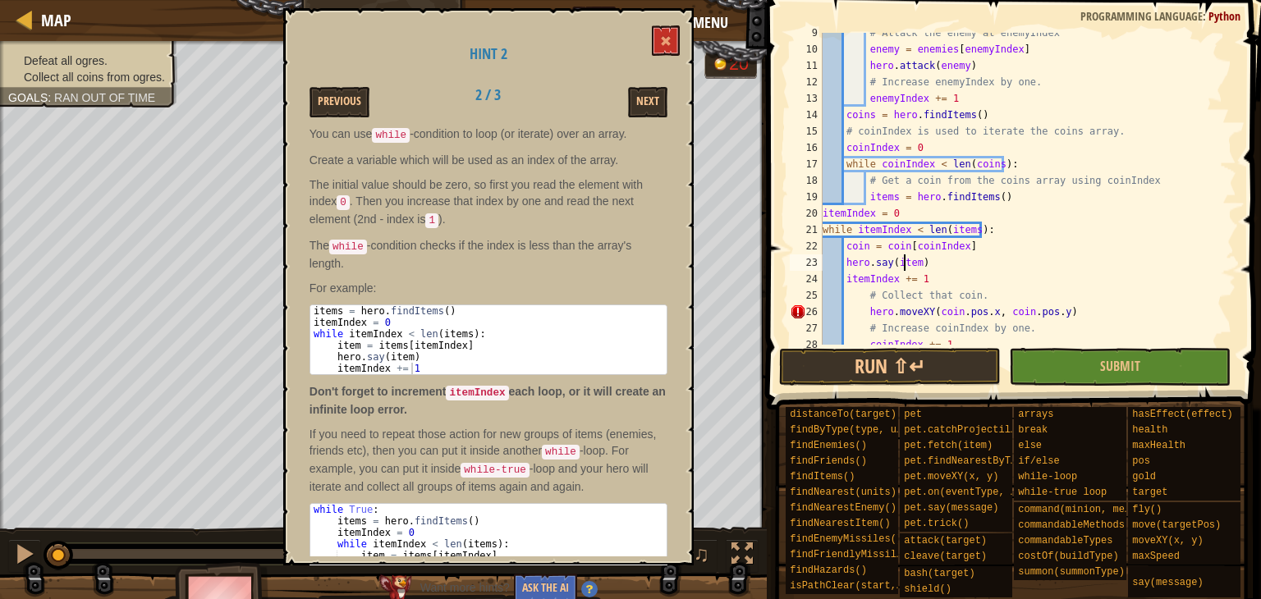
click at [829, 270] on div "# Attack the enemy at enemyIndex enemy = enemies [ enemyIndex ] hero . attack (…" at bounding box center [1021, 197] width 405 height 345
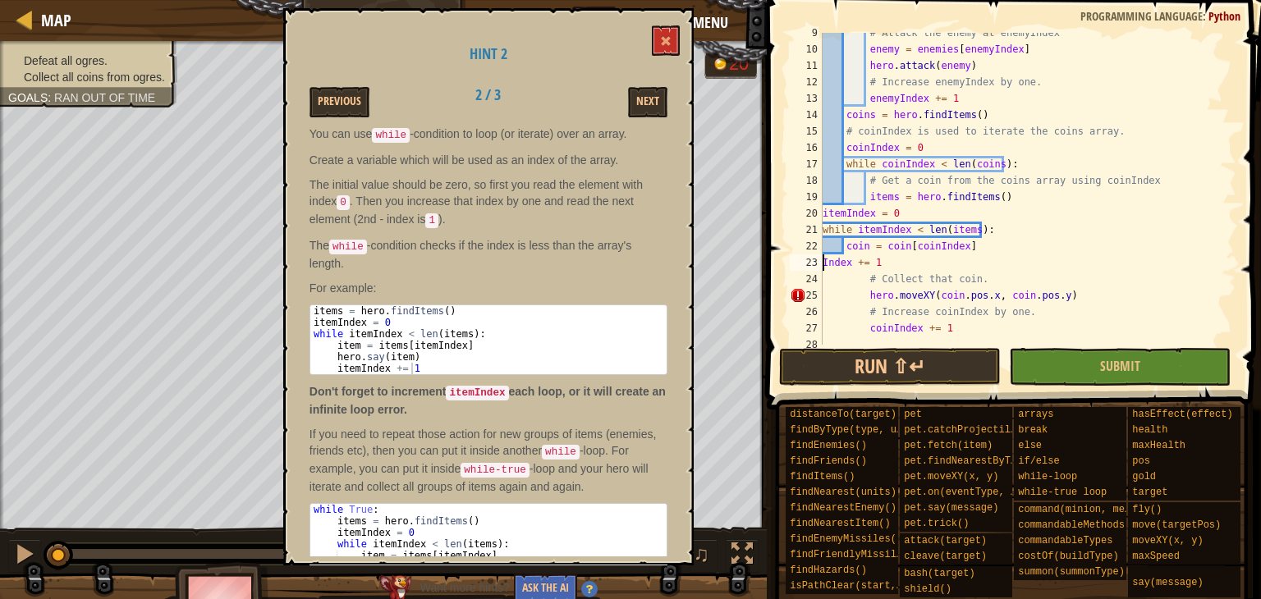
scroll to position [7, 3]
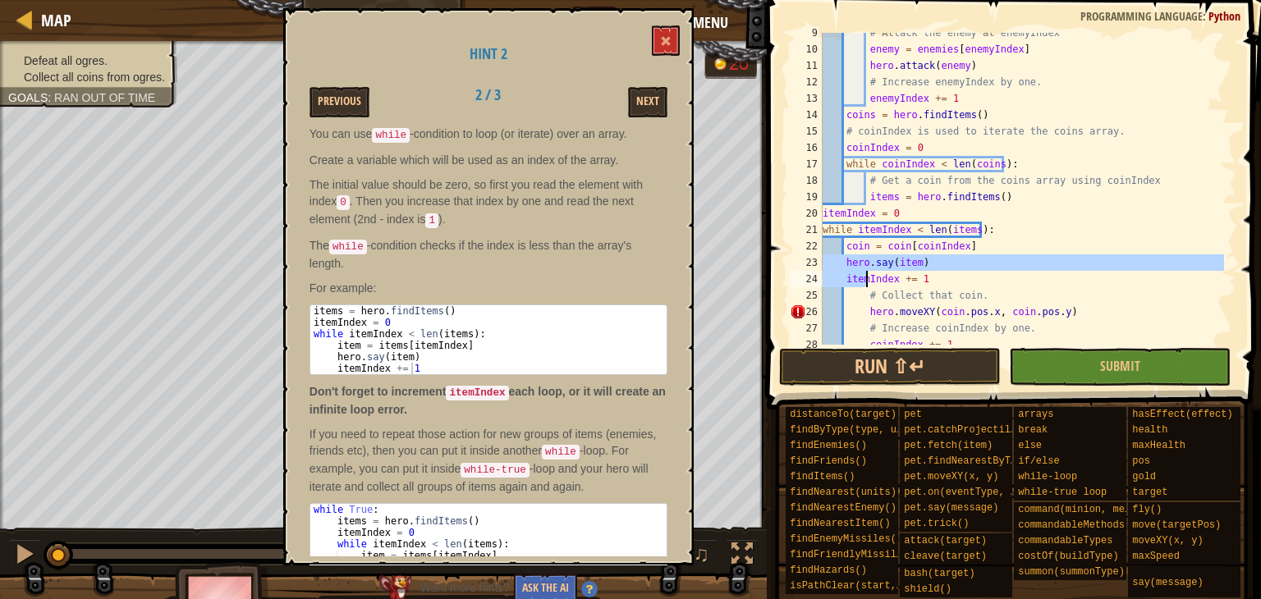
click at [866, 281] on div "# Attack the enemy at enemyIndex enemy = enemies [ enemyIndex ] hero . attack (…" at bounding box center [1021, 189] width 405 height 312
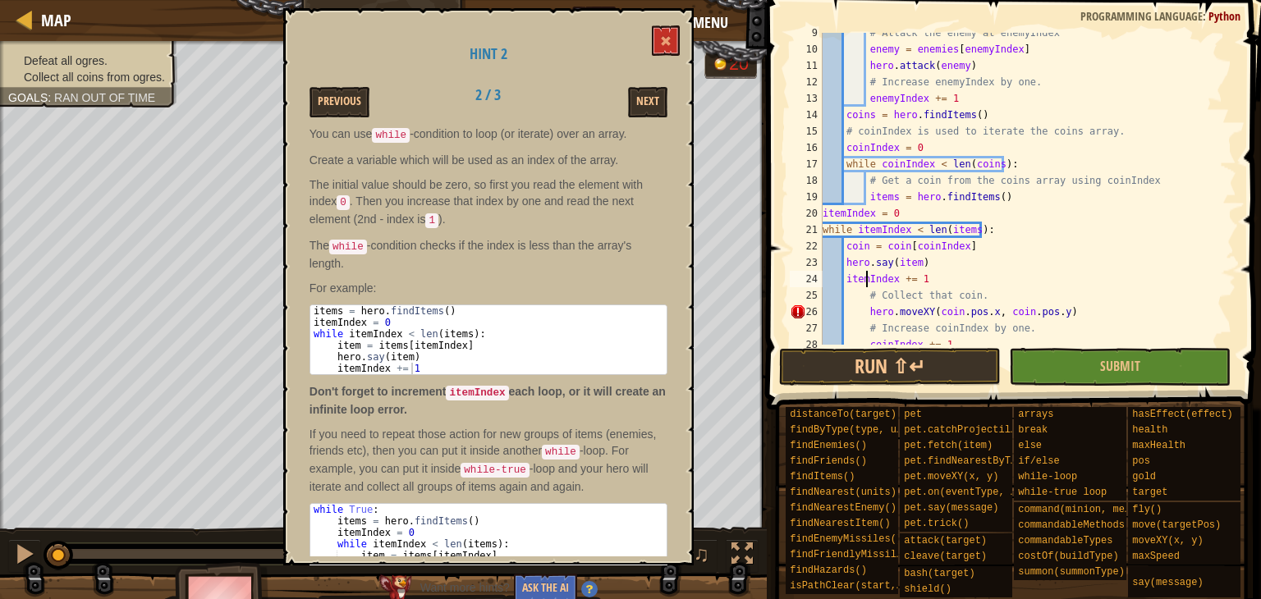
click at [867, 280] on div "# Attack the enemy at enemyIndex enemy = enemies [ enemyIndex ] hero . attack (…" at bounding box center [1021, 197] width 405 height 345
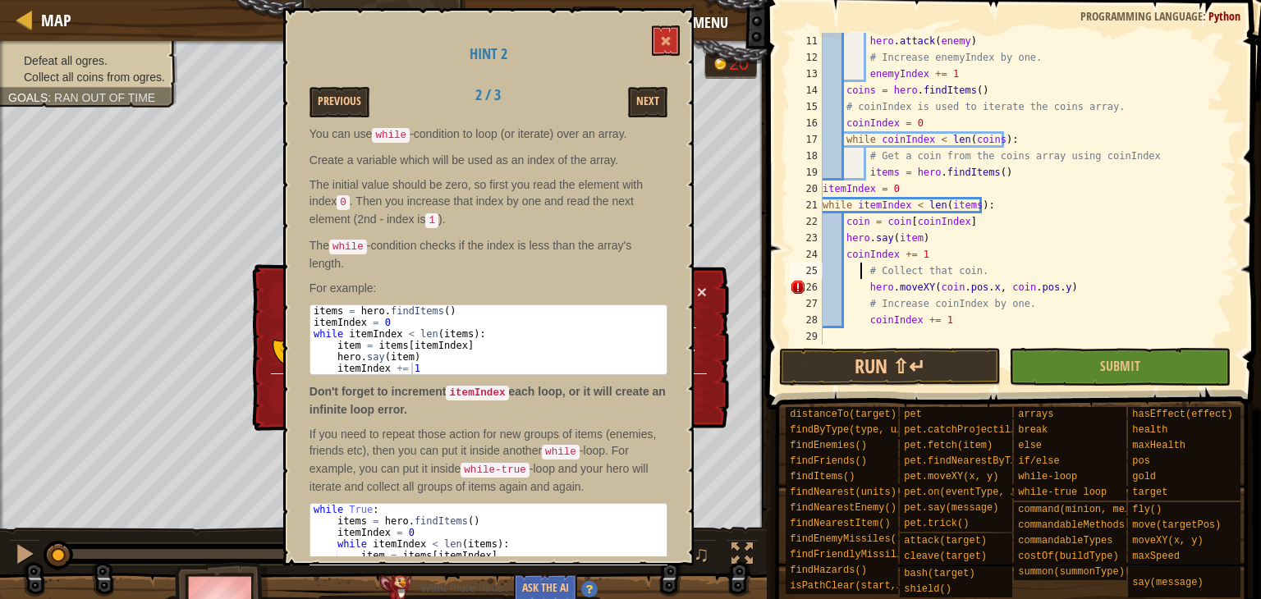
click at [860, 271] on div "hero . attack ( enemy ) # Increase enemyIndex by one. enemyIndex += 1 coins = h…" at bounding box center [1021, 205] width 405 height 345
click at [862, 272] on div "hero . attack ( enemy ) # Increase enemyIndex by one. enemyIndex += 1 coins = h…" at bounding box center [1021, 205] width 405 height 345
drag, startPoint x: 867, startPoint y: 289, endPoint x: 808, endPoint y: 290, distance: 59.1
click at [861, 289] on div "hero . attack ( enemy ) # Increase enemyIndex by one. enemyIndex += 1 coins = h…" at bounding box center [1021, 205] width 405 height 345
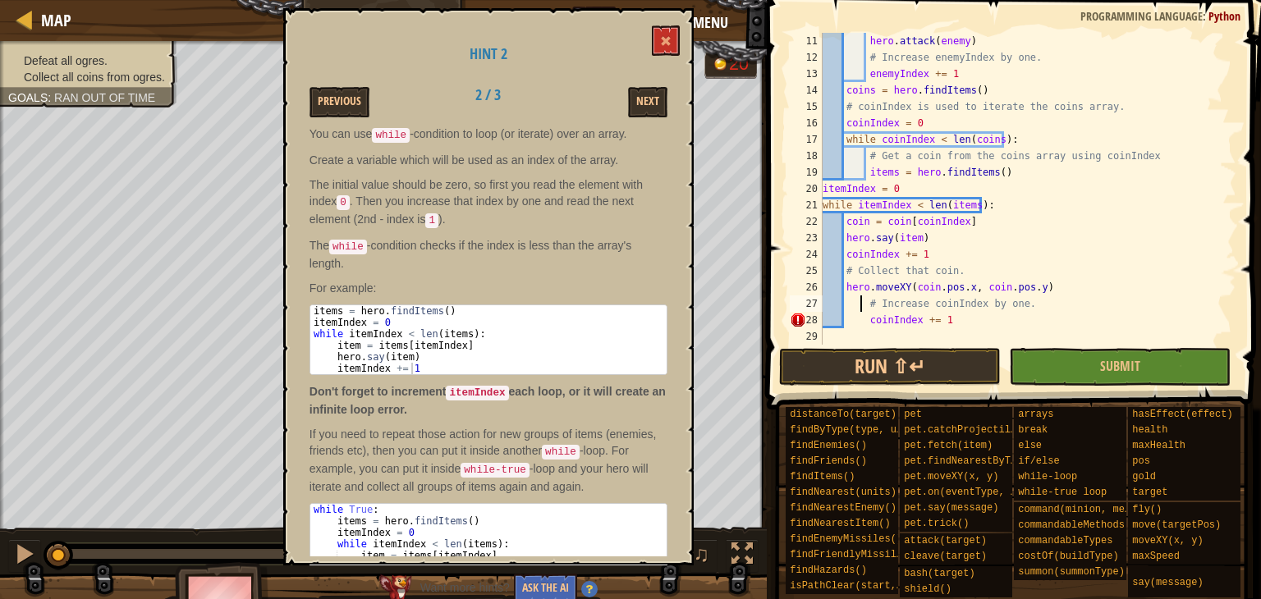
click at [861, 305] on div "hero . attack ( enemy ) # Increase enemyIndex by one. enemyIndex += 1 coins = h…" at bounding box center [1021, 205] width 405 height 345
click at [867, 322] on div "hero . attack ( enemy ) # Increase enemyIndex by one. enemyIndex += 1 coins = h…" at bounding box center [1021, 205] width 405 height 345
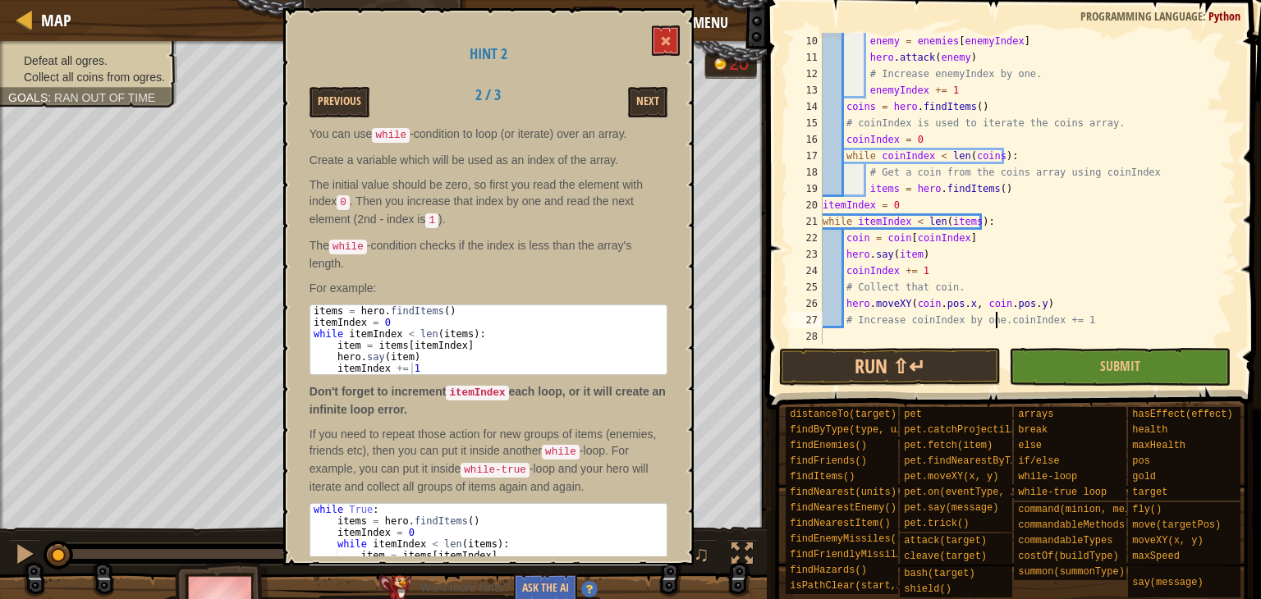
scroll to position [148, 0]
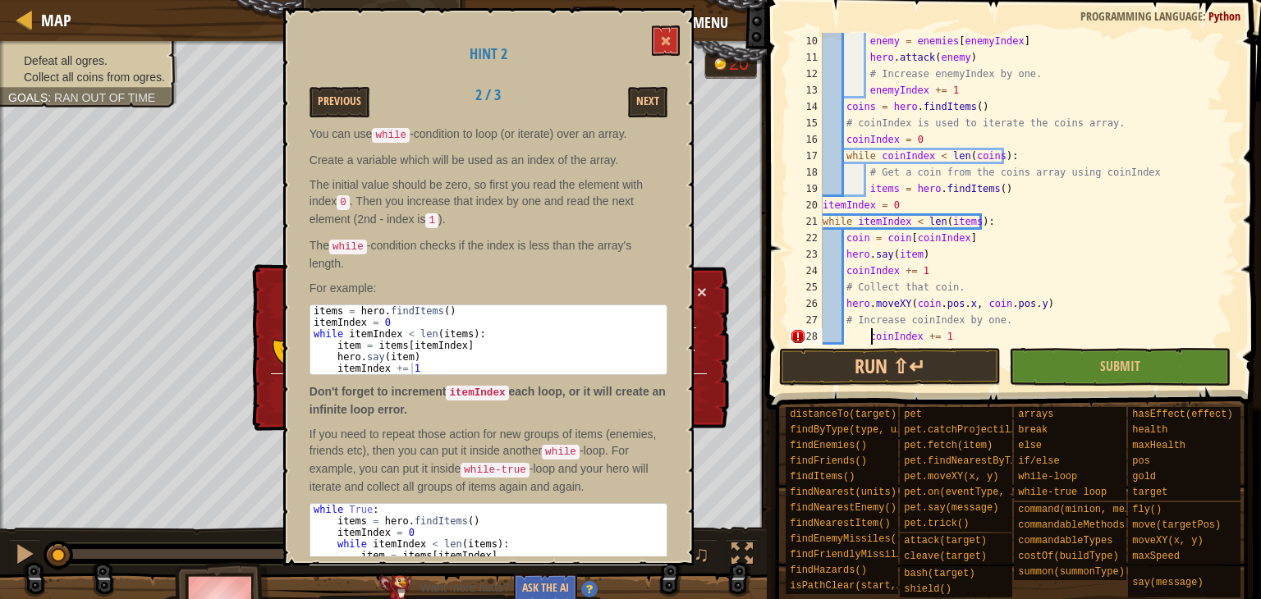
click at [872, 329] on div "enemy = enemies [ enemyIndex ] hero . attack ( enemy ) # Increase enemyIndex by…" at bounding box center [1021, 205] width 405 height 345
click at [868, 333] on div "enemy = enemies [ enemyIndex ] hero . attack ( enemy ) # Increase enemyIndex by…" at bounding box center [1021, 205] width 405 height 345
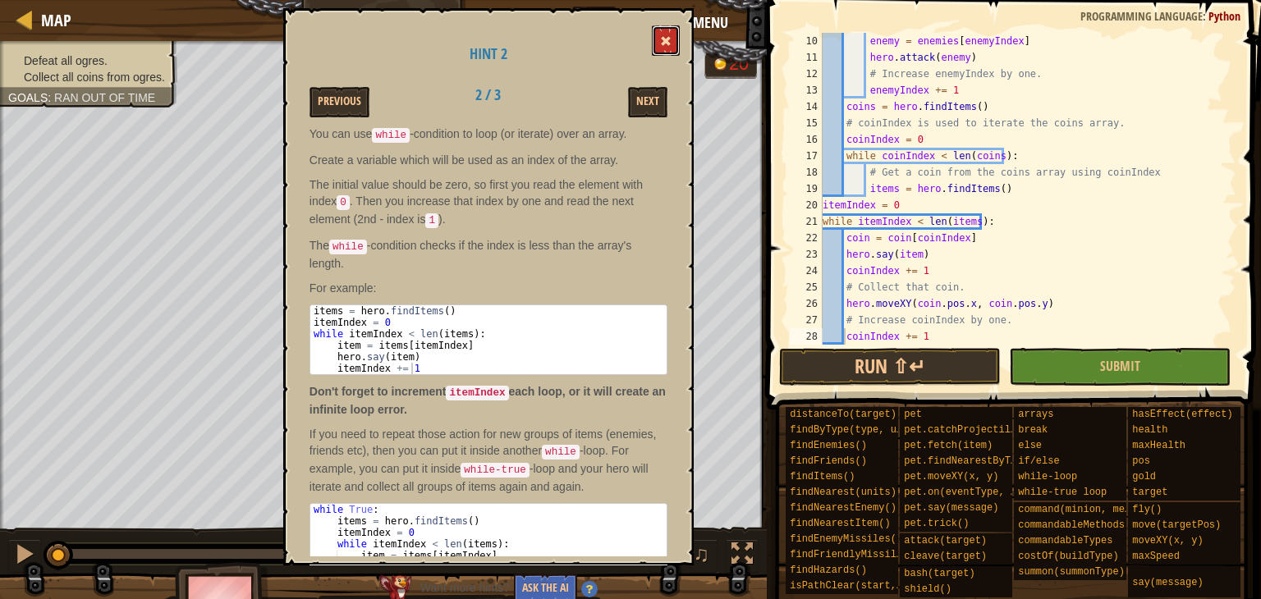
click at [660, 34] on button at bounding box center [666, 40] width 28 height 30
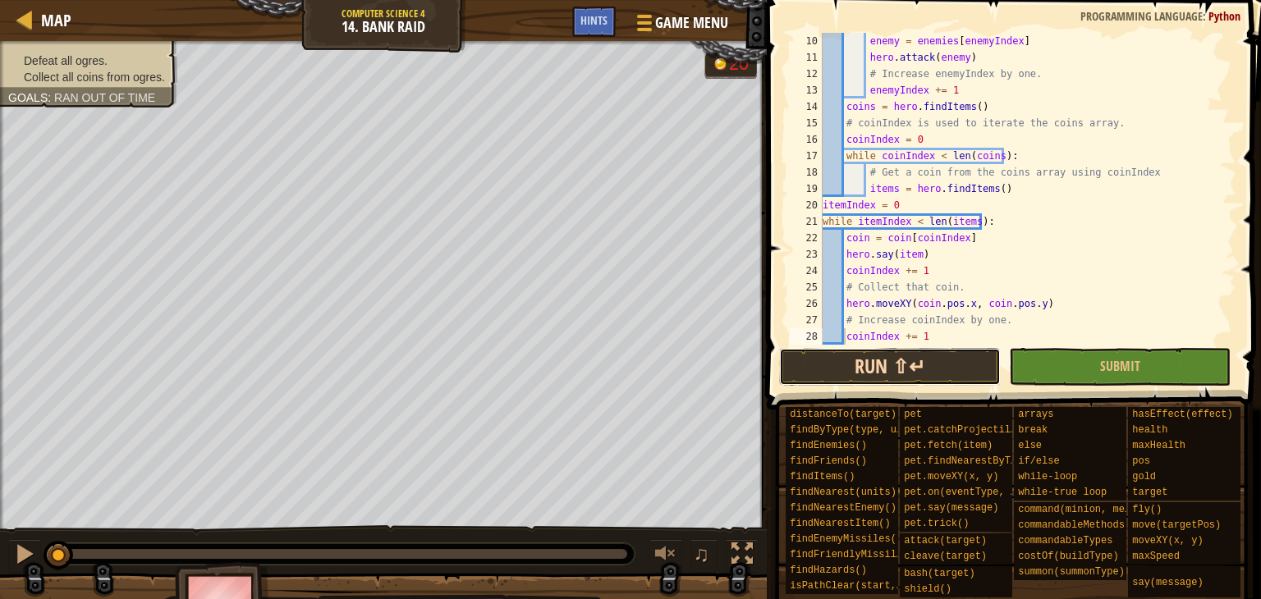
click at [879, 364] on button "Run ⇧↵" at bounding box center [890, 367] width 222 height 38
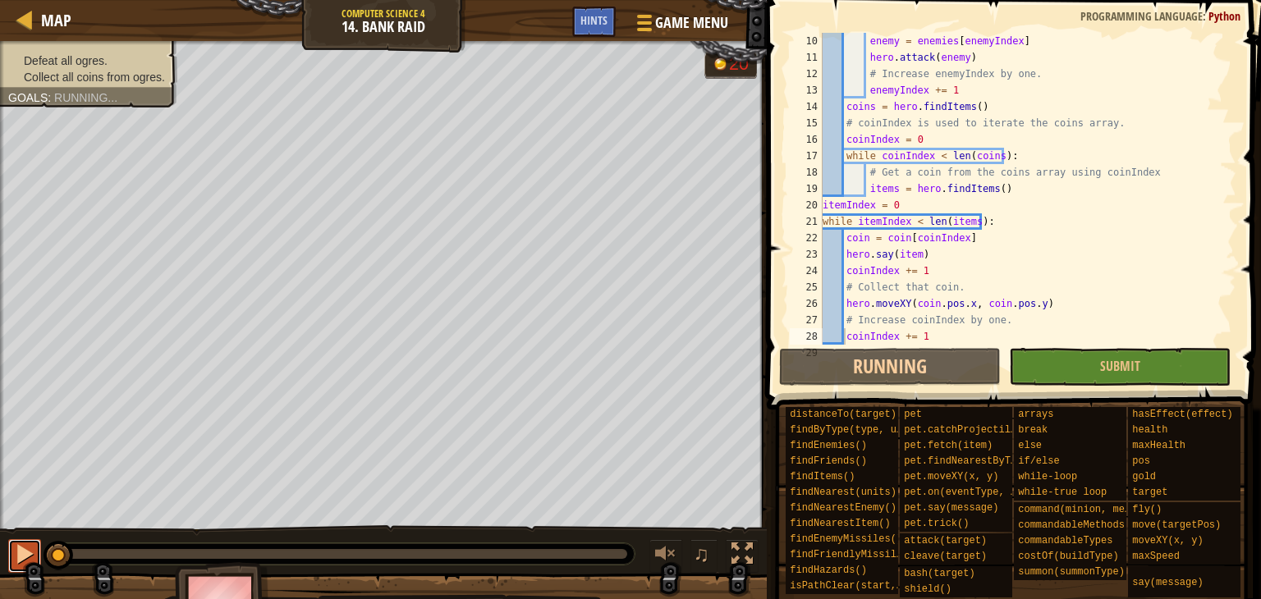
click at [20, 561] on div at bounding box center [24, 553] width 21 height 21
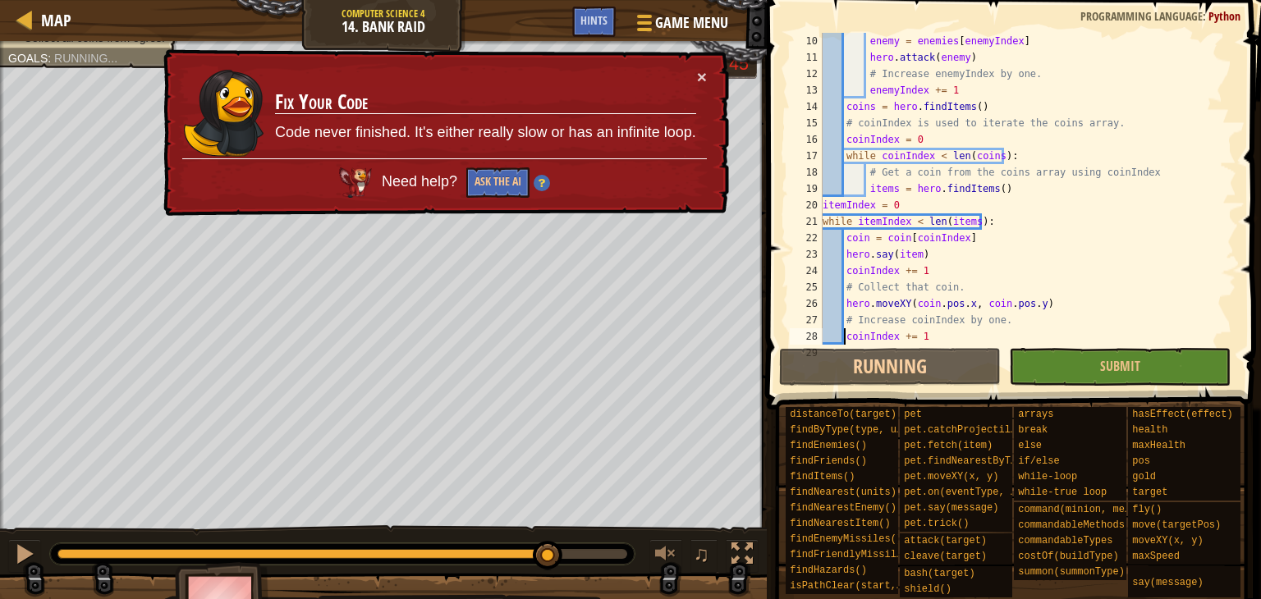
click at [548, 556] on div at bounding box center [342, 554] width 570 height 10
click at [695, 71] on td "Fix Your Code Code never finished. It's either really slow or has an infinite l…" at bounding box center [485, 113] width 424 height 96
click at [693, 80] on td "Fix Your Code Code never finished. It's either really slow or has an infinite l…" at bounding box center [485, 113] width 423 height 90
click at [694, 76] on td "Fix Your Code Code never finished. It's either really slow or has an infinite l…" at bounding box center [486, 113] width 424 height 94
click at [695, 73] on td "Fix Your Code Code never finished. It's either really slow or has an infinite l…" at bounding box center [486, 114] width 424 height 97
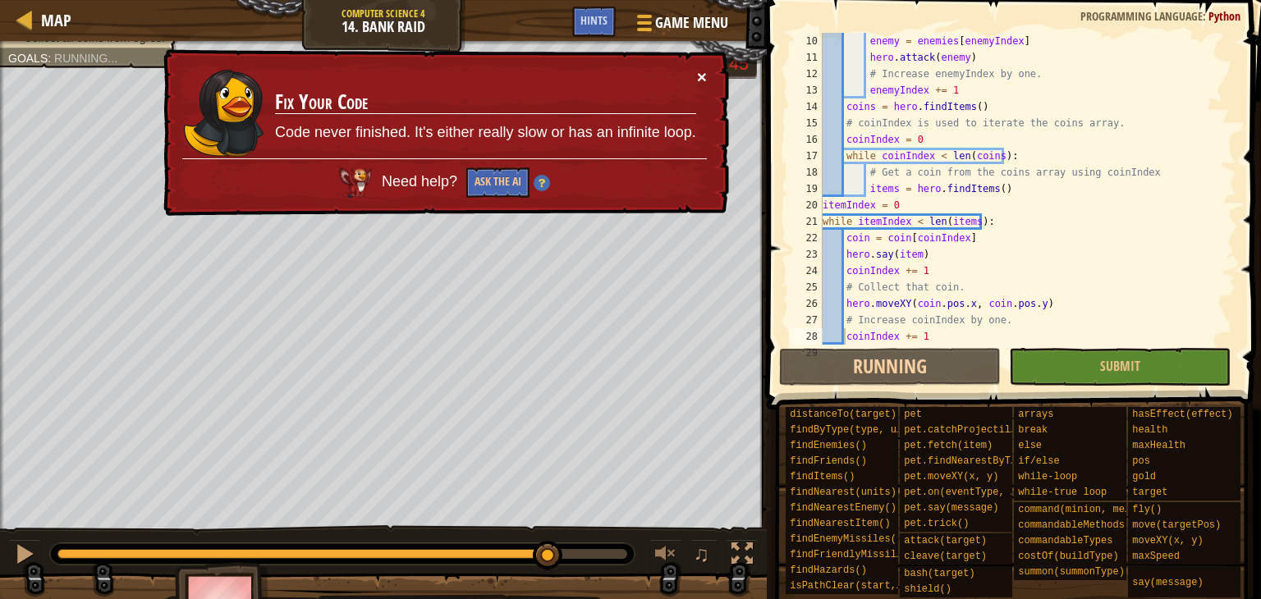
click at [698, 83] on button "×" at bounding box center [703, 80] width 11 height 17
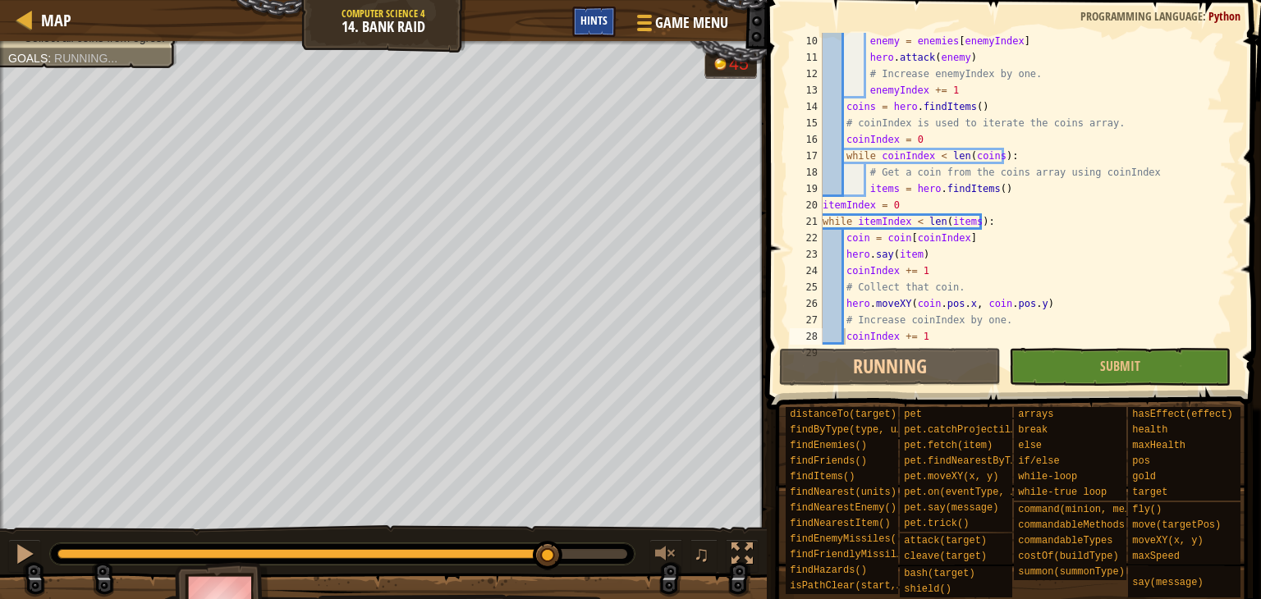
click at [598, 17] on span "Hints" at bounding box center [593, 20] width 27 height 16
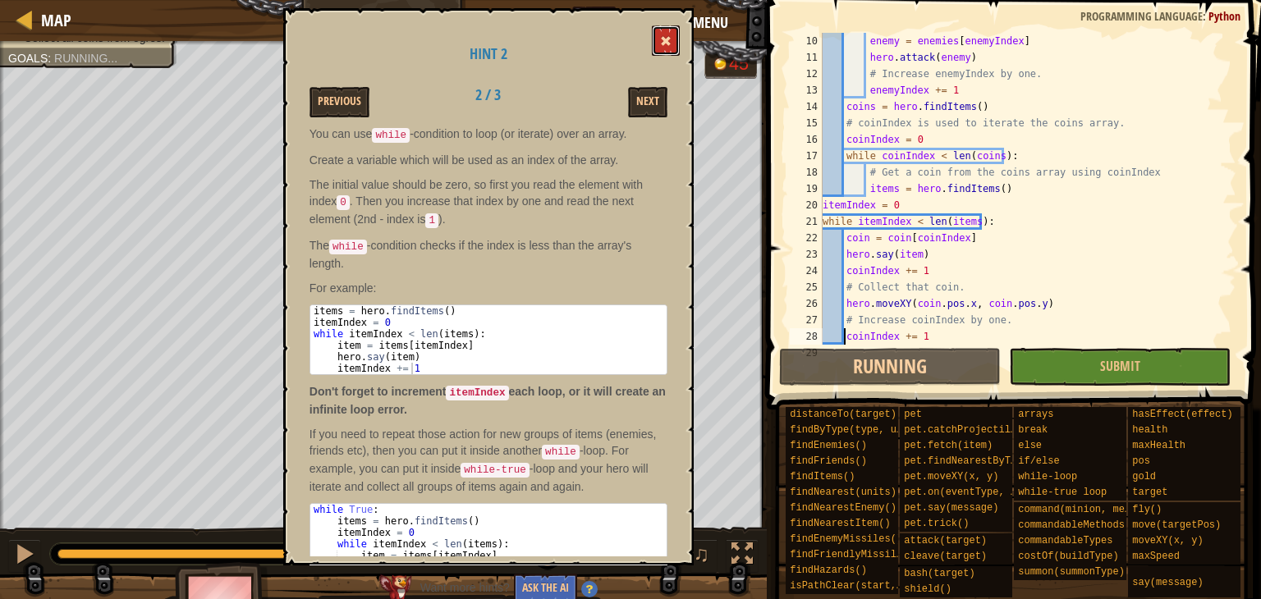
click at [664, 42] on span at bounding box center [665, 40] width 11 height 11
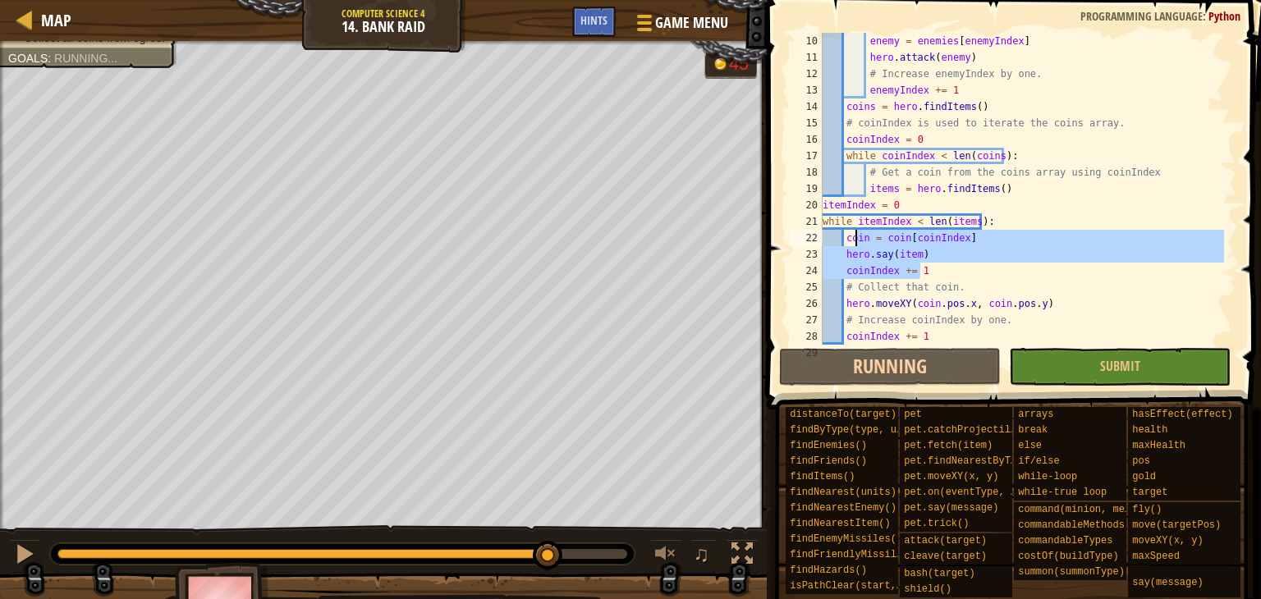
drag, startPoint x: 940, startPoint y: 270, endPoint x: 853, endPoint y: 239, distance: 92.4
click at [853, 239] on div "enemy = enemies [ enemyIndex ] hero . attack ( enemy ) # Increase enemyIndex by…" at bounding box center [1021, 205] width 405 height 345
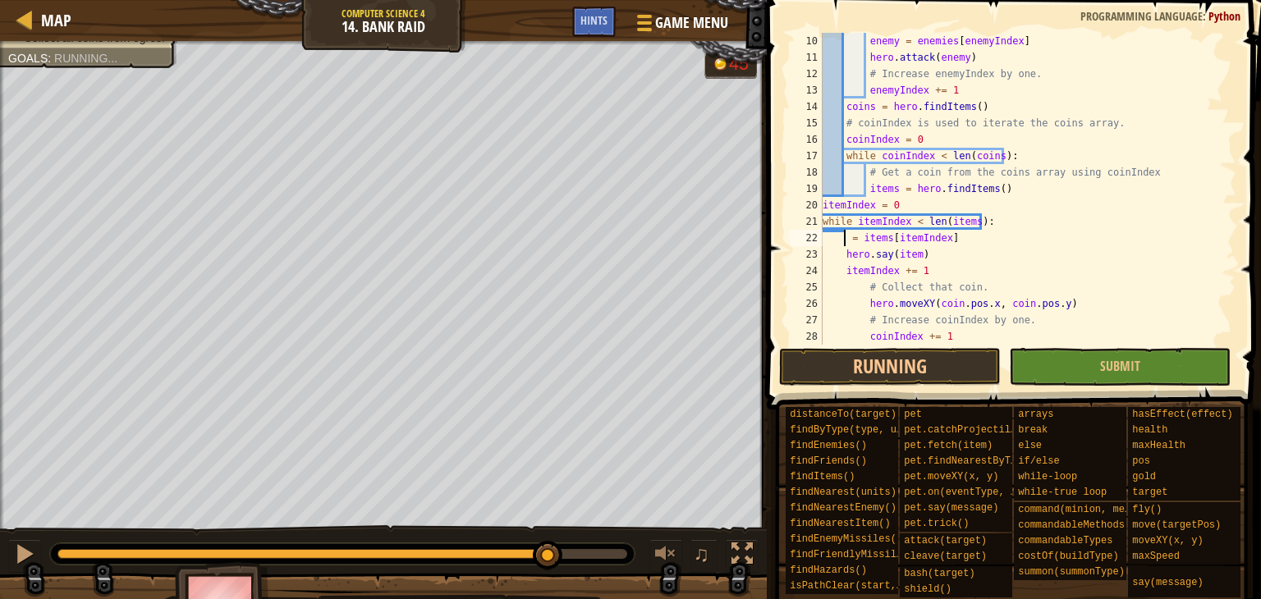
type textarea "item = items[itemIndex]"
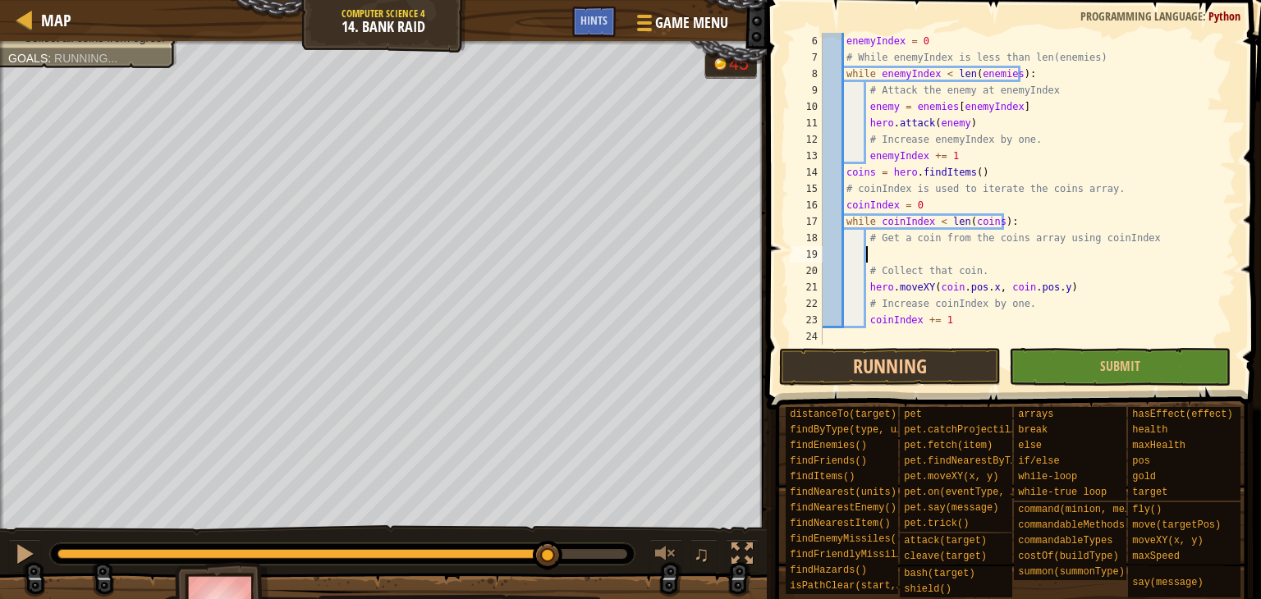
scroll to position [82, 0]
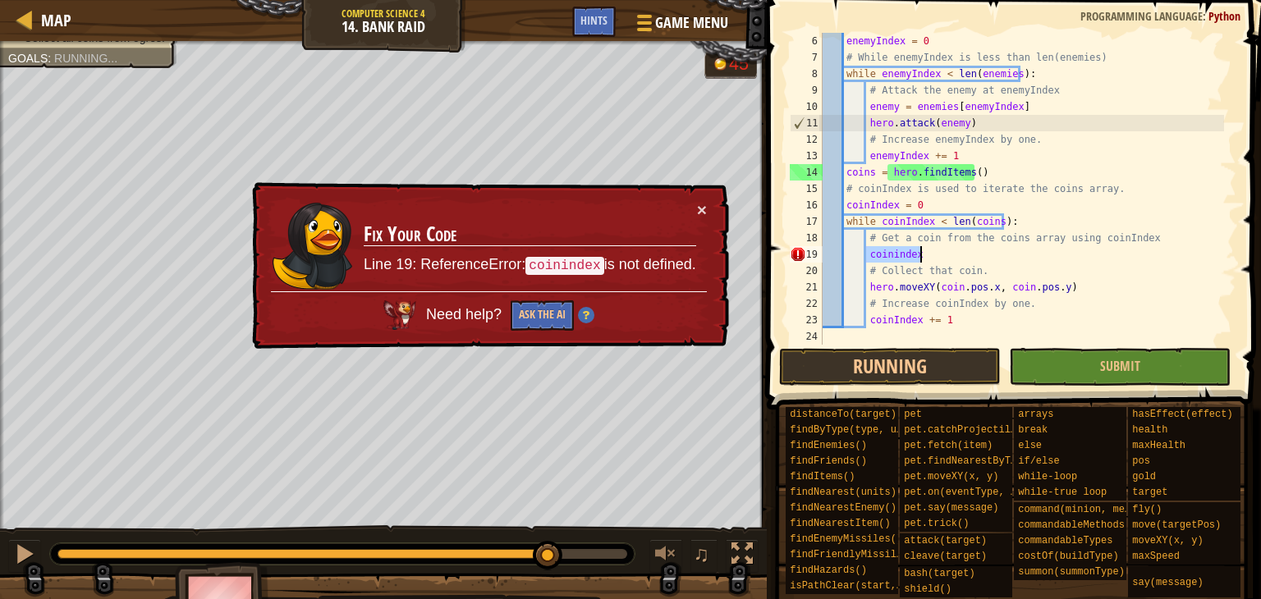
click at [929, 248] on div "enemyIndex = 0 # While enemyIndex is less than len(enemies) while enemyIndex < …" at bounding box center [1021, 189] width 405 height 312
click at [918, 255] on div "enemyIndex = 0 # While enemyIndex is less than len(enemies) while enemyIndex < …" at bounding box center [1021, 205] width 405 height 345
click at [701, 210] on button "×" at bounding box center [702, 209] width 10 height 17
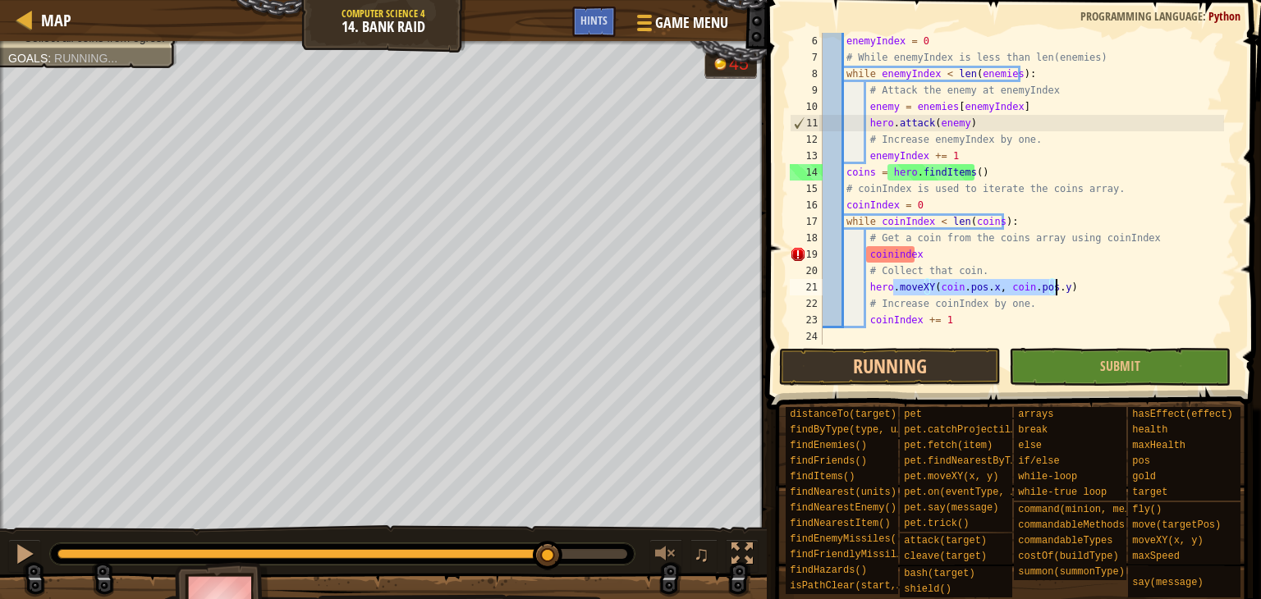
drag, startPoint x: 891, startPoint y: 283, endPoint x: 1060, endPoint y: 293, distance: 168.5
click at [1060, 293] on div "enemyIndex = 0 # While enemyIndex is less than len(enemies) while enemyIndex < …" at bounding box center [1021, 205] width 405 height 345
click at [1122, 272] on div "enemyIndex = 0 # While enemyIndex is less than len(enemies) while enemyIndex < …" at bounding box center [1021, 205] width 405 height 345
click at [917, 255] on div "enemyIndex = 0 # While enemyIndex is less than len(enemies) while enemyIndex < …" at bounding box center [1021, 205] width 405 height 345
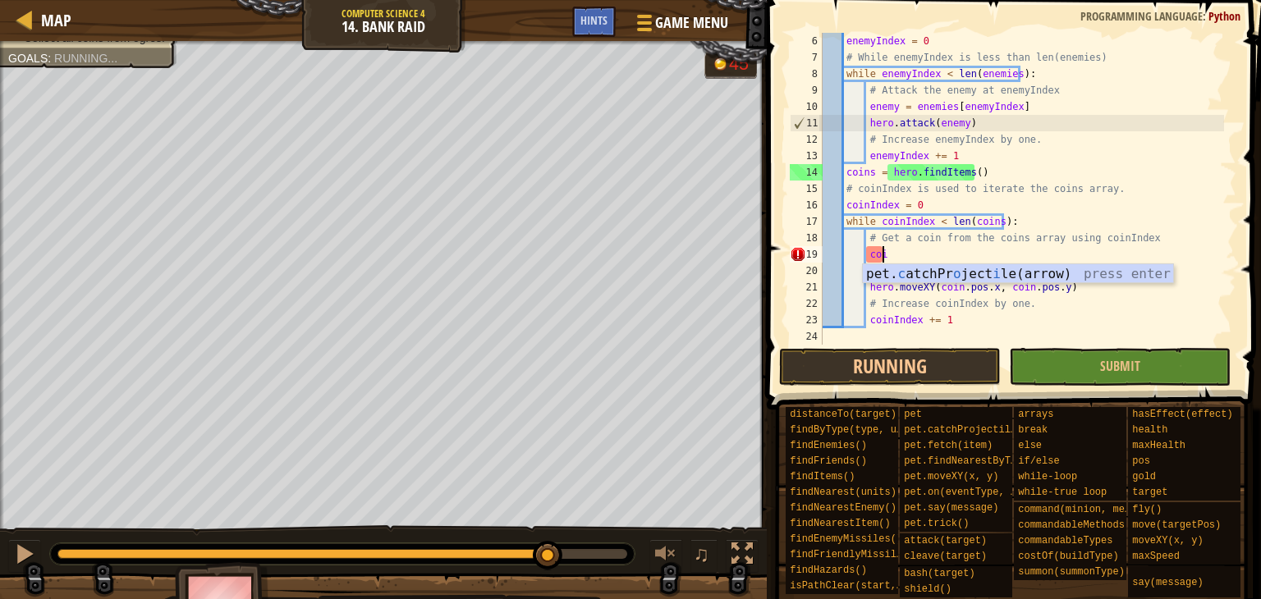
type textarea "c"
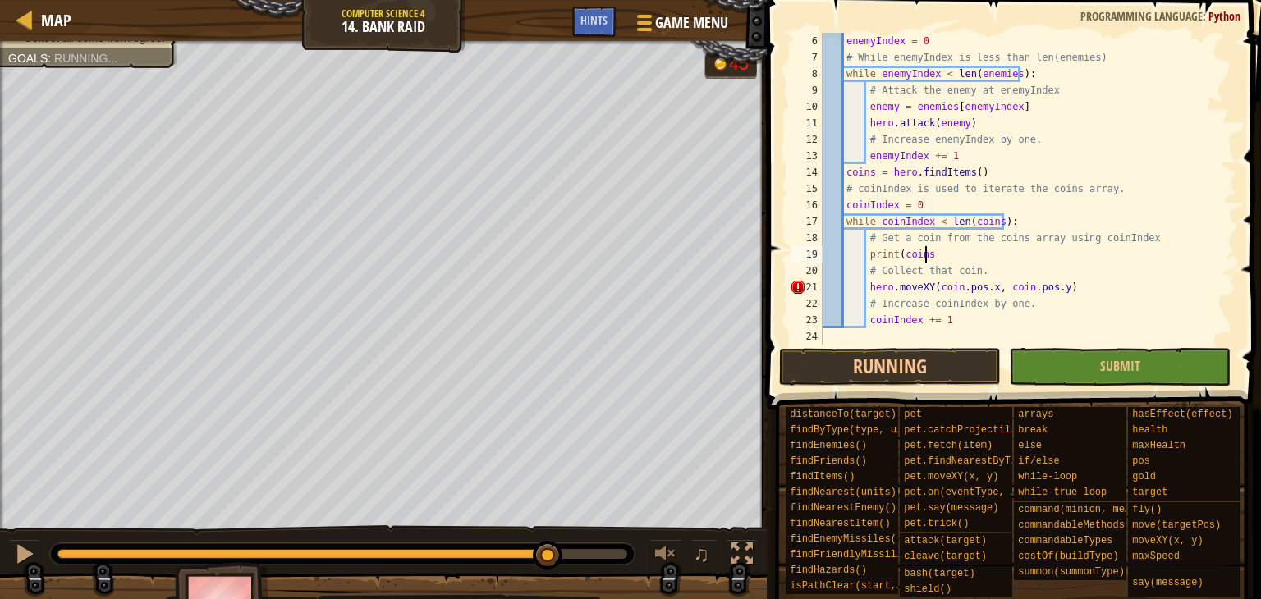
scroll to position [7, 7]
click at [909, 255] on div "enemyIndex = 0 # While enemyIndex is less than len(enemies) while enemyIndex < …" at bounding box center [1021, 205] width 405 height 345
click at [992, 264] on div "enemyIndex = 0 # While enemyIndex is less than len(enemies) while enemyIndex < …" at bounding box center [1021, 205] width 405 height 345
click at [995, 256] on div "enemyIndex = 0 # While enemyIndex is less than len(enemies) while enemyIndex < …" at bounding box center [1021, 205] width 405 height 345
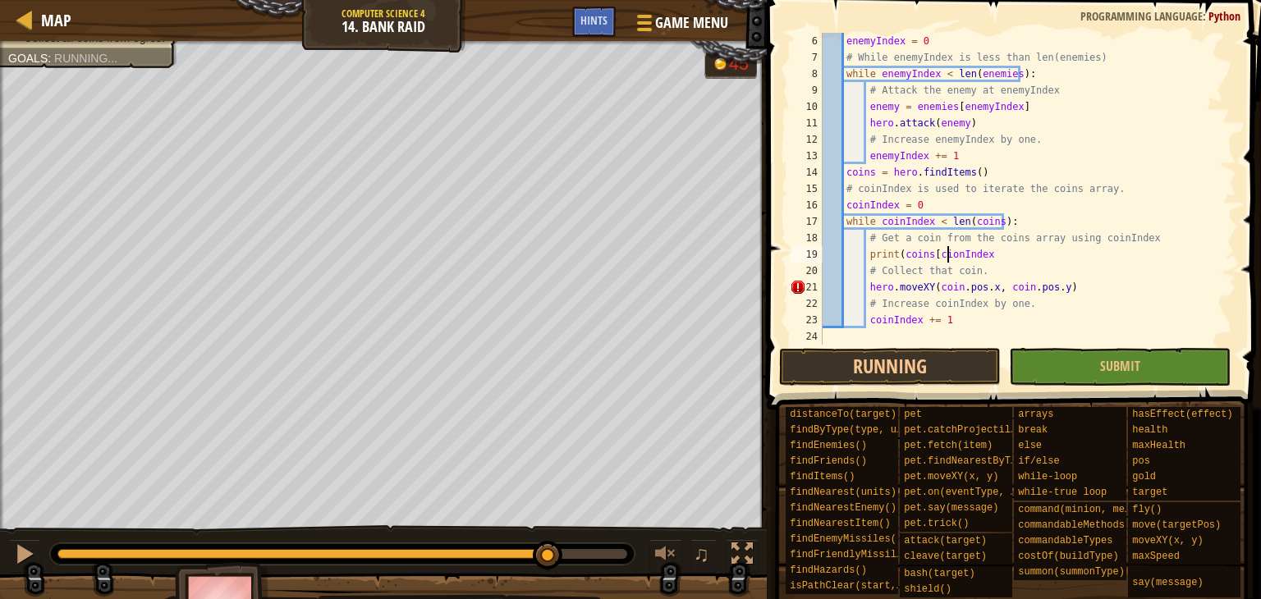
click at [945, 258] on div "enemyIndex = 0 # While enemyIndex is less than len(enemies) while enemyIndex < …" at bounding box center [1021, 205] width 405 height 345
click at [988, 258] on div "enemyIndex = 0 # While enemyIndex is less than len(enemies) while enemyIndex < …" at bounding box center [1021, 205] width 405 height 345
type textarea "print(coins[coinIndex])"
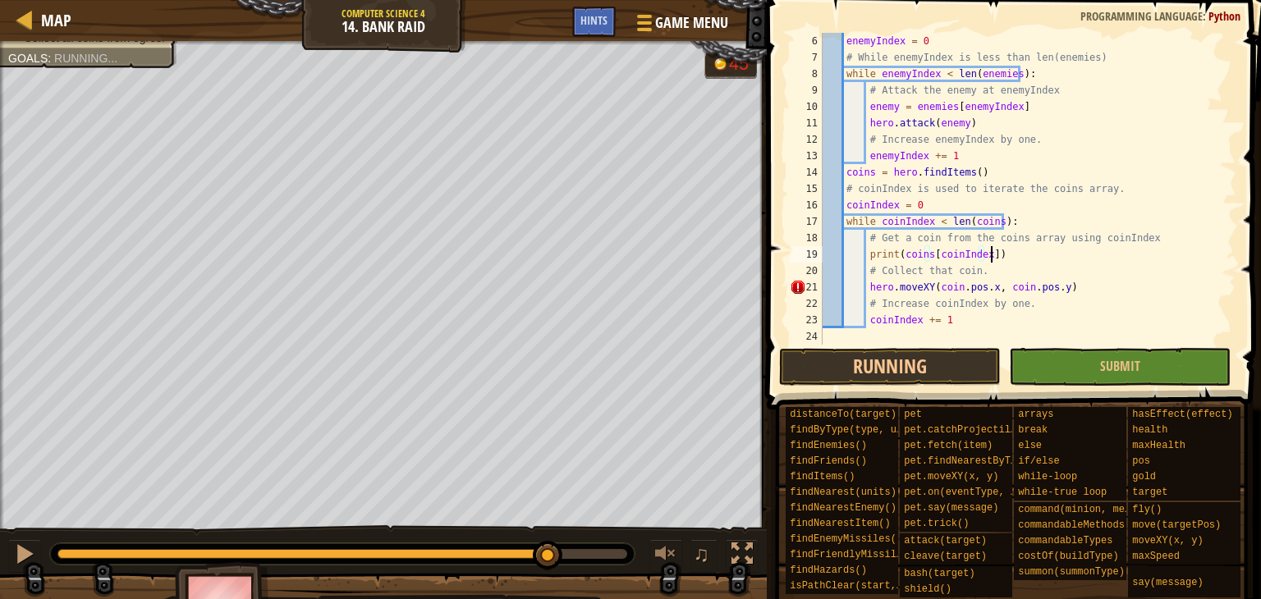
scroll to position [7, 13]
click at [992, 250] on div "enemyIndex = 0 # While enemyIndex is less than len(enemies) while enemyIndex < …" at bounding box center [1021, 205] width 405 height 345
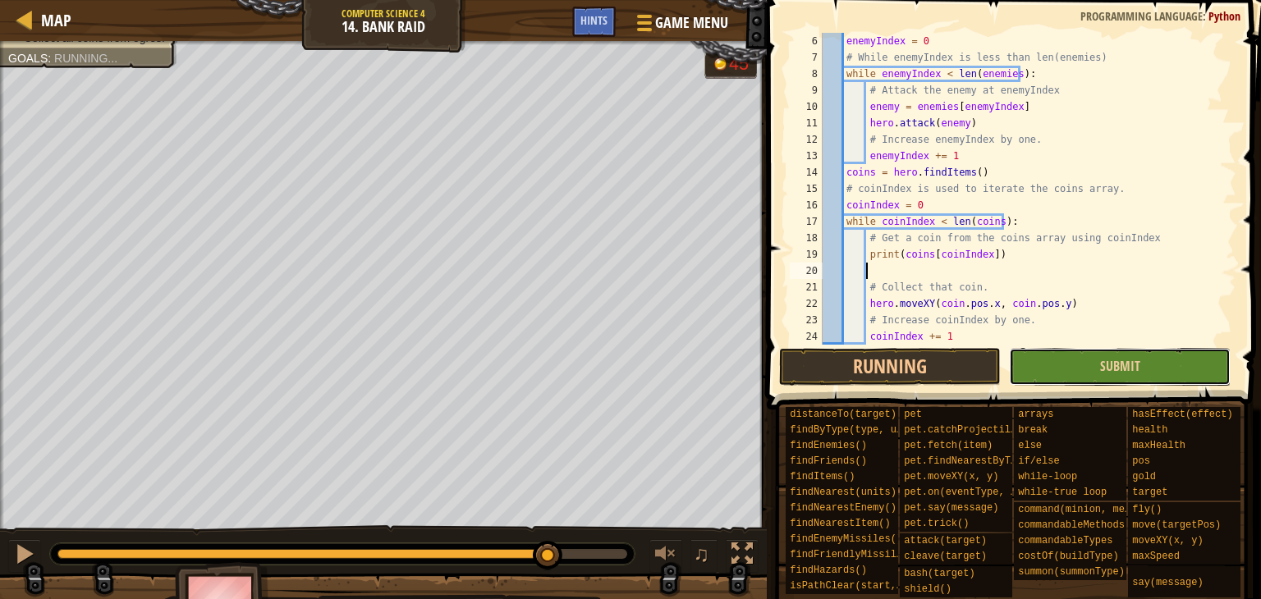
click at [1064, 376] on button "Submit" at bounding box center [1120, 367] width 222 height 38
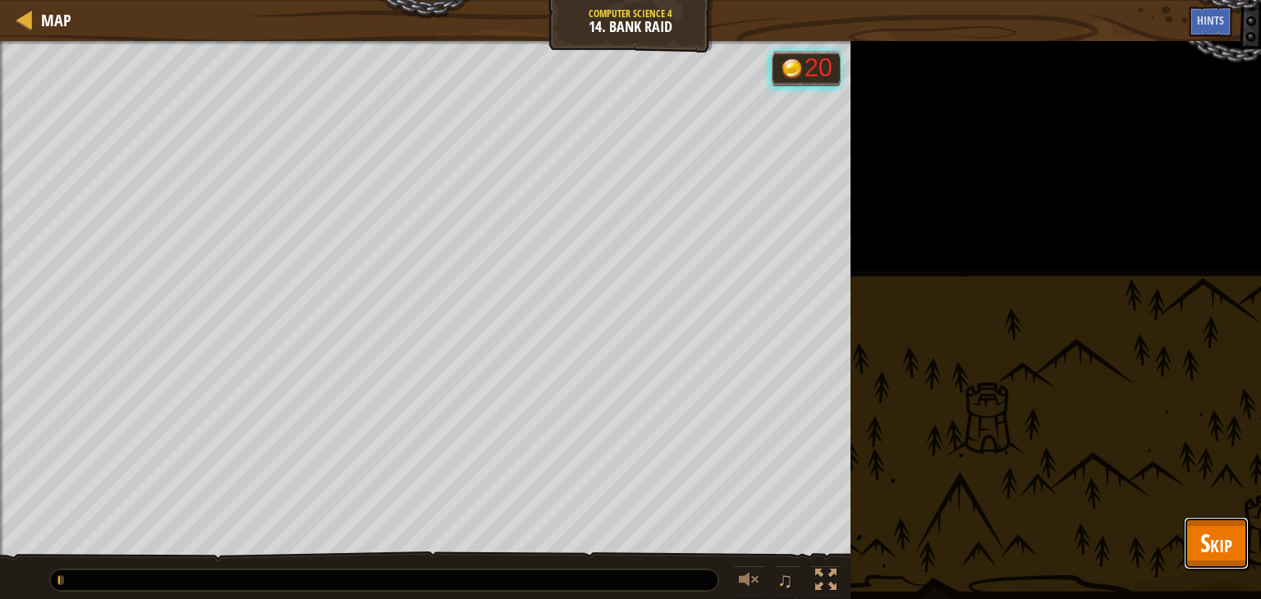
click at [1200, 533] on span "Skip" at bounding box center [1216, 543] width 32 height 34
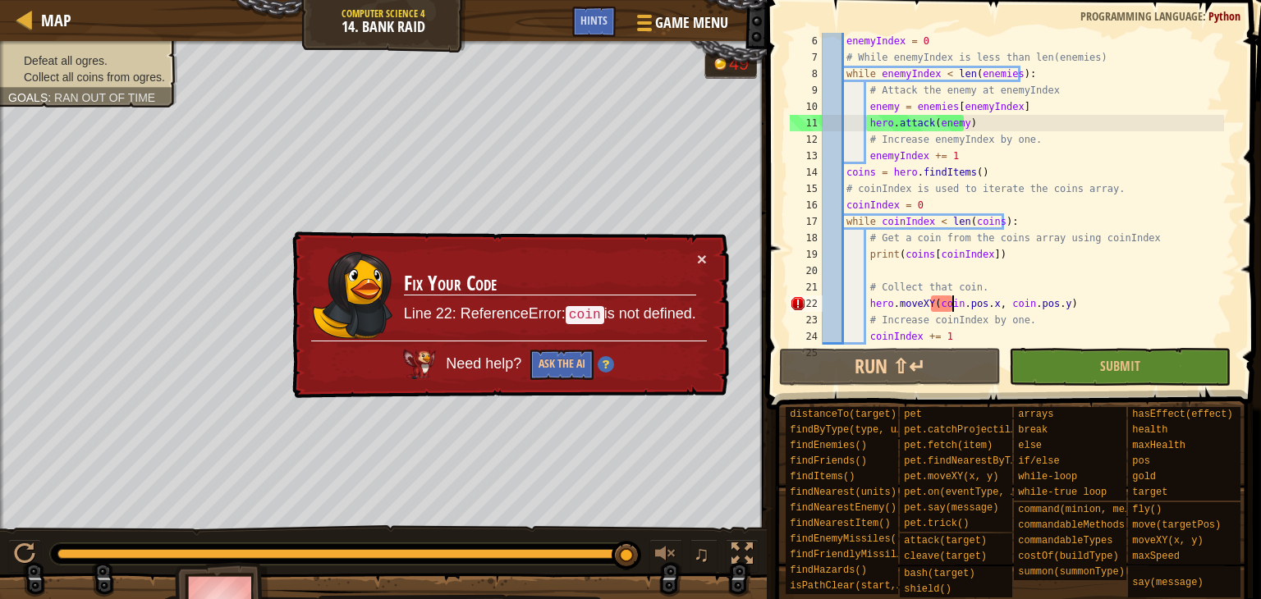
click at [952, 304] on div "enemyIndex = 0 # While enemyIndex is less than len(enemies) while enemyIndex < …" at bounding box center [1021, 205] width 405 height 345
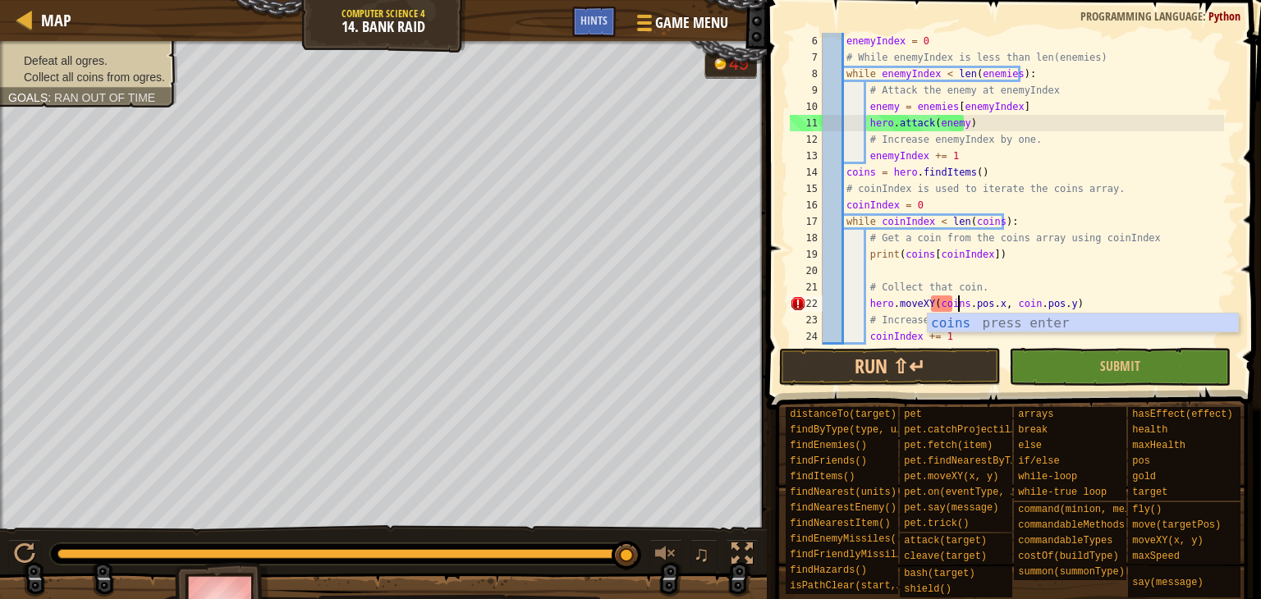
scroll to position [7, 11]
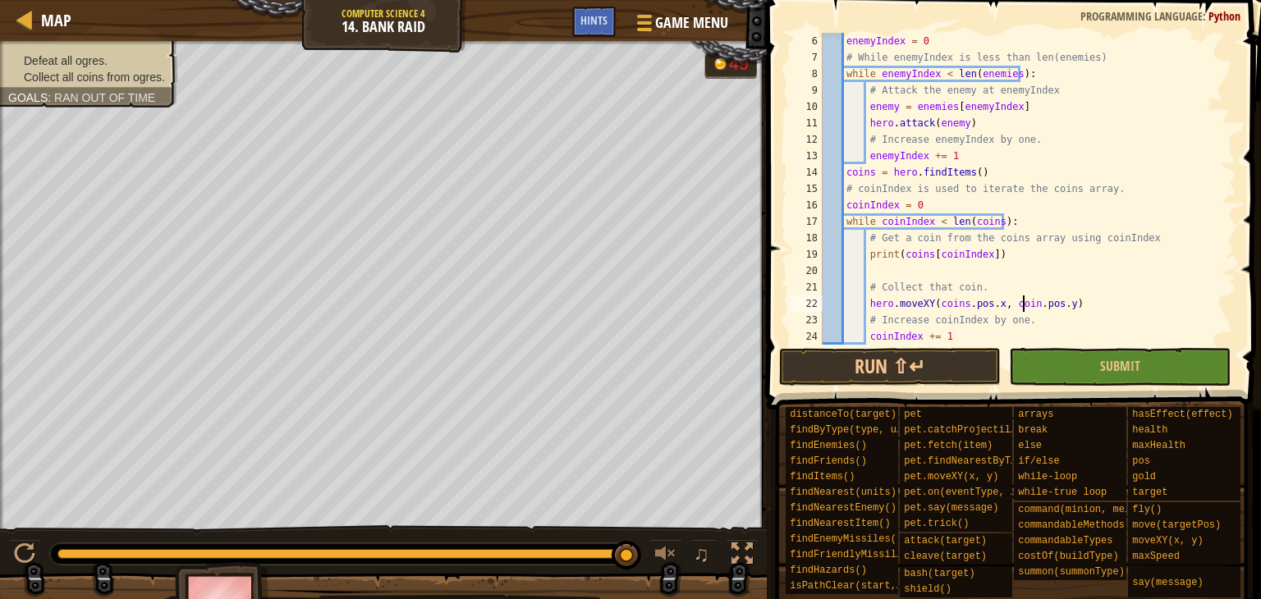
click at [1024, 305] on div "enemyIndex = 0 # While enemyIndex is less than len(enemies) while enemyIndex < …" at bounding box center [1021, 205] width 405 height 345
click at [815, 254] on div "19" at bounding box center [806, 254] width 33 height 16
click at [1074, 369] on button "Submit" at bounding box center [1120, 367] width 222 height 38
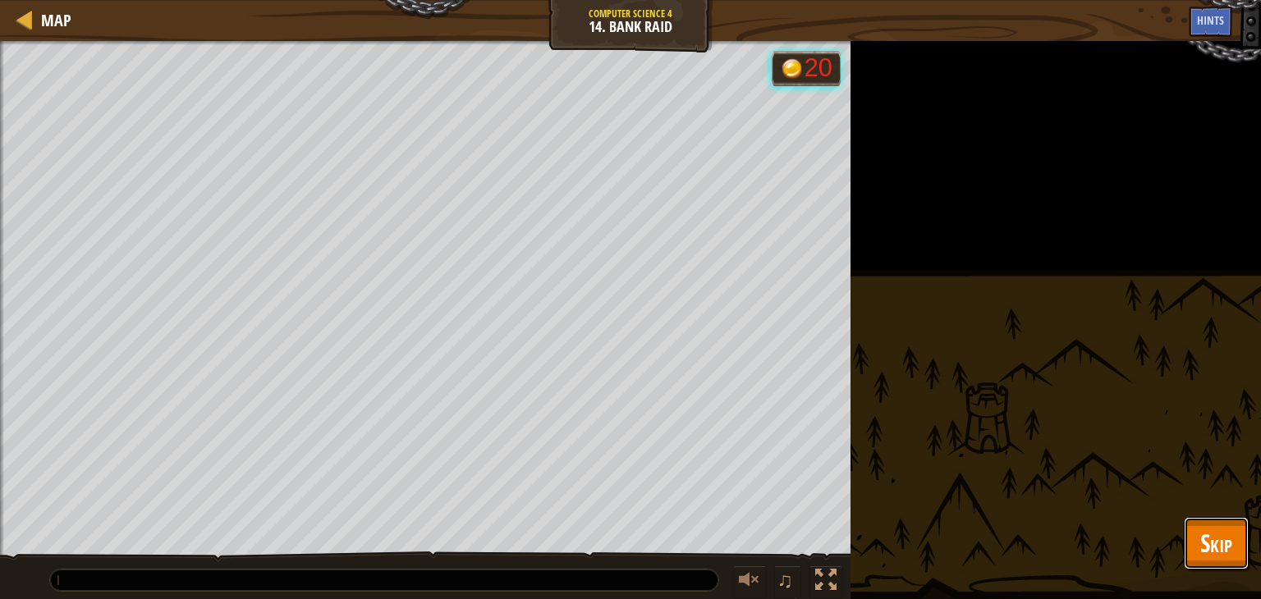
click at [1201, 536] on span "Skip" at bounding box center [1216, 543] width 32 height 34
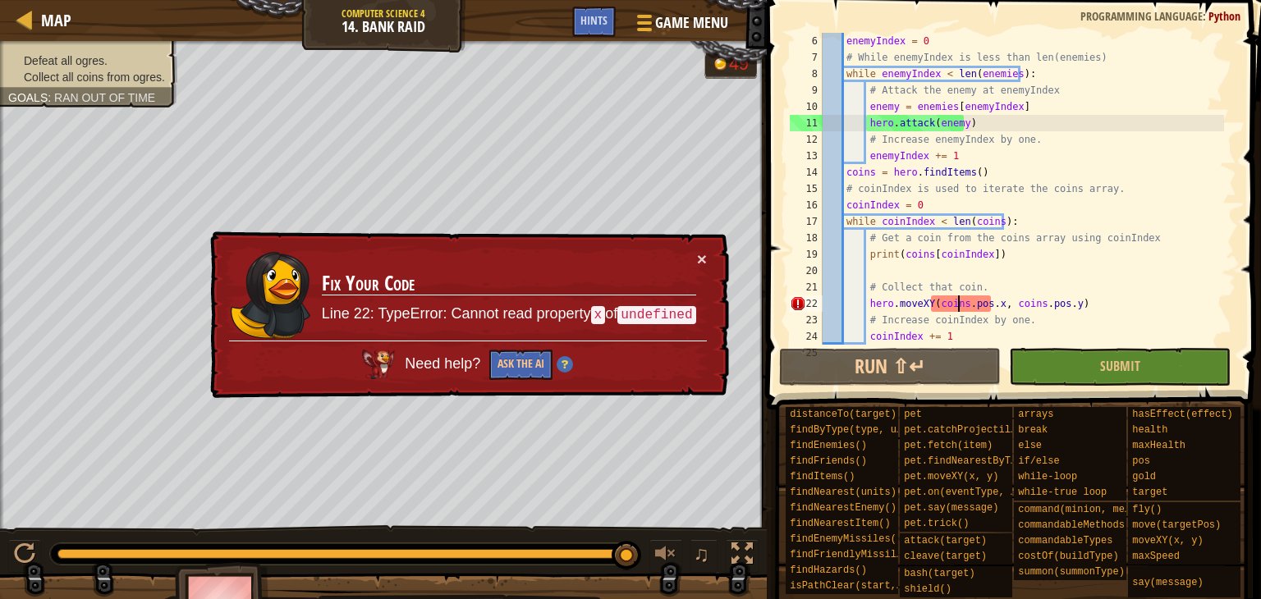
click at [959, 307] on div "enemyIndex = 0 # While enemyIndex is less than len(enemies) while enemyIndex < …" at bounding box center [1021, 205] width 405 height 345
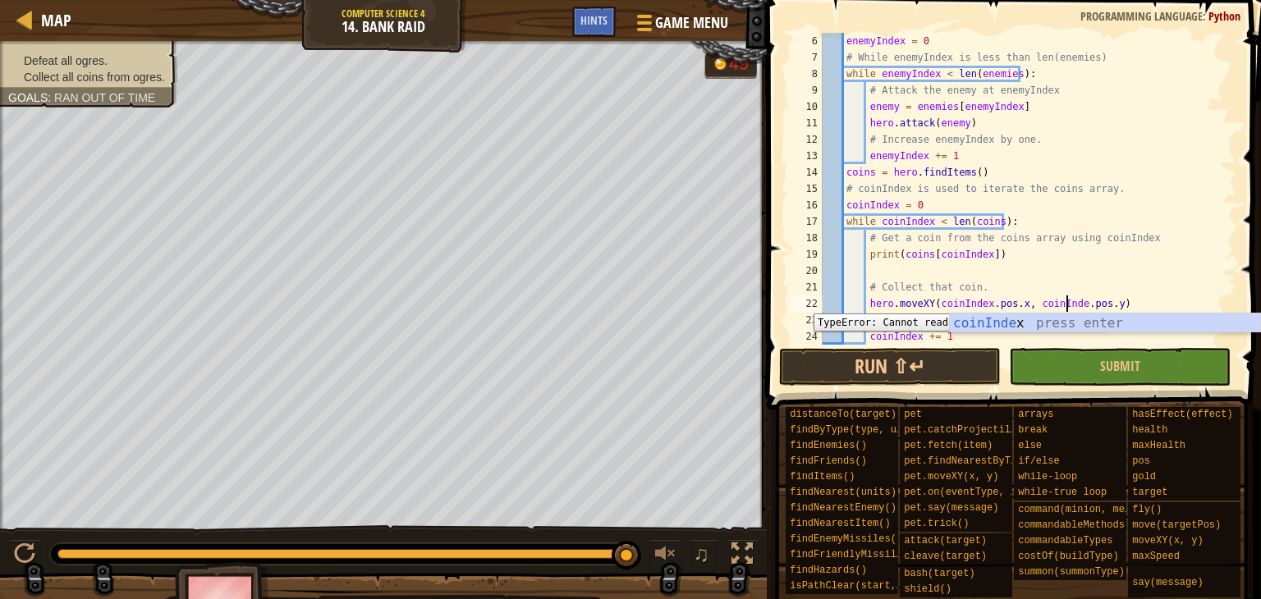
scroll to position [7, 20]
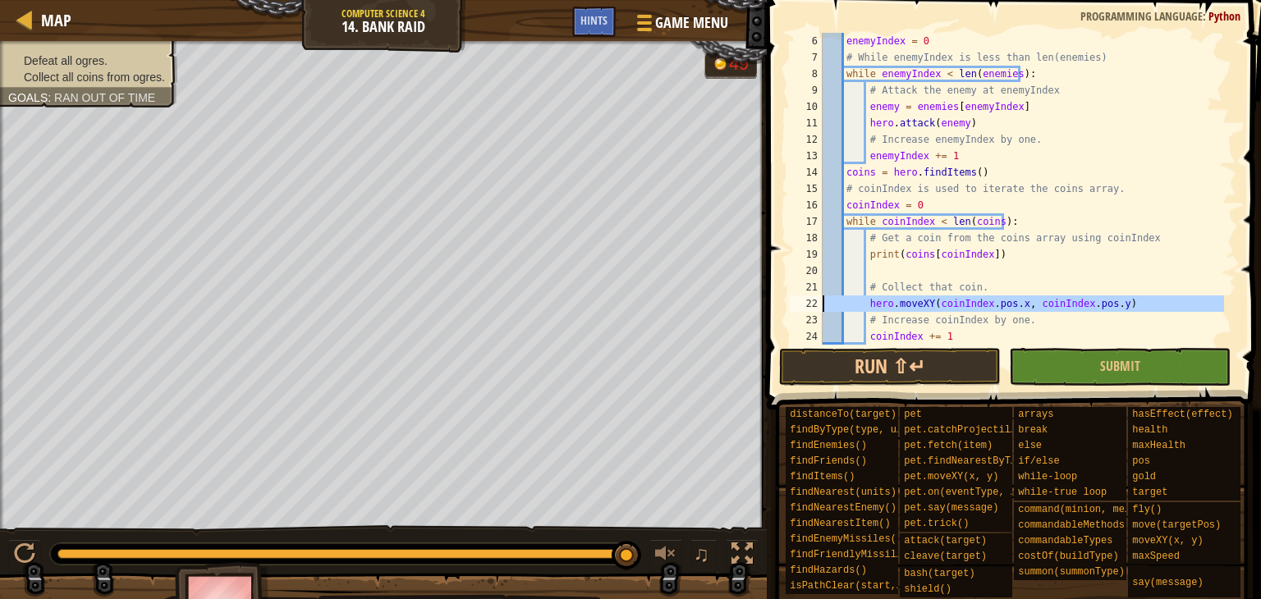
click at [810, 302] on div "22" at bounding box center [806, 303] width 33 height 16
click at [1089, 336] on div "enemyIndex = 0 # While enemyIndex is less than len(enemies) while enemyIndex < …" at bounding box center [1021, 205] width 405 height 345
type textarea "coinIndex += 1"
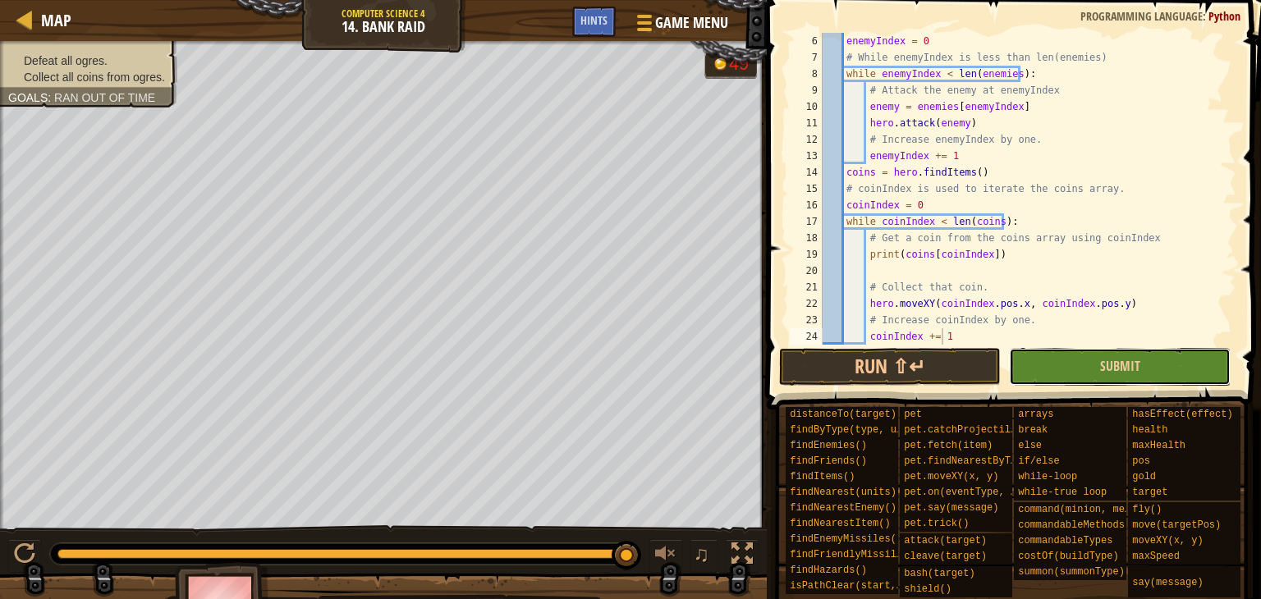
click at [1077, 368] on button "Submit" at bounding box center [1120, 367] width 222 height 38
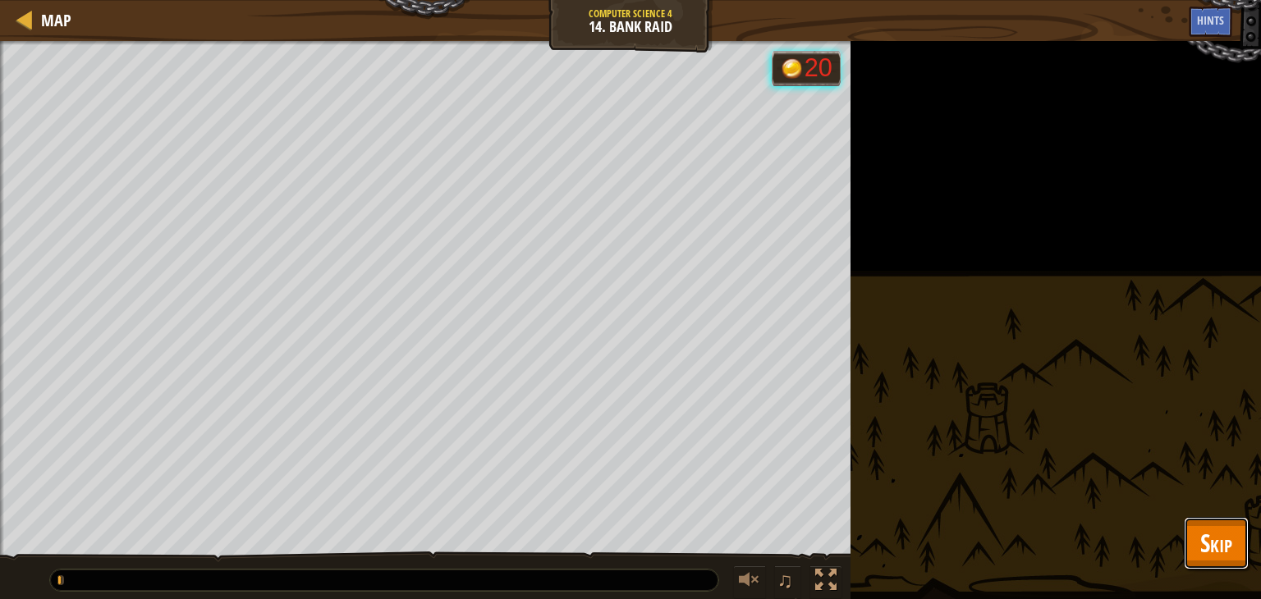
click at [1193, 550] on button "Skip" at bounding box center [1216, 543] width 65 height 53
